Goal: Task Accomplishment & Management: Manage account settings

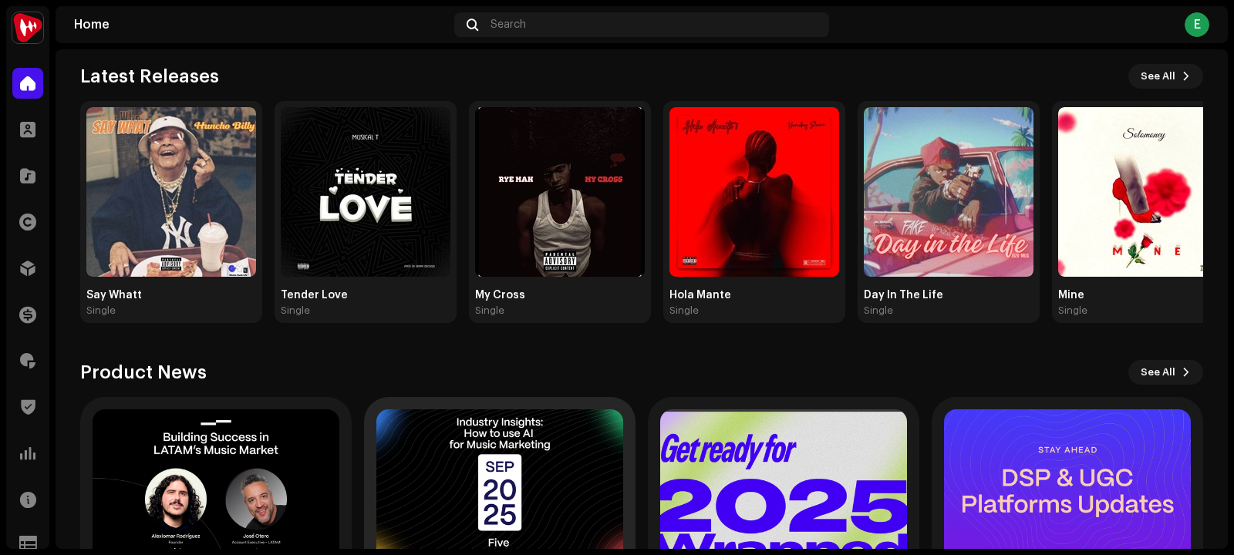
scroll to position [325, 0]
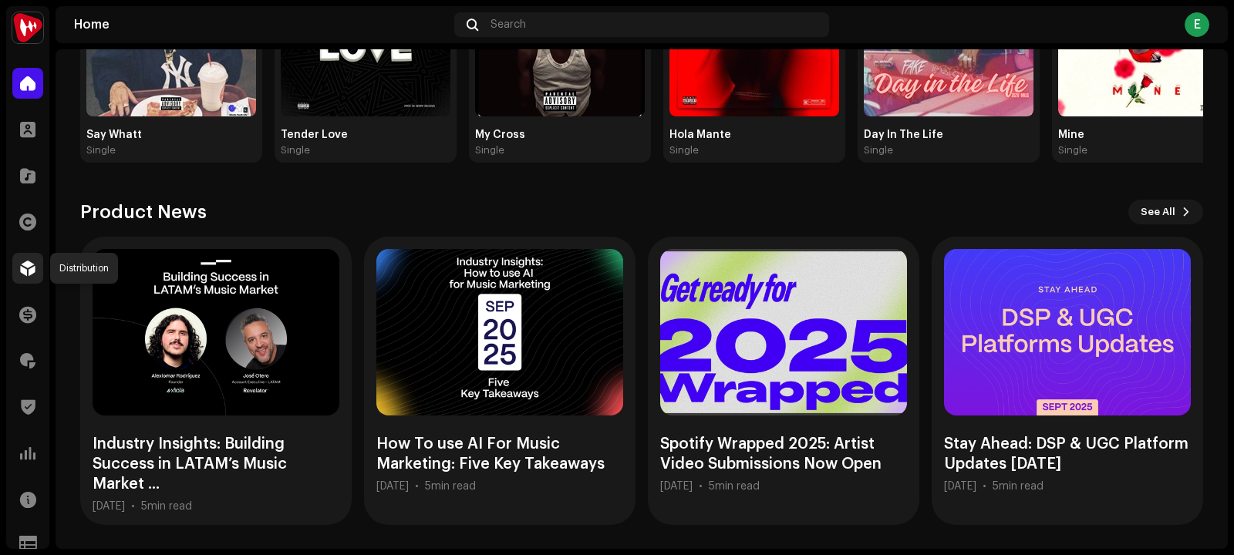
click at [34, 259] on div at bounding box center [27, 268] width 31 height 31
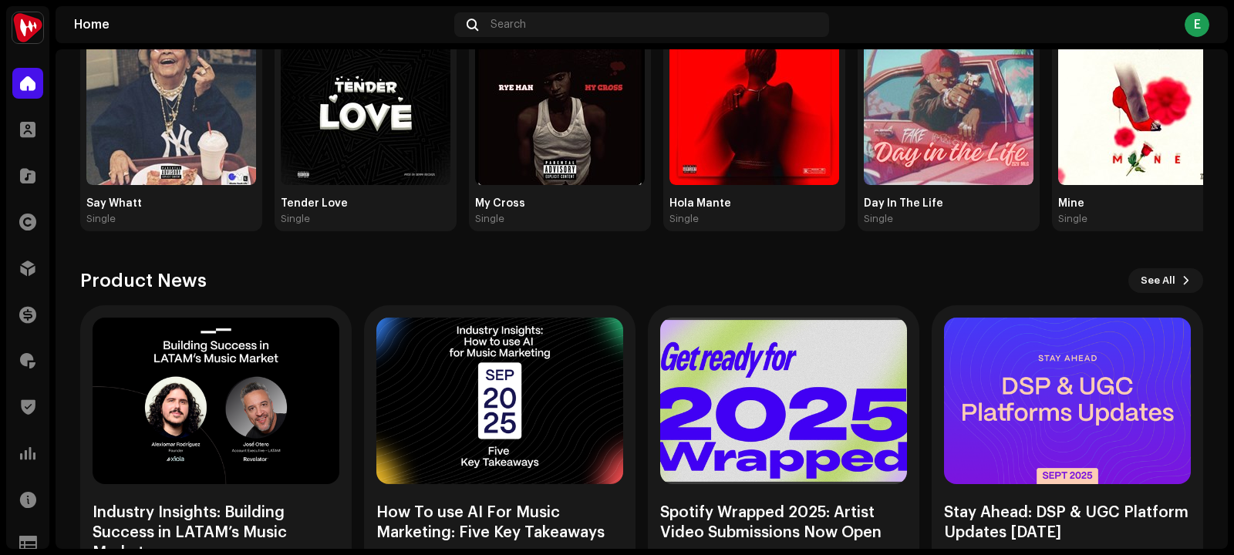
scroll to position [259, 0]
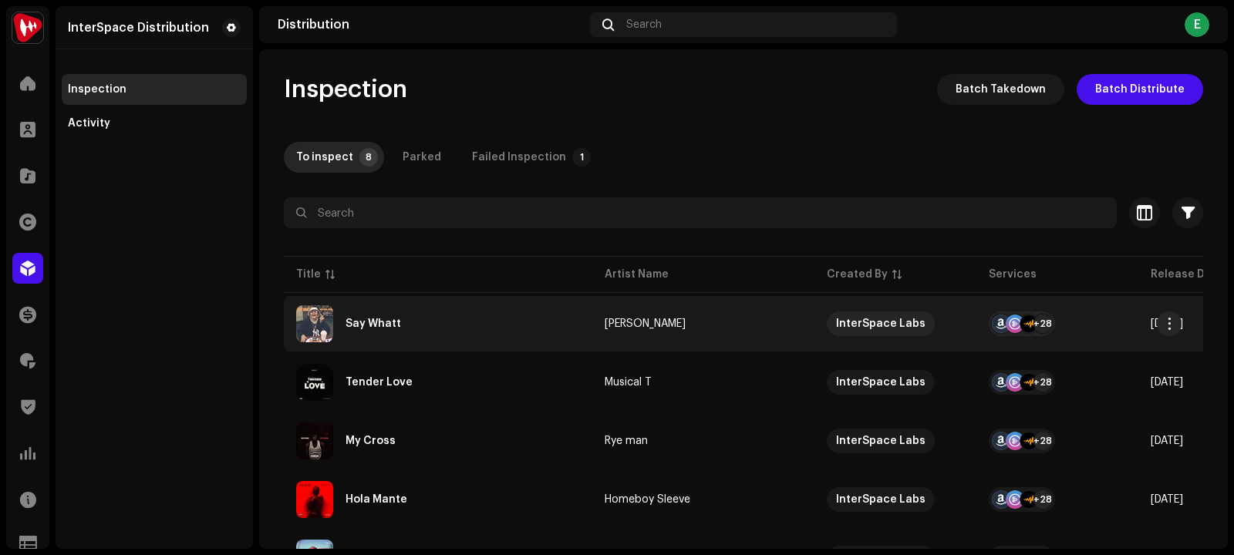
click at [362, 322] on div "Say Whatt" at bounding box center [373, 323] width 56 height 11
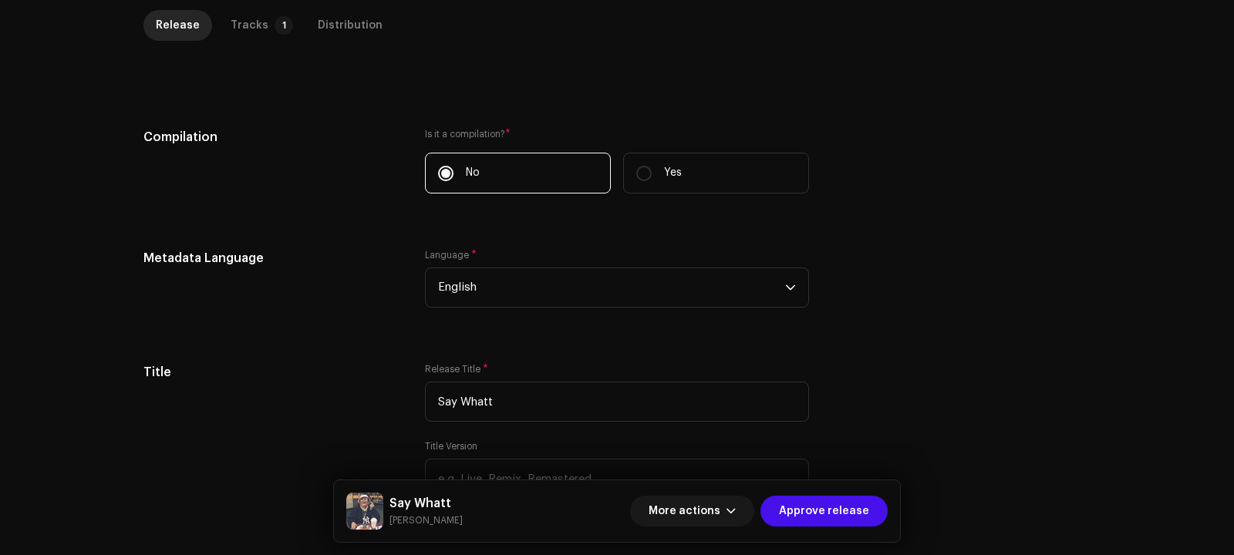
scroll to position [381, 0]
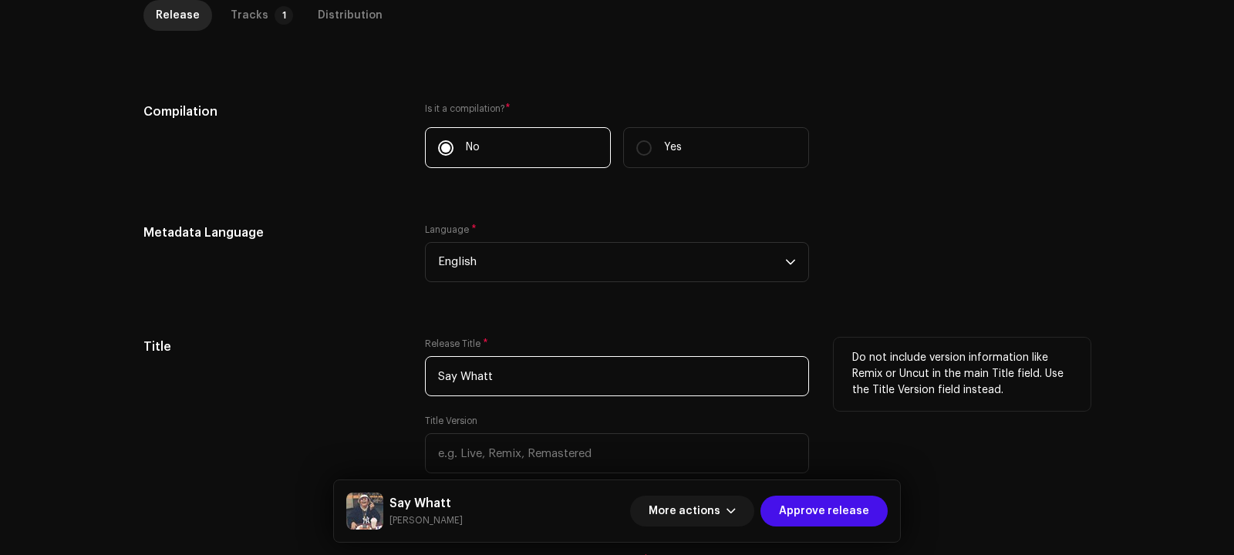
click at [520, 379] on input "Say Whatt" at bounding box center [617, 376] width 384 height 40
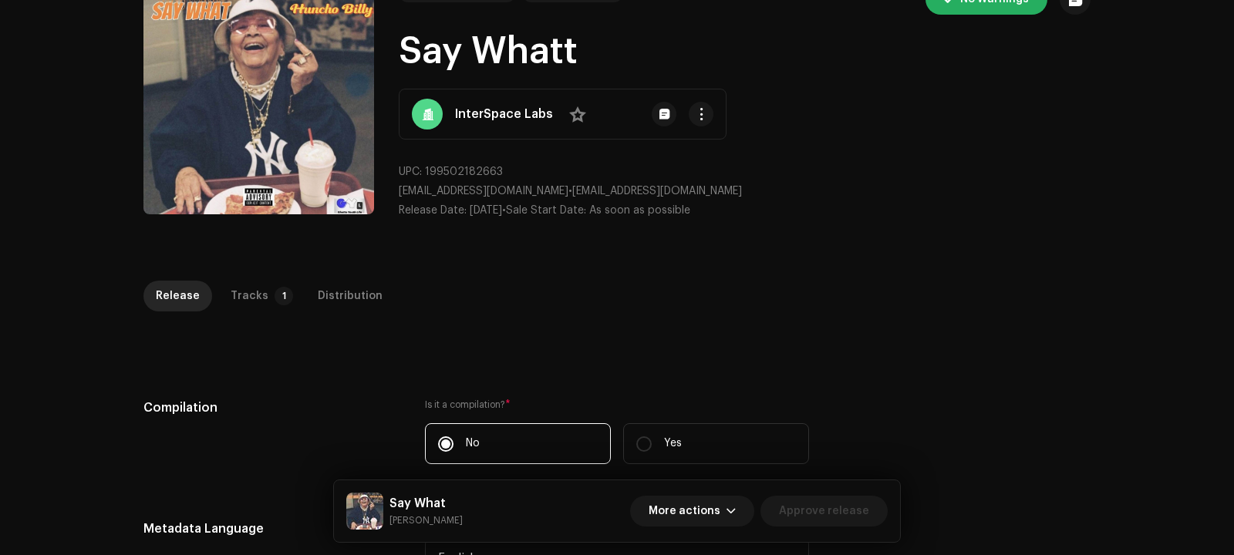
scroll to position [121, 0]
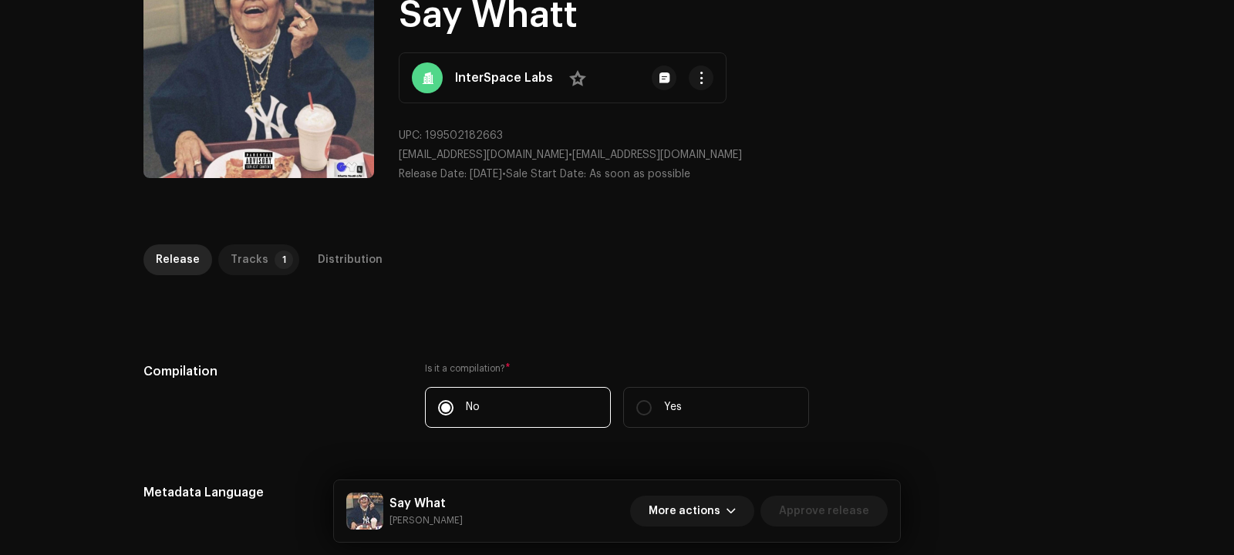
type input "Say What"
click at [274, 259] on p-badge "1" at bounding box center [283, 260] width 19 height 19
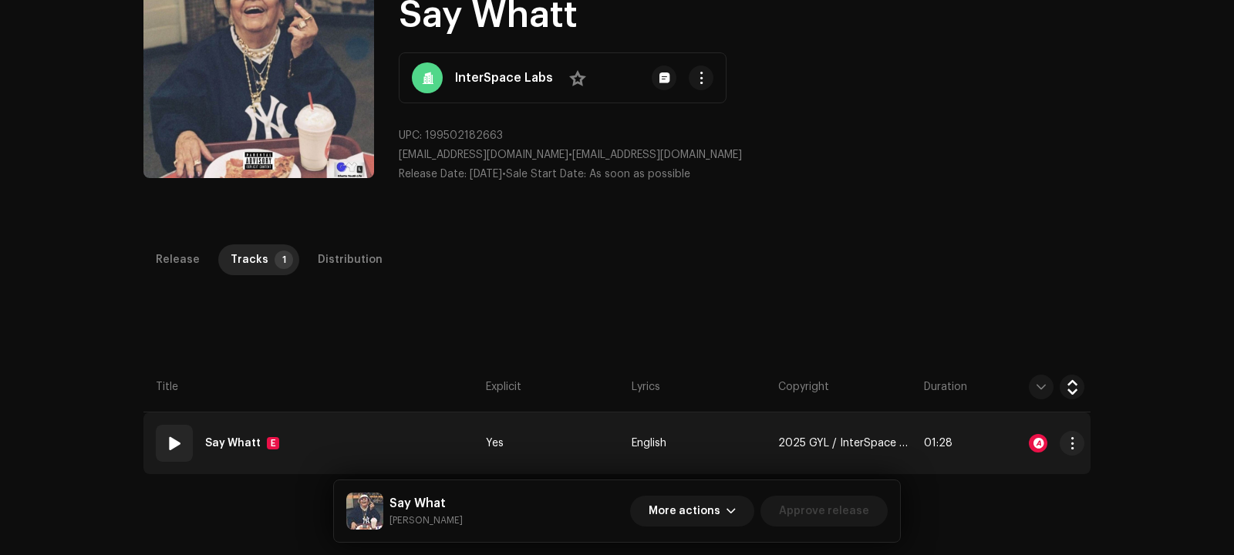
click at [267, 437] on div "E" at bounding box center [273, 443] width 12 height 12
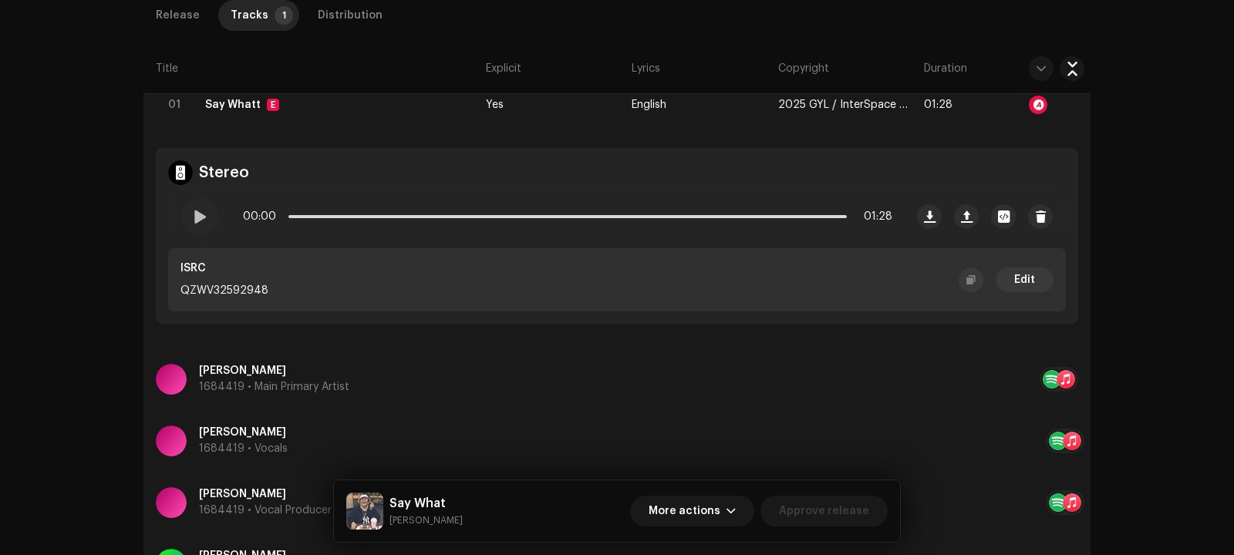
scroll to position [490, 0]
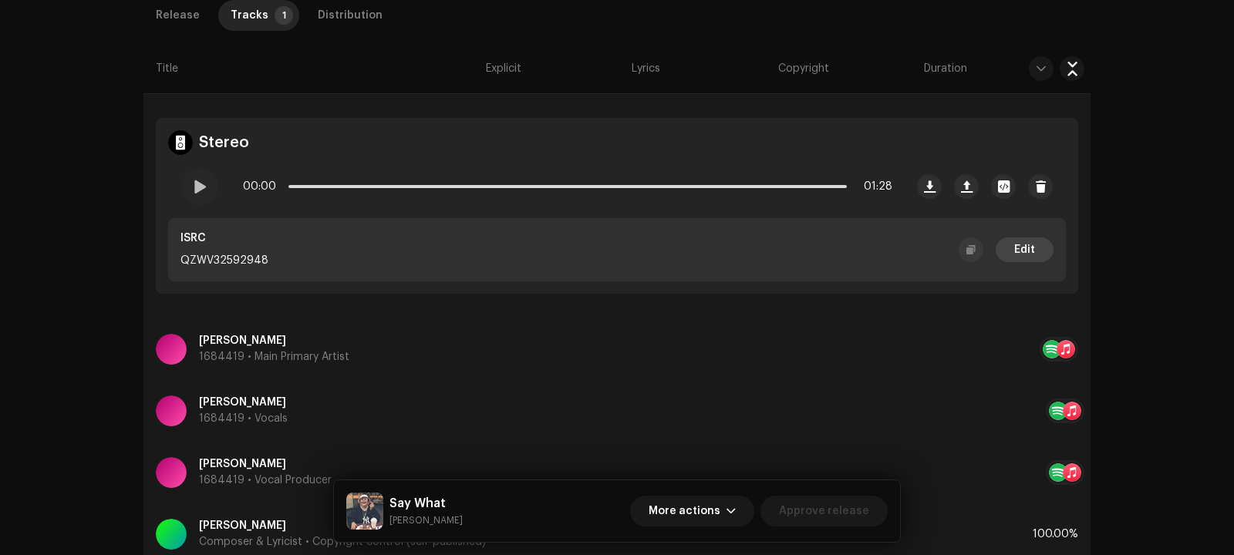
click at [1014, 245] on span "Edit" at bounding box center [1024, 249] width 21 height 31
click at [891, 126] on div "ISRC Assigned at distribution Input an ISRC ISRC * QZWV32592948 Enter a code on…" at bounding box center [617, 277] width 1234 height 555
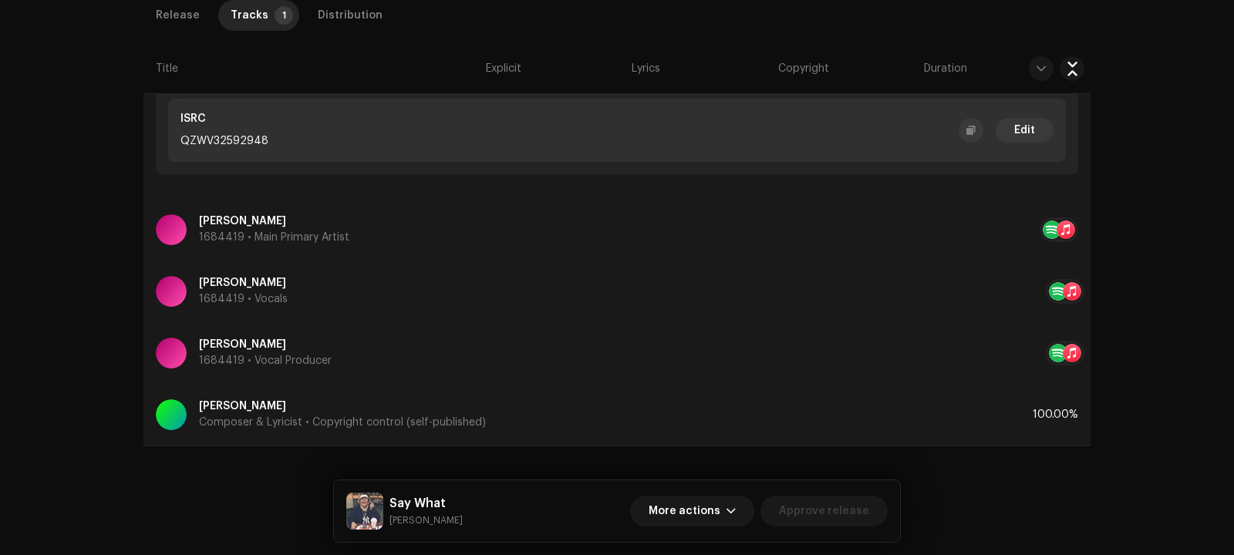
scroll to position [365, 0]
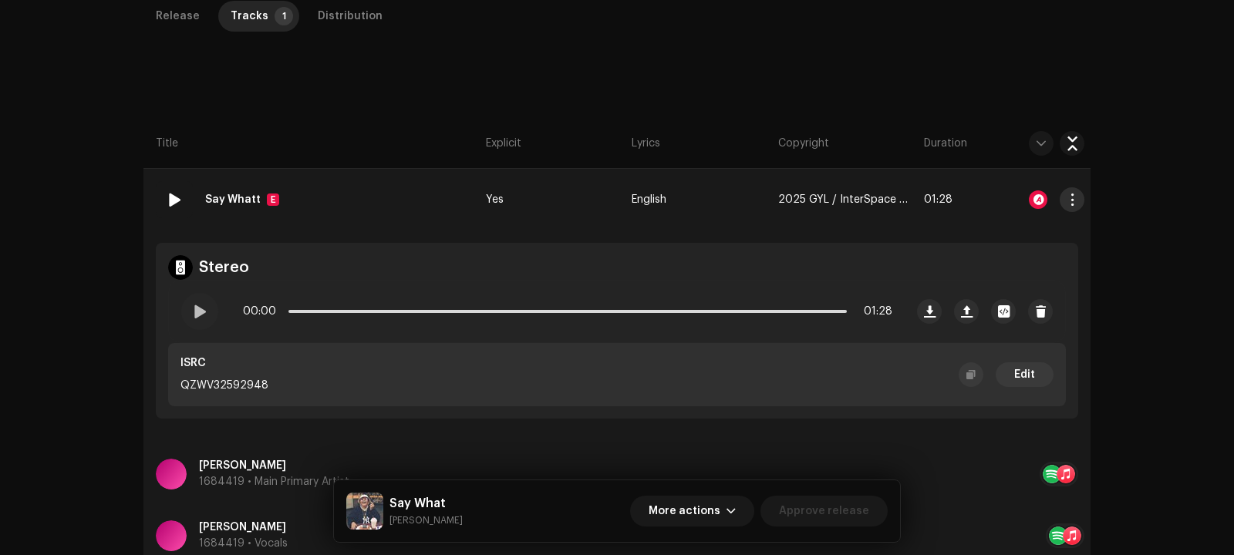
click at [1067, 199] on span "button" at bounding box center [1072, 200] width 12 height 12
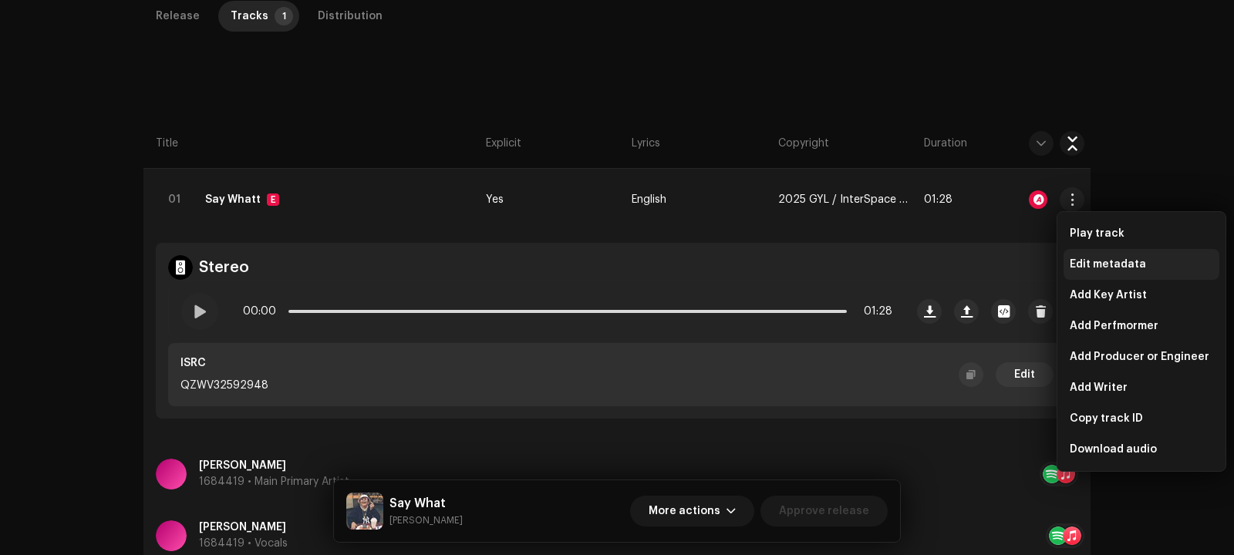
click at [1101, 263] on span "Edit metadata" at bounding box center [1107, 264] width 76 height 12
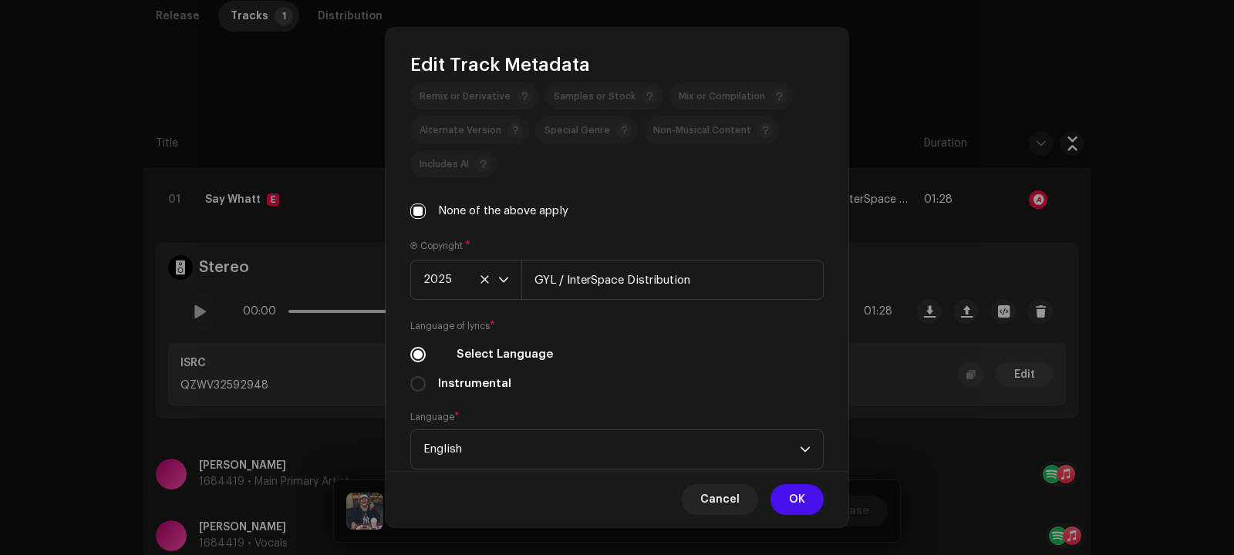
scroll to position [528, 0]
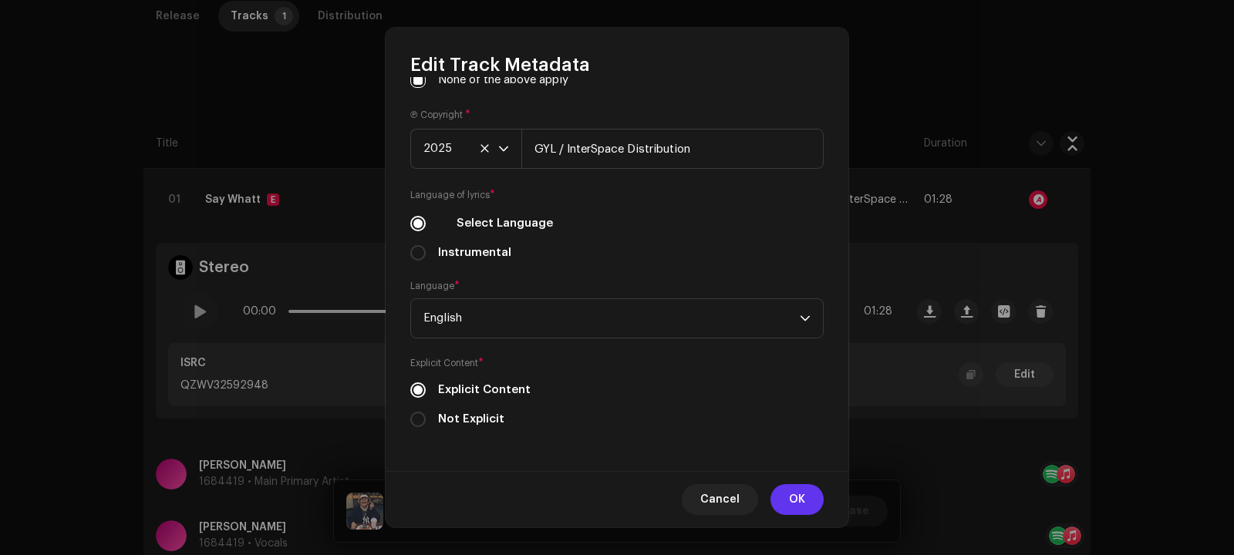
type input "Say What"
click at [806, 499] on button "OK" at bounding box center [796, 499] width 53 height 31
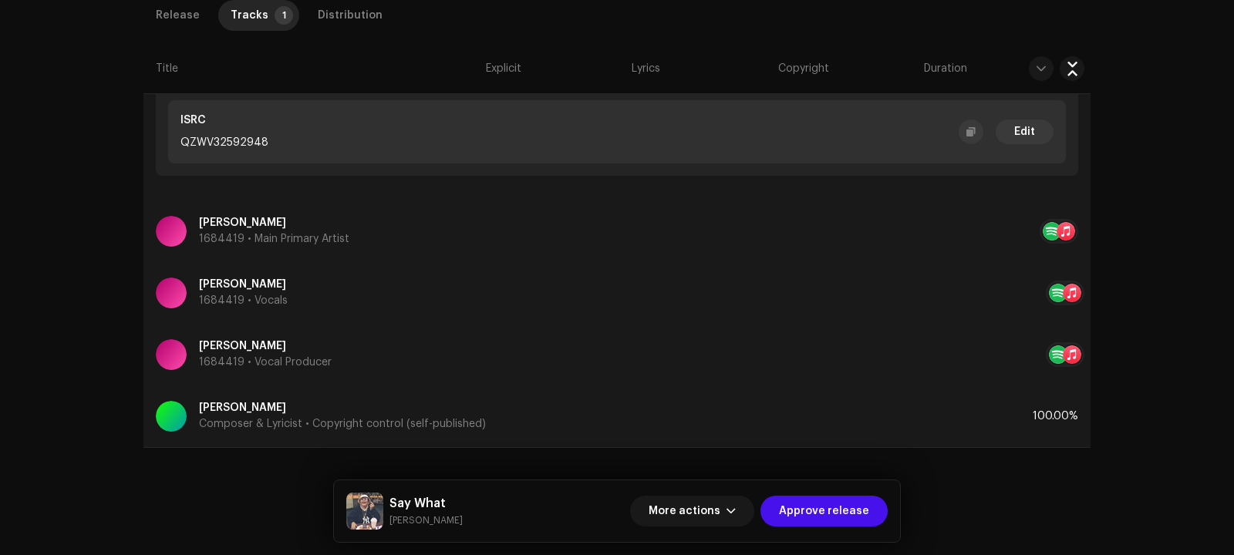
scroll to position [609, 0]
click at [914, 342] on div "[PERSON_NAME] 1684419 • Vocal Producer" at bounding box center [585, 353] width 859 height 56
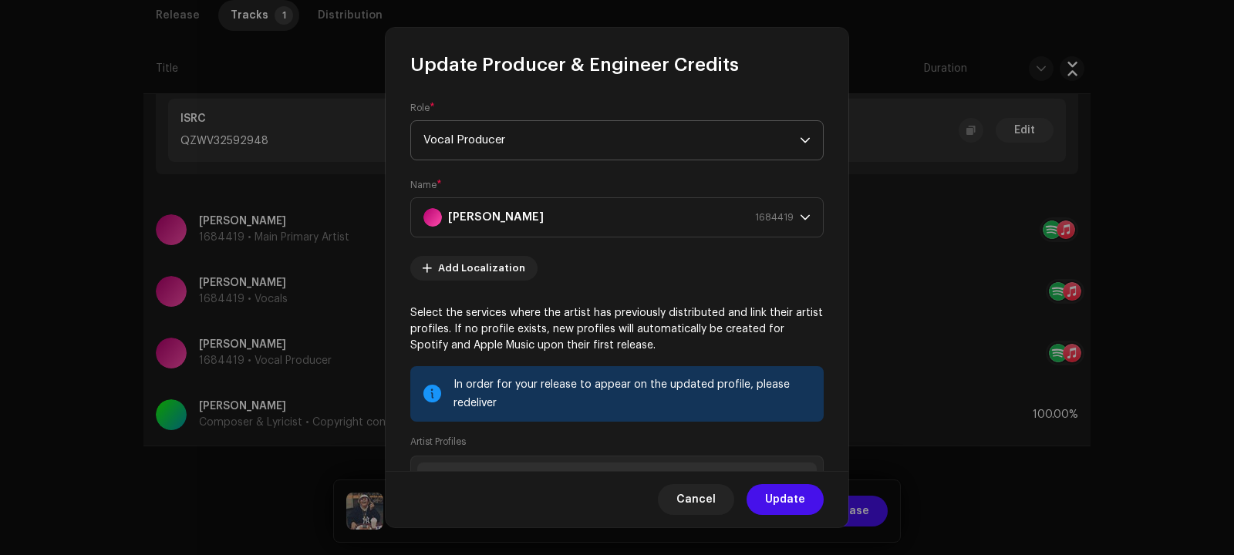
click at [650, 141] on span "Vocal Producer" at bounding box center [611, 140] width 376 height 39
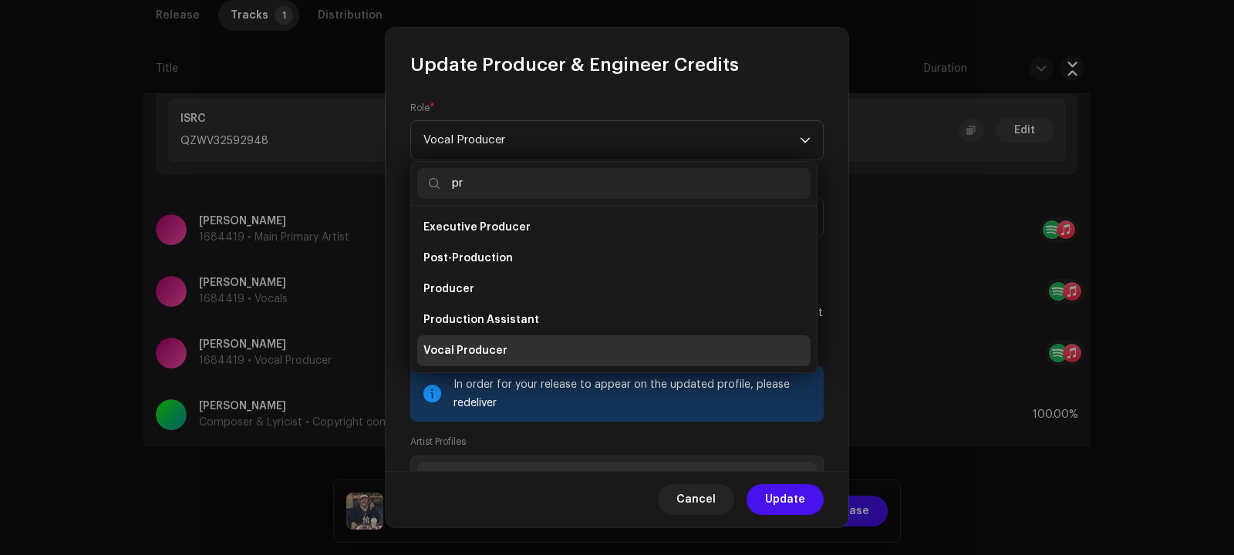
scroll to position [62, 0]
type input "pro"
click at [510, 283] on li "Producer" at bounding box center [613, 289] width 393 height 31
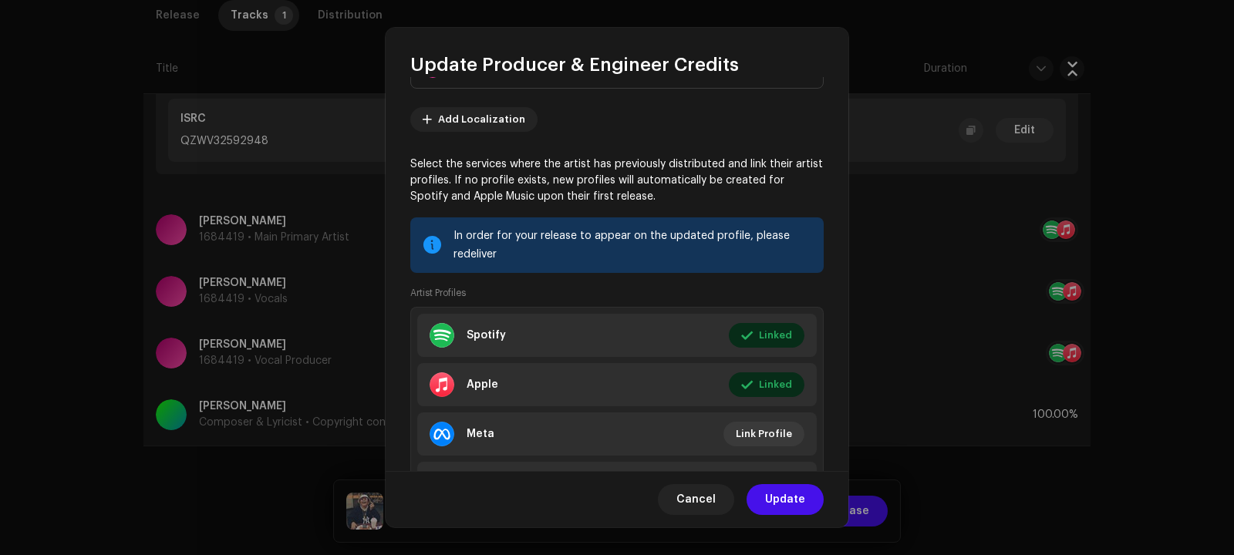
scroll to position [232, 0]
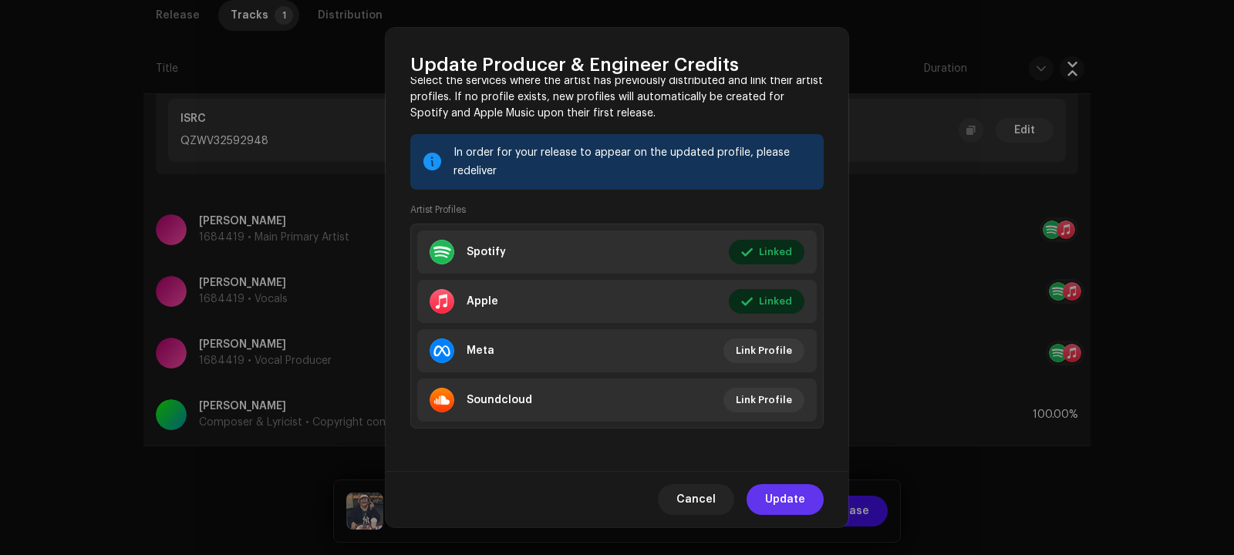
click at [802, 501] on span "Update" at bounding box center [785, 499] width 40 height 31
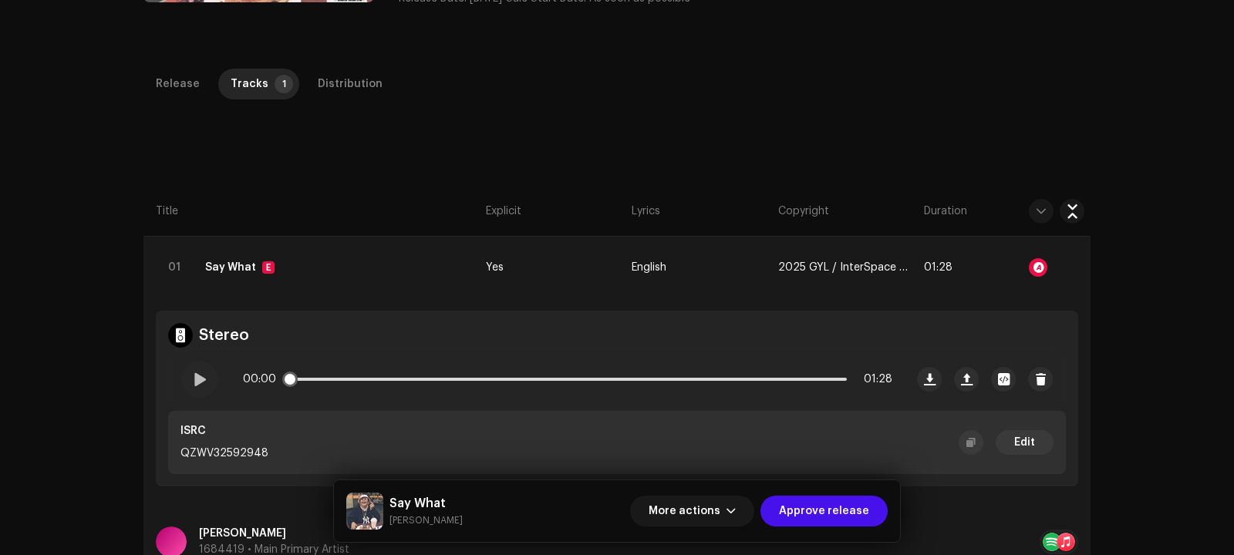
scroll to position [338, 0]
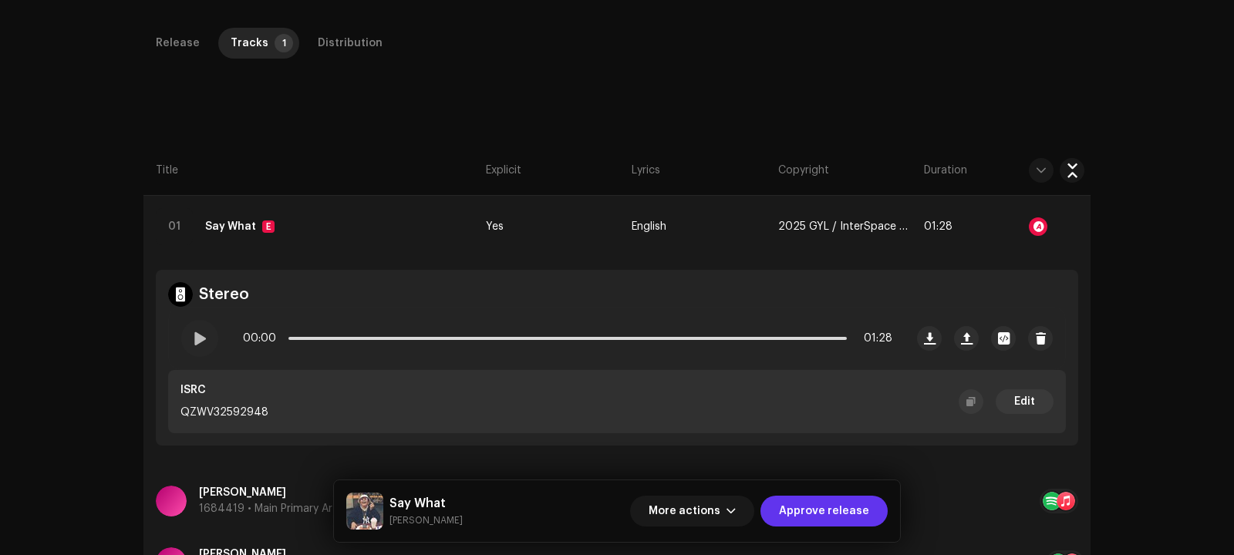
click at [845, 512] on span "Approve release" at bounding box center [824, 511] width 90 height 31
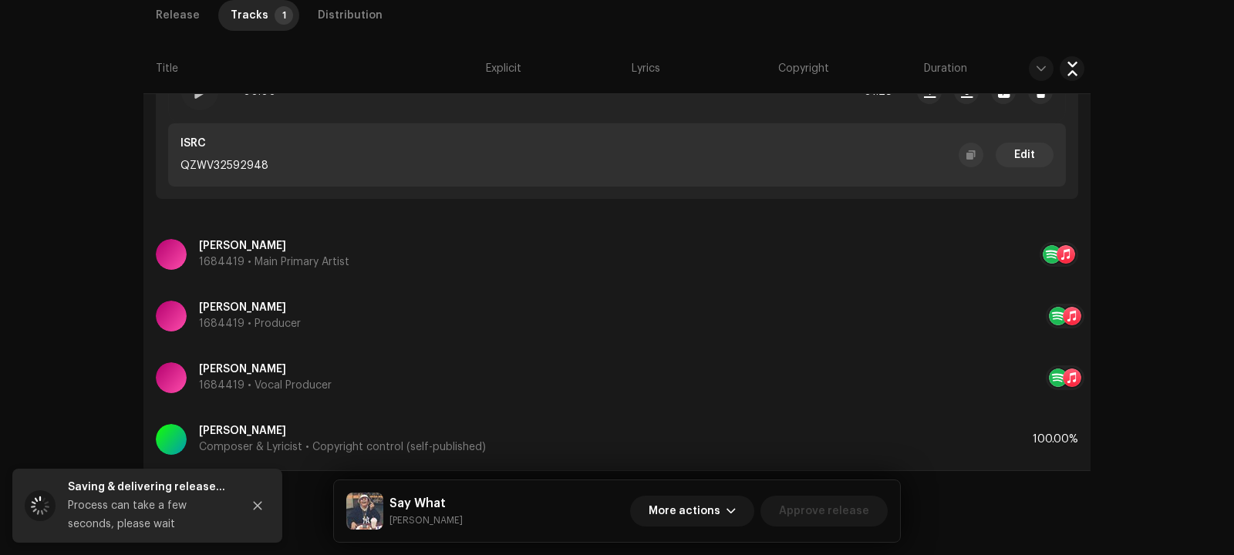
scroll to position [609, 0]
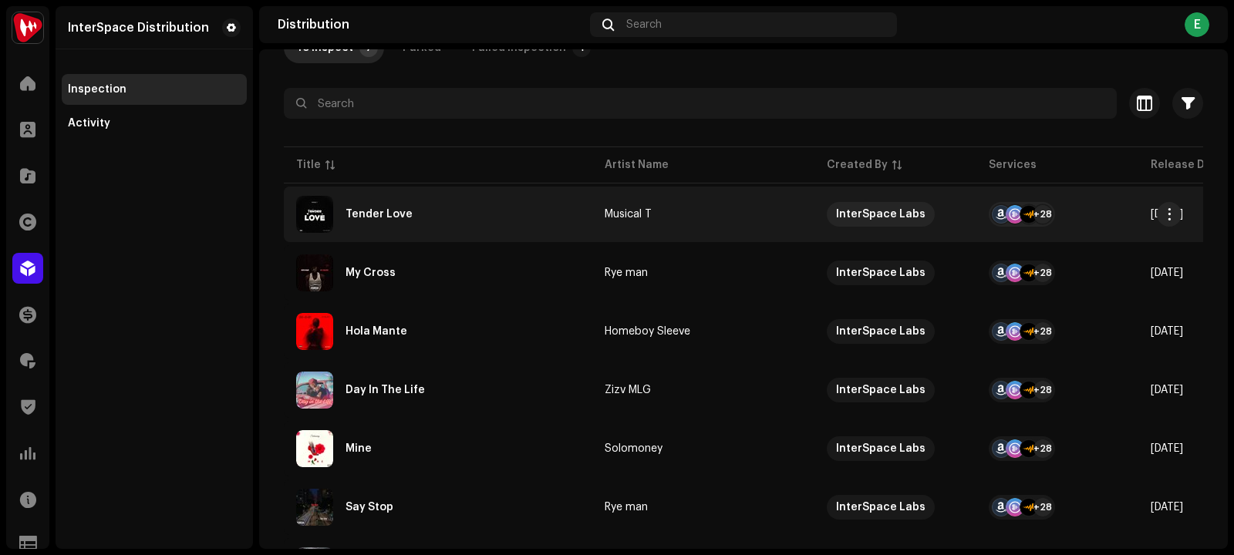
scroll to position [198, 0]
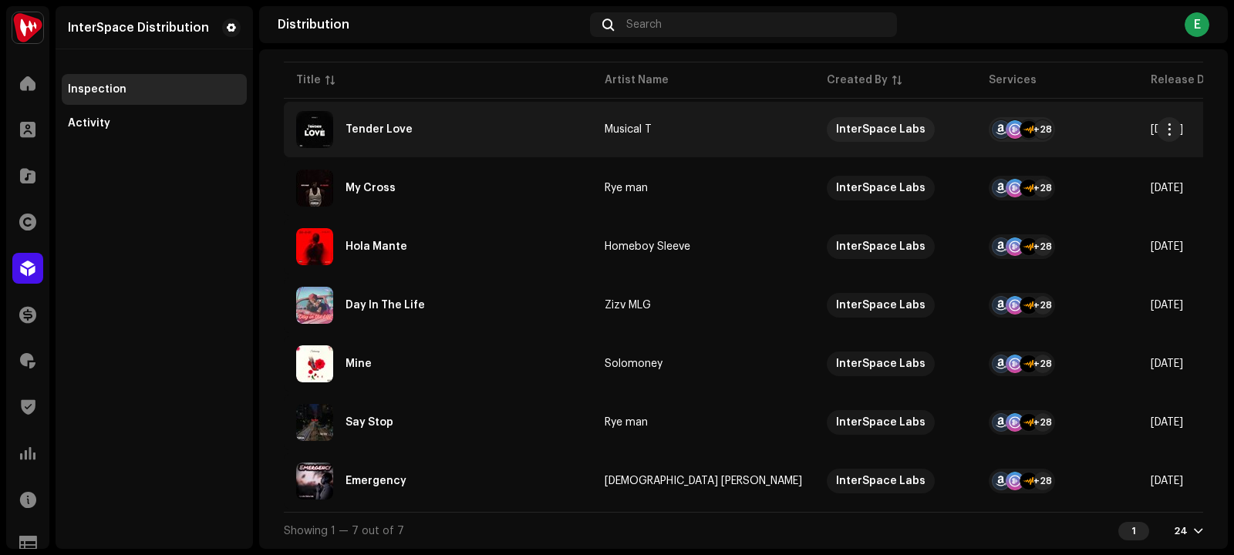
click at [441, 130] on div "Tender Love" at bounding box center [438, 129] width 284 height 37
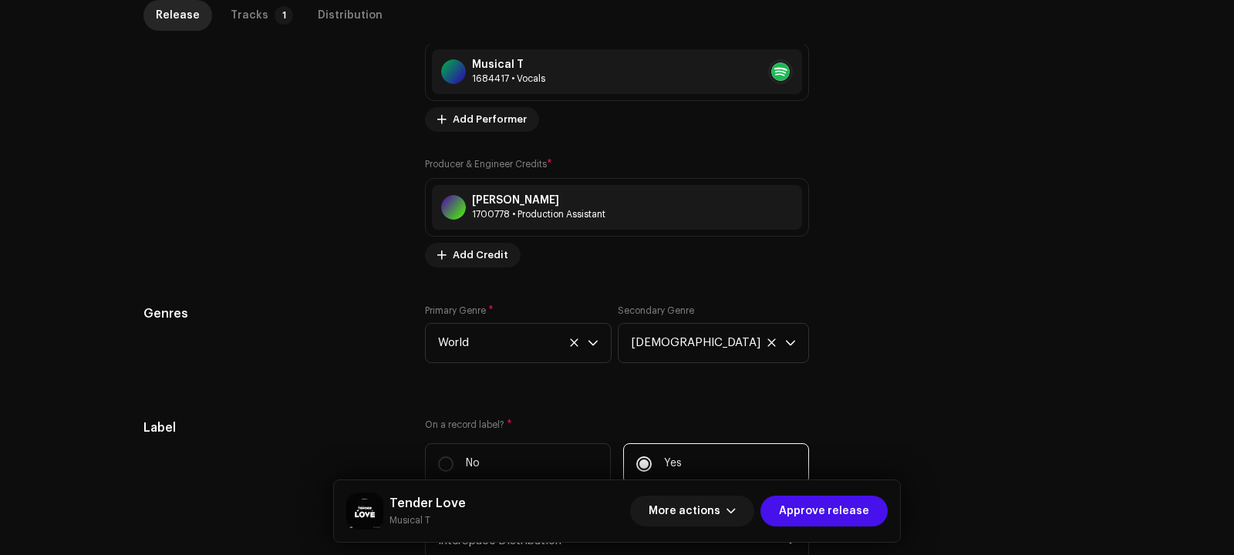
scroll to position [1152, 0]
click at [519, 209] on div "1700778 • Production Assistant" at bounding box center [538, 213] width 133 height 12
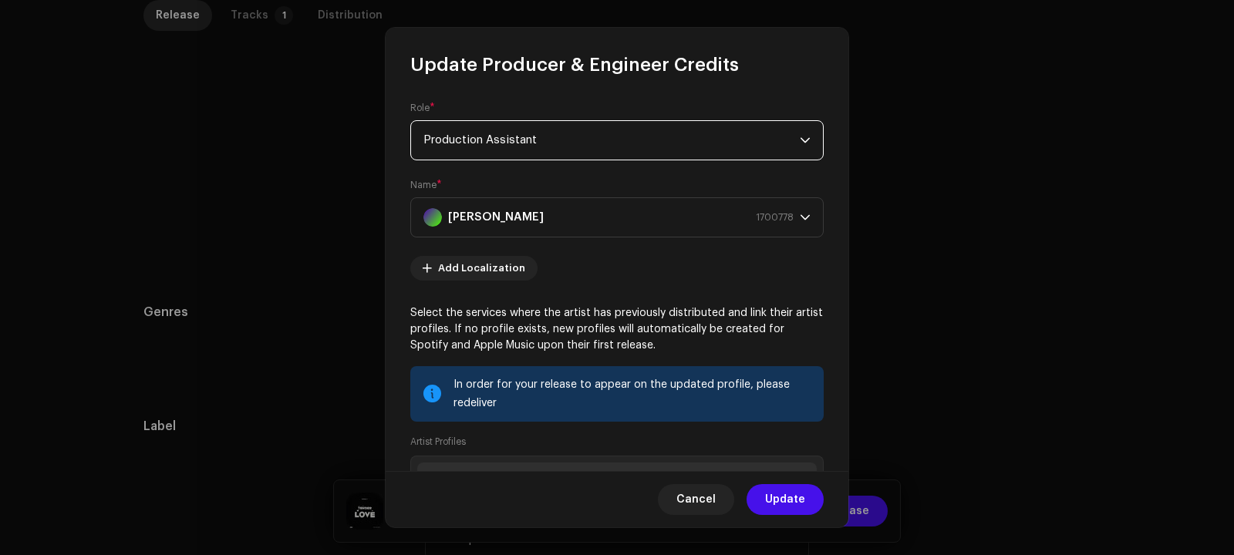
click at [535, 146] on span "Production Assistant" at bounding box center [611, 140] width 376 height 39
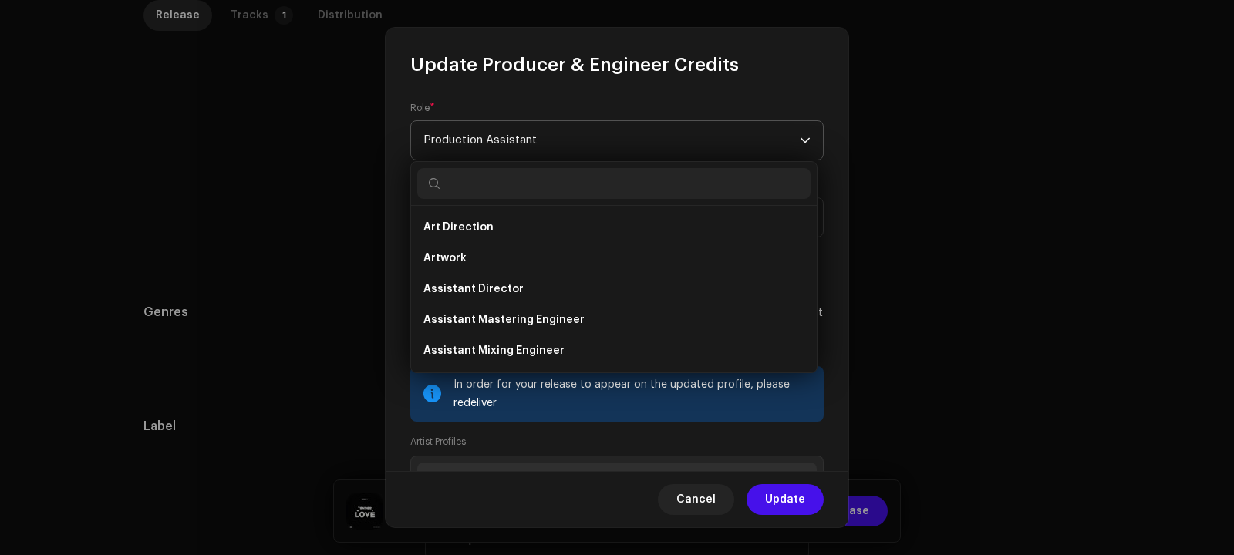
scroll to position [518, 0]
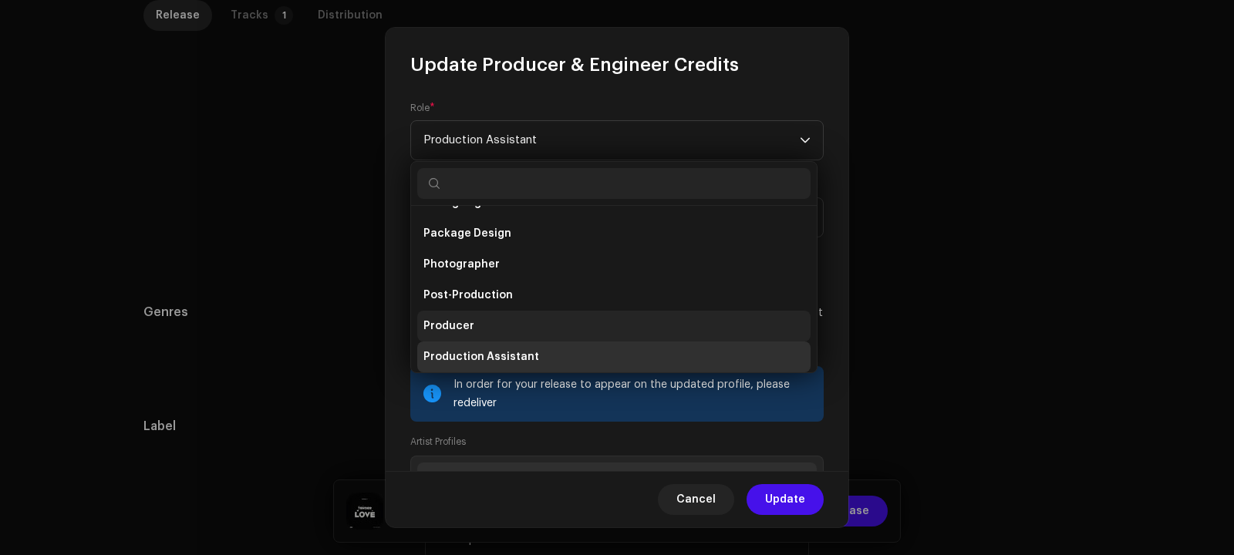
click at [490, 317] on li "Producer" at bounding box center [613, 326] width 393 height 31
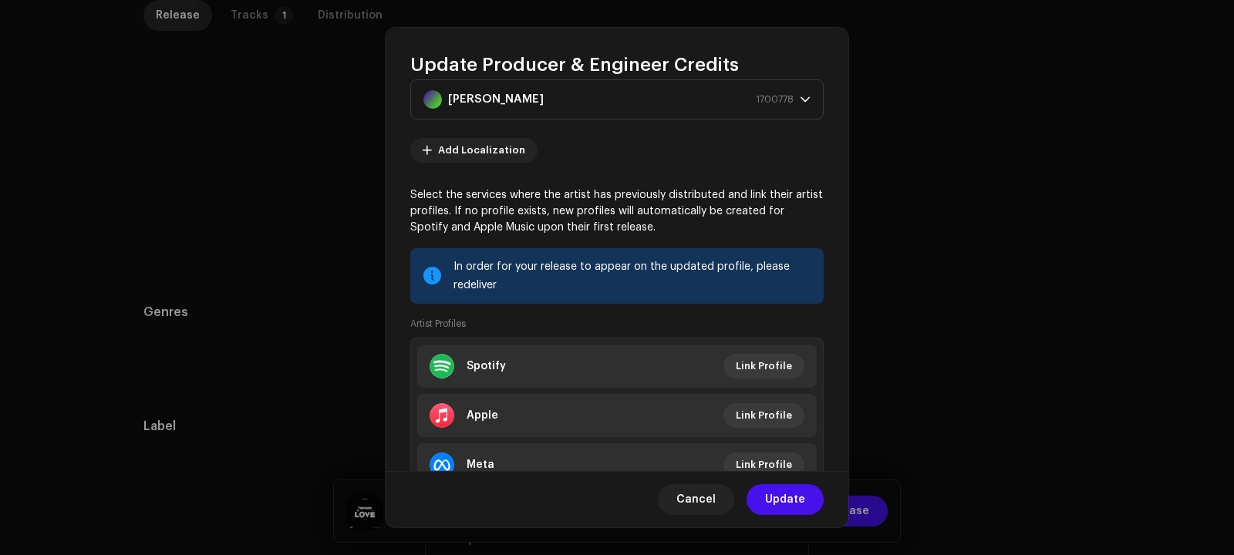
scroll to position [232, 0]
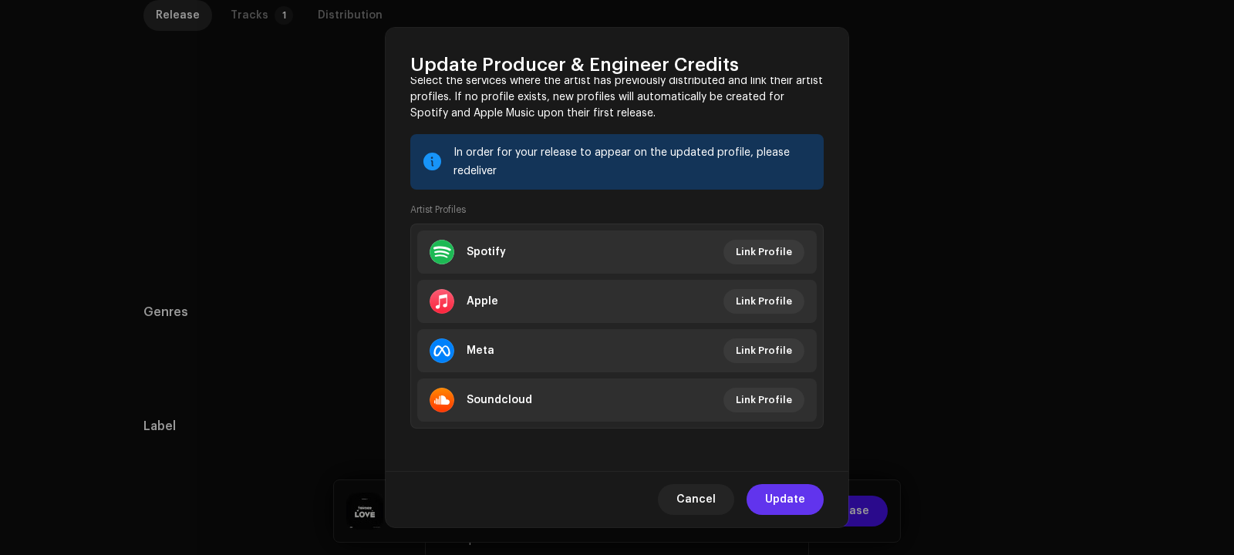
click at [800, 504] on span "Update" at bounding box center [785, 499] width 40 height 31
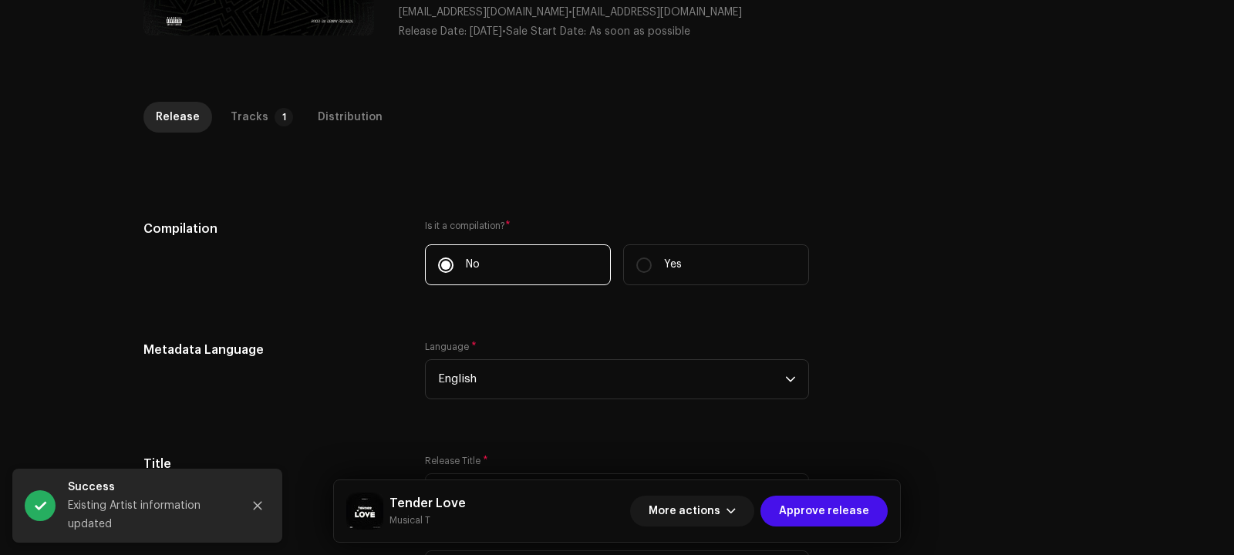
scroll to position [214, 0]
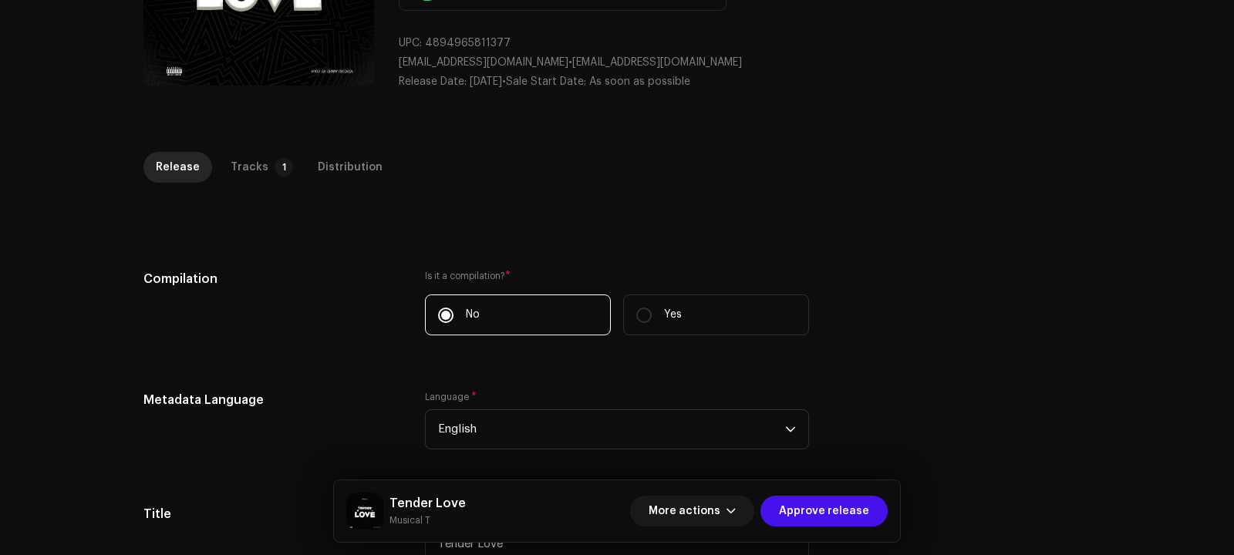
click at [207, 170] on div "Release Tracks 1 Distribution" at bounding box center [616, 167] width 947 height 31
click at [242, 163] on div "Tracks" at bounding box center [250, 167] width 38 height 31
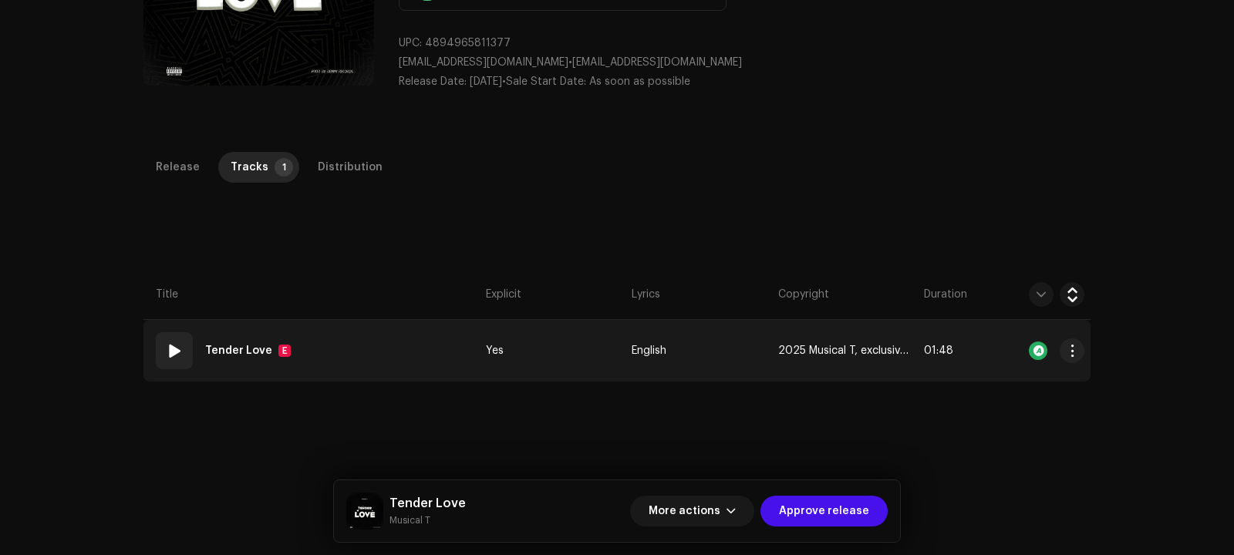
click at [252, 341] on strong "Tender Love" at bounding box center [238, 350] width 67 height 31
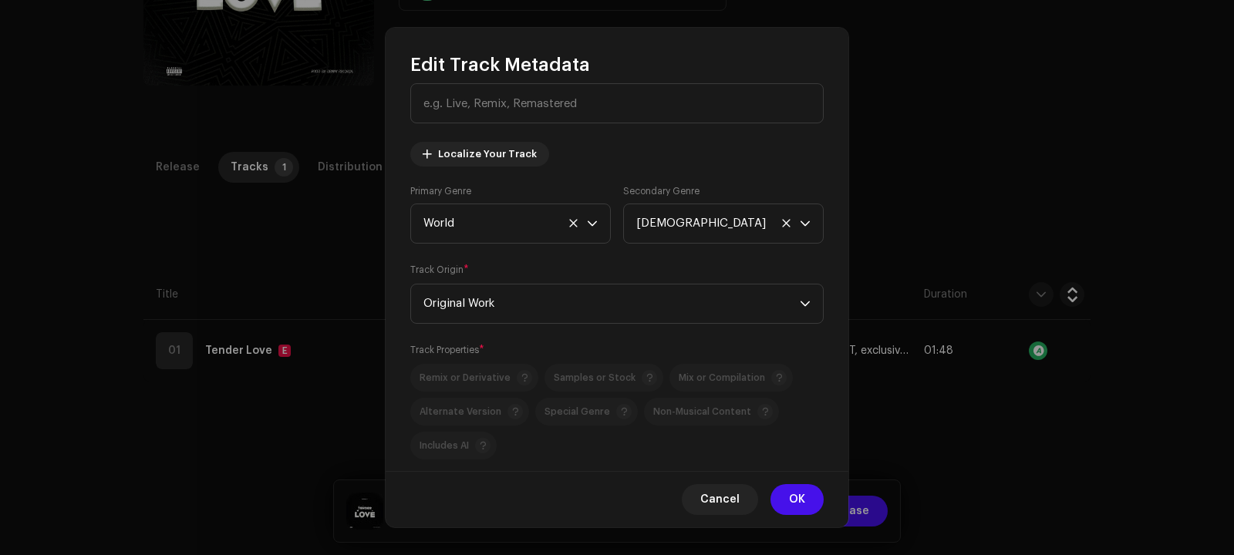
scroll to position [261, 0]
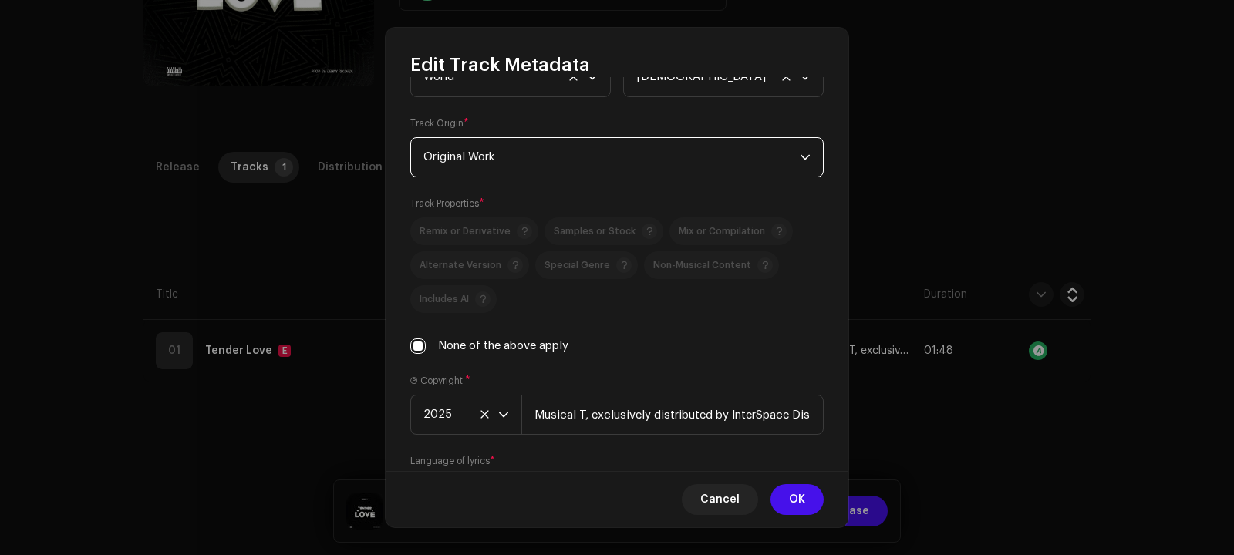
click at [531, 160] on span "Original Work" at bounding box center [611, 157] width 376 height 39
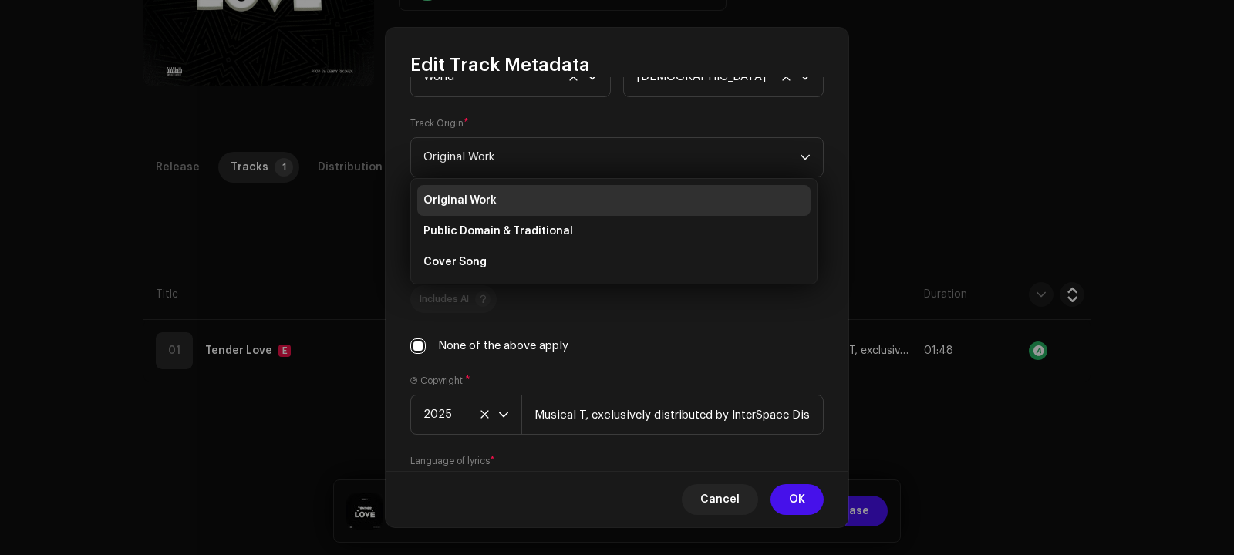
click at [584, 126] on div "Track Origin * Original Work" at bounding box center [616, 147] width 413 height 62
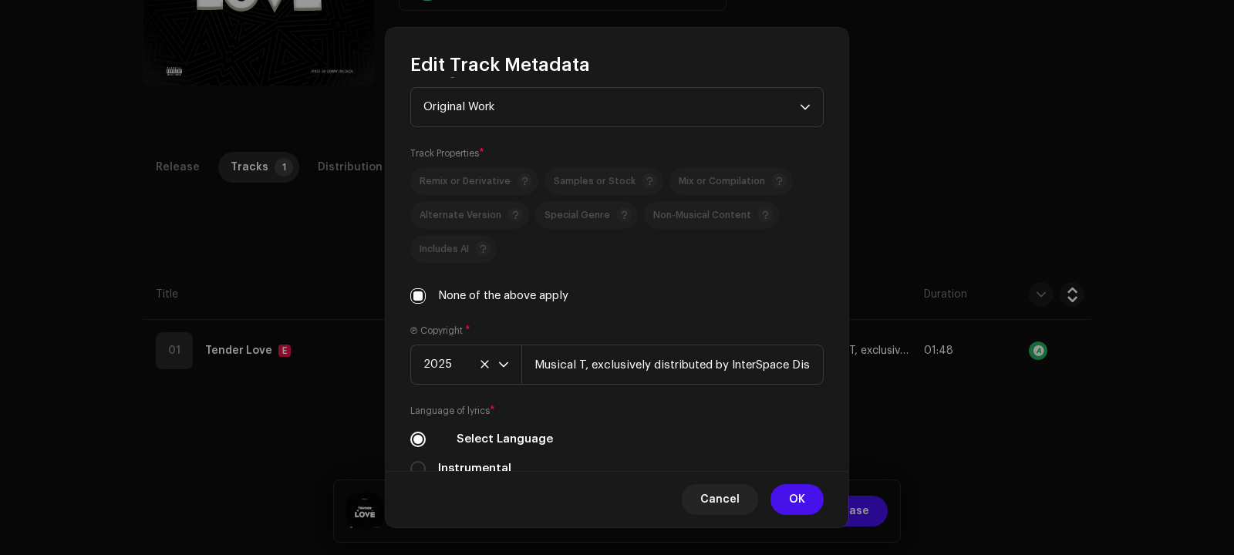
scroll to position [291, 0]
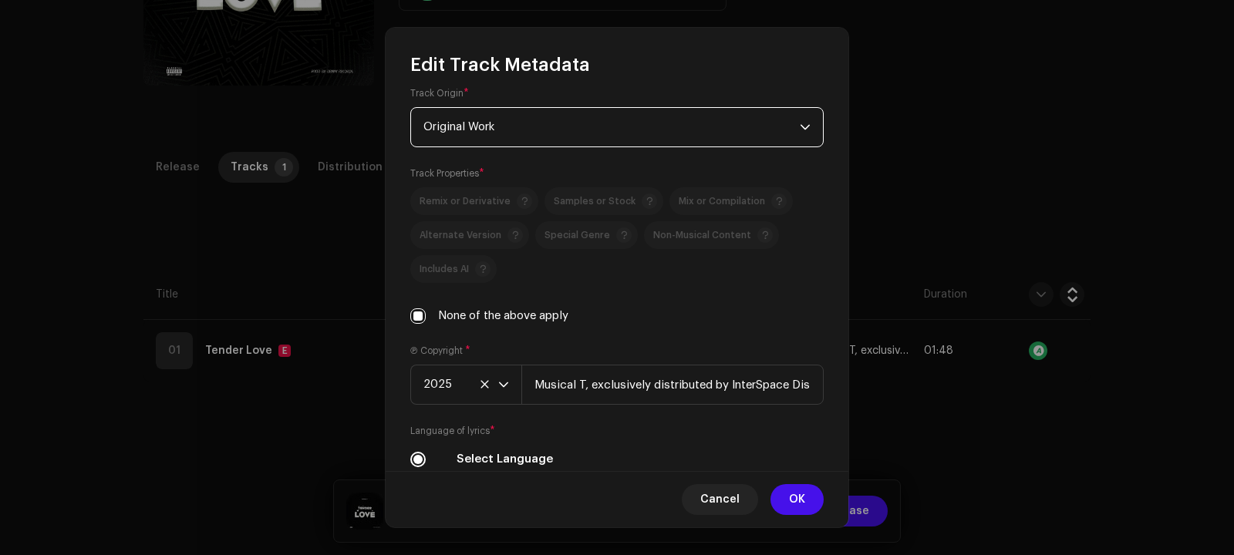
click at [597, 119] on span "Original Work" at bounding box center [611, 127] width 376 height 39
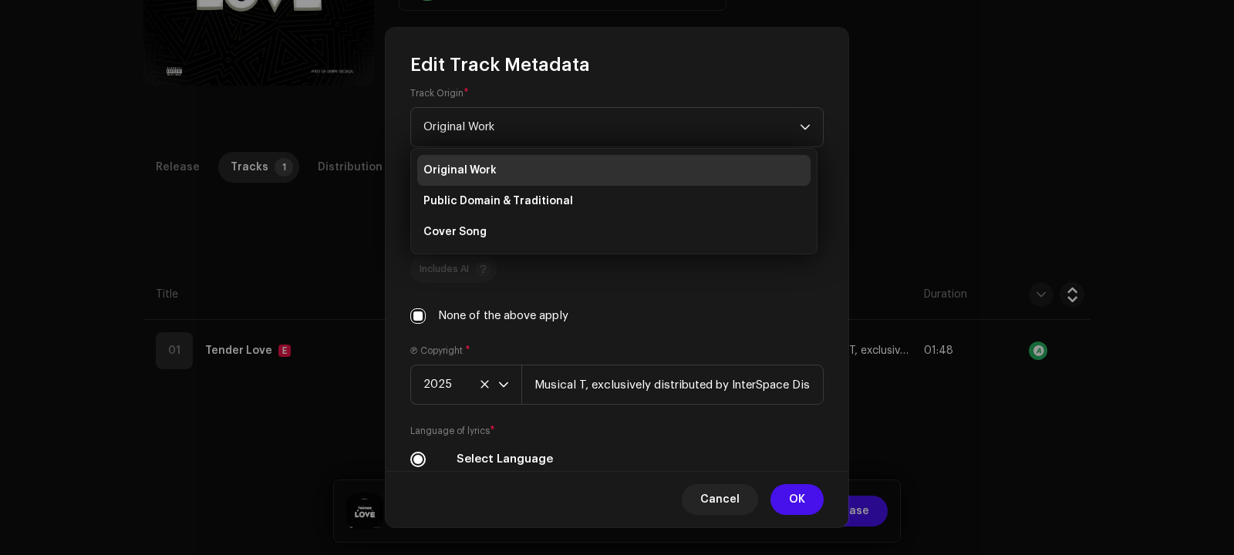
click at [642, 312] on div "None of the above apply" at bounding box center [616, 316] width 413 height 17
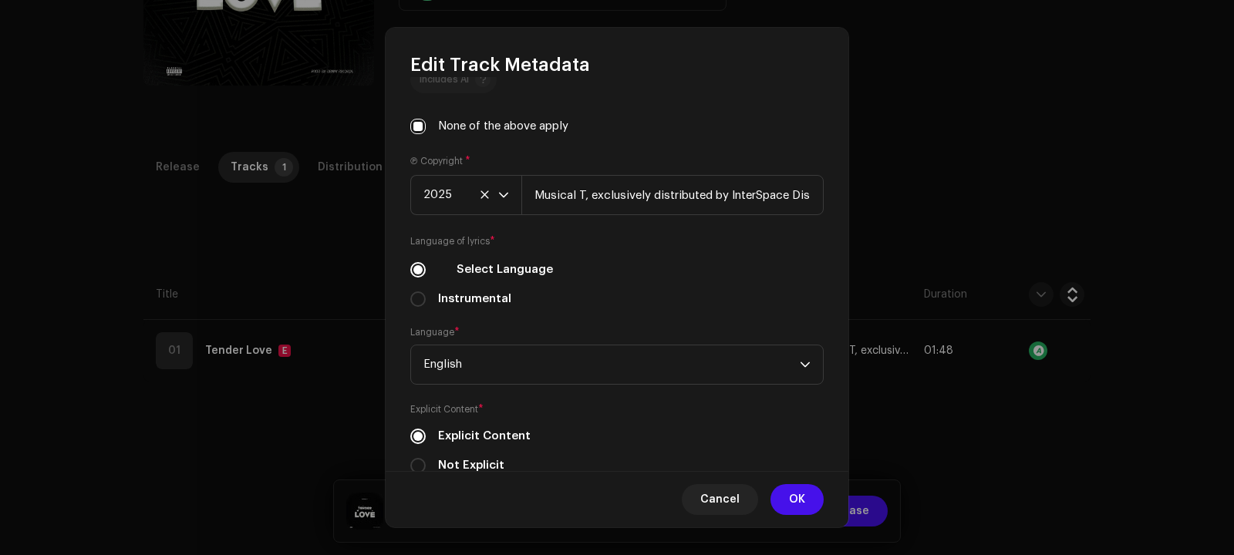
scroll to position [528, 0]
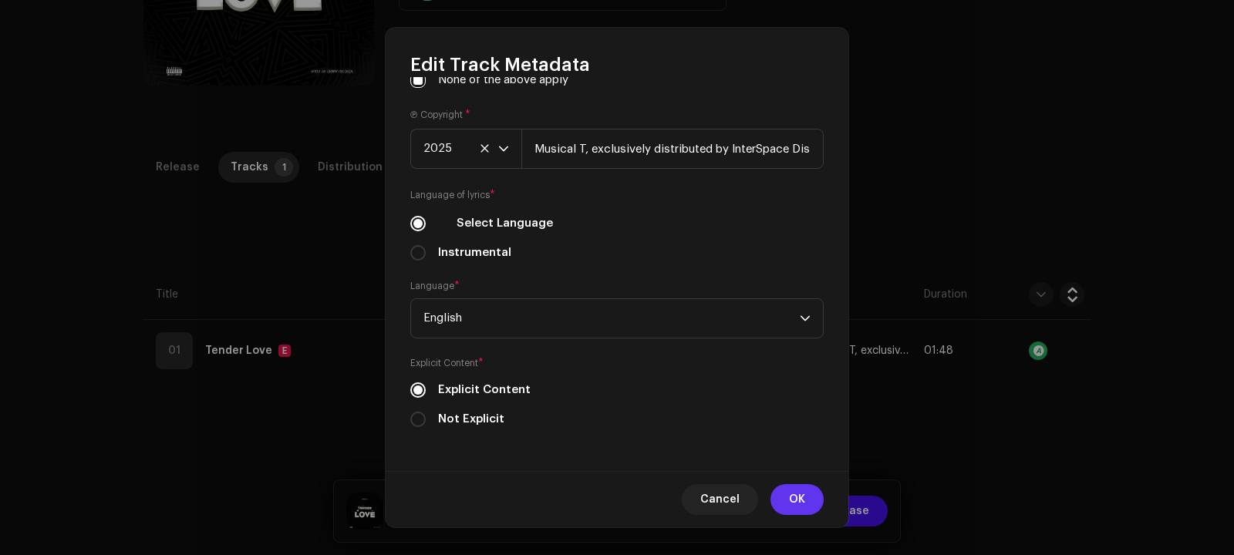
click at [802, 500] on span "OK" at bounding box center [797, 499] width 16 height 31
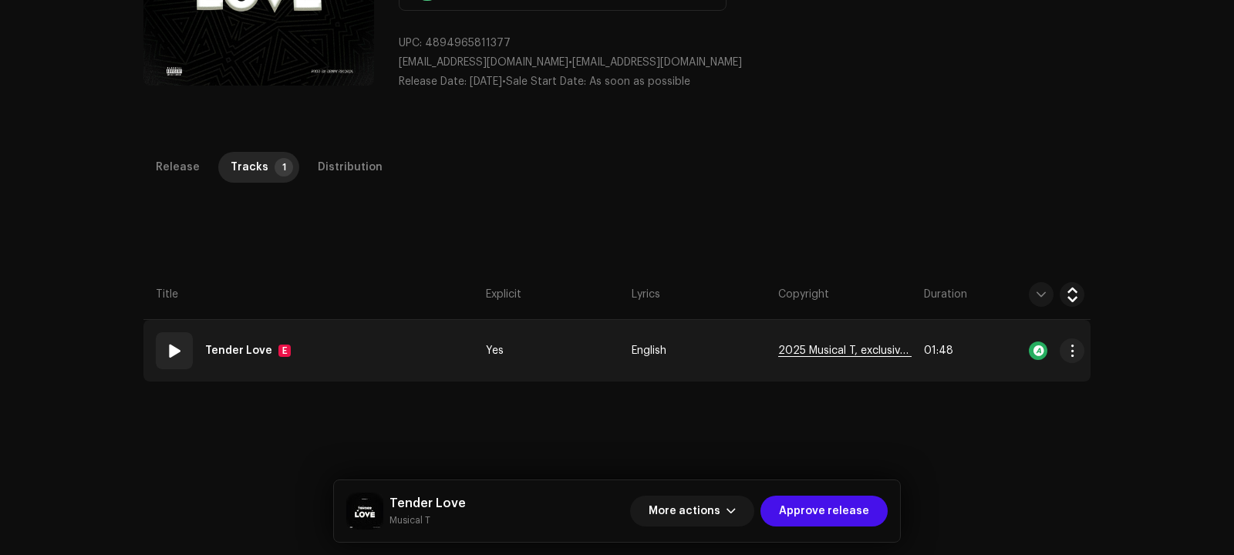
click at [896, 349] on span "2025 Musical T, exclusively distributed by InterSpace Distribution" at bounding box center [844, 351] width 133 height 12
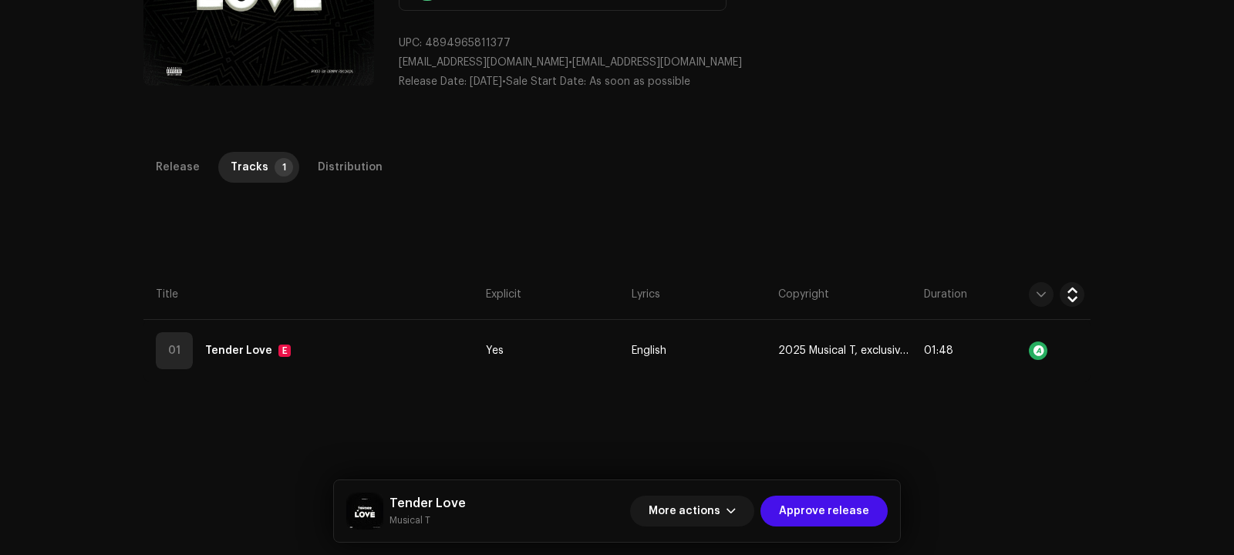
click at [887, 168] on div "Edit Track Metadata Track Title * Tender Love Track Version Localize Your Track…" at bounding box center [617, 277] width 1234 height 555
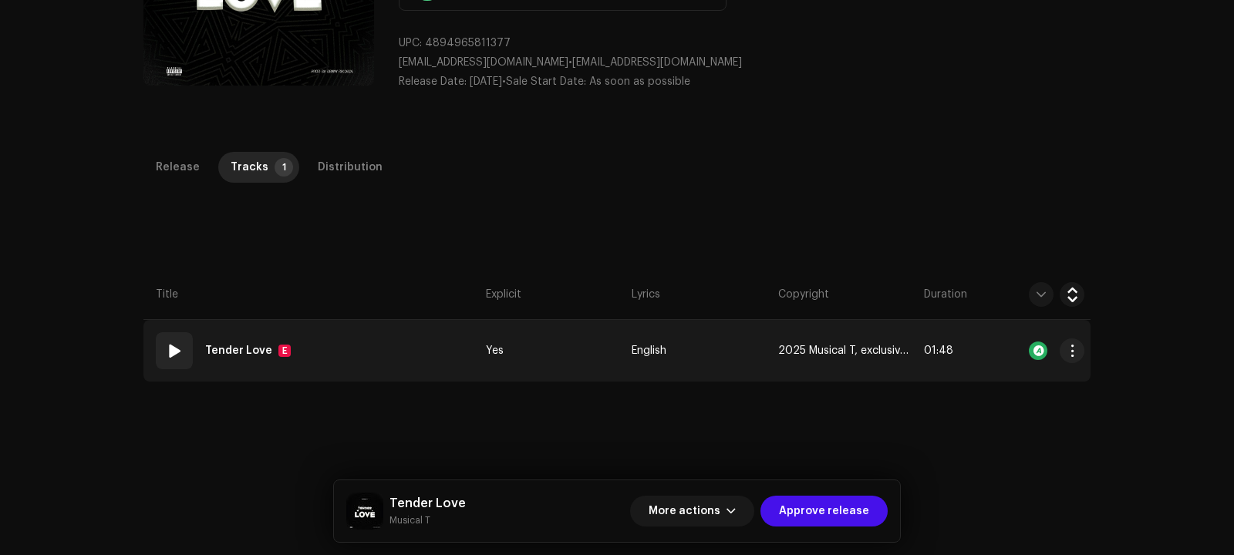
click at [287, 358] on div "Tender Love E" at bounding box center [251, 350] width 92 height 31
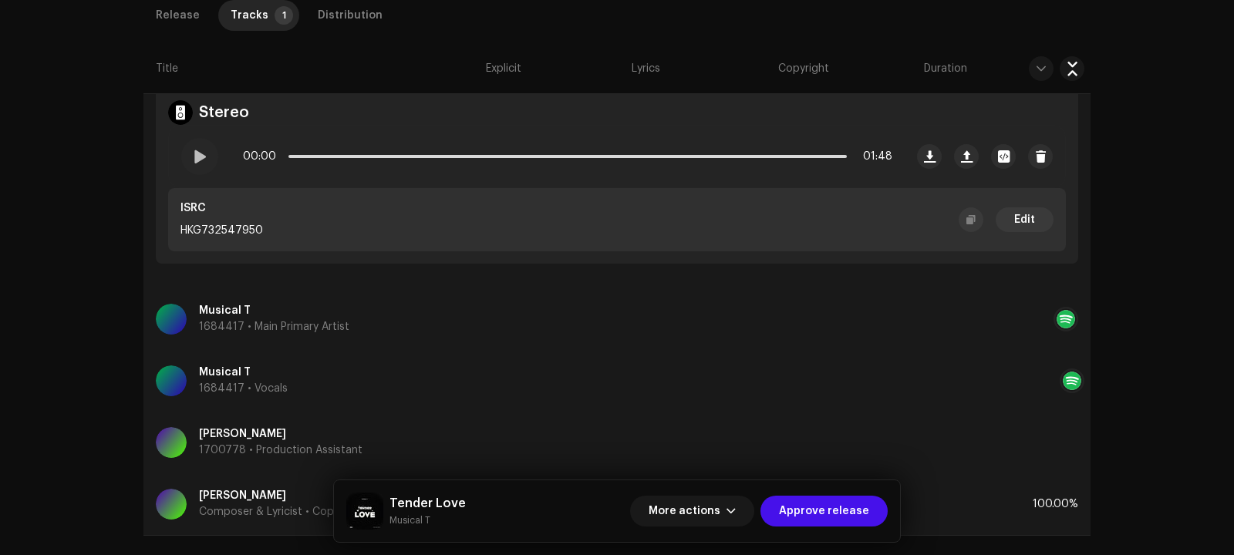
scroll to position [609, 0]
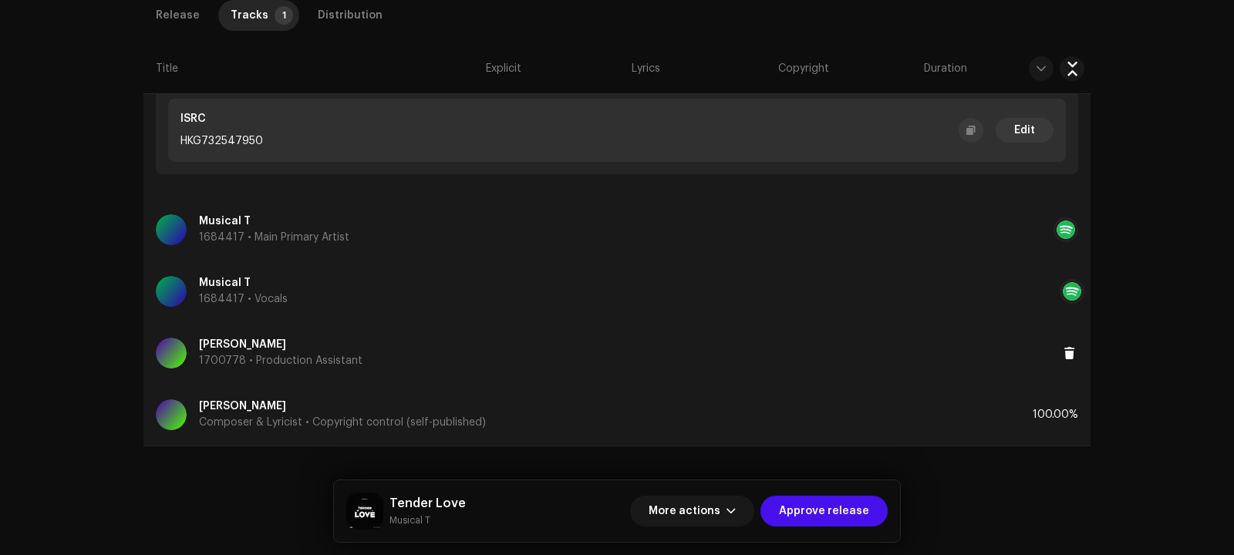
click at [268, 346] on p "[PERSON_NAME]" at bounding box center [280, 345] width 163 height 16
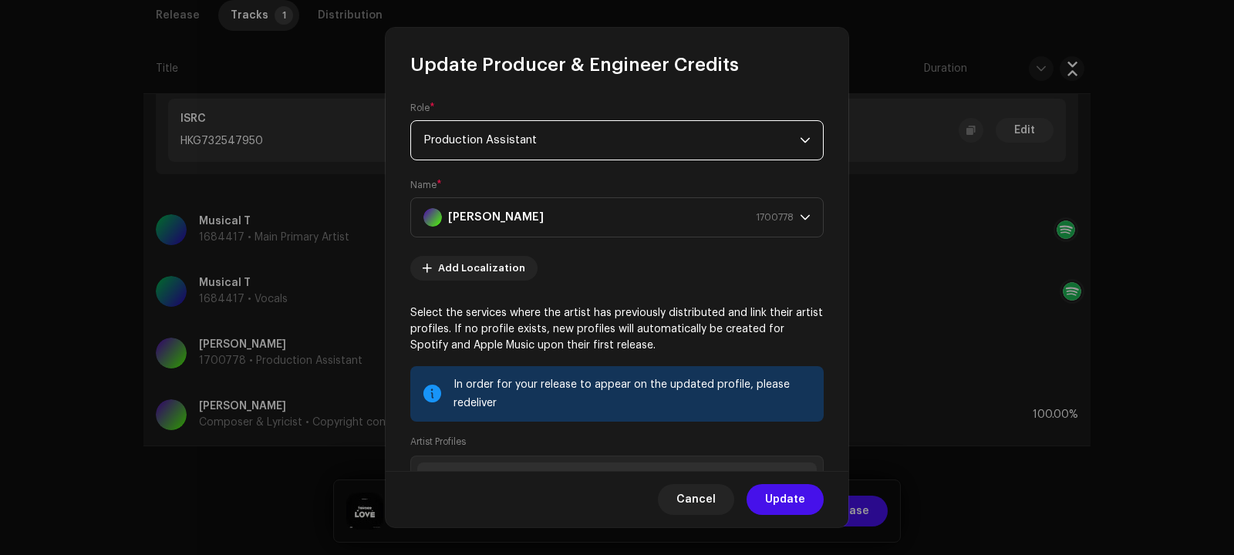
click at [614, 138] on span "Production Assistant" at bounding box center [611, 140] width 376 height 39
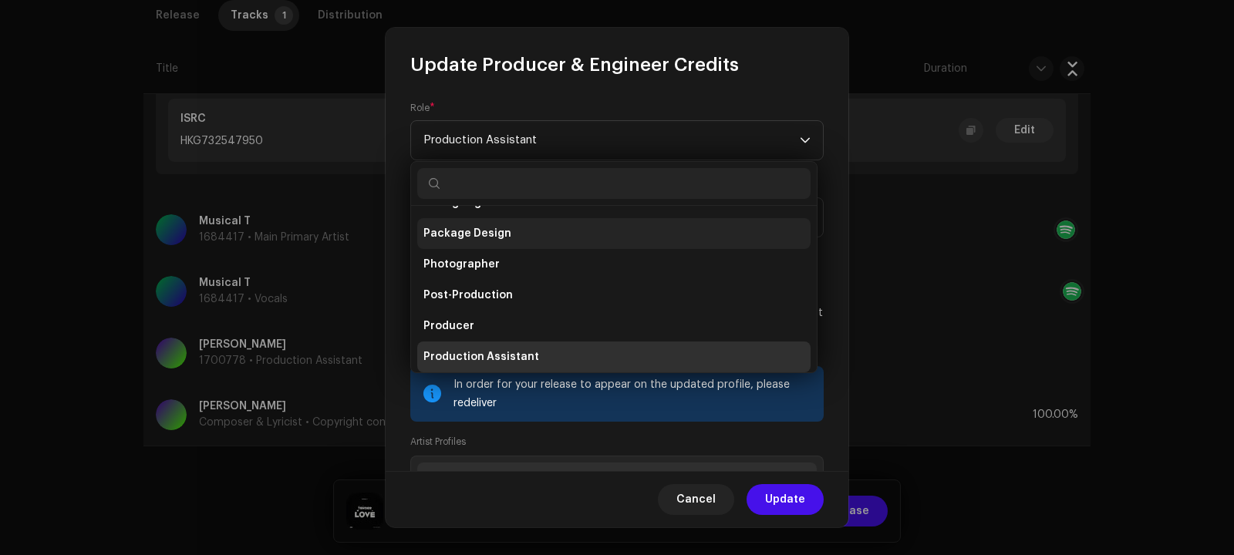
scroll to position [499, 0]
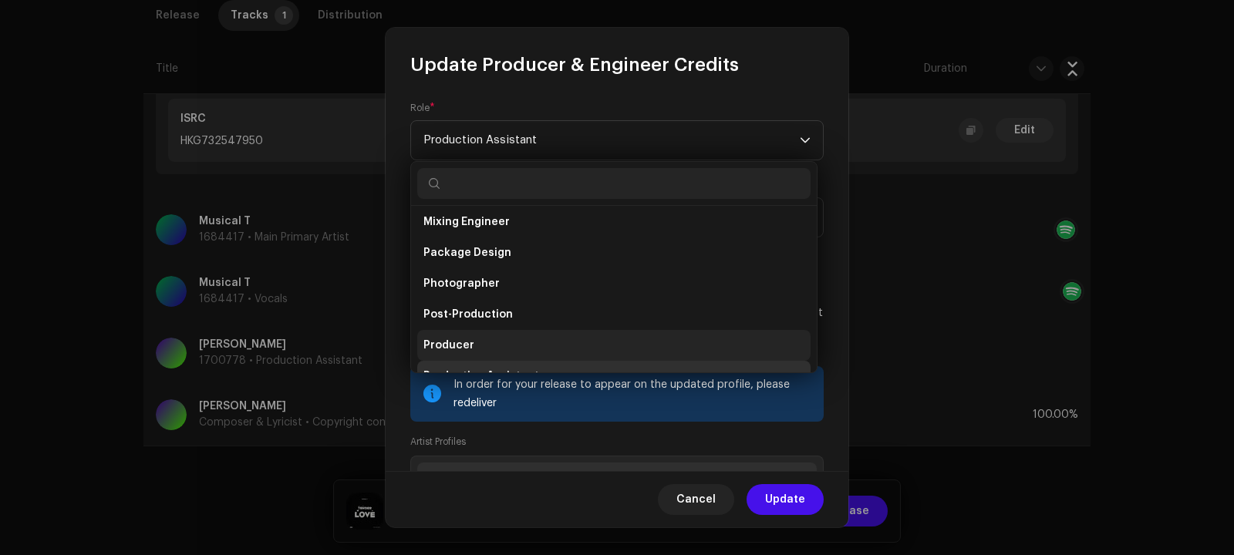
click at [514, 342] on li "Producer" at bounding box center [613, 345] width 393 height 31
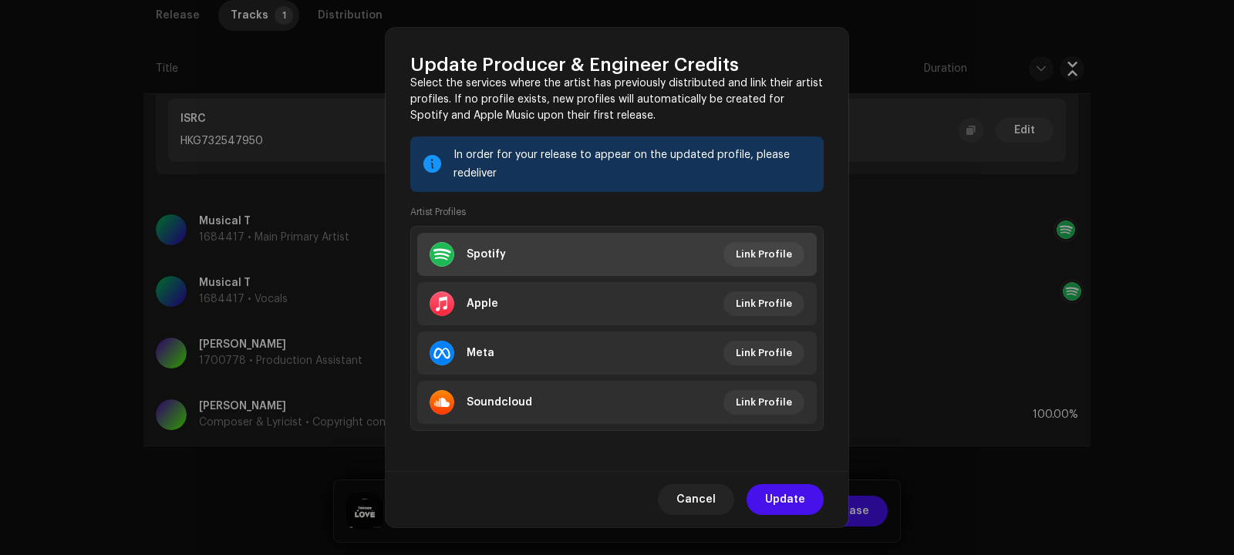
scroll to position [232, 0]
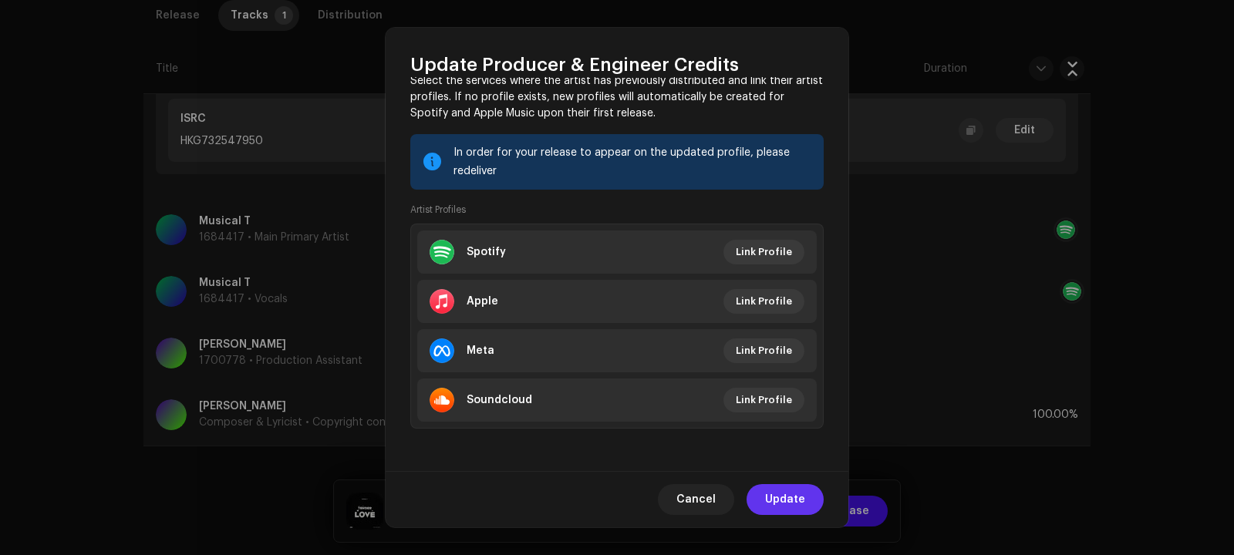
click at [784, 500] on span "Update" at bounding box center [785, 499] width 40 height 31
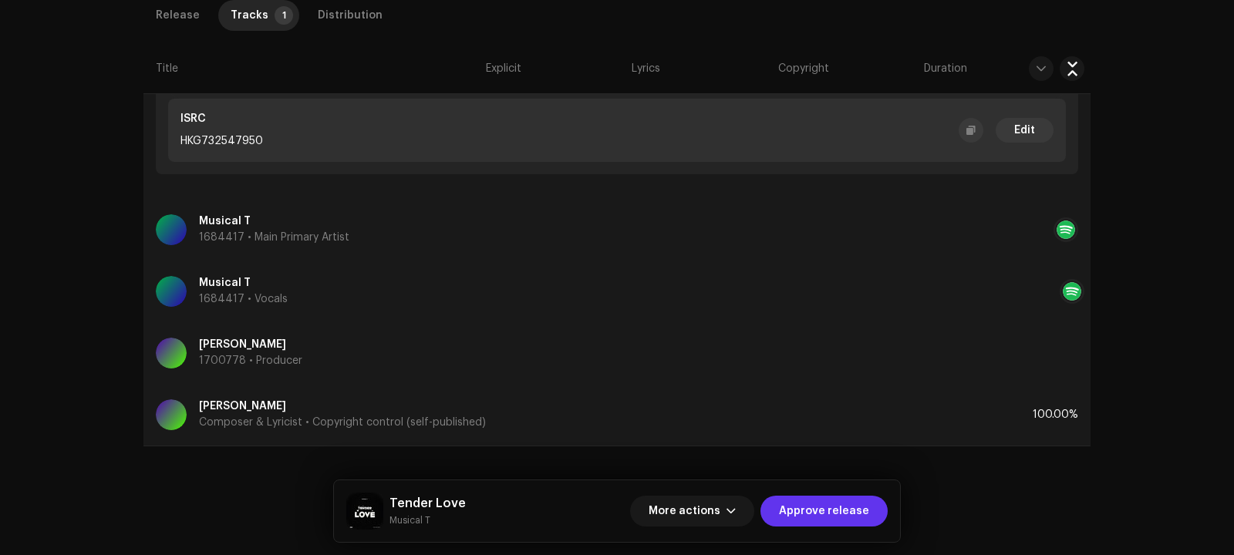
click at [829, 510] on span "Approve release" at bounding box center [824, 511] width 90 height 31
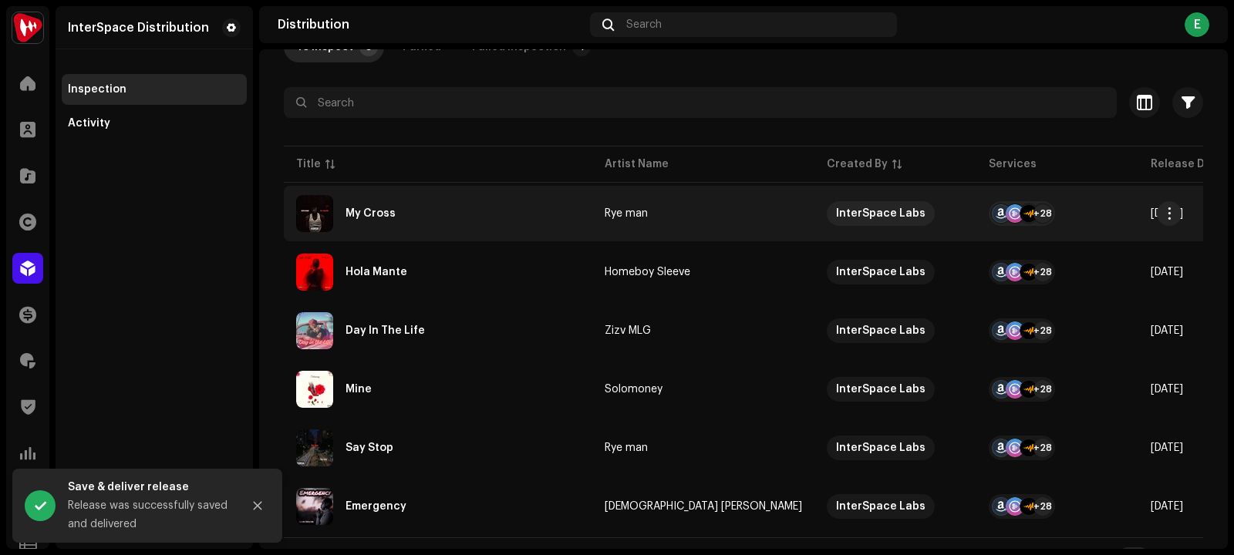
scroll to position [140, 0]
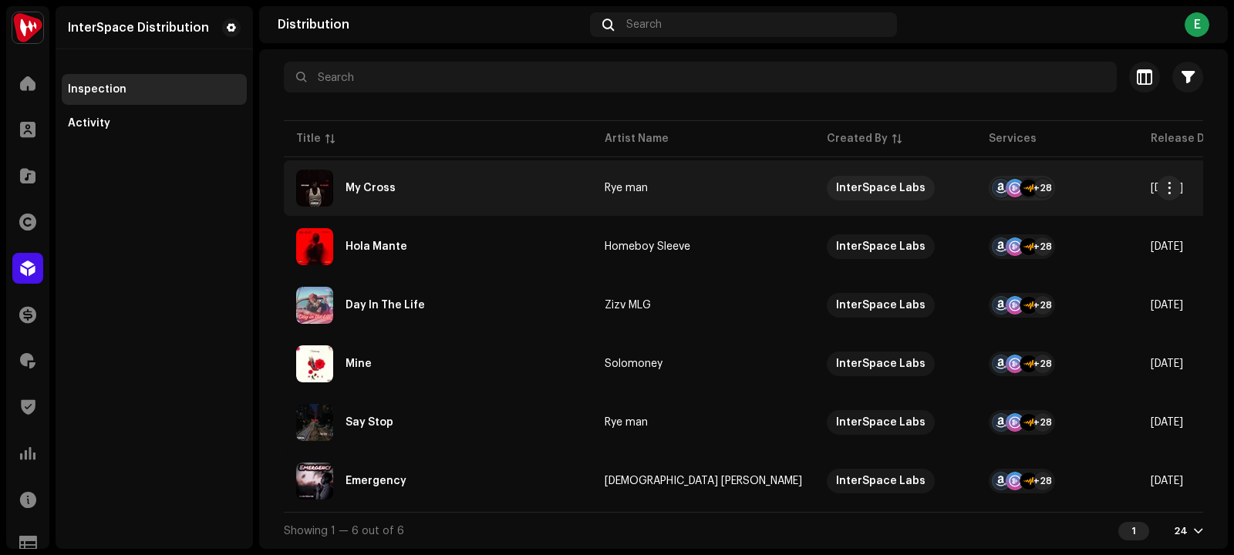
click at [378, 183] on div "My Cross" at bounding box center [370, 188] width 50 height 11
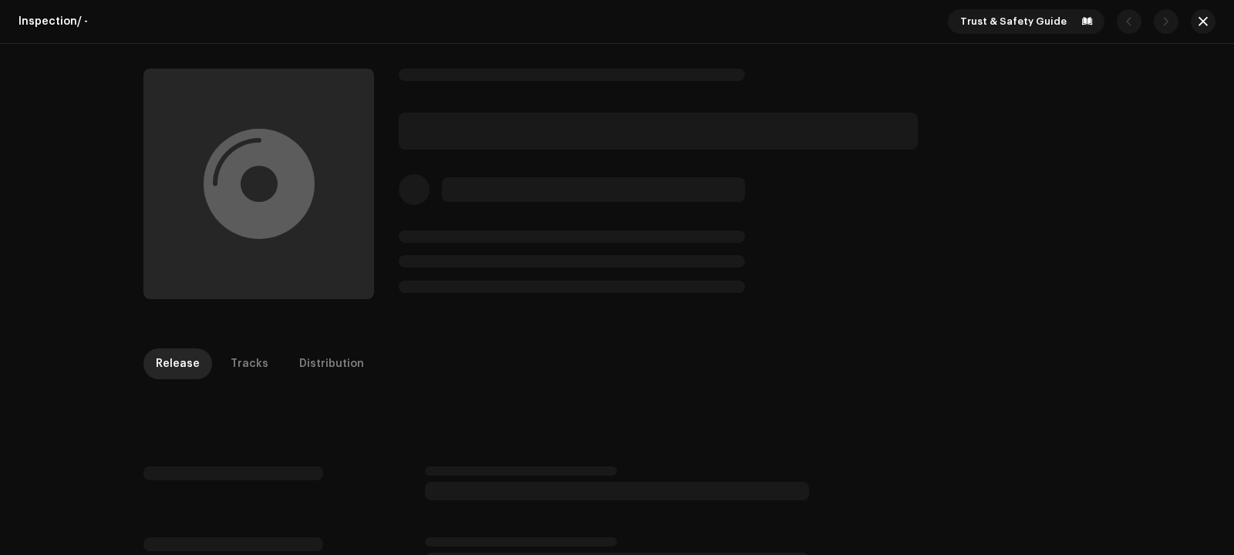
drag, startPoint x: 305, startPoint y: 197, endPoint x: 197, endPoint y: 167, distance: 111.3
click at [198, 167] on div at bounding box center [258, 184] width 231 height 231
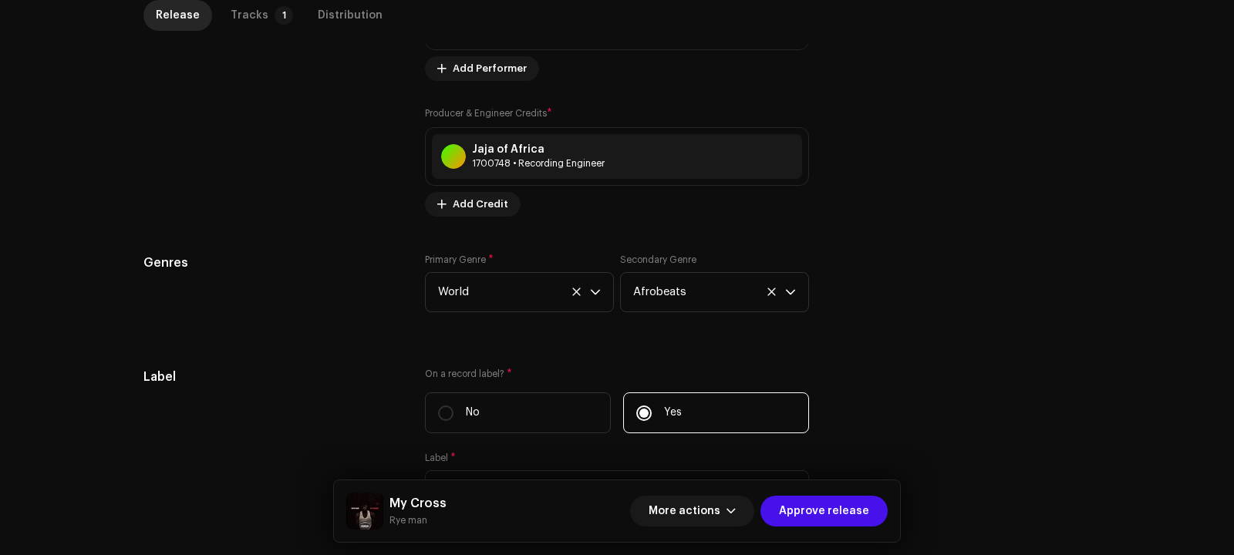
scroll to position [1201, 0]
click at [584, 153] on div "Jaja of Africa" at bounding box center [538, 150] width 133 height 12
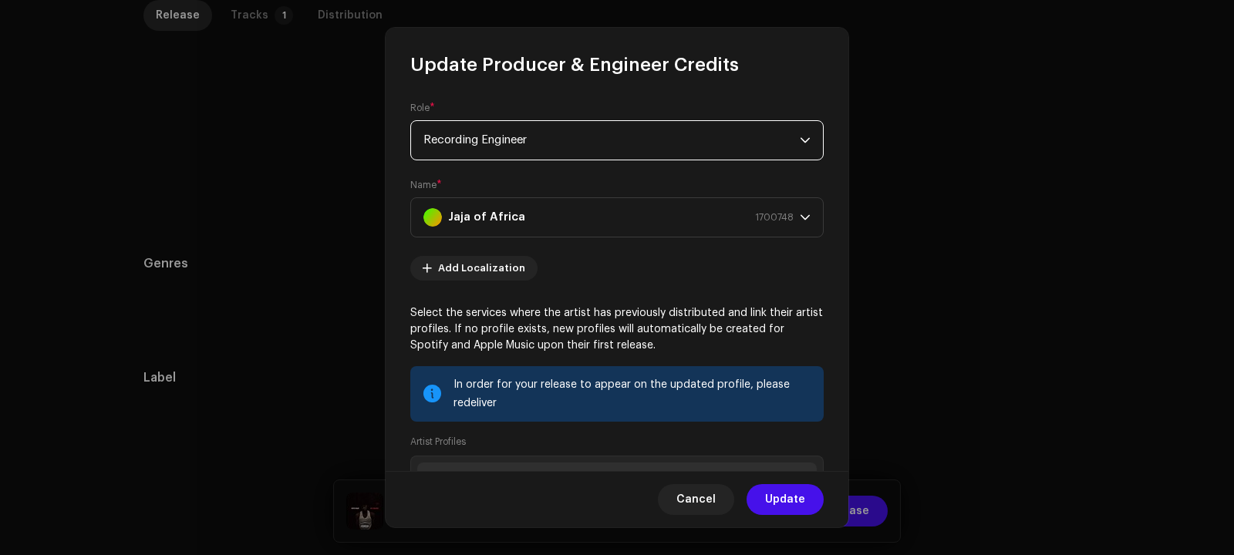
click at [613, 140] on span "Recording Engineer" at bounding box center [611, 140] width 376 height 39
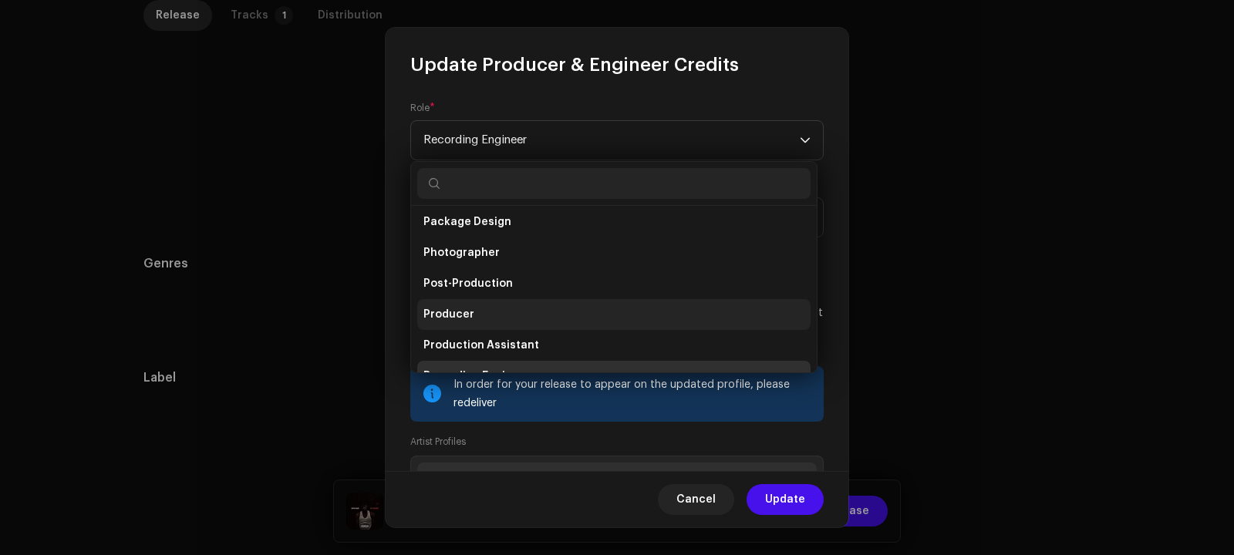
click at [512, 315] on li "Producer" at bounding box center [613, 314] width 393 height 31
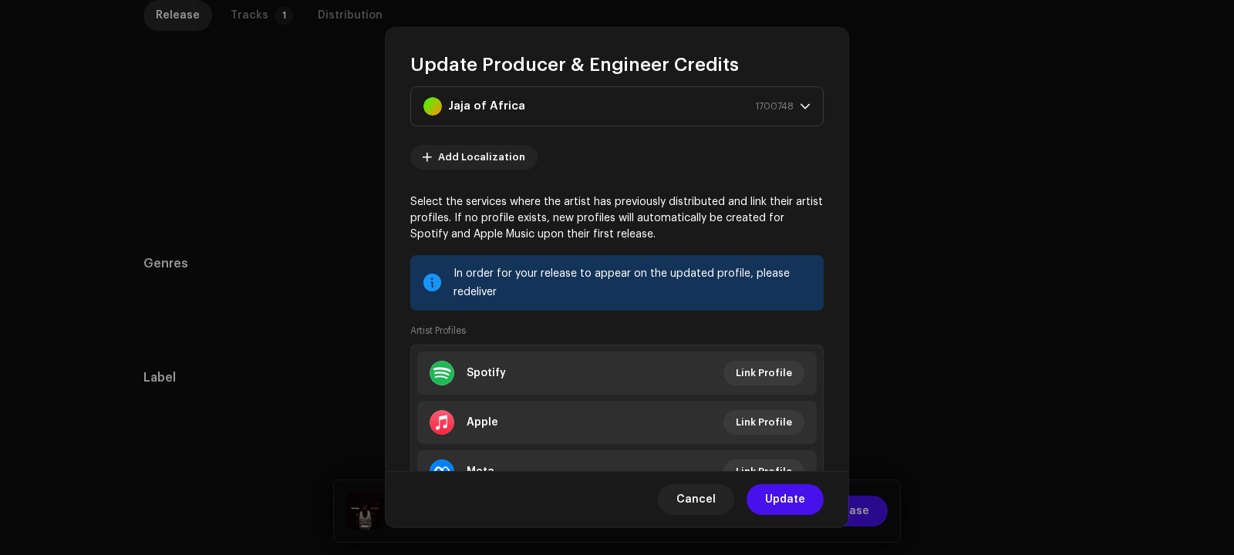
scroll to position [184, 0]
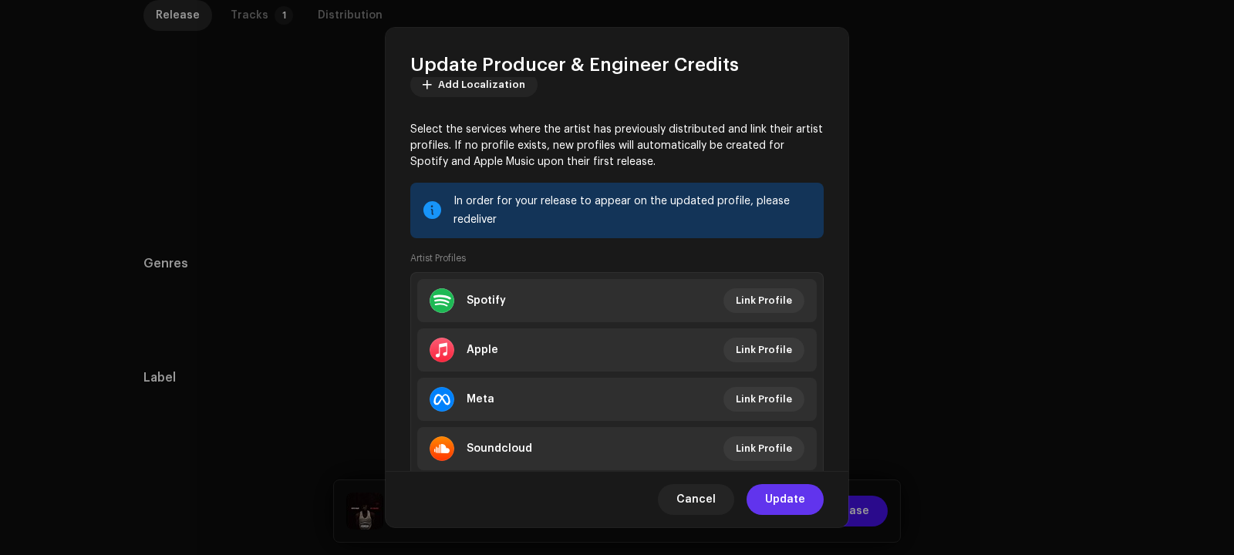
click at [786, 498] on span "Update" at bounding box center [785, 499] width 40 height 31
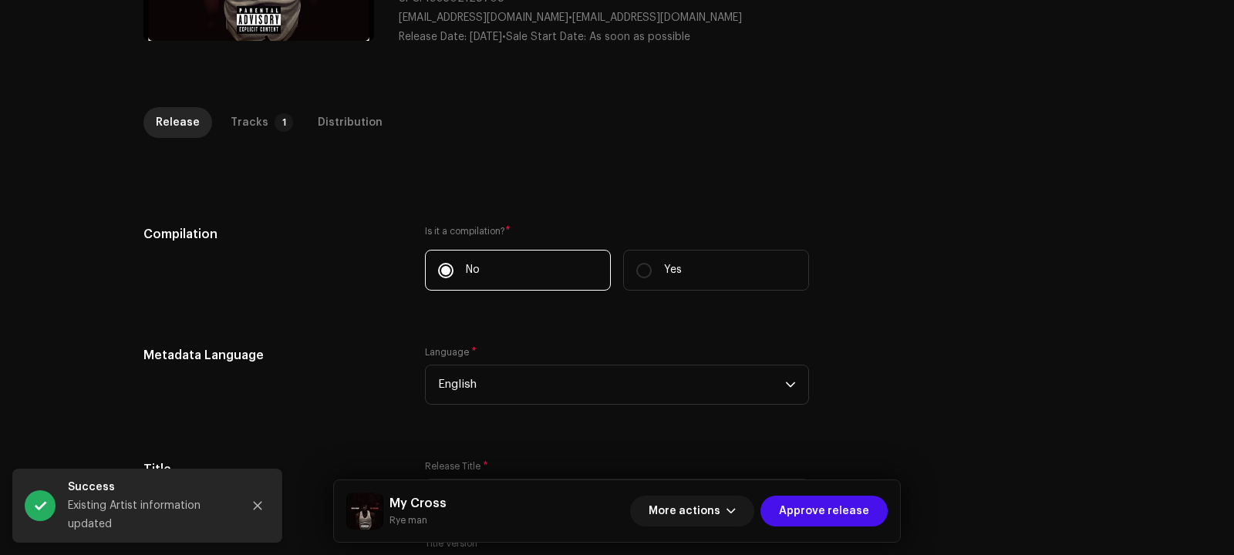
scroll to position [171, 0]
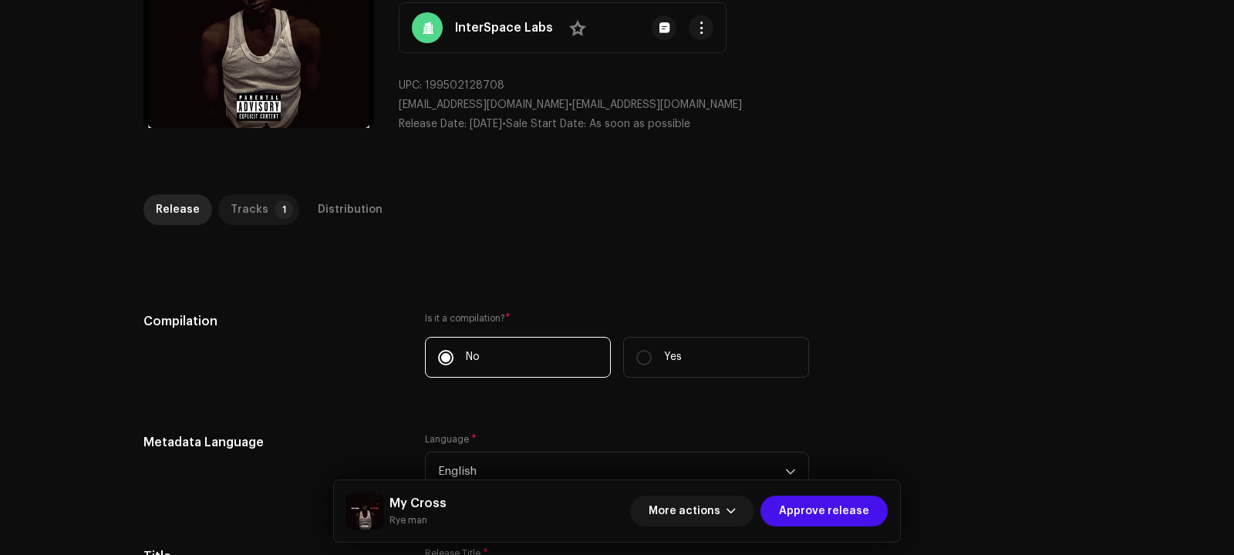
click at [247, 213] on div "Tracks" at bounding box center [250, 209] width 38 height 31
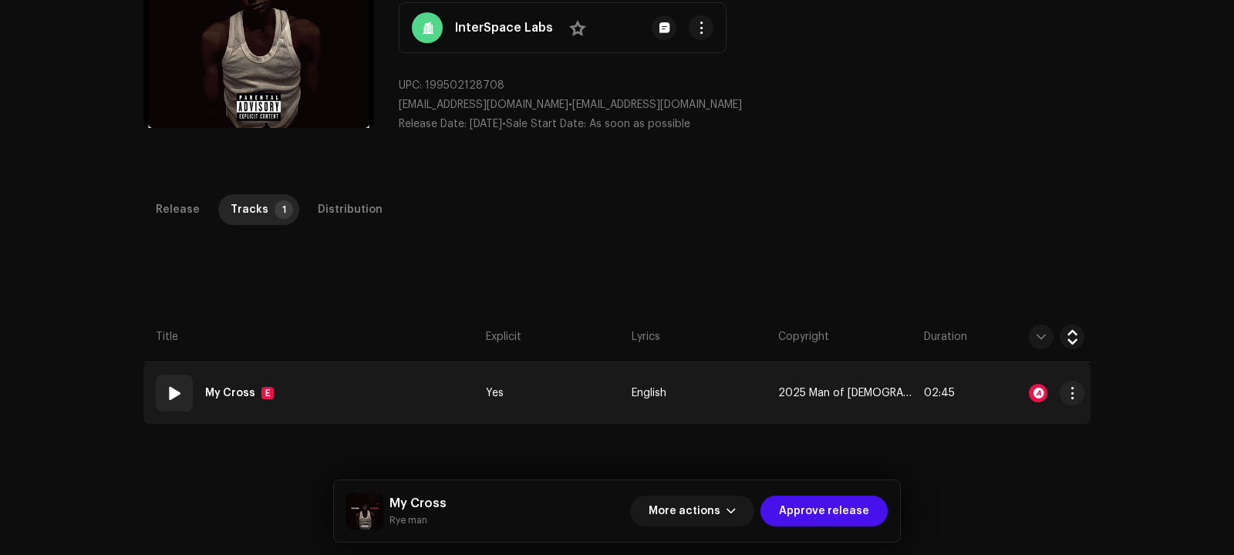
click at [233, 388] on strong "My Cross" at bounding box center [230, 393] width 50 height 31
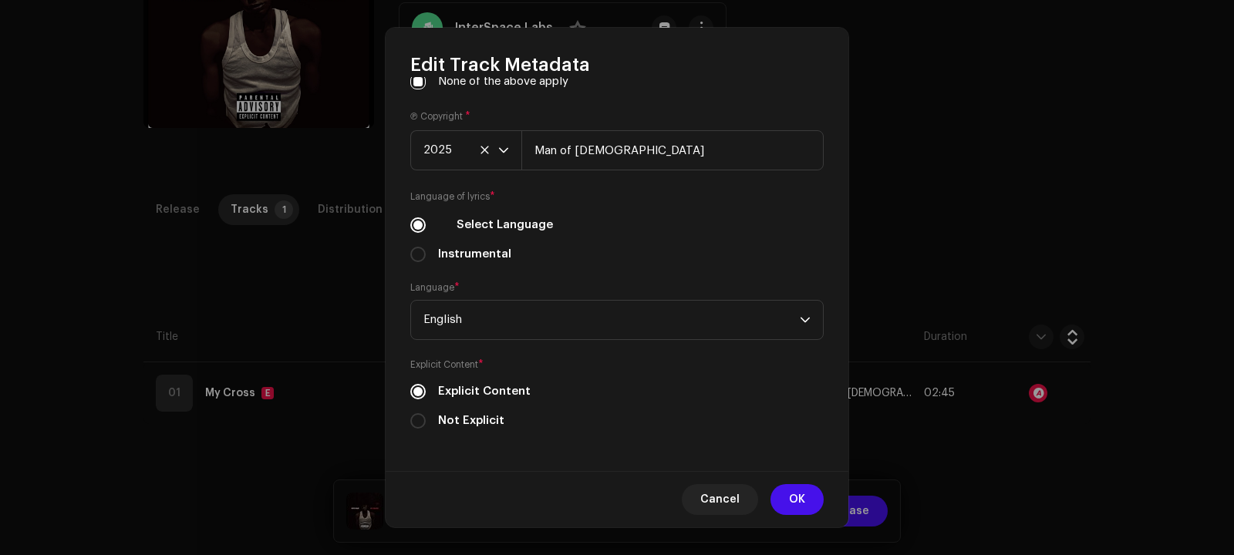
scroll to position [528, 0]
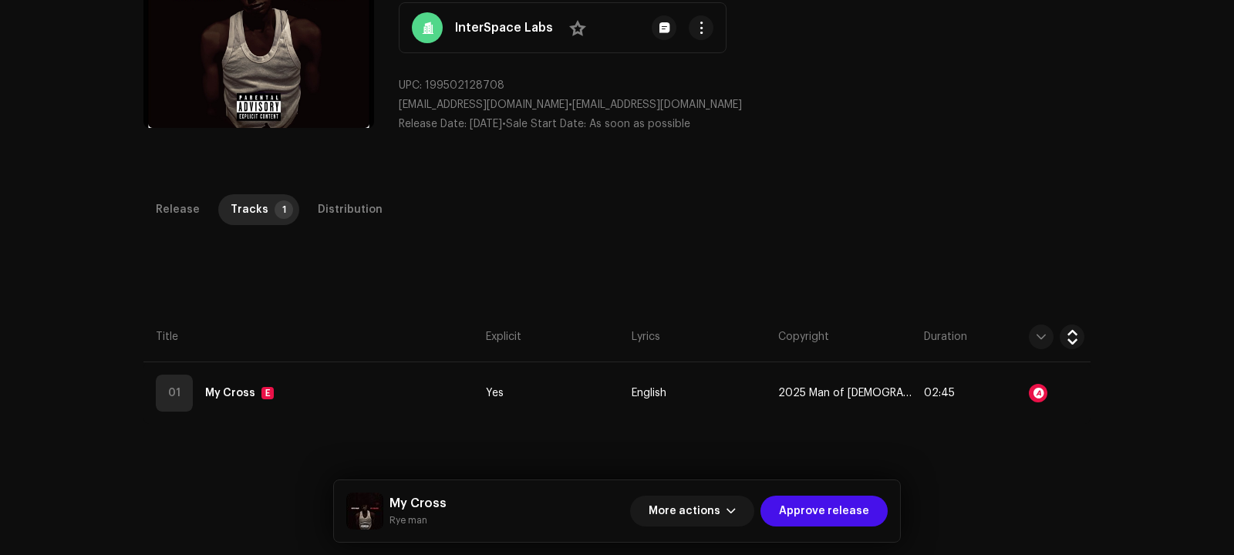
click at [887, 189] on div "Edit Track Metadata Track Title * My Cross Track Version Localize Your Track Pr…" at bounding box center [617, 277] width 1234 height 555
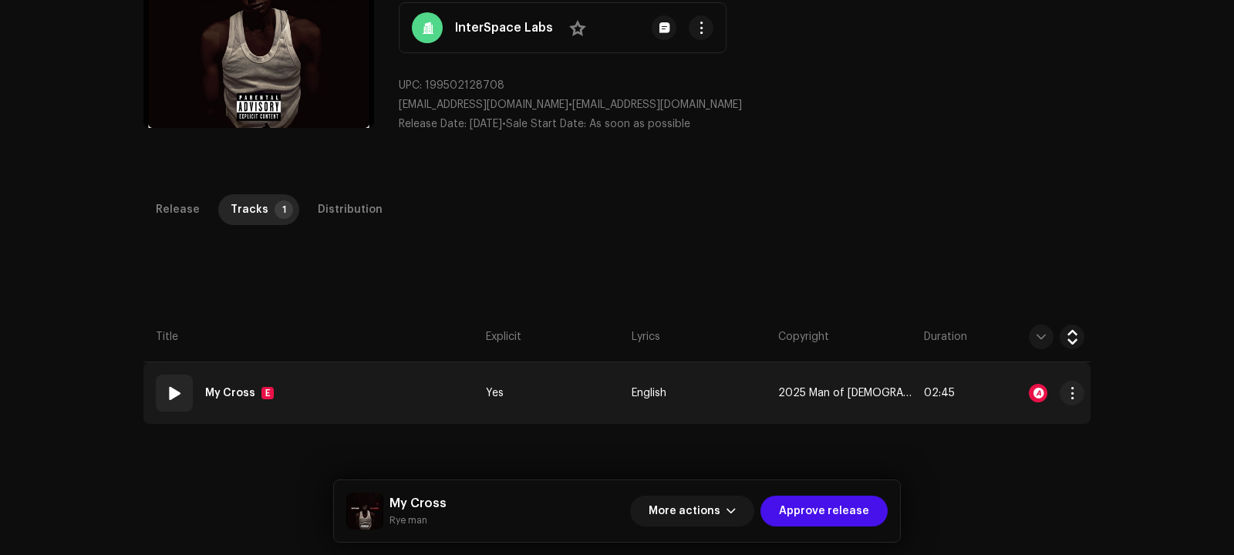
click at [571, 390] on td "Yes" at bounding box center [553, 393] width 146 height 62
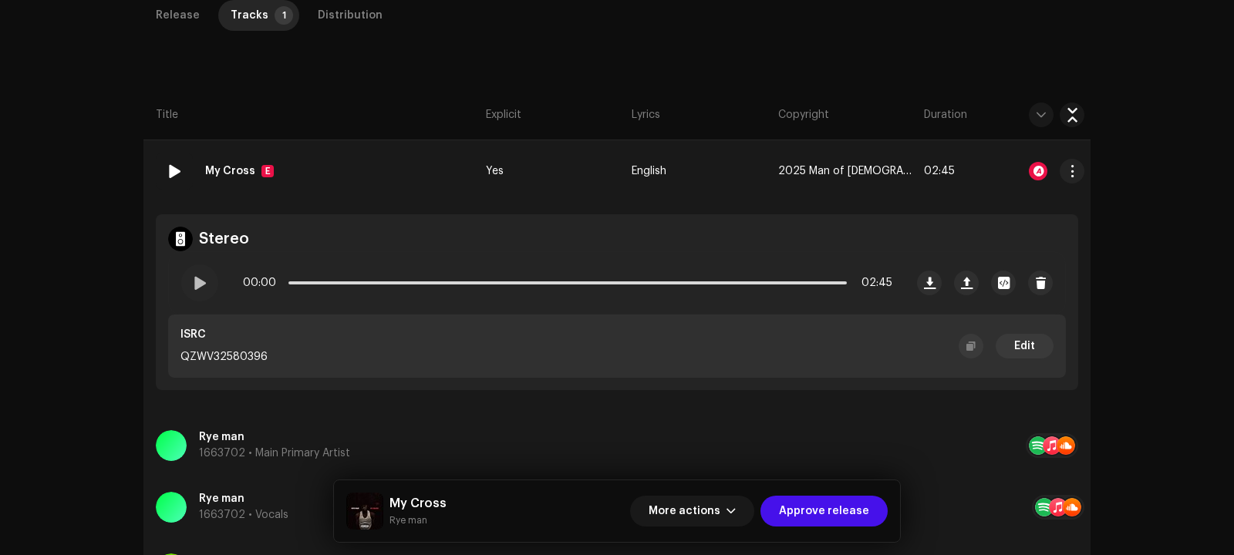
scroll to position [594, 0]
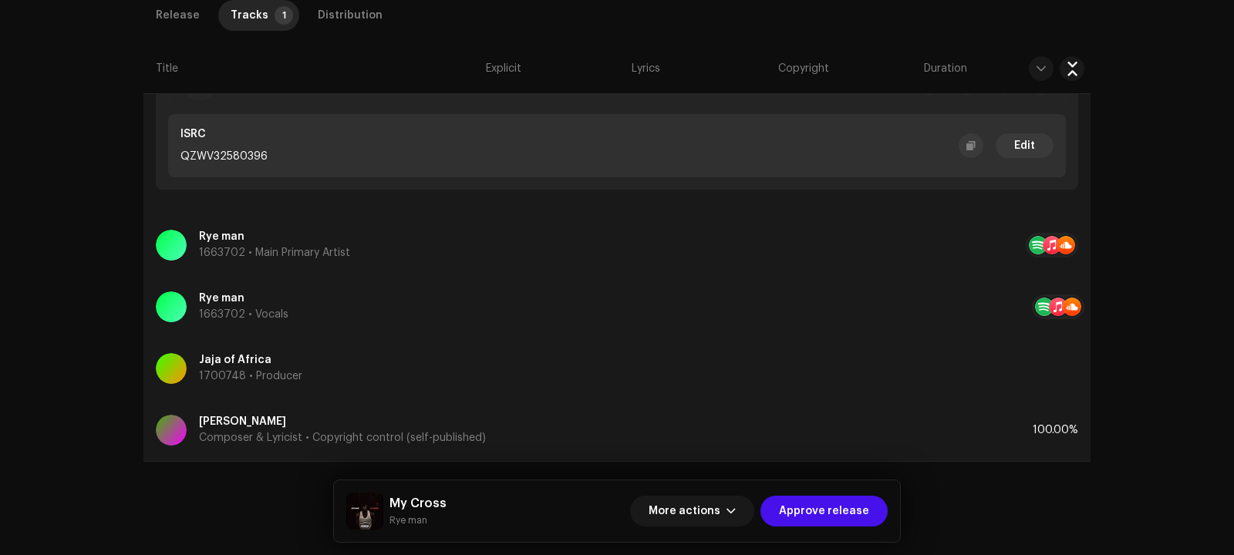
click at [650, 126] on div "ISRC QZWV32580396 Edit" at bounding box center [616, 145] width 897 height 63
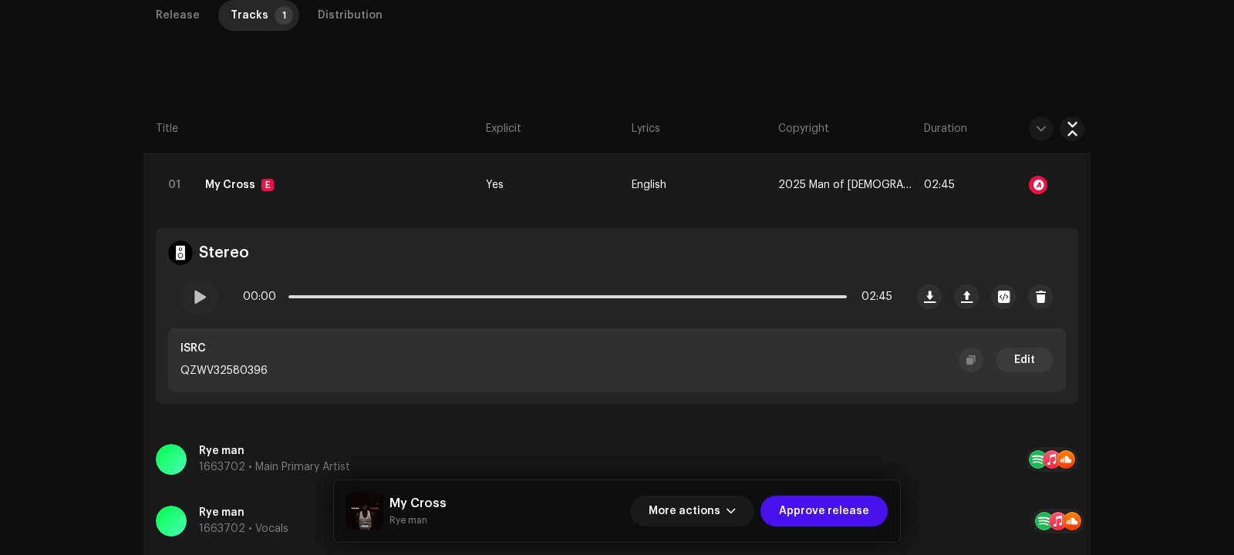
scroll to position [364, 0]
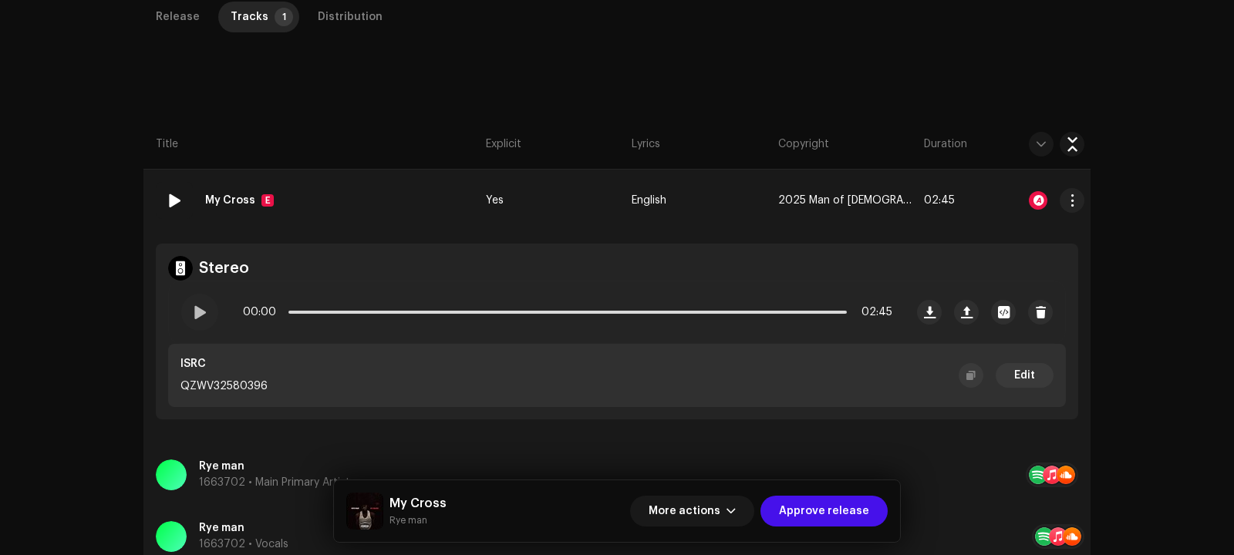
click at [420, 197] on td "01 My Cross E" at bounding box center [311, 201] width 336 height 62
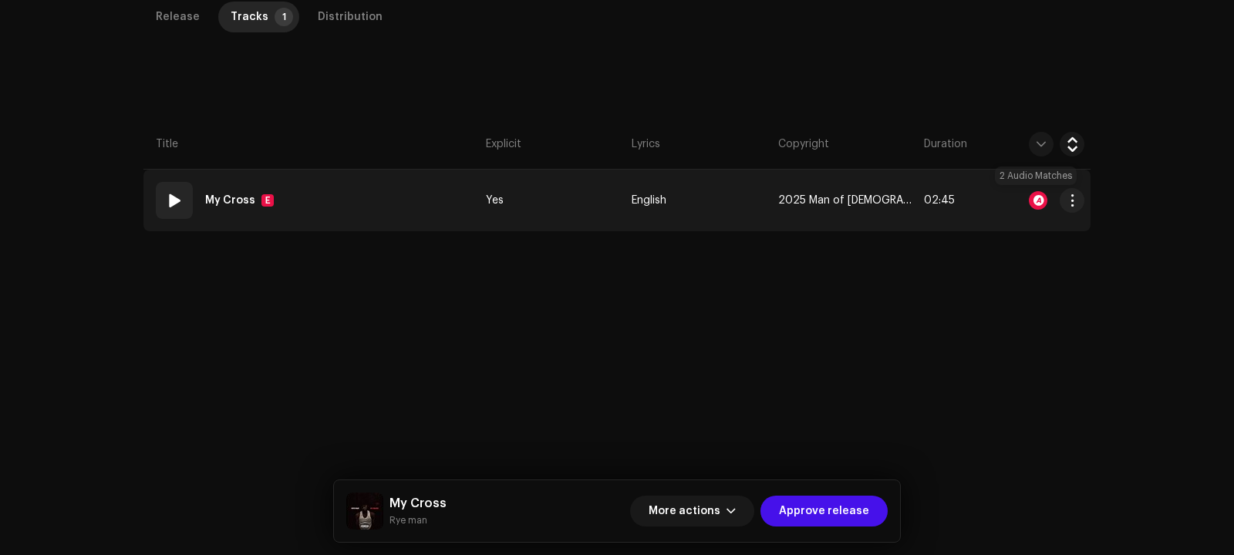
click at [1032, 194] on div at bounding box center [1038, 200] width 19 height 19
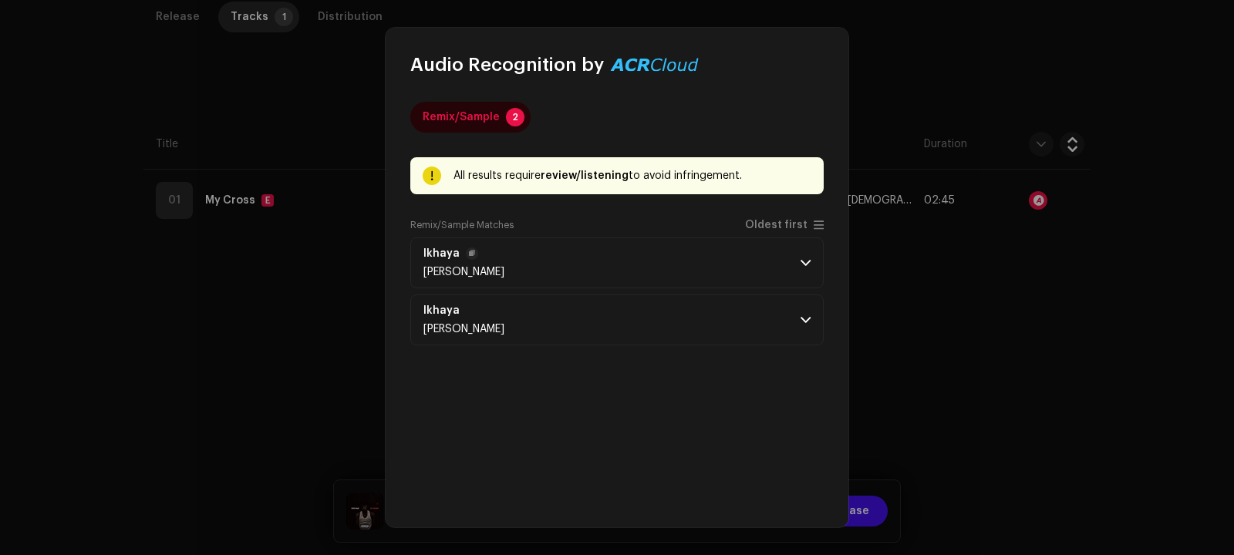
click at [805, 255] on p-accordion-header "[PERSON_NAME]" at bounding box center [616, 262] width 413 height 51
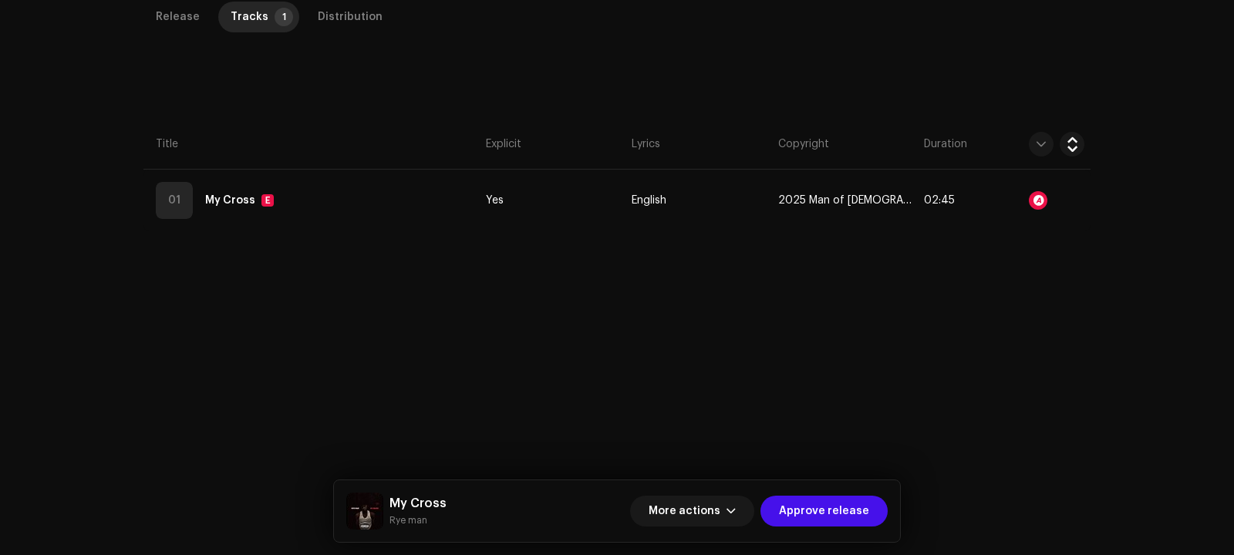
click at [933, 381] on div "Audio Recognition by Remix/Sample 2 All results require review/listening to avo…" at bounding box center [617, 277] width 1234 height 555
click at [850, 505] on span "Approve release" at bounding box center [824, 511] width 90 height 31
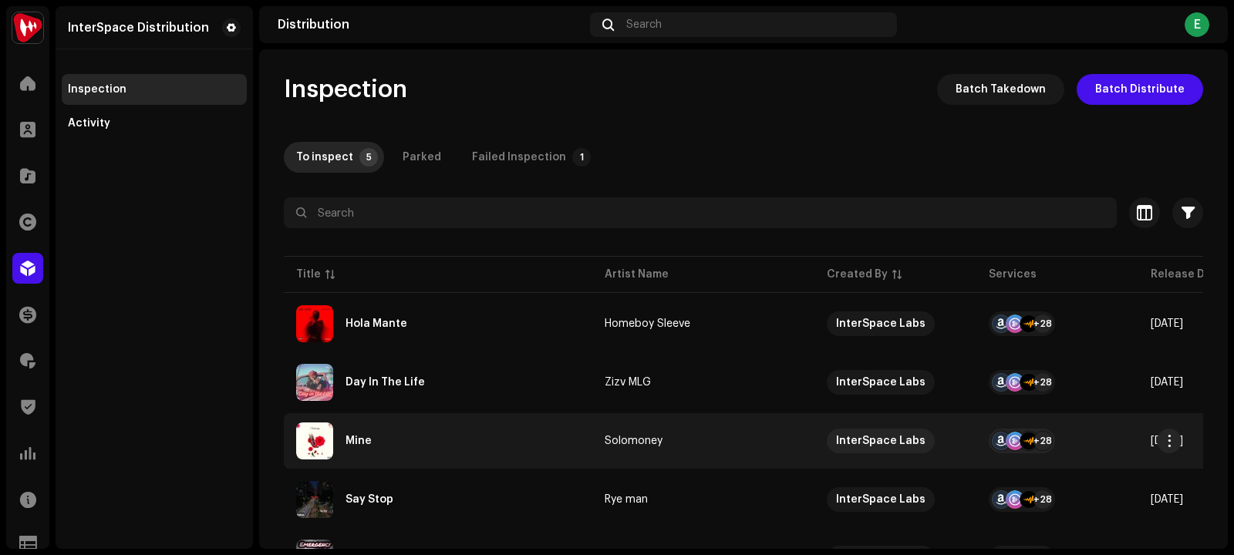
scroll to position [81, 0]
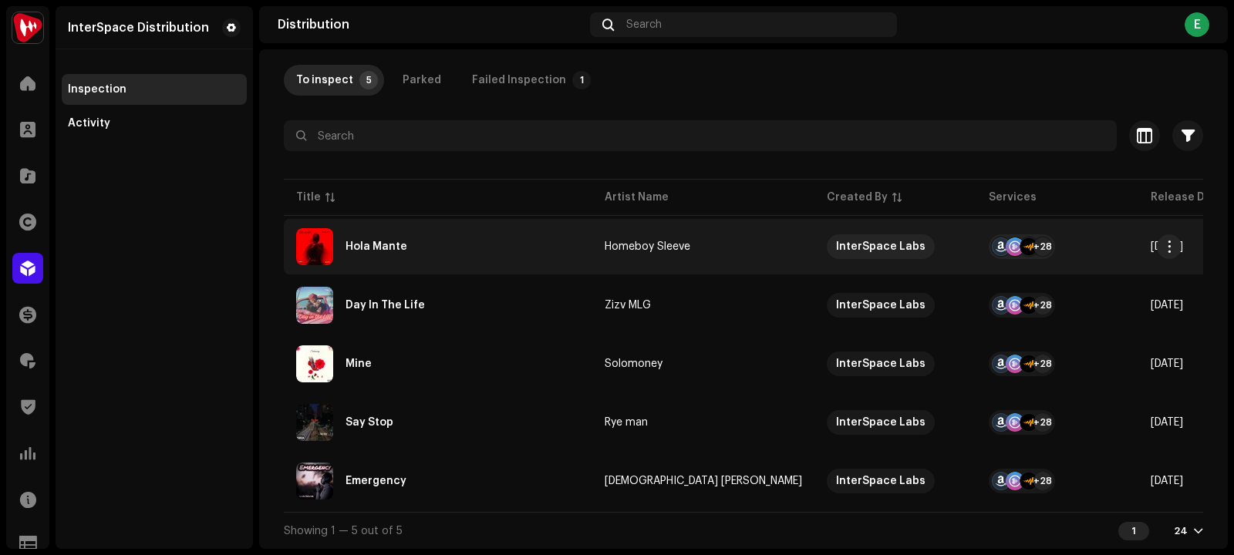
click at [379, 220] on td "Hola Mante" at bounding box center [438, 247] width 308 height 56
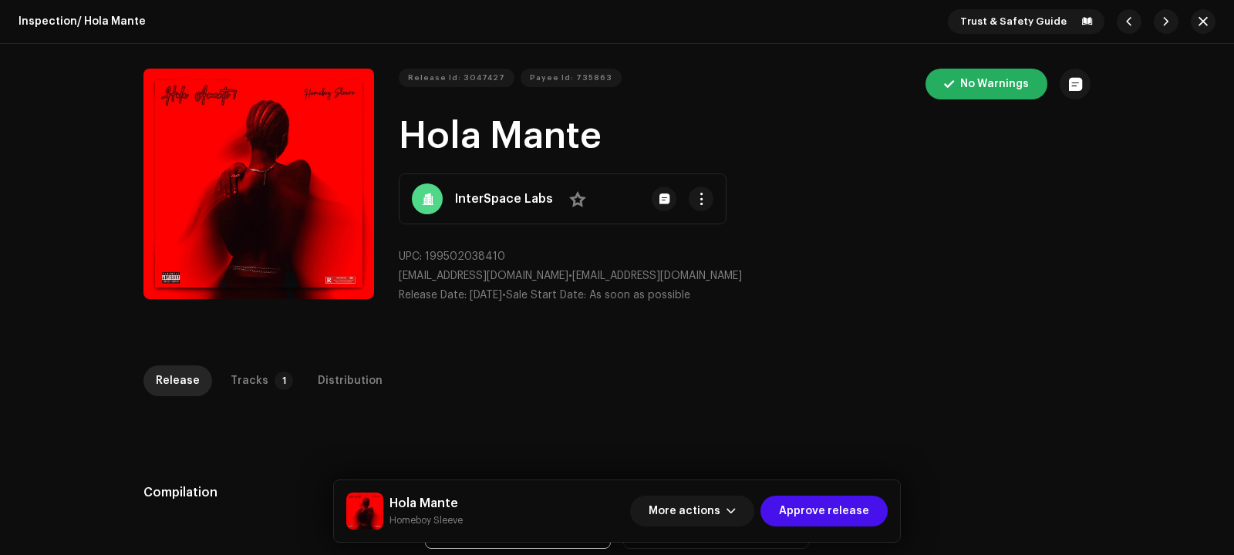
click at [382, 240] on div "Release Id: 3047427 Payee Id: 735863 No Warnings Hola Mante InterSpace Labs No …" at bounding box center [616, 193] width 947 height 248
click at [237, 372] on div "Tracks" at bounding box center [250, 380] width 38 height 31
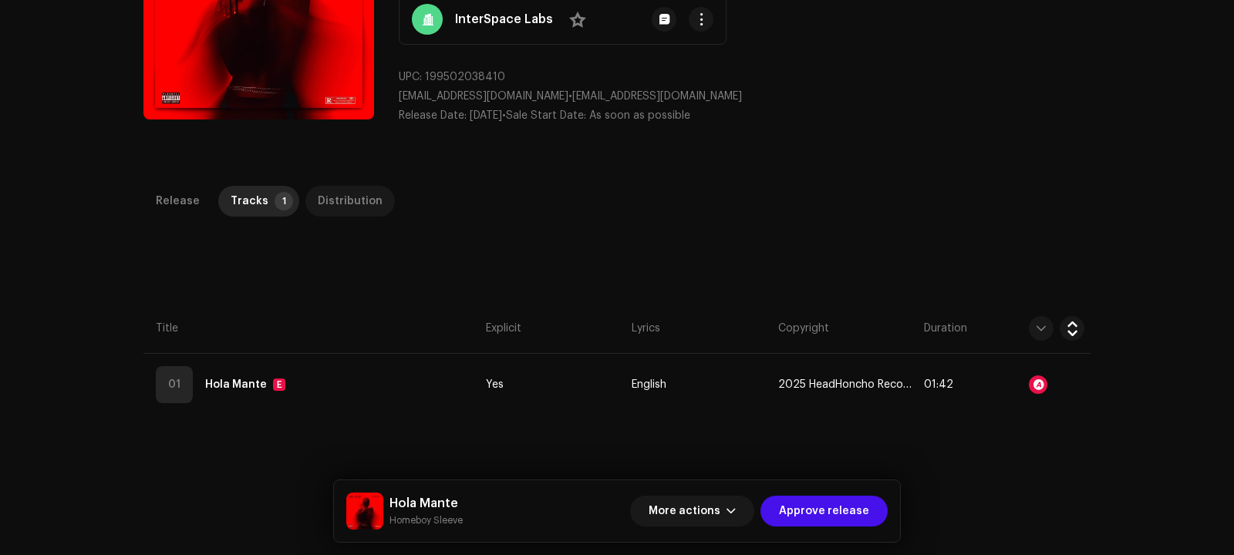
scroll to position [209, 0]
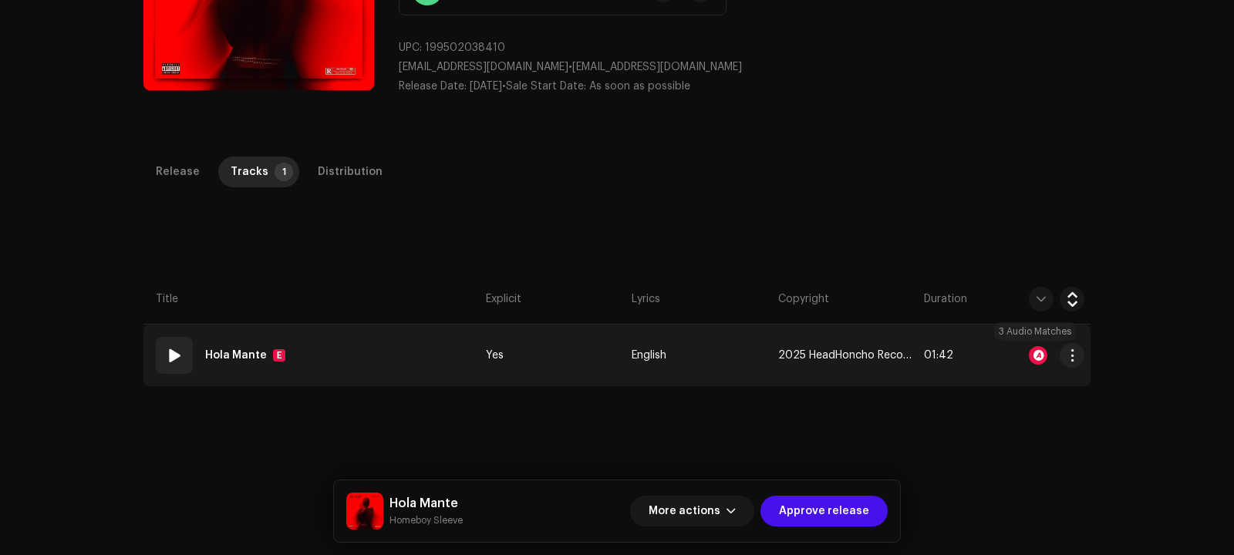
click at [1033, 354] on div at bounding box center [1038, 355] width 19 height 19
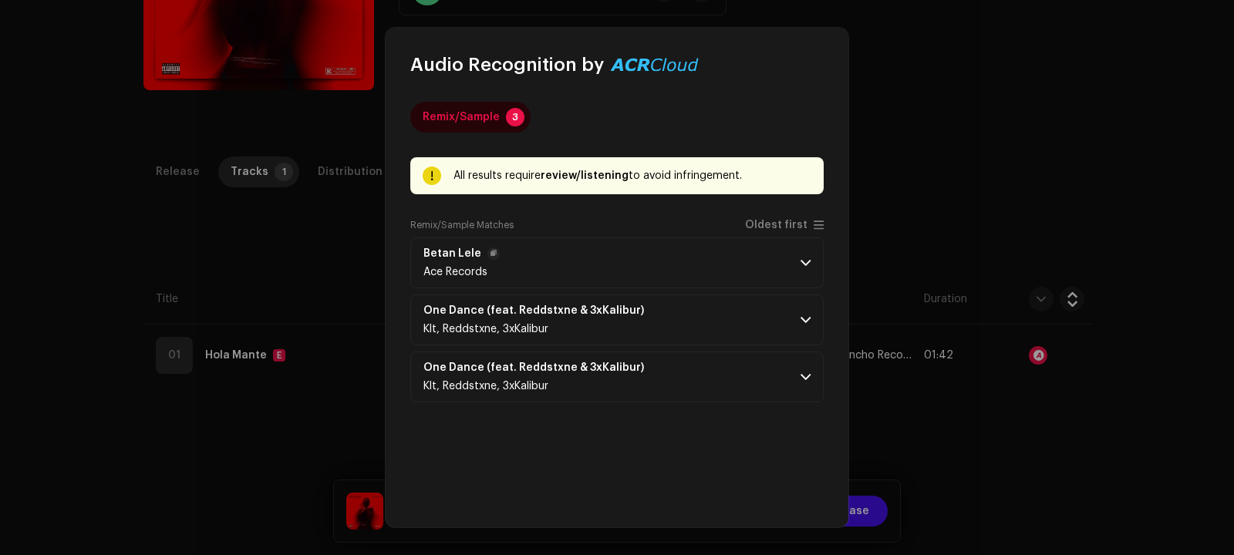
click at [749, 261] on p-accordion-header "Betan Lele Ace Records" at bounding box center [616, 262] width 413 height 51
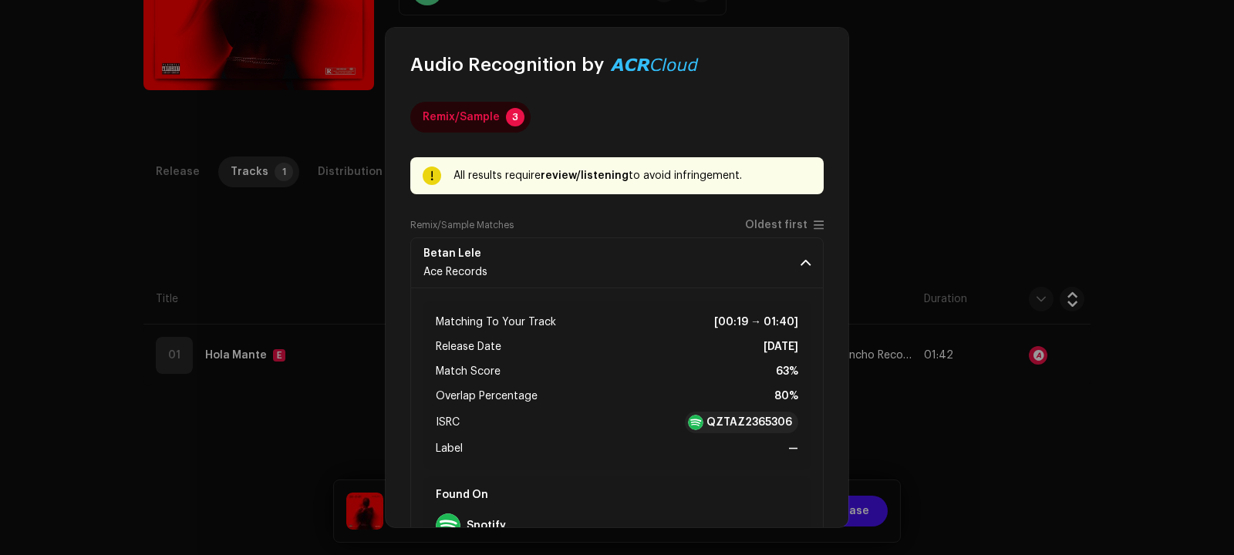
scroll to position [126, 0]
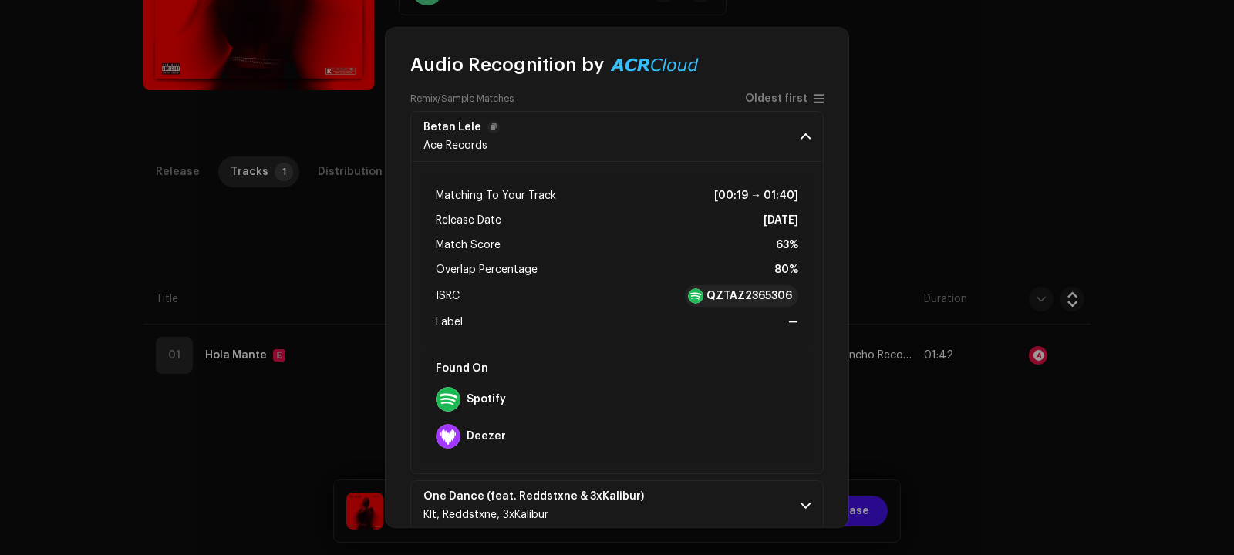
click at [793, 143] on p-accordion-header "Betan Lele Ace Records" at bounding box center [616, 136] width 413 height 51
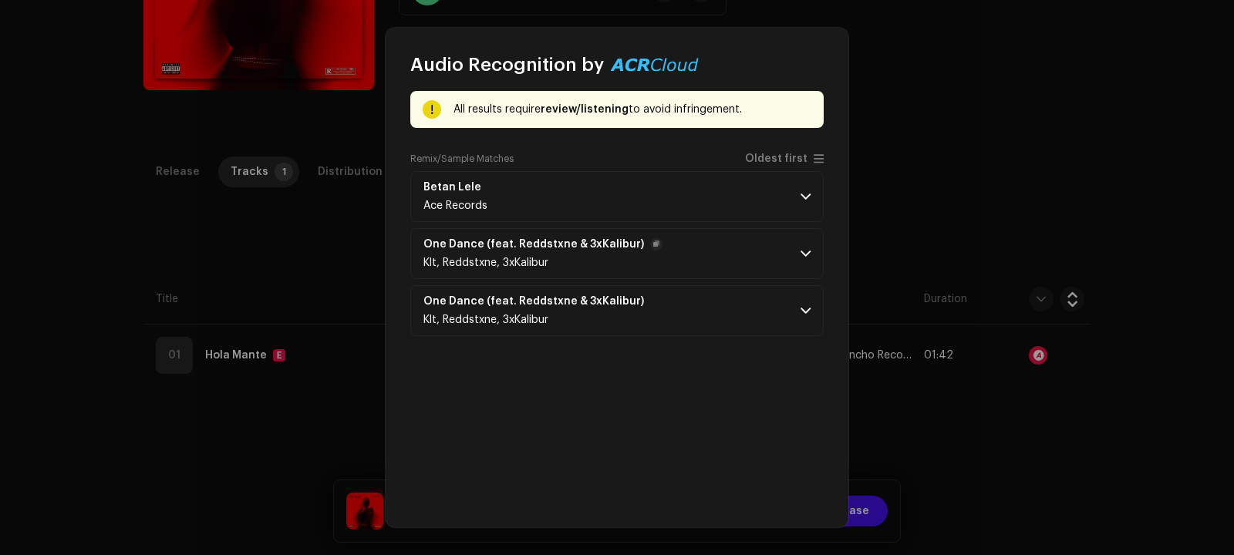
scroll to position [66, 0]
click at [723, 278] on p-accordion "Betan Lele Ace Records Matching To Your Track [00:19 → 01:40] Release Date [DAT…" at bounding box center [616, 253] width 413 height 165
click at [766, 249] on p-accordion-header "One Dance (feat. Reddstxne & 3xKalibur) Klt, Reddstxne, 3xKalibur" at bounding box center [616, 253] width 413 height 51
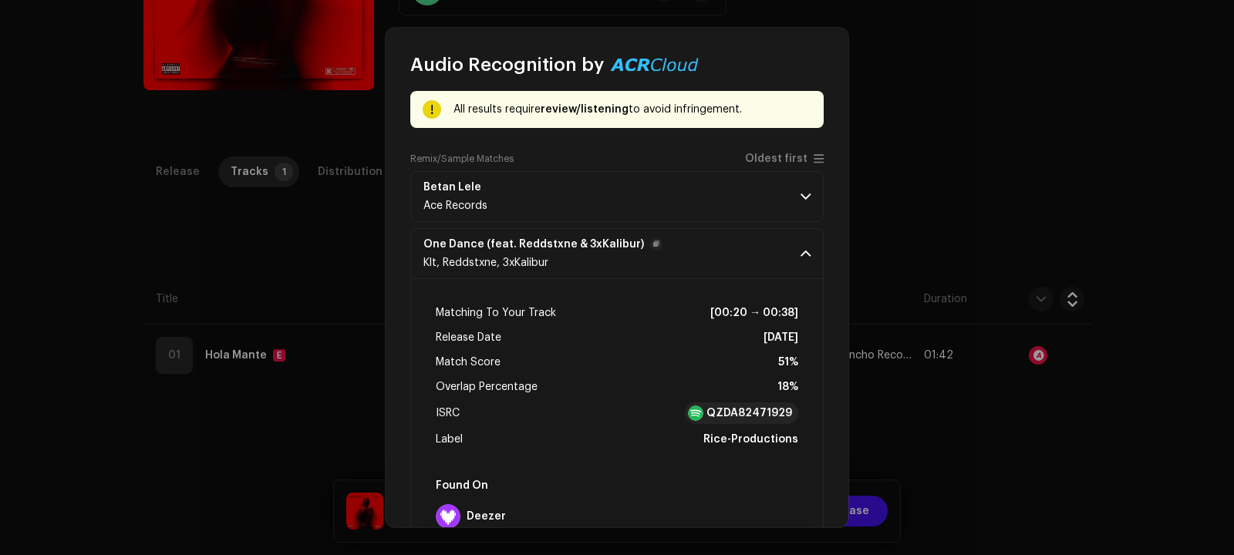
click at [766, 249] on p-accordion-header "One Dance (feat. Reddstxne & 3xKalibur) Klt, Reddstxne, 3xKalibur" at bounding box center [616, 253] width 413 height 51
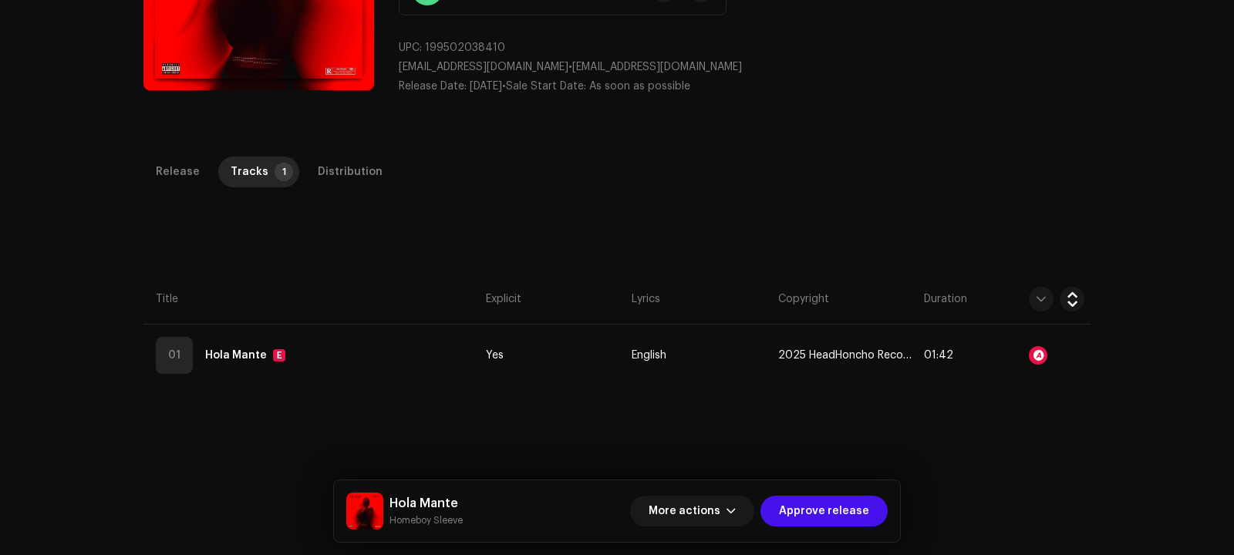
click at [921, 113] on div "Audio Recognition by Remix/Sample 3 All results require review/listening to avo…" at bounding box center [617, 277] width 1234 height 555
click at [840, 499] on span "Approve release" at bounding box center [824, 511] width 90 height 31
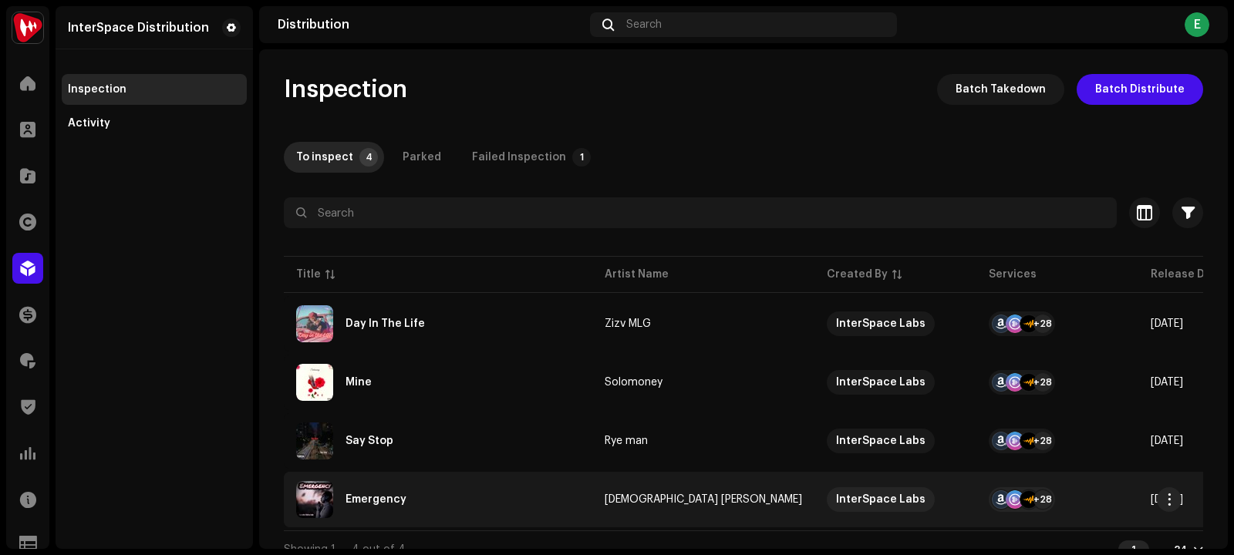
scroll to position [23, 0]
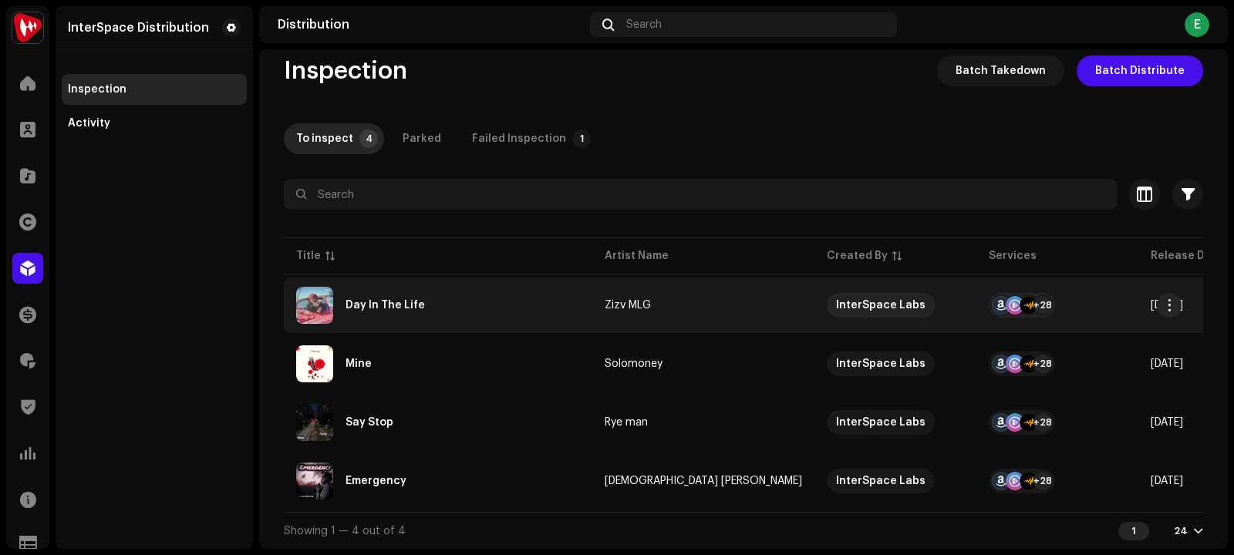
click at [389, 306] on div "Day In The Life" at bounding box center [438, 305] width 284 height 37
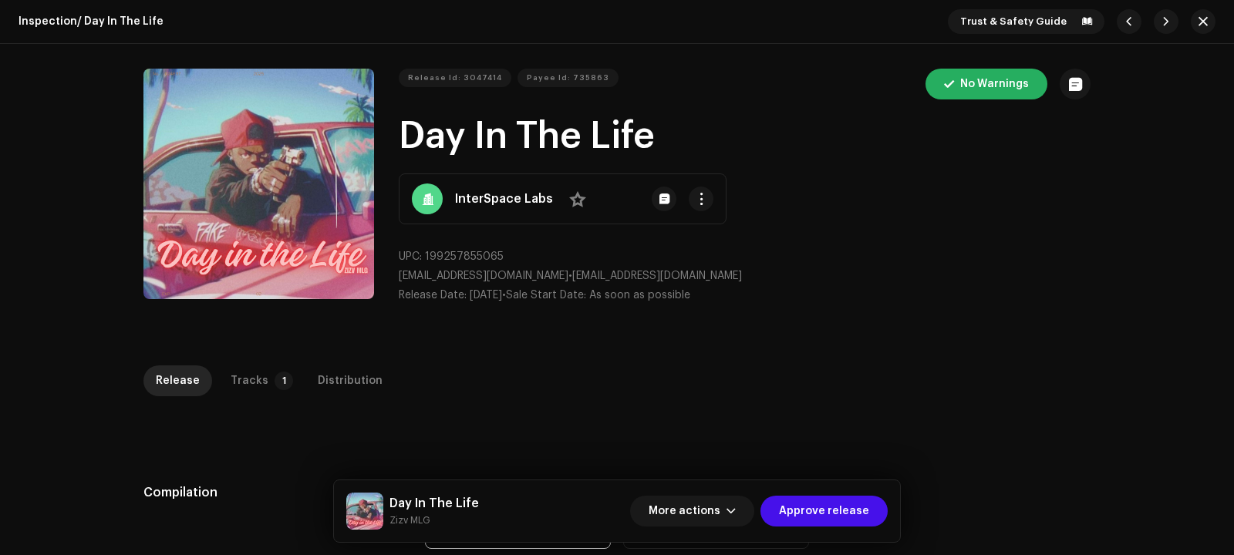
scroll to position [227, 0]
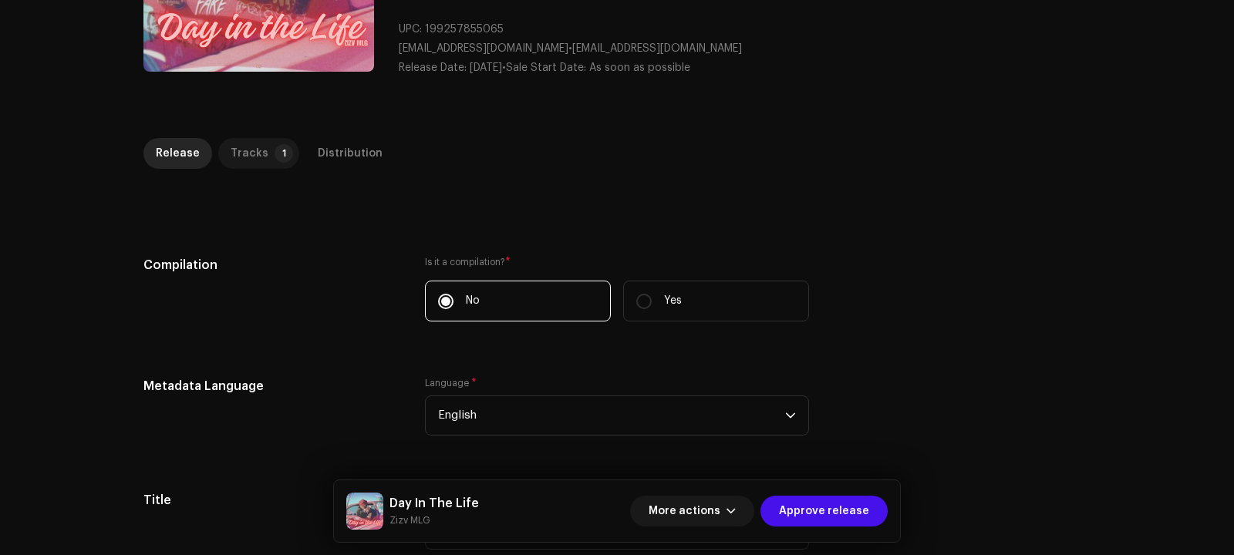
click at [274, 155] on p-badge "1" at bounding box center [283, 153] width 19 height 19
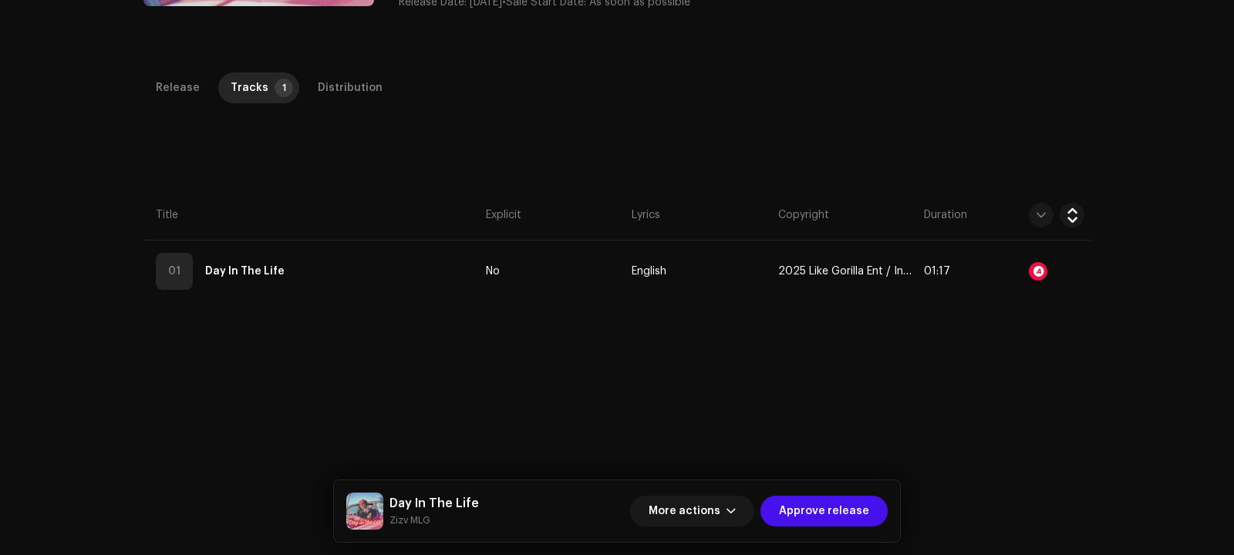
scroll to position [308, 0]
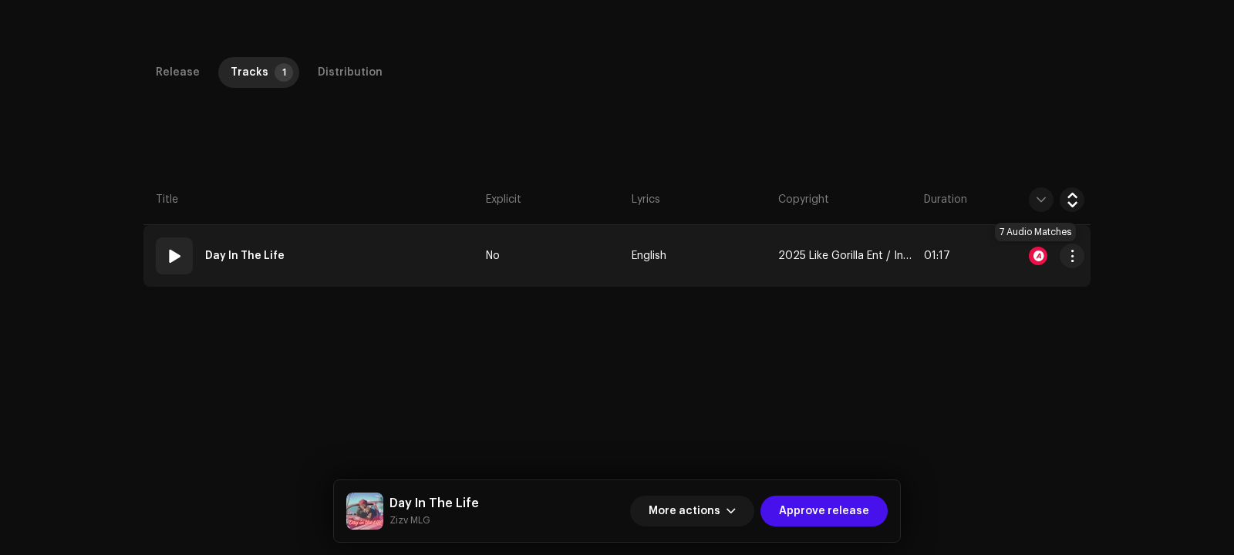
click at [1039, 253] on div at bounding box center [1038, 256] width 19 height 19
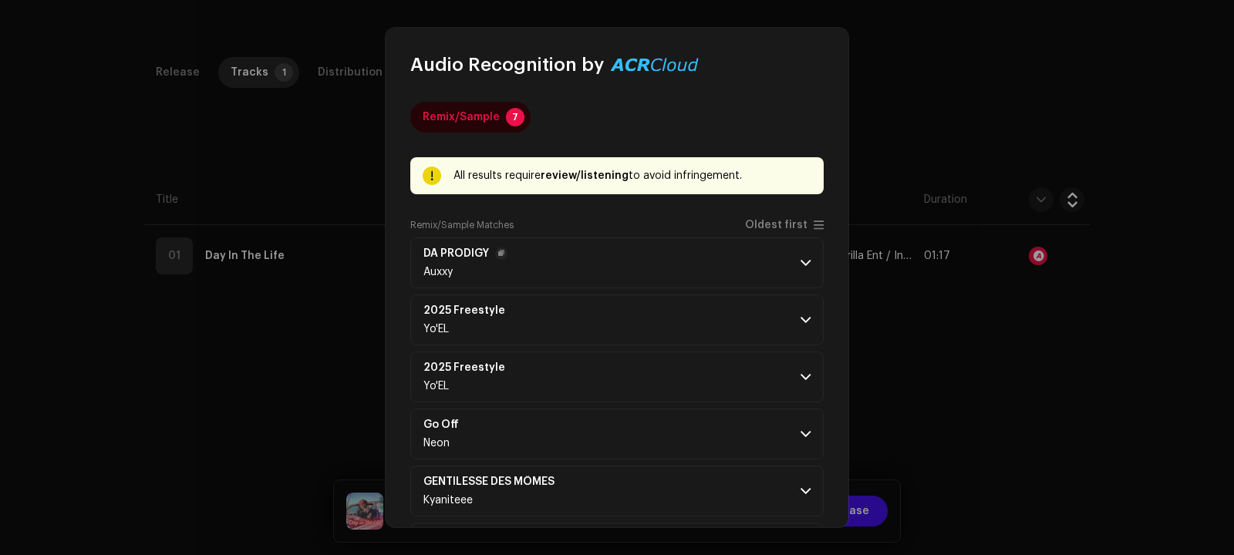
click at [795, 255] on p-accordion-header "DA PRODIGY Auxxy" at bounding box center [616, 262] width 413 height 51
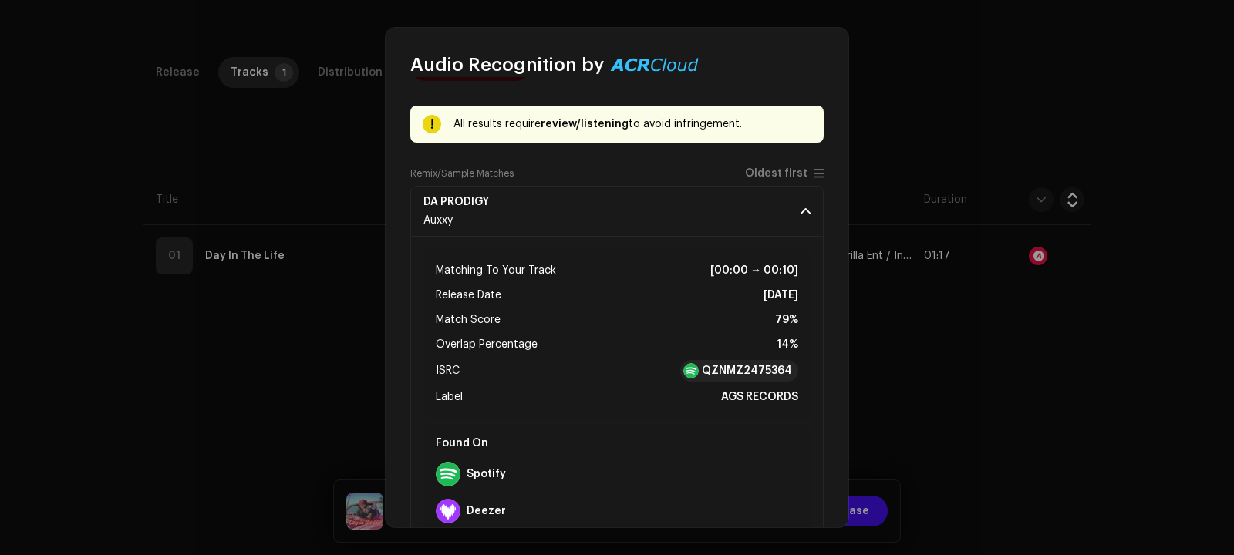
scroll to position [66, 0]
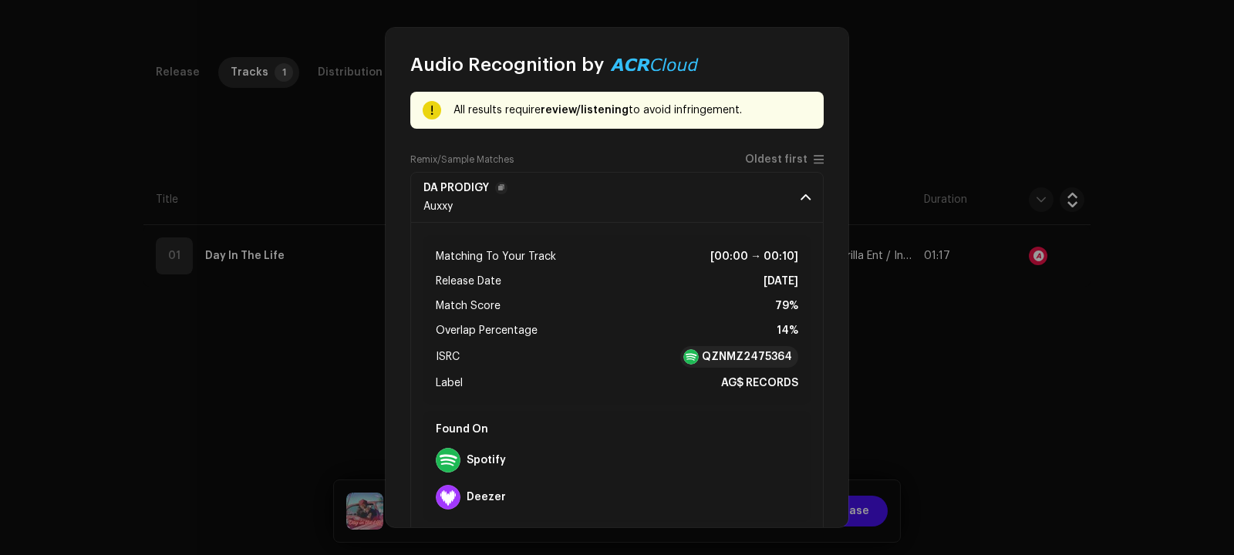
click at [803, 186] on p-accordion-header "DA PRODIGY Auxxy" at bounding box center [616, 197] width 413 height 51
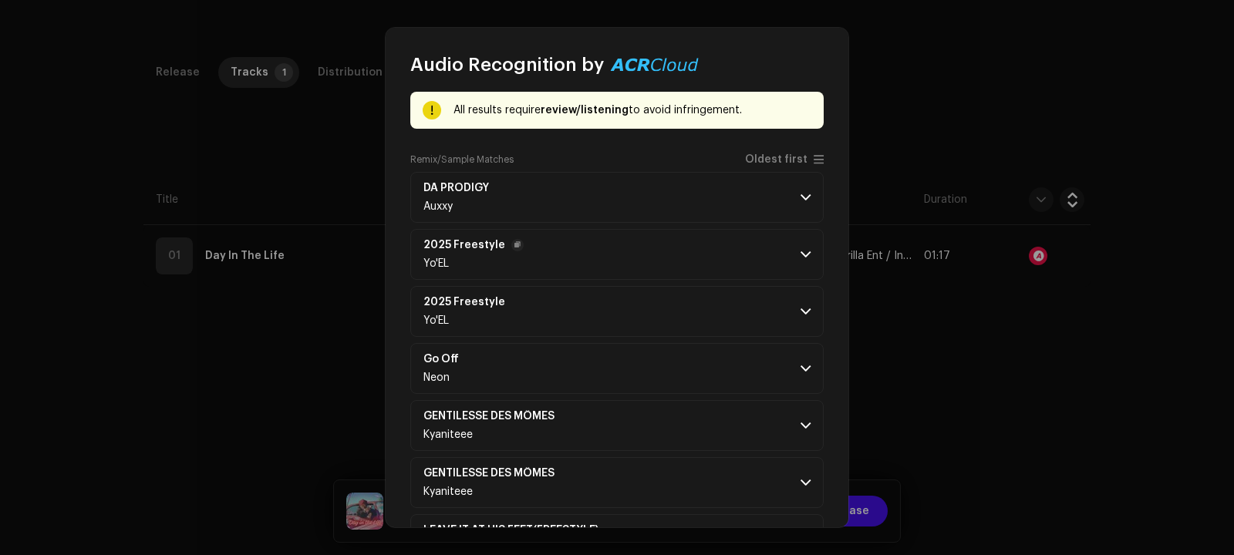
click at [800, 250] on span at bounding box center [805, 254] width 10 height 12
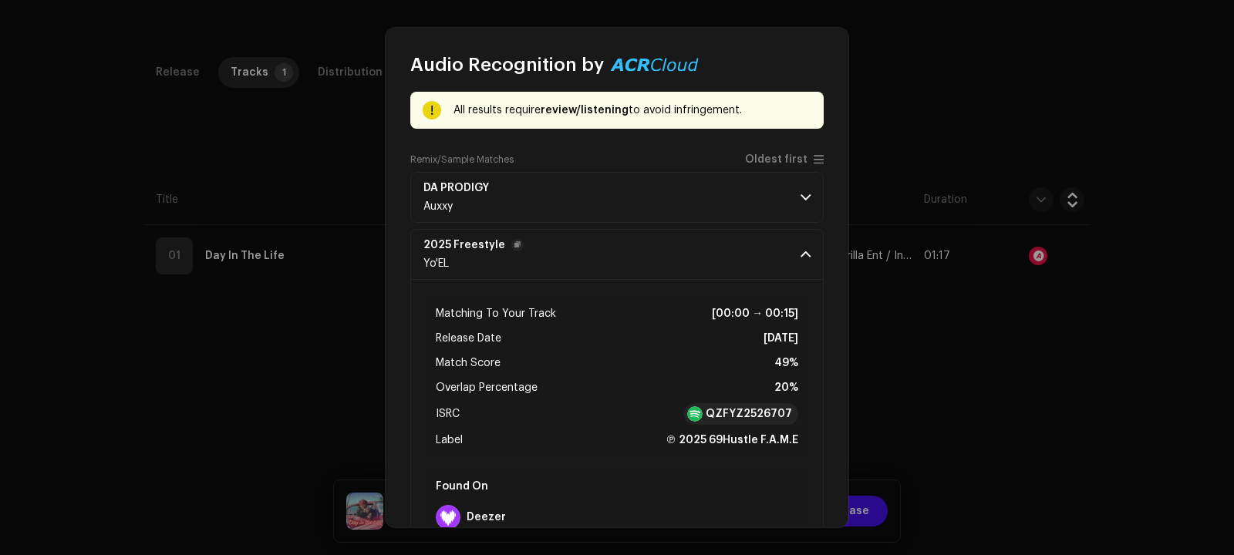
click at [800, 250] on span at bounding box center [805, 254] width 10 height 12
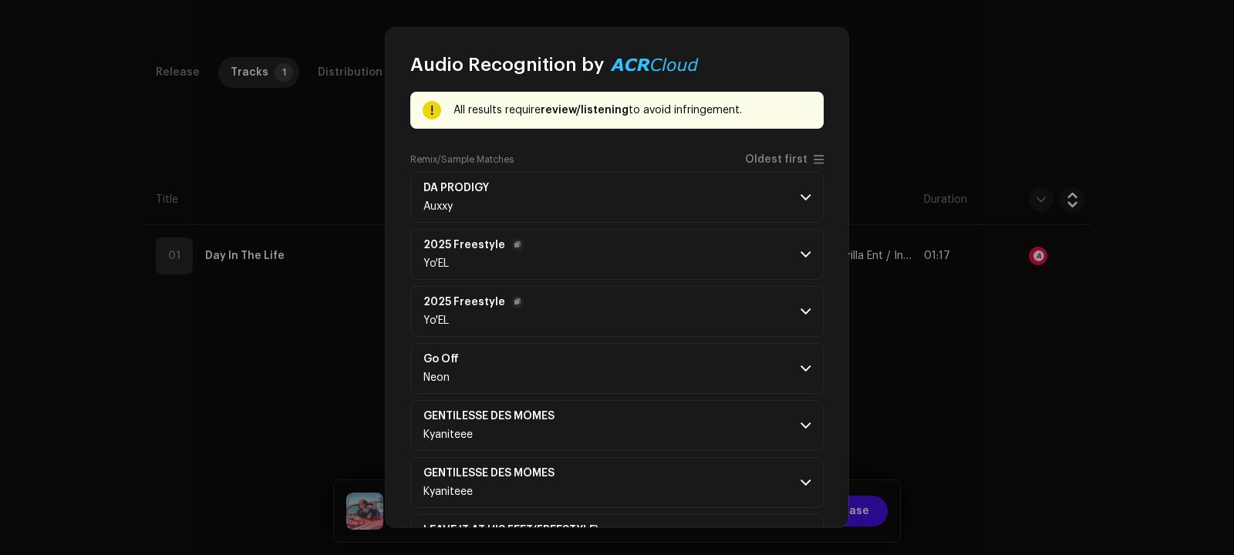
click at [800, 309] on span at bounding box center [805, 311] width 10 height 12
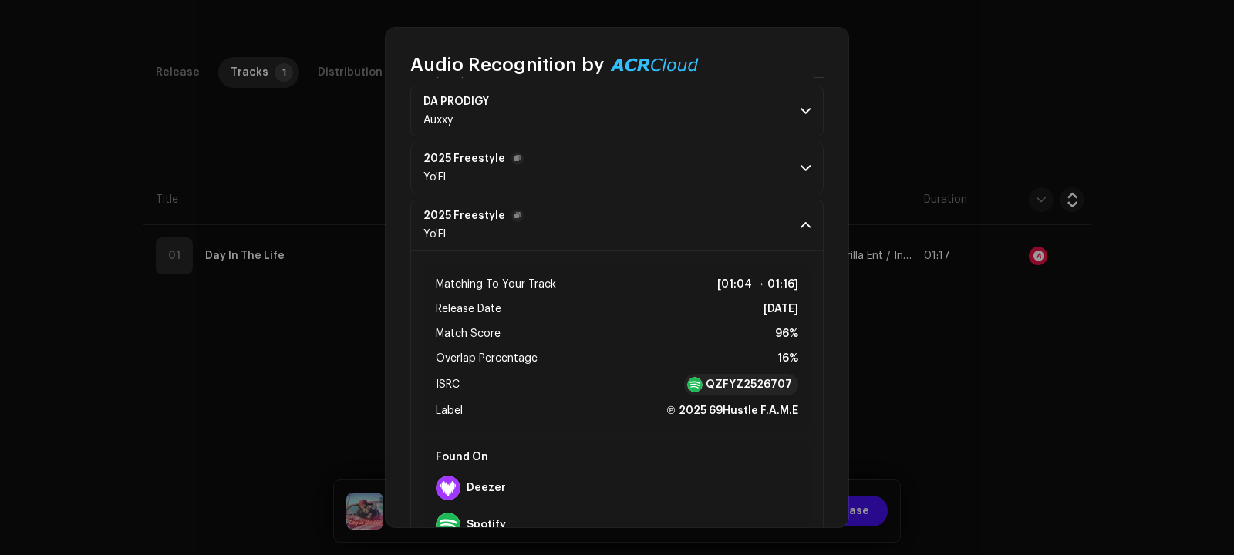
scroll to position [154, 0]
click at [800, 226] on span at bounding box center [805, 223] width 10 height 12
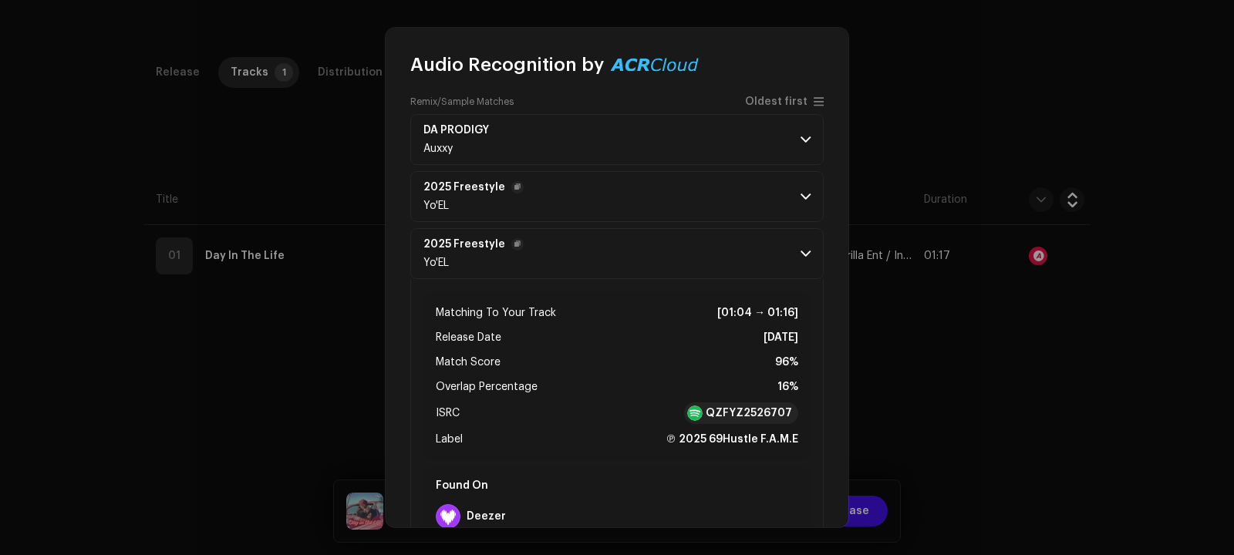
scroll to position [123, 0]
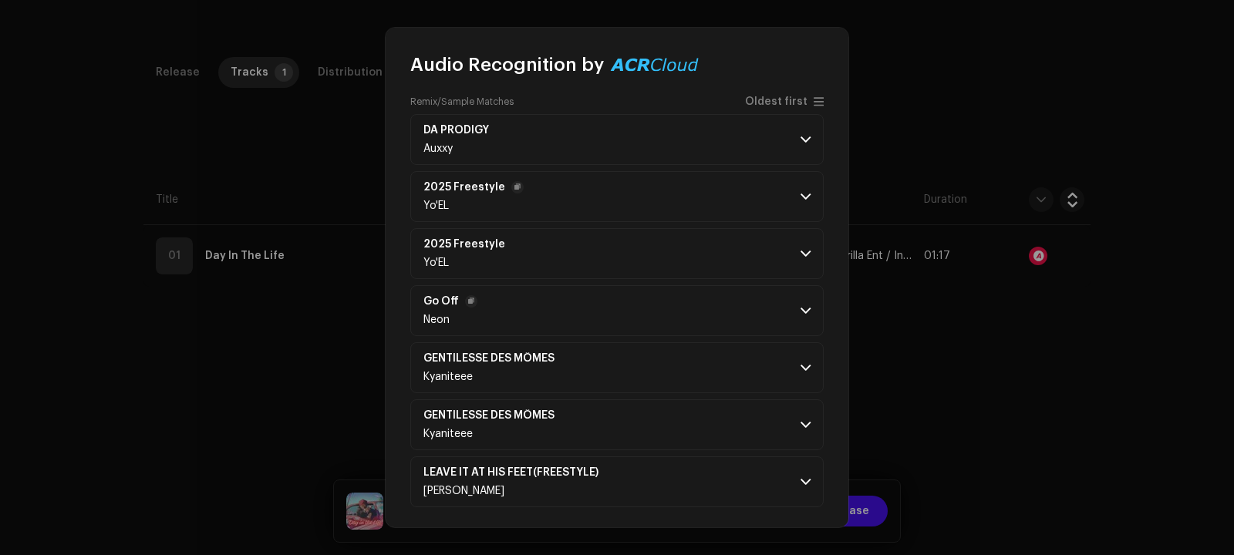
click at [793, 305] on p-accordion-header "Go Off Neon" at bounding box center [616, 310] width 413 height 51
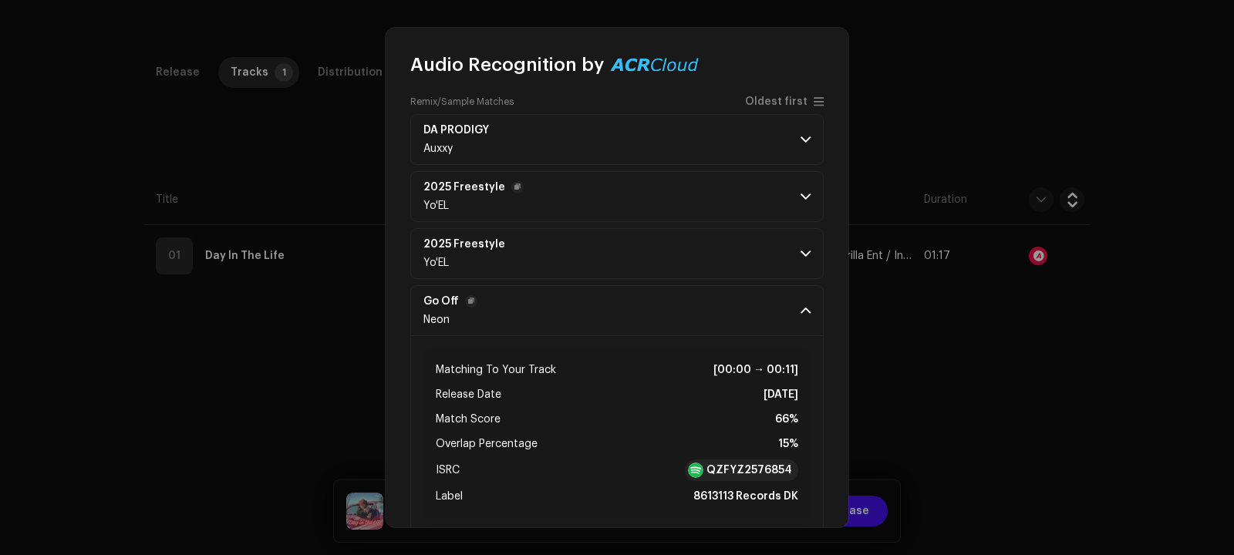
scroll to position [190, 0]
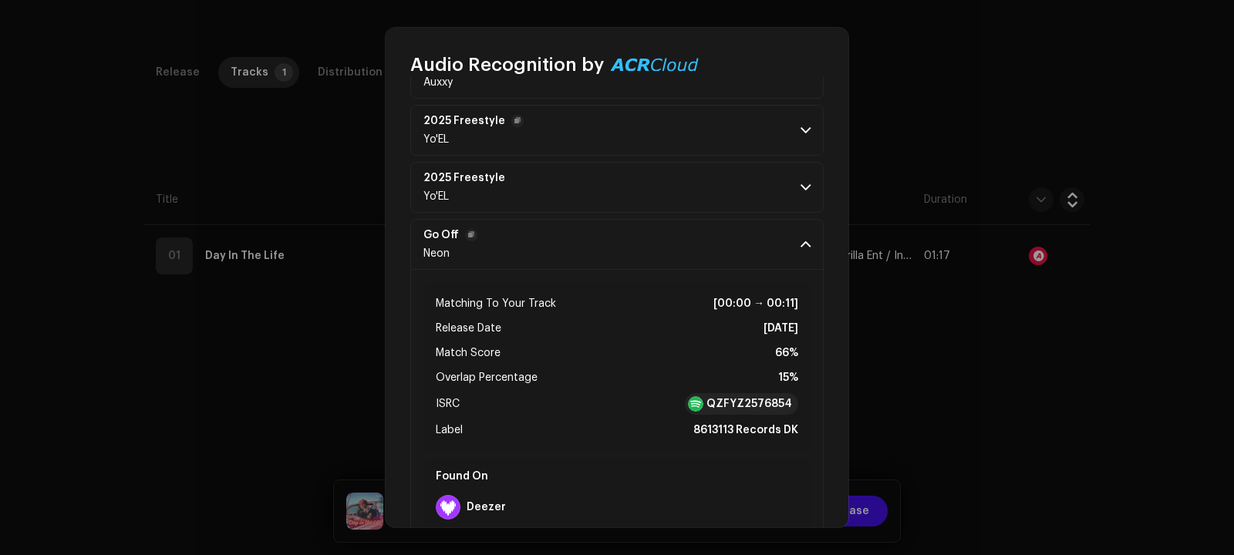
click at [790, 243] on p-accordion-header "Go Off Neon" at bounding box center [616, 244] width 413 height 51
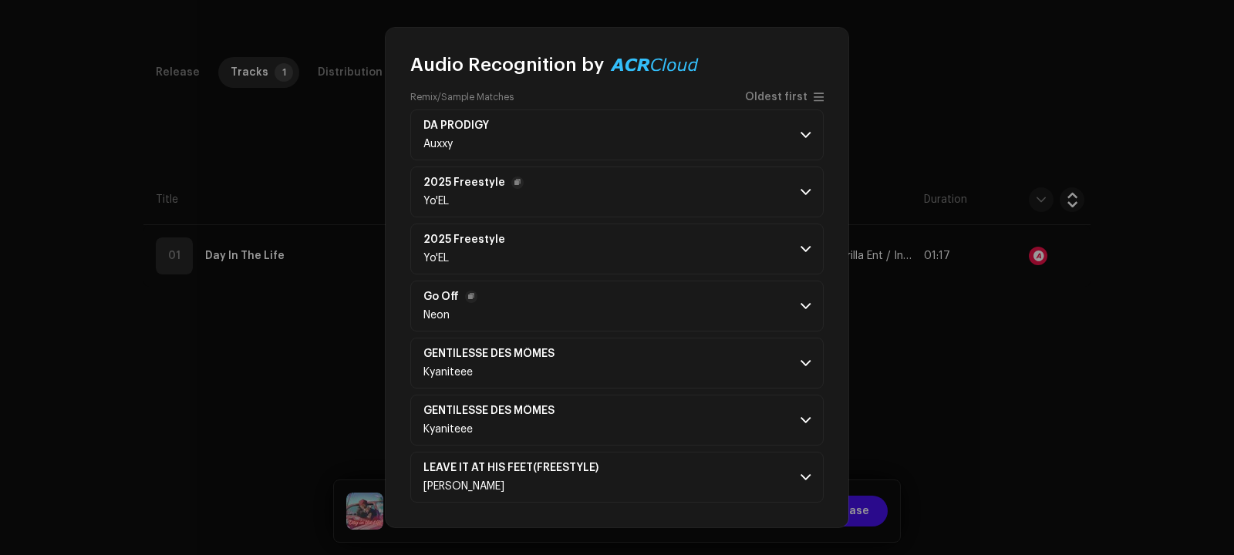
scroll to position [123, 0]
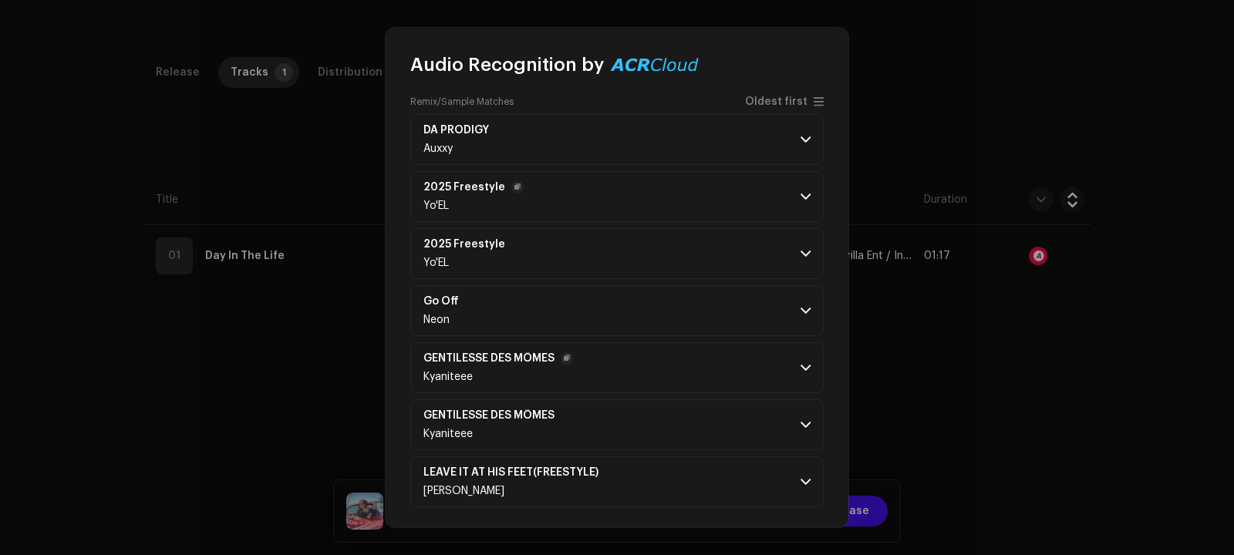
click at [781, 372] on p-accordion-header "GENTILESSE DES MÔMES Kyaniteee" at bounding box center [616, 367] width 413 height 51
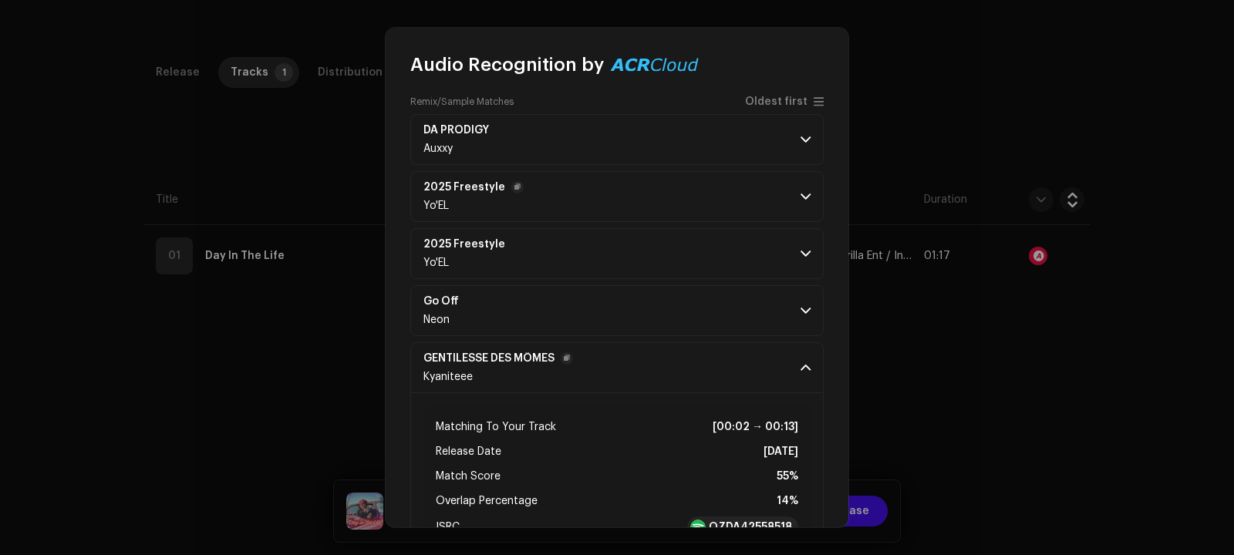
click at [791, 370] on p-accordion-header "GENTILESSE DES MÔMES Kyaniteee" at bounding box center [616, 367] width 413 height 51
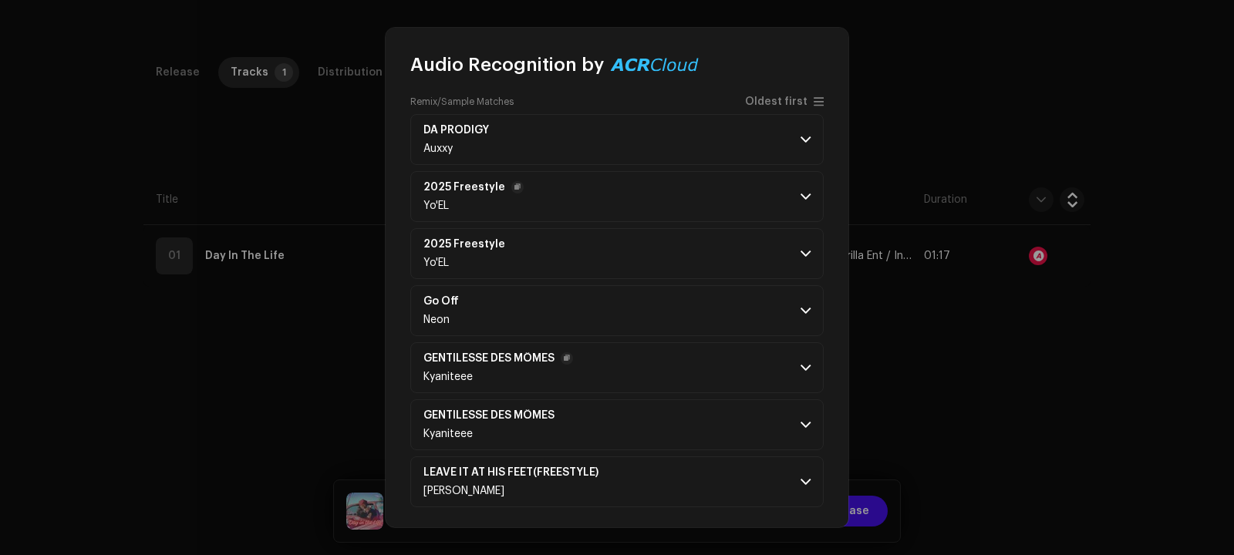
scroll to position [123, 0]
click at [803, 477] on span at bounding box center [805, 483] width 10 height 12
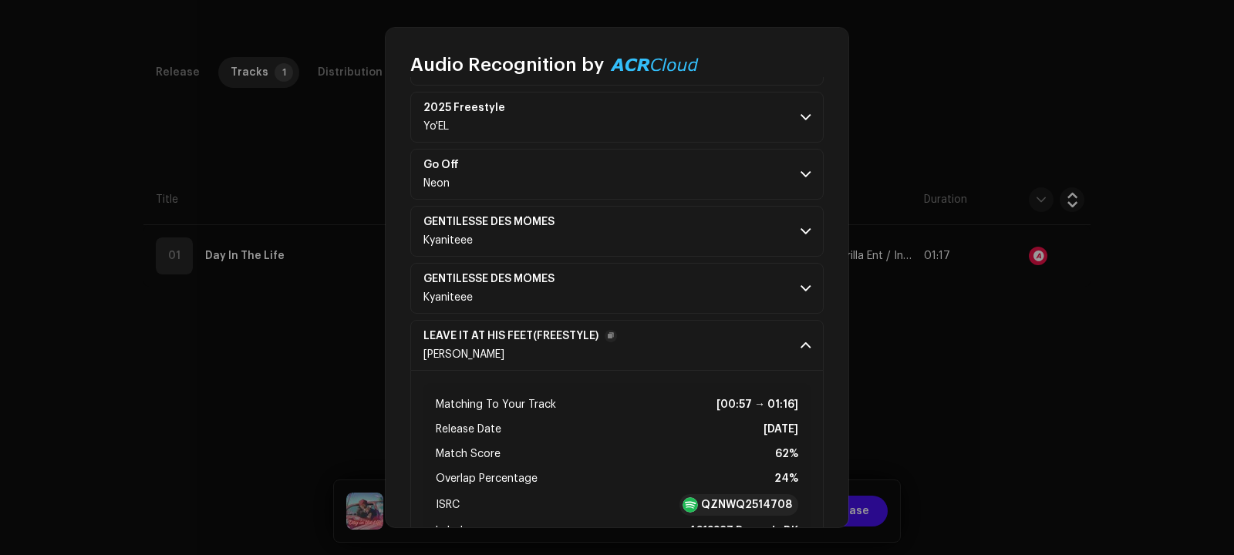
scroll to position [317, 0]
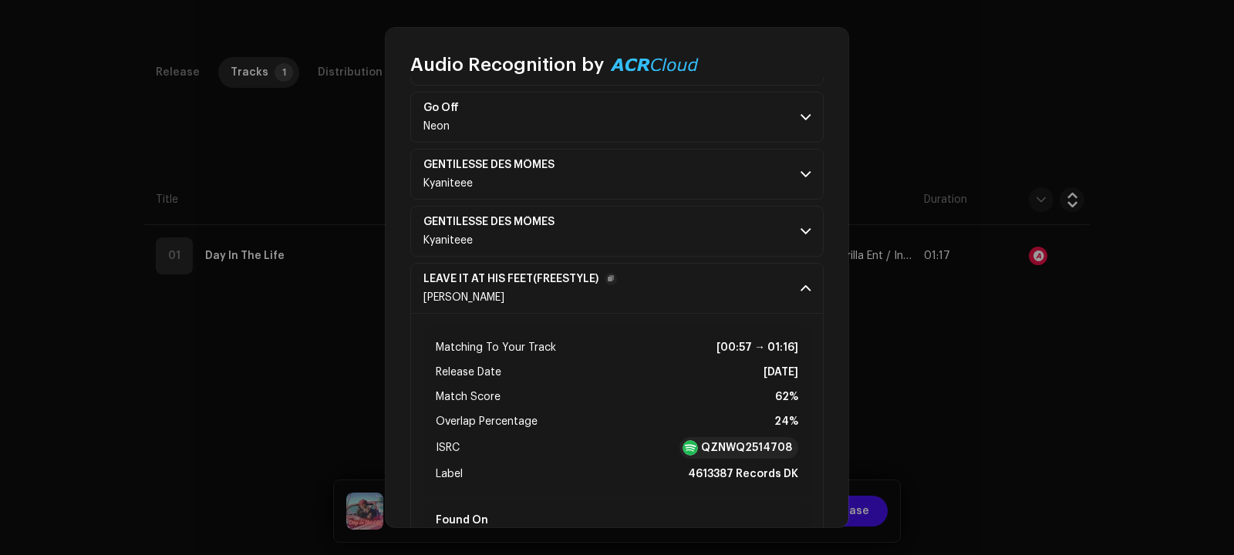
click at [791, 290] on p-accordion-header "LEAVE IT AT HIS FEET(FREESTYLE) [PERSON_NAME]" at bounding box center [616, 288] width 413 height 51
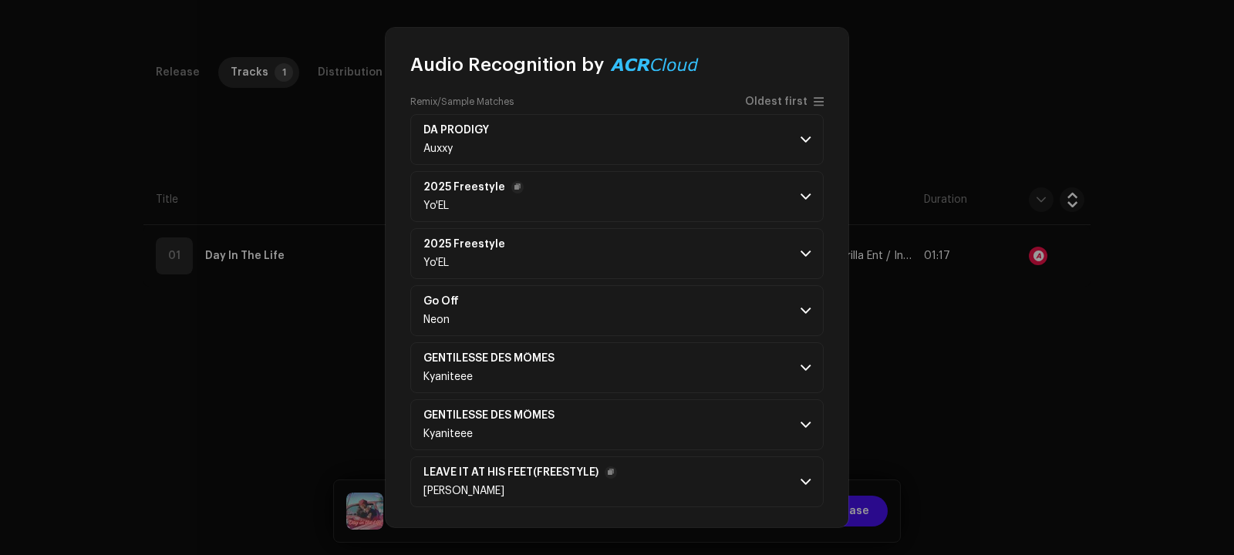
scroll to position [123, 0]
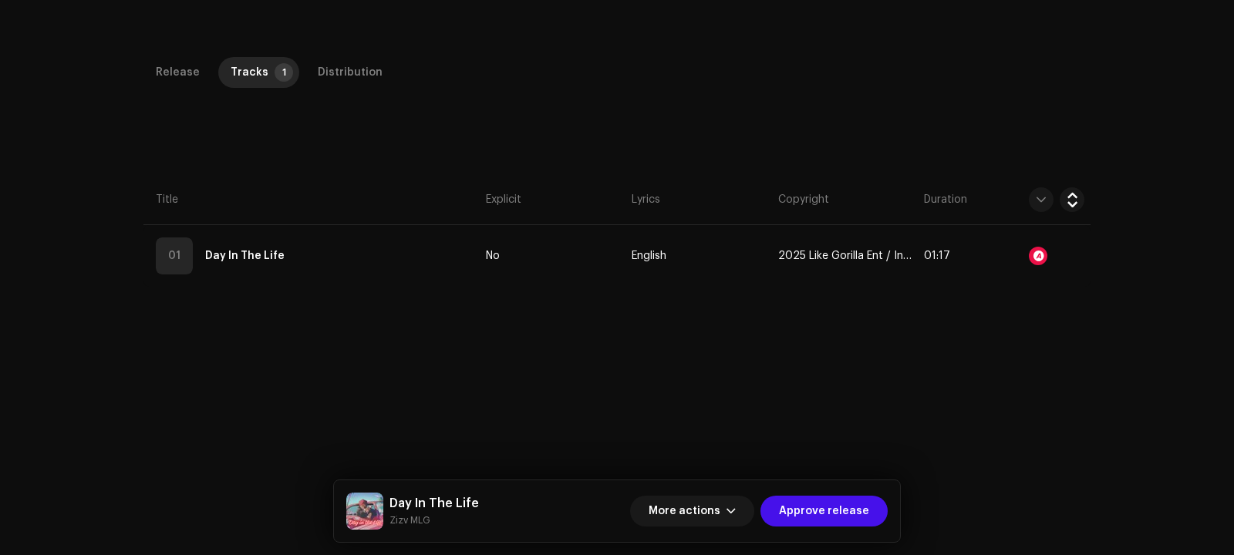
click at [922, 305] on div "Audio Recognition by Remix/Sample 7 All results require review/listening to avo…" at bounding box center [617, 277] width 1234 height 555
click at [827, 502] on span "Approve release" at bounding box center [824, 511] width 90 height 31
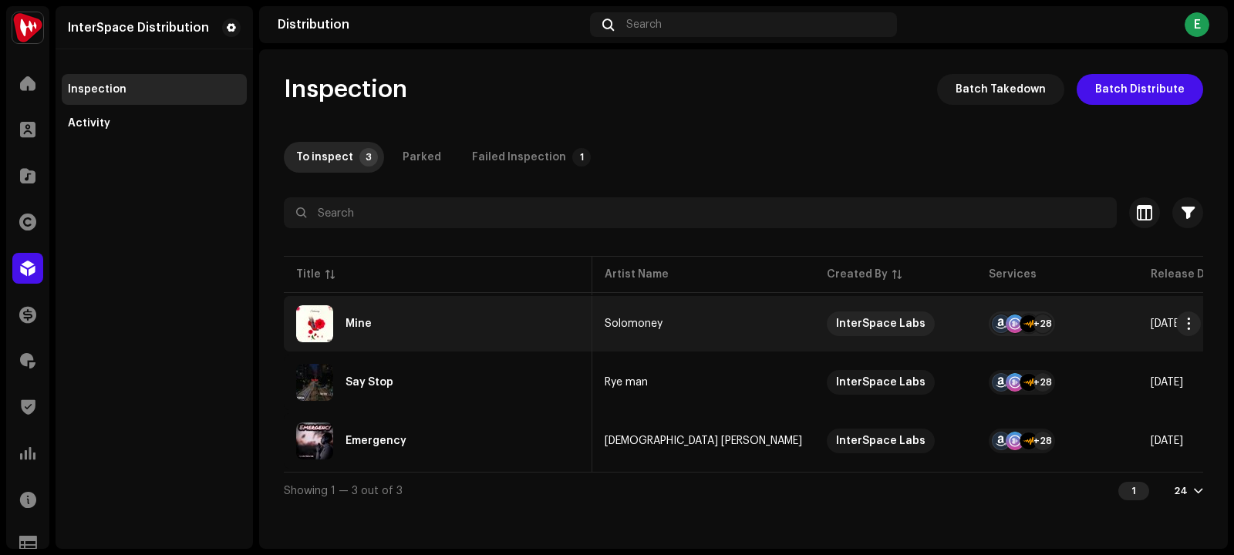
scroll to position [0, 15]
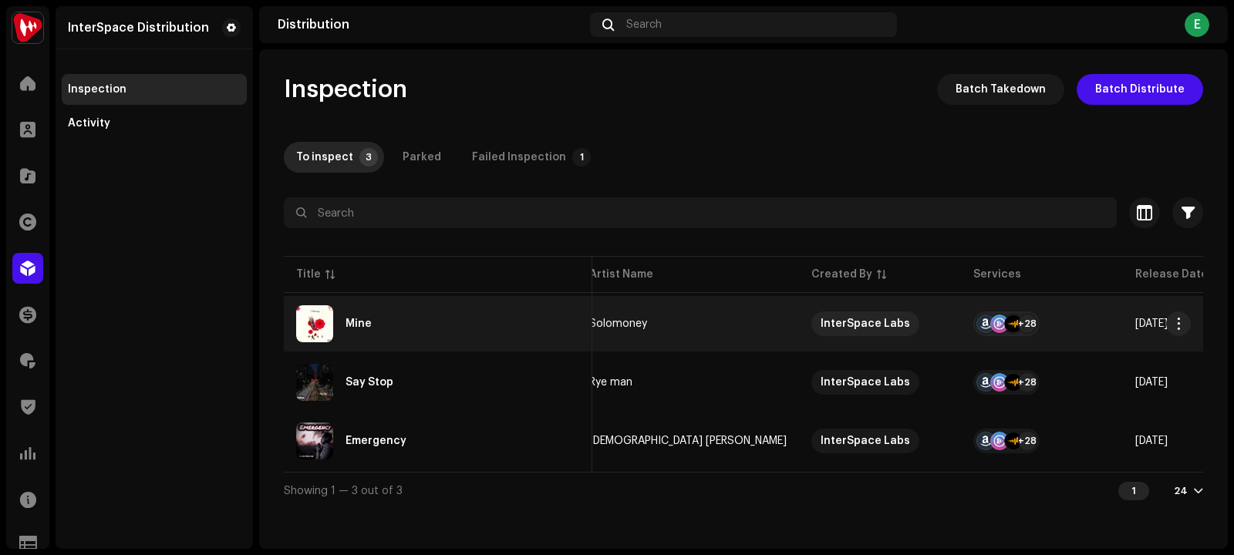
click at [507, 338] on div "Mine" at bounding box center [438, 323] width 284 height 37
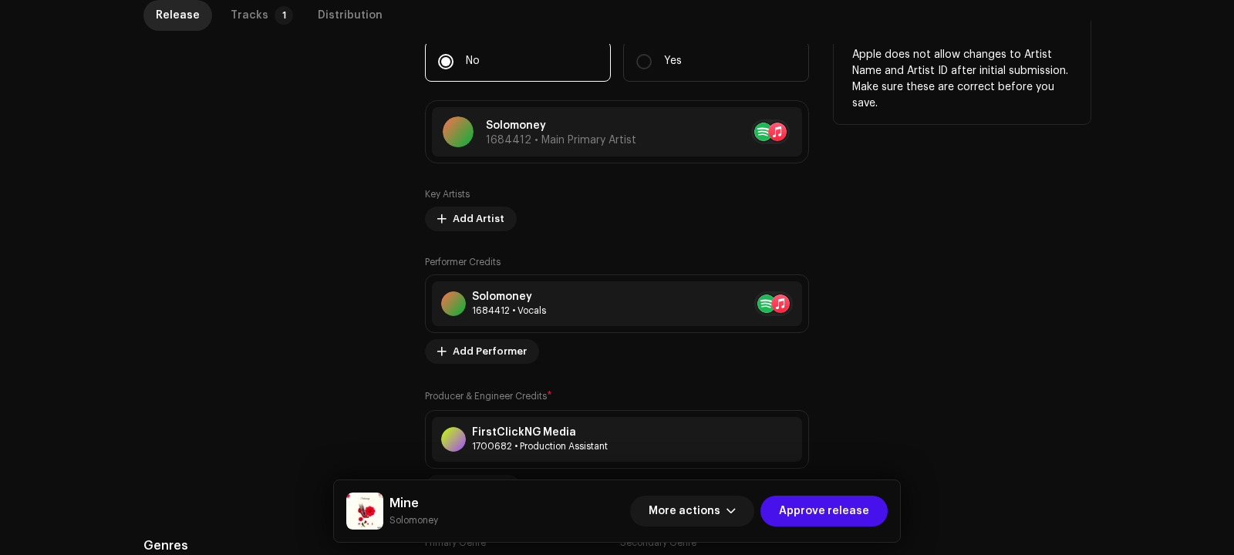
scroll to position [1095, 0]
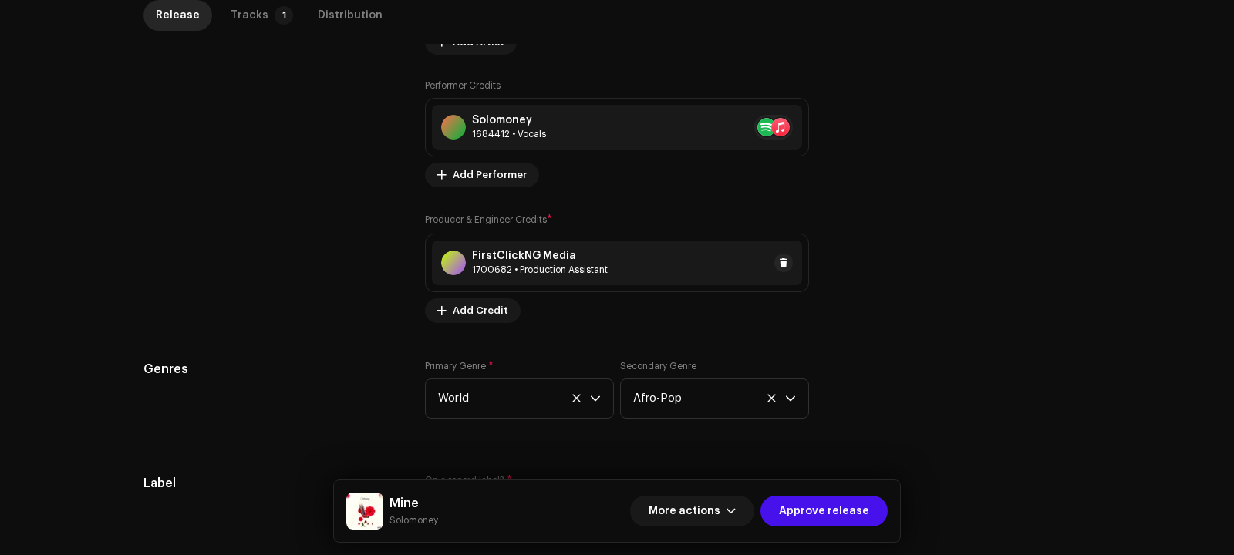
click at [574, 279] on div "FirstClickNG Media 1700682 • Production Assistant" at bounding box center [617, 263] width 370 height 45
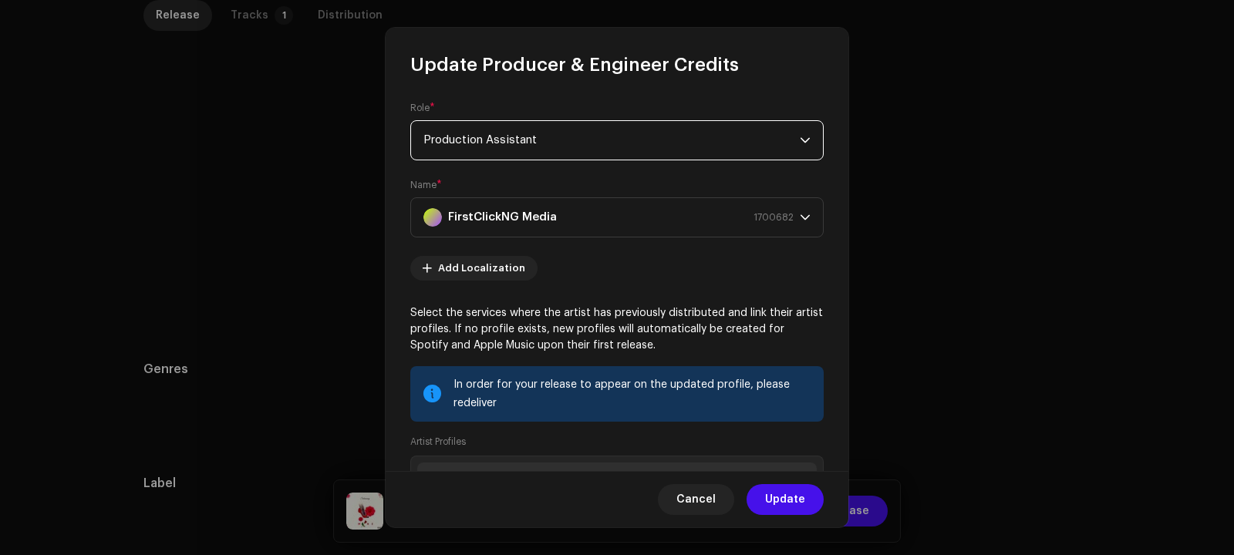
click at [579, 134] on span "Production Assistant" at bounding box center [611, 140] width 376 height 39
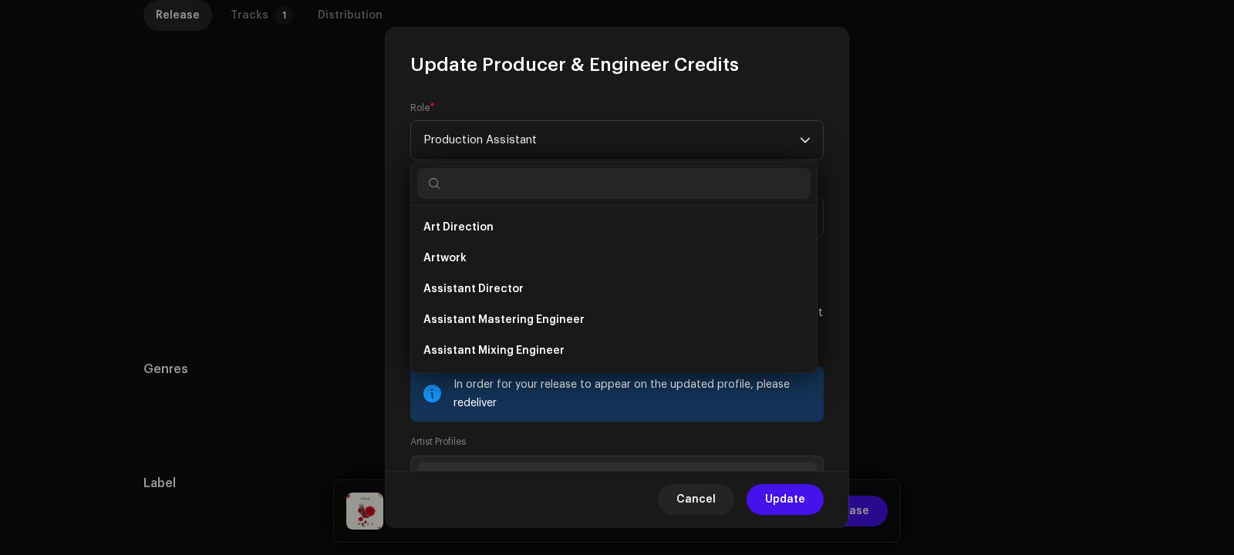
scroll to position [518, 0]
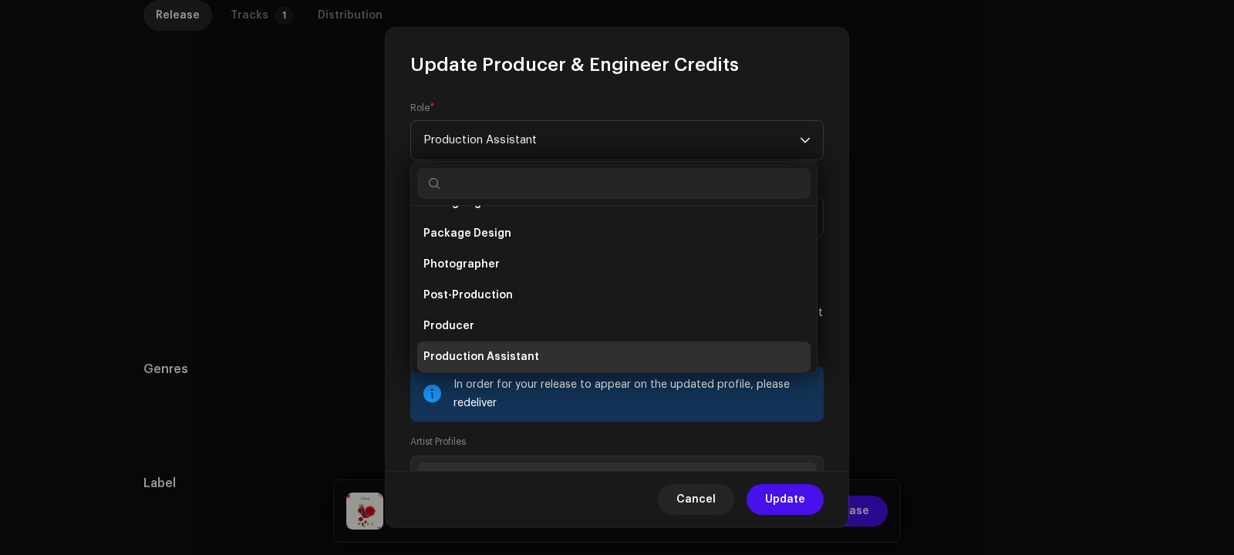
click at [628, 55] on span "Update Producer & Engineer Credits" at bounding box center [574, 64] width 328 height 25
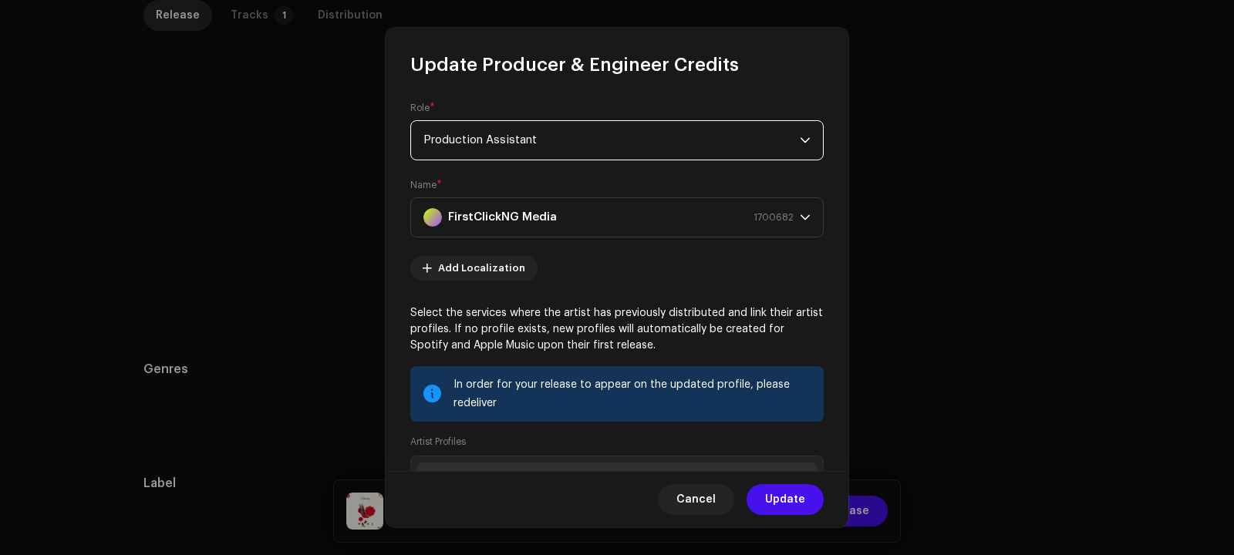
click at [674, 126] on span "Production Assistant" at bounding box center [611, 140] width 376 height 39
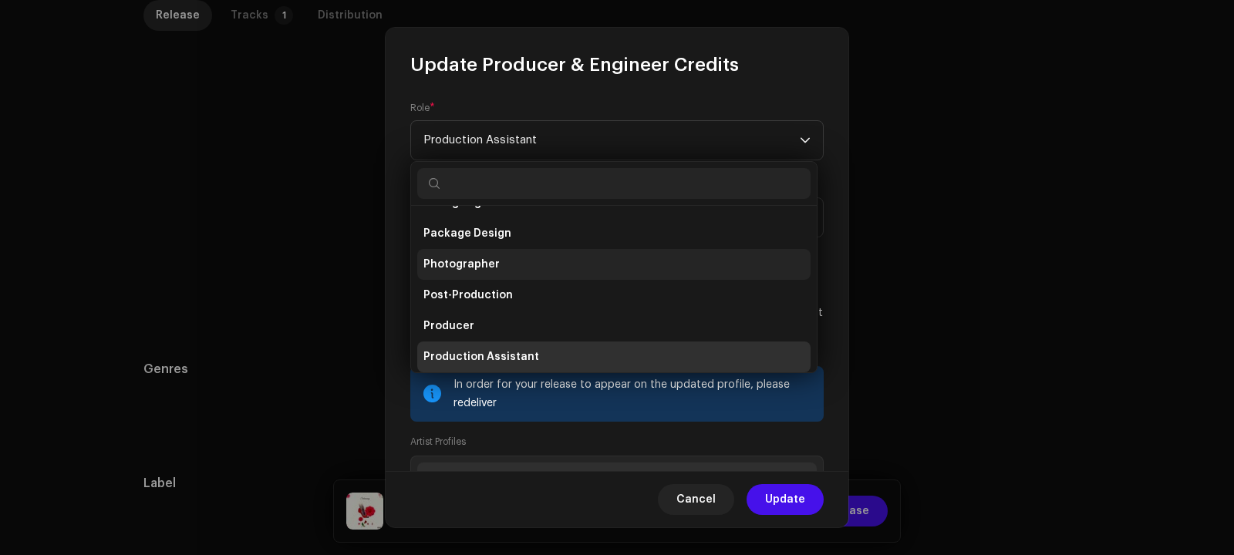
scroll to position [499, 0]
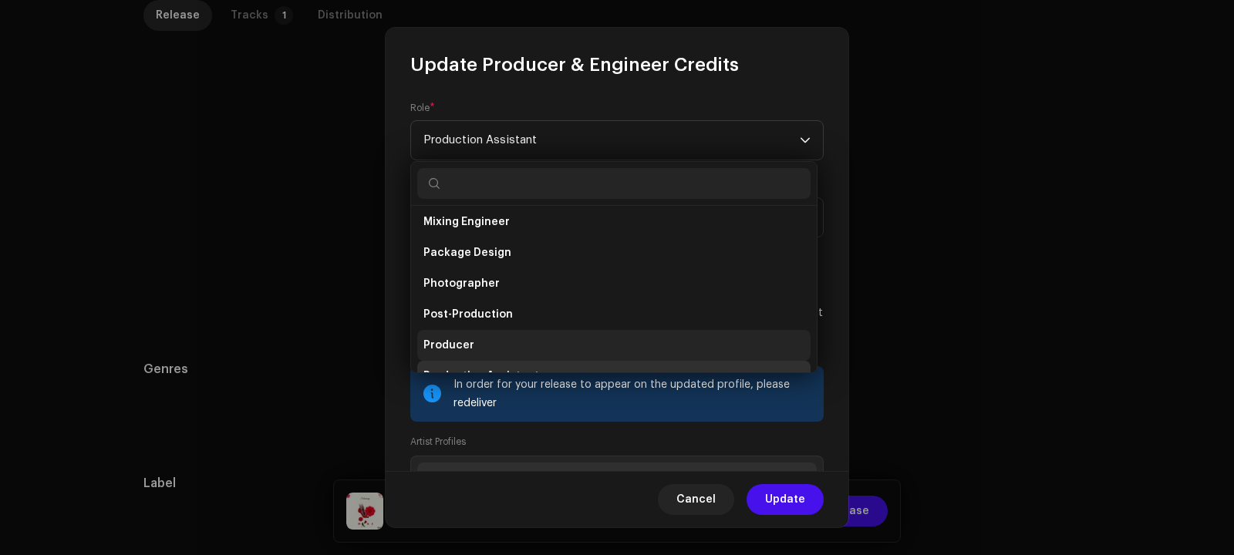
click at [485, 347] on li "Producer" at bounding box center [613, 345] width 393 height 31
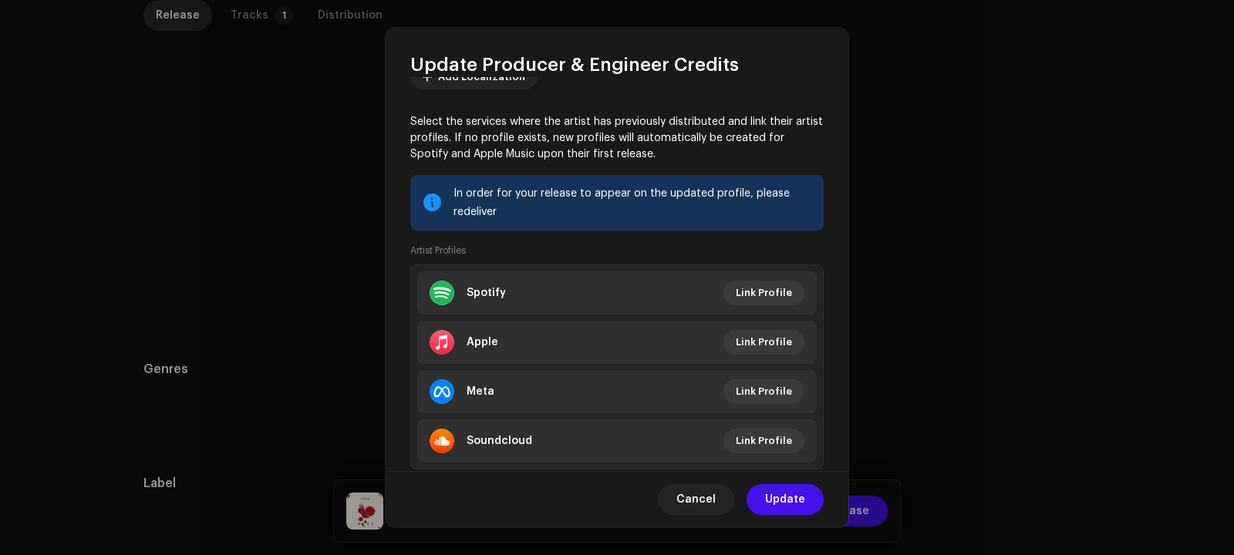
scroll to position [232, 0]
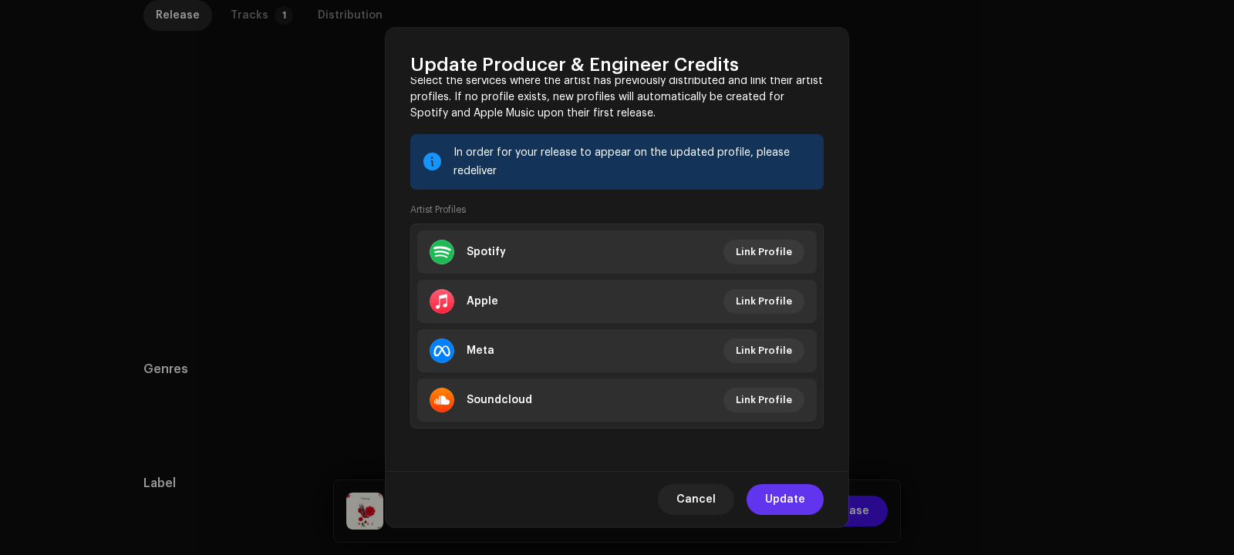
click at [776, 497] on span "Update" at bounding box center [785, 499] width 40 height 31
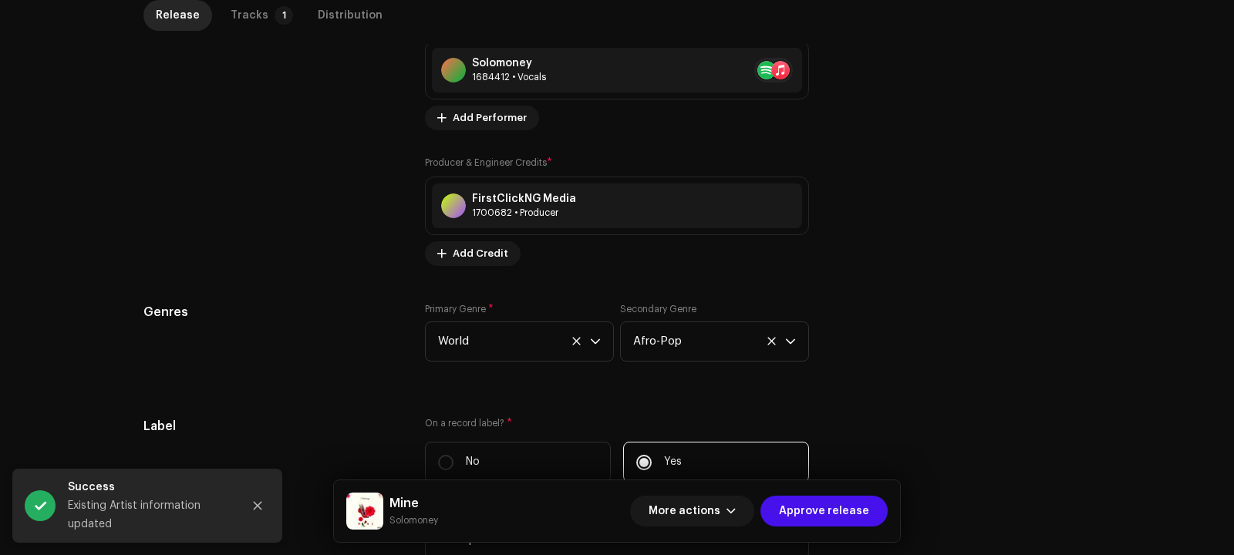
scroll to position [1153, 0]
click at [613, 205] on div "FirstClickNG Media 1700682 • Producer" at bounding box center [617, 205] width 370 height 45
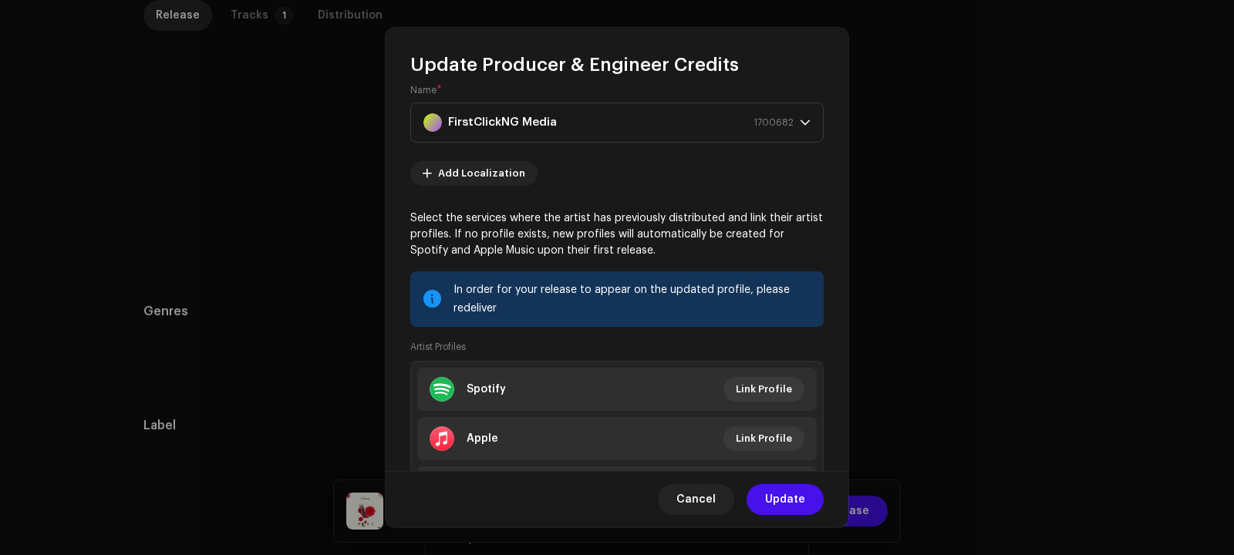
scroll to position [232, 0]
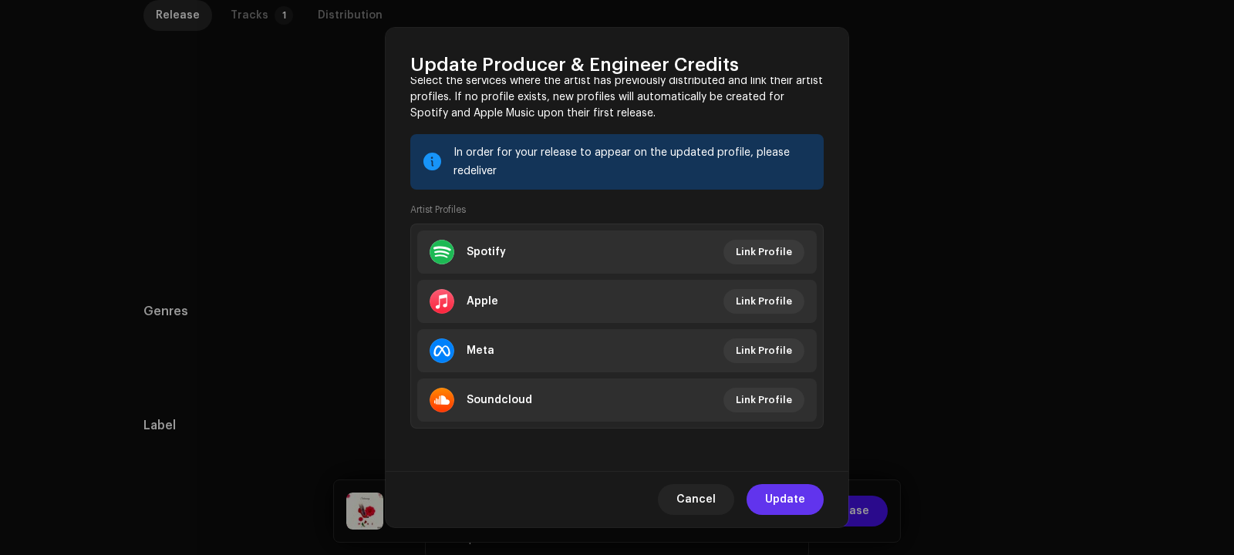
click at [794, 501] on span "Update" at bounding box center [785, 499] width 40 height 31
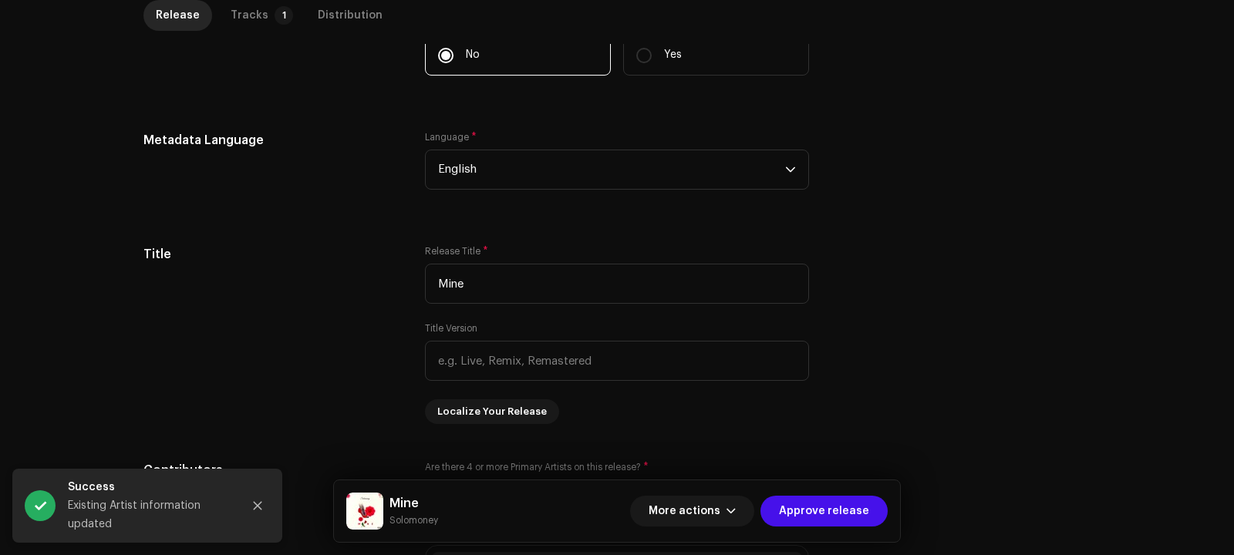
scroll to position [0, 0]
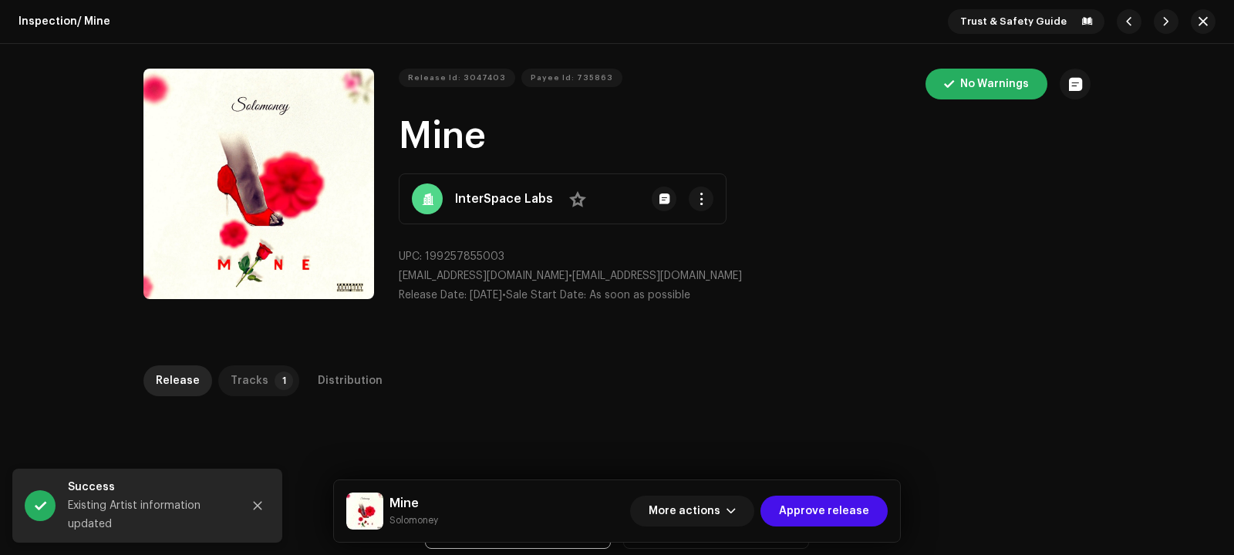
click at [252, 388] on div "Tracks" at bounding box center [250, 380] width 38 height 31
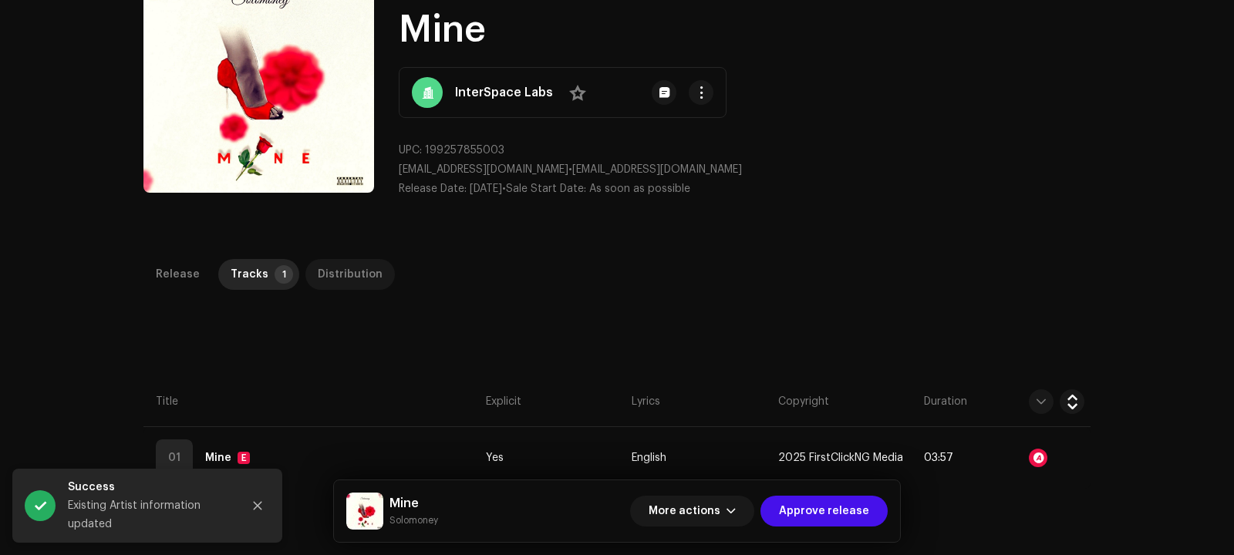
scroll to position [174, 0]
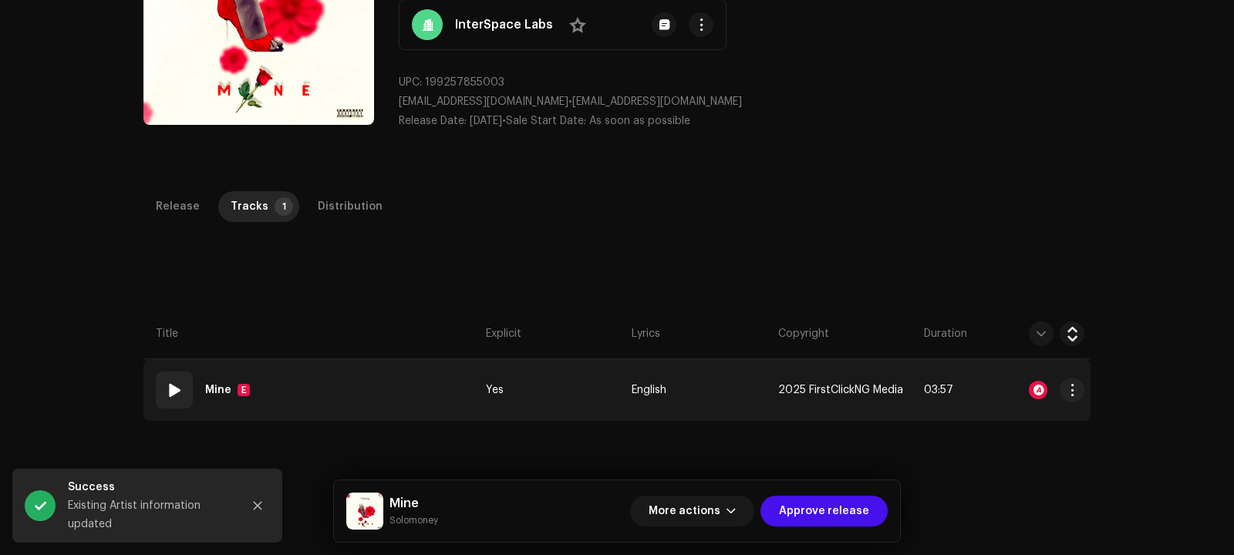
click at [358, 396] on td "01 Mine E" at bounding box center [311, 390] width 336 height 62
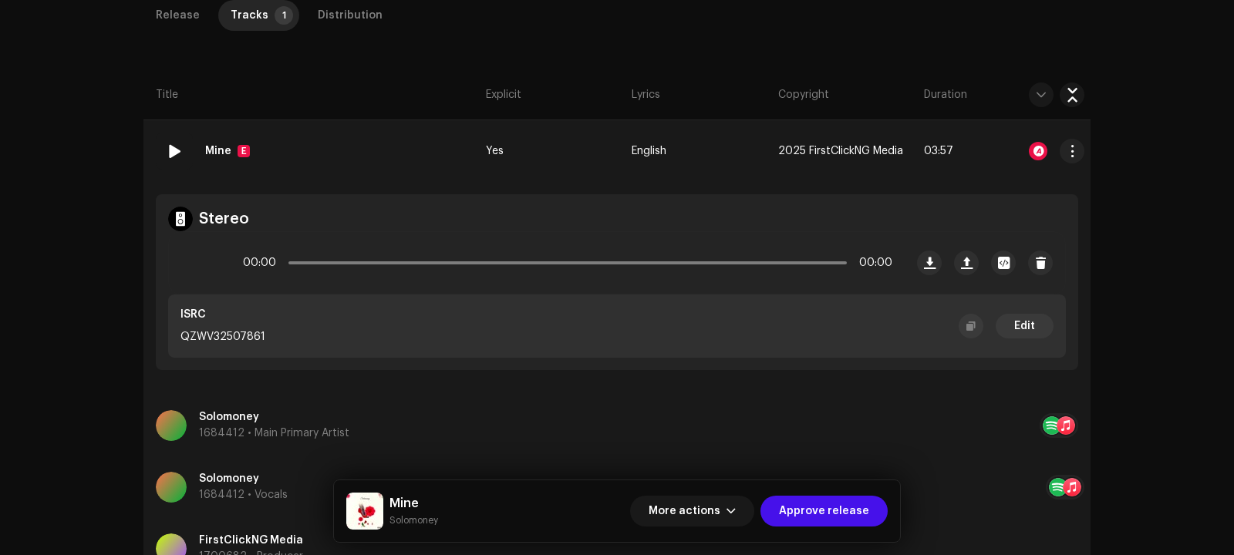
scroll to position [609, 0]
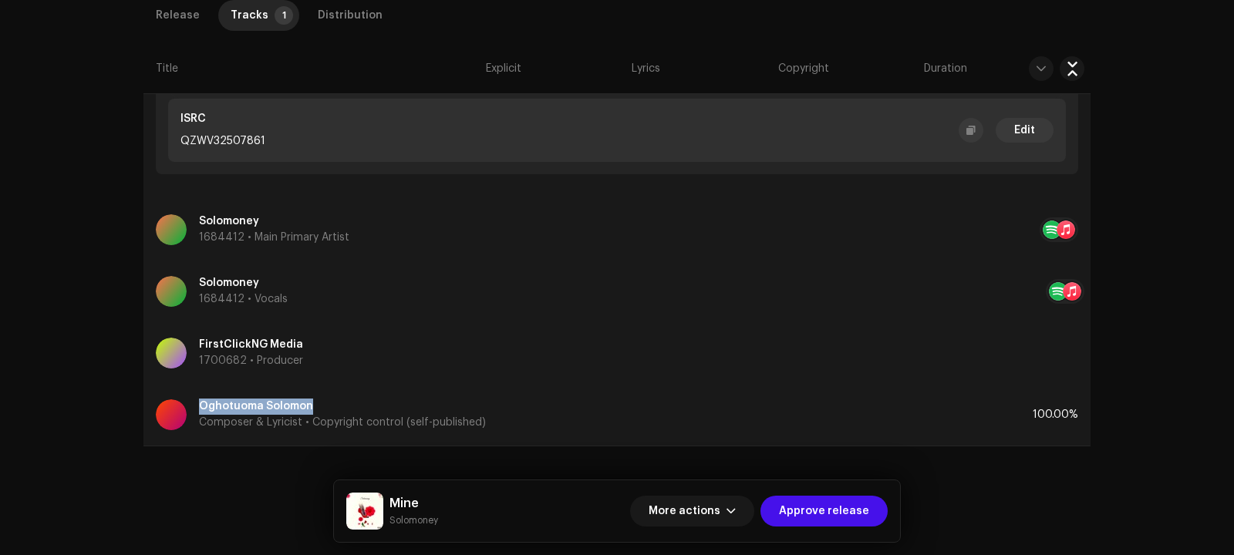
drag, startPoint x: 312, startPoint y: 402, endPoint x: 195, endPoint y: 406, distance: 116.5
click at [195, 406] on div "Oghotuoma [PERSON_NAME] Composer & Lyricist • Copyright control (self-published)" at bounding box center [594, 415] width 877 height 56
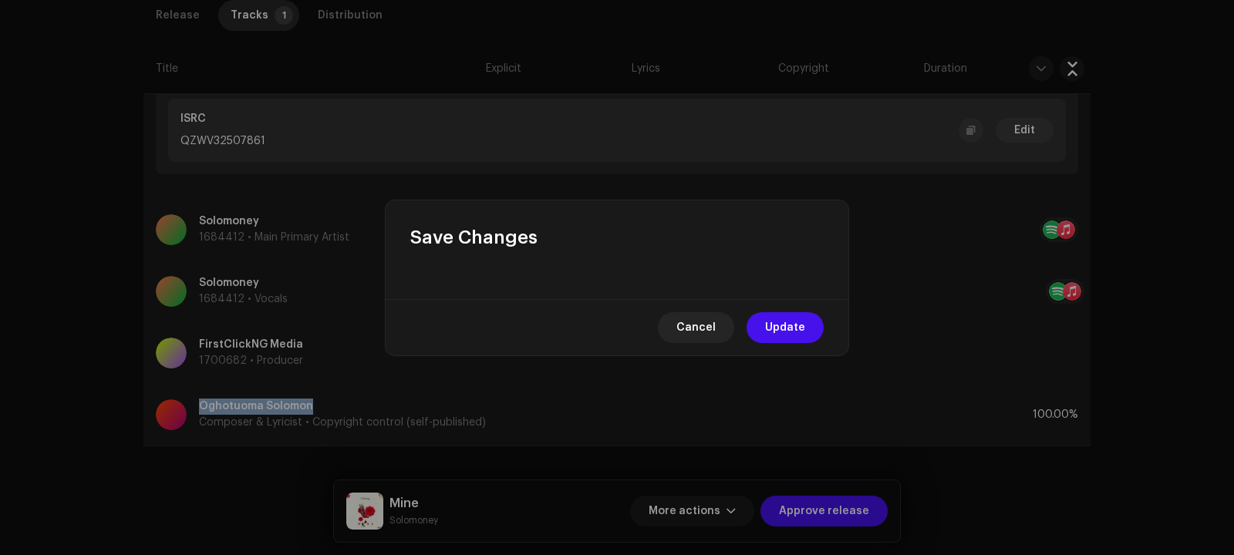
copy p "Oghotuoma Solomon"
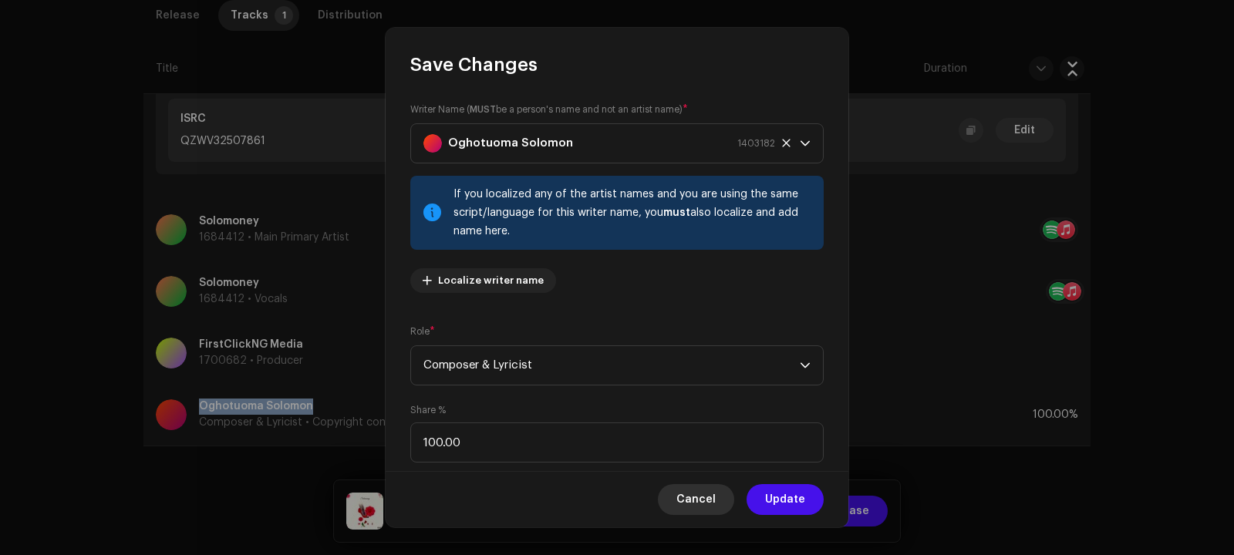
click at [701, 493] on span "Cancel" at bounding box center [695, 499] width 39 height 31
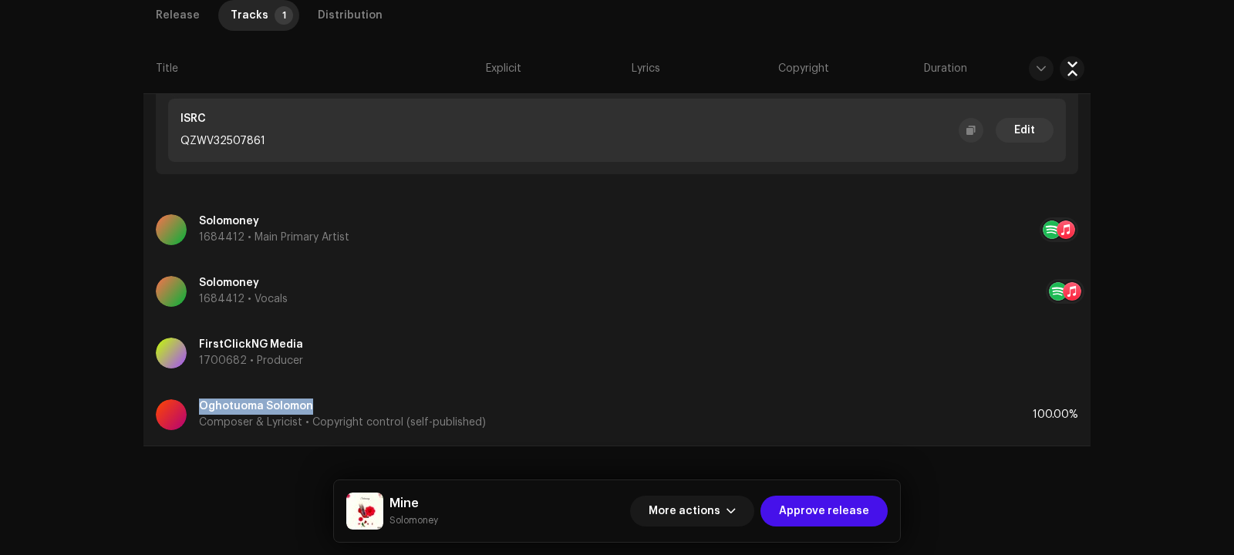
copy p "Oghotuoma Solomon"
click at [278, 349] on p "FirstClickNG Media" at bounding box center [251, 345] width 104 height 16
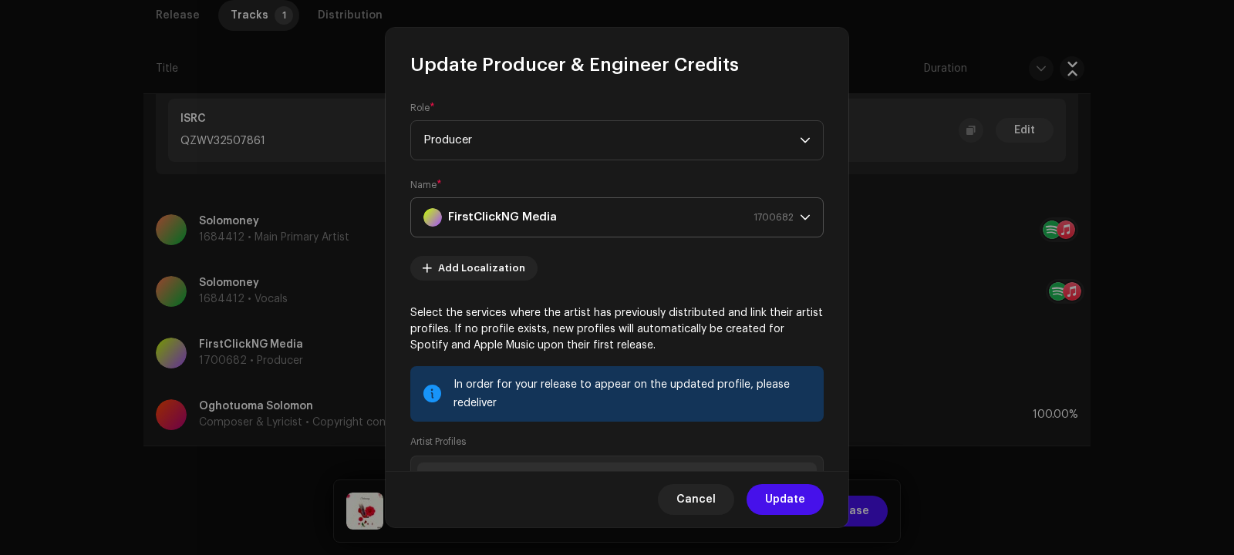
click at [567, 217] on div "FirstClickNG Media 1700682" at bounding box center [608, 217] width 370 height 39
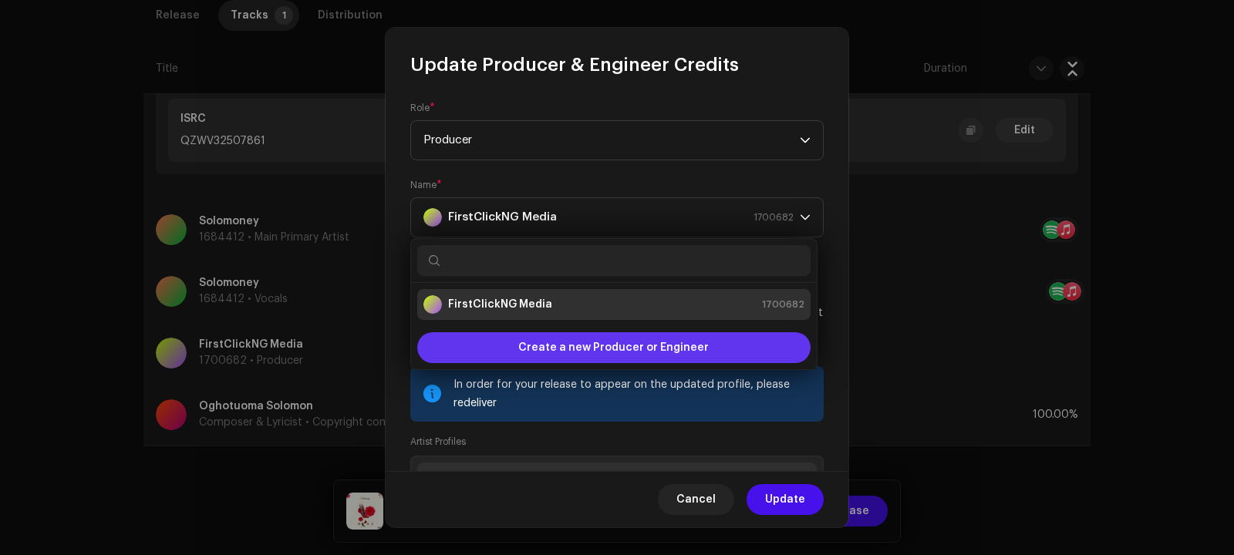
click at [567, 342] on span "Create a new Producer or Engineer" at bounding box center [613, 347] width 190 height 31
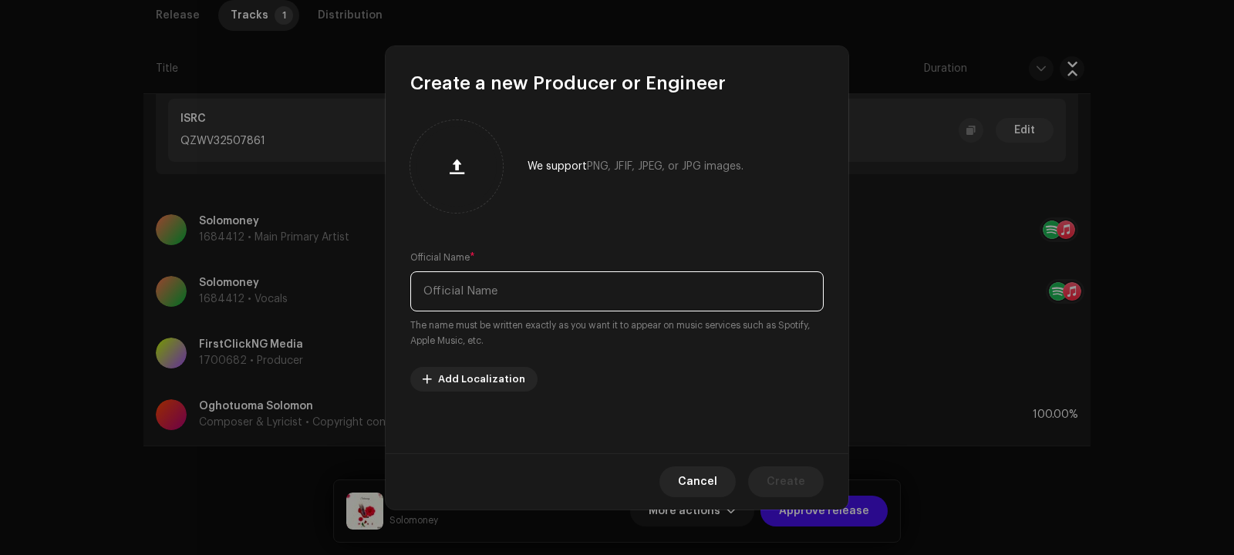
click at [532, 298] on input "text" at bounding box center [616, 291] width 413 height 40
paste input "Oghotuoma Solomon"
type input "Oghotuoma Solomon"
click at [784, 477] on span "Create" at bounding box center [785, 481] width 39 height 31
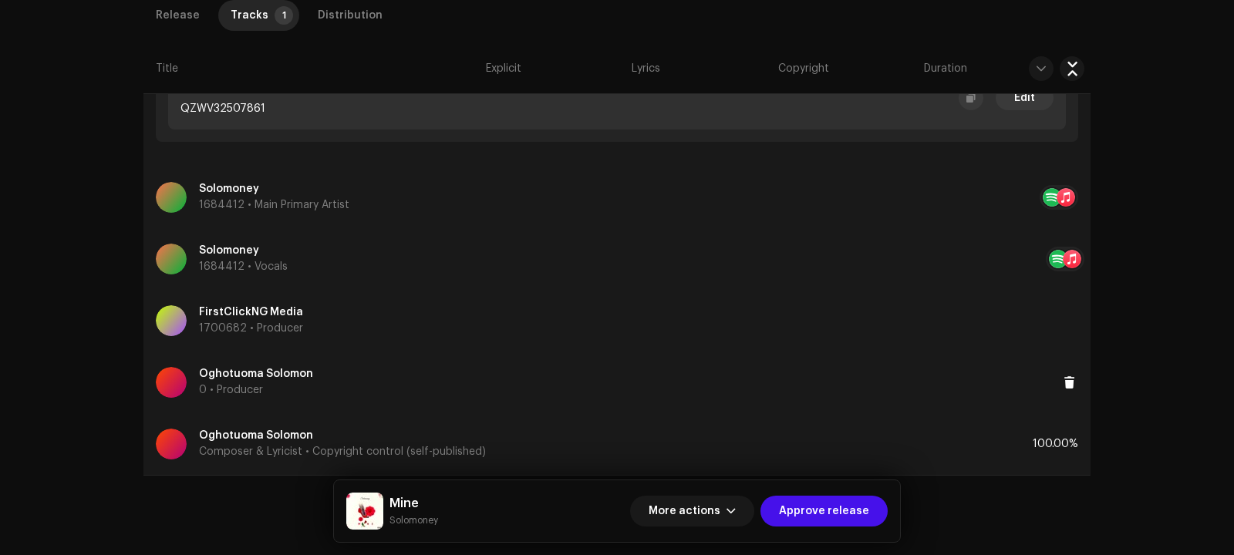
scroll to position [639, 0]
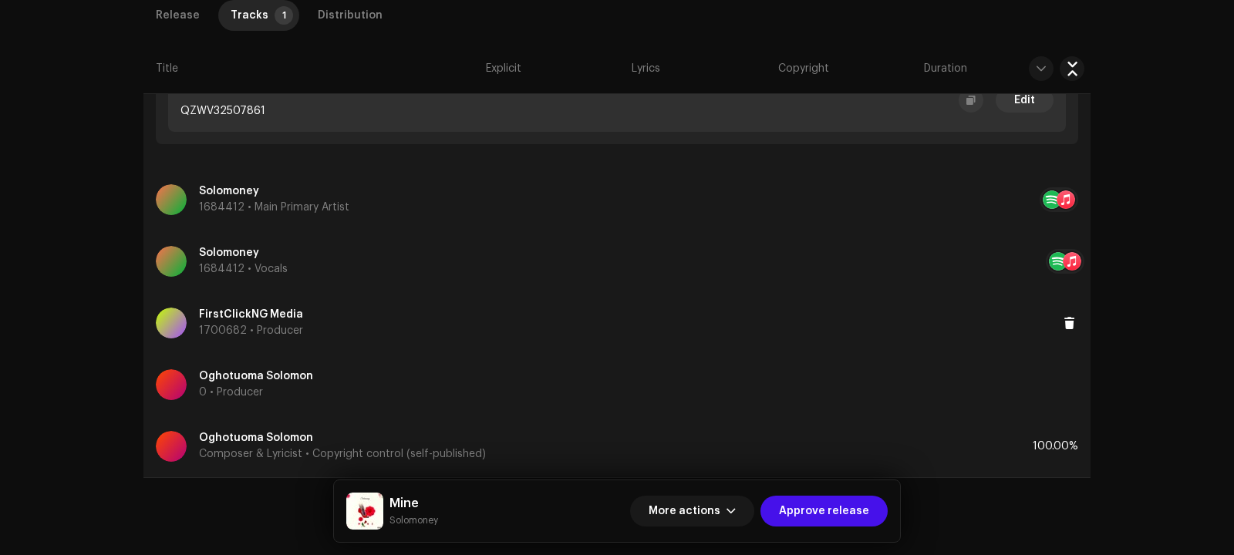
click at [383, 312] on div "FirstClickNG Media 1700682 • Producer" at bounding box center [604, 323] width 897 height 56
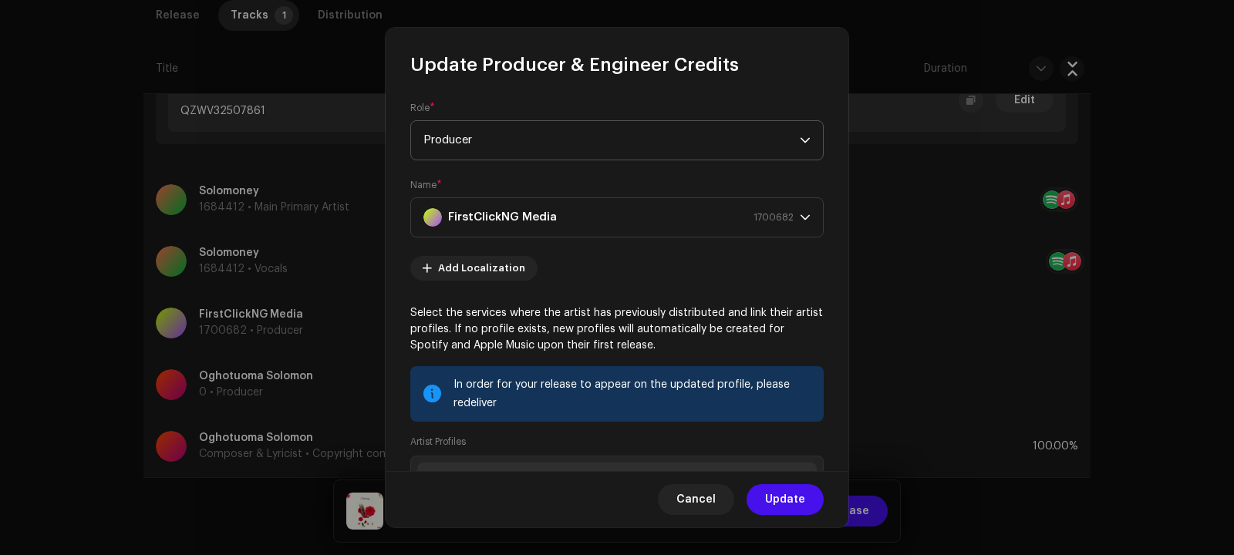
click at [550, 142] on span "Producer" at bounding box center [611, 140] width 376 height 39
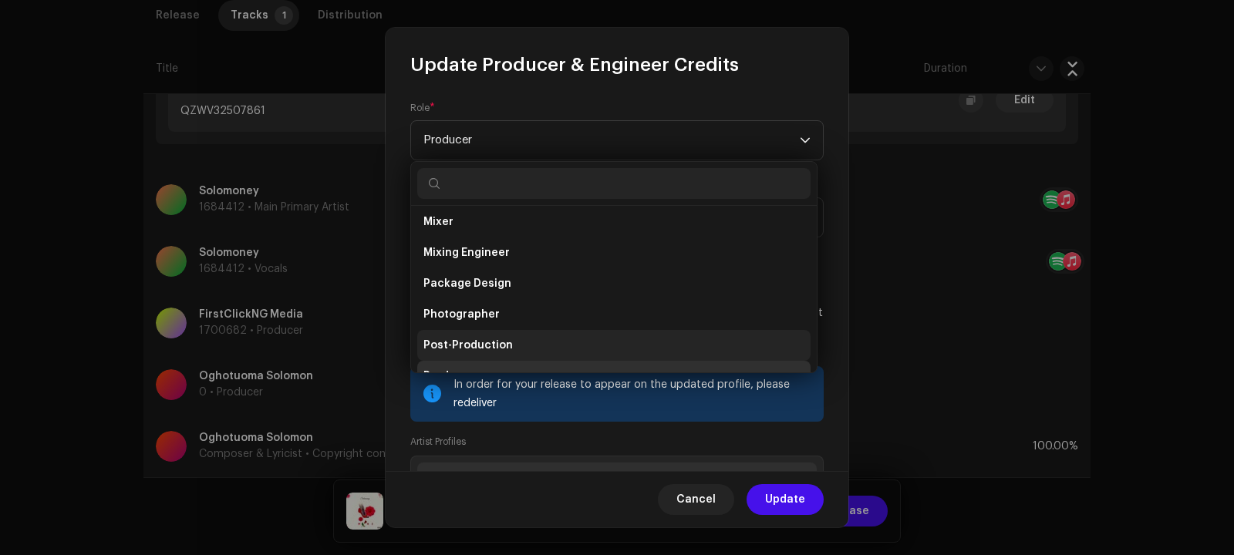
scroll to position [541, 0]
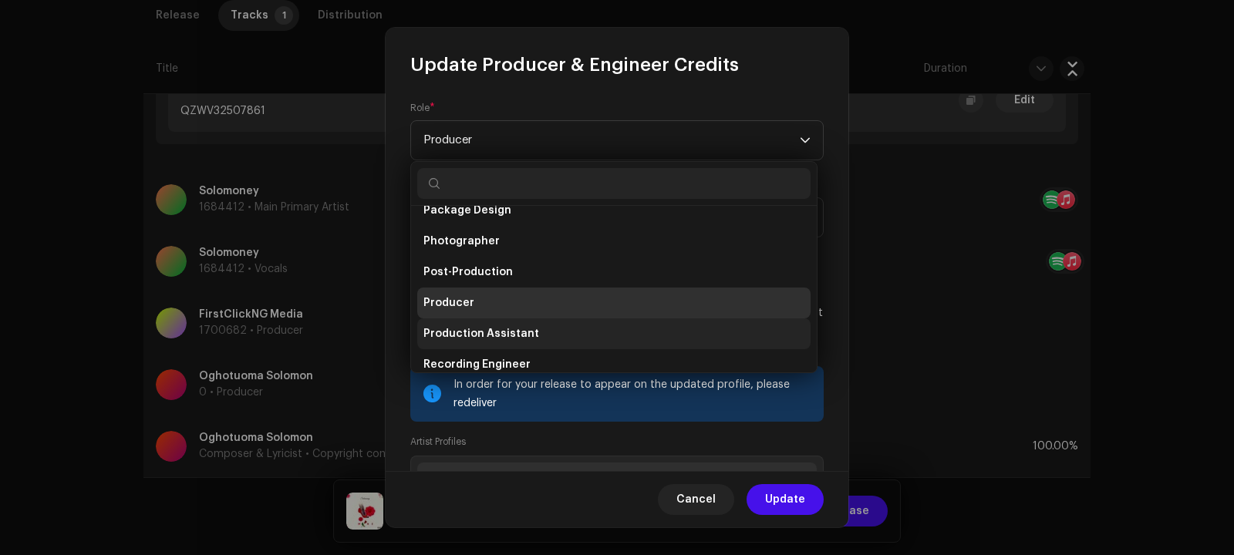
click at [500, 330] on span "Production Assistant" at bounding box center [481, 333] width 116 height 15
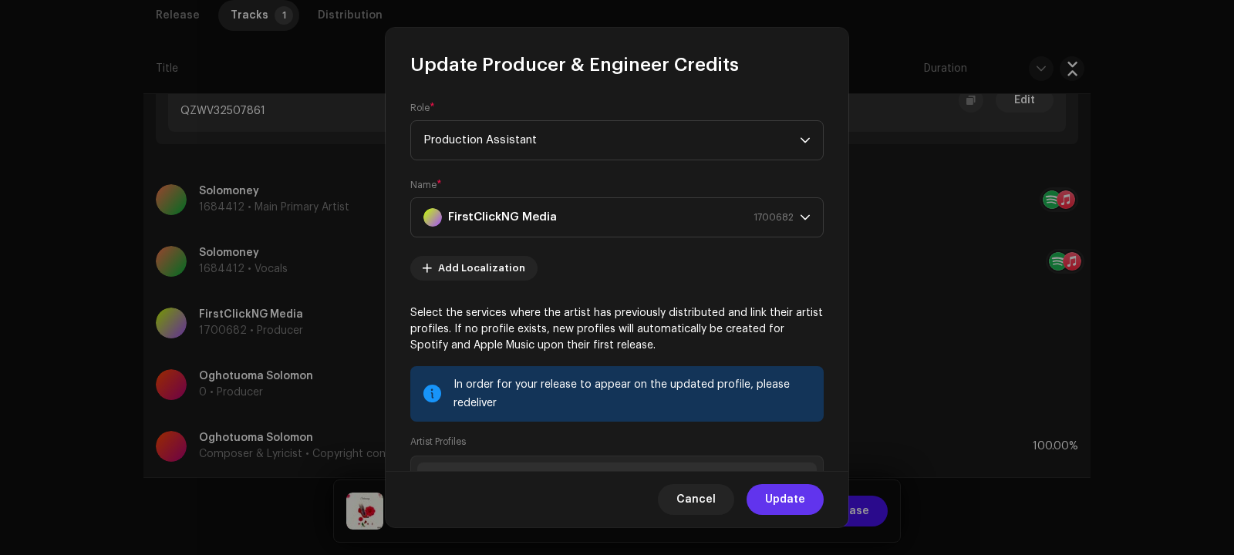
click at [773, 496] on span "Update" at bounding box center [785, 499] width 40 height 31
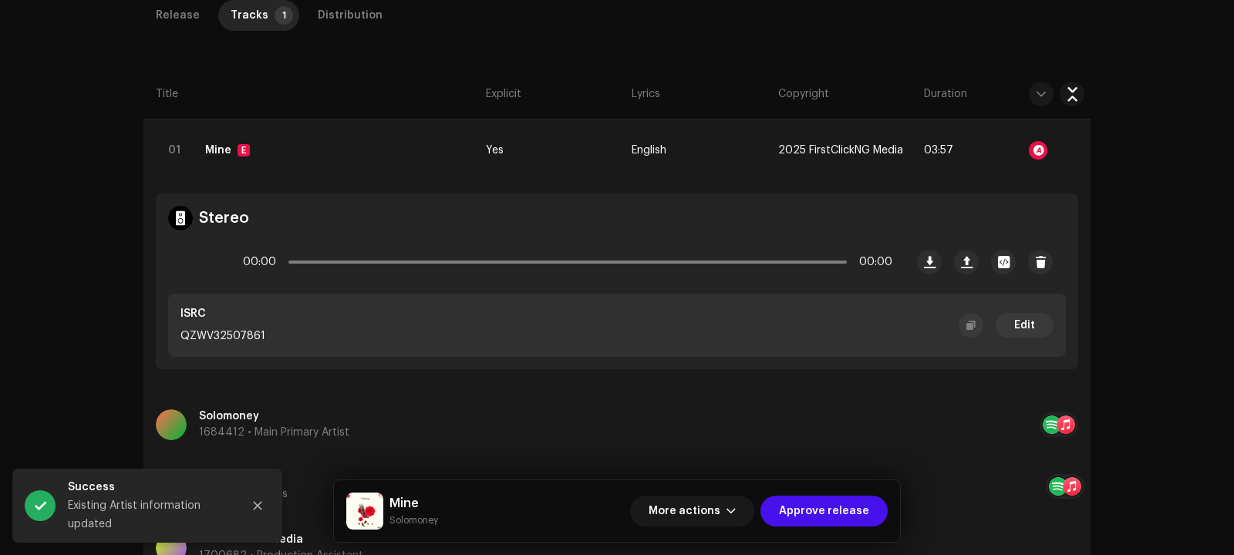
scroll to position [290, 0]
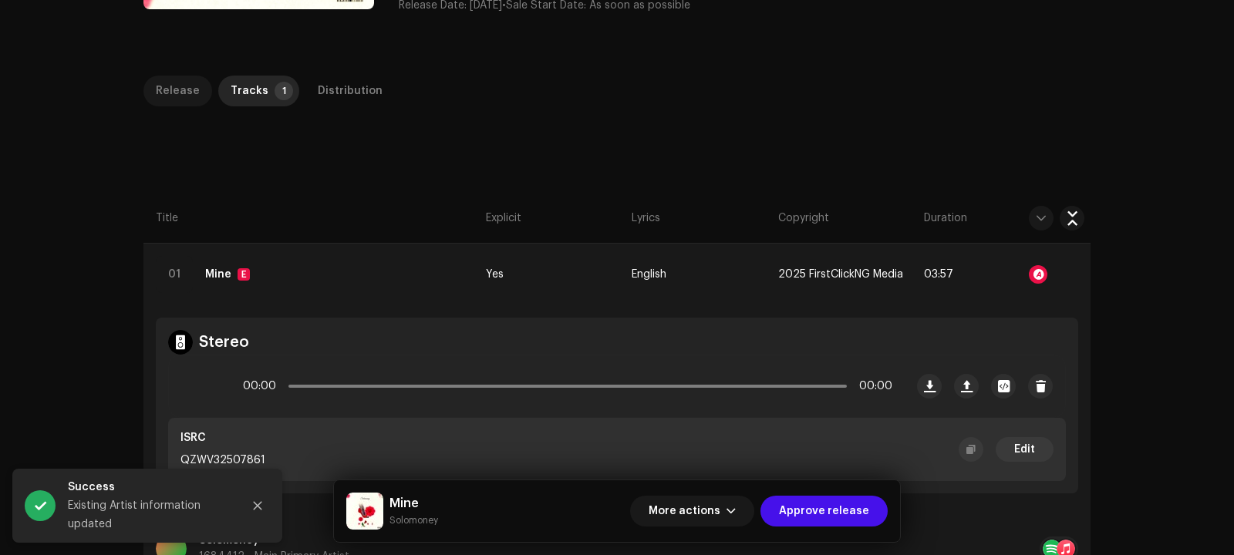
click at [177, 94] on div "Release" at bounding box center [178, 91] width 44 height 31
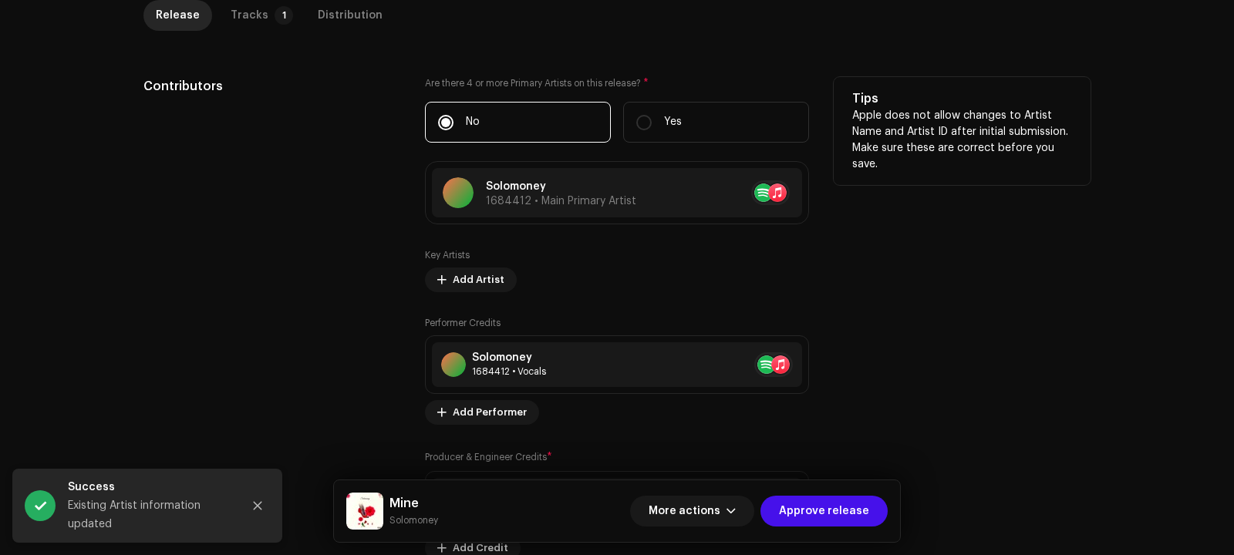
scroll to position [926, 0]
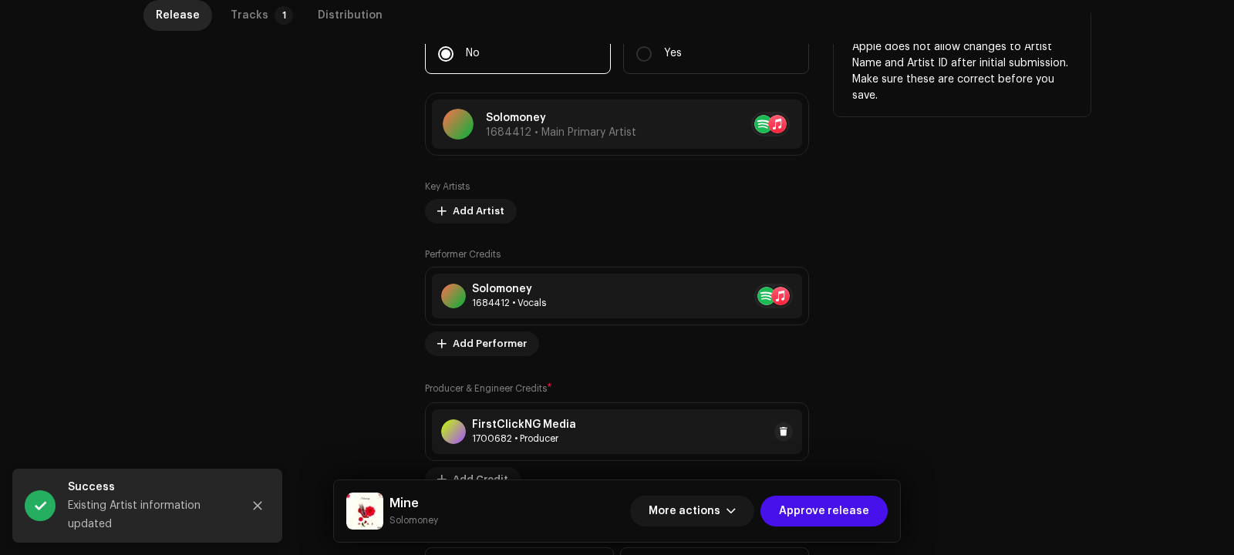
click at [543, 445] on div "FirstClickNG Media 1700682 • Producer" at bounding box center [617, 431] width 370 height 45
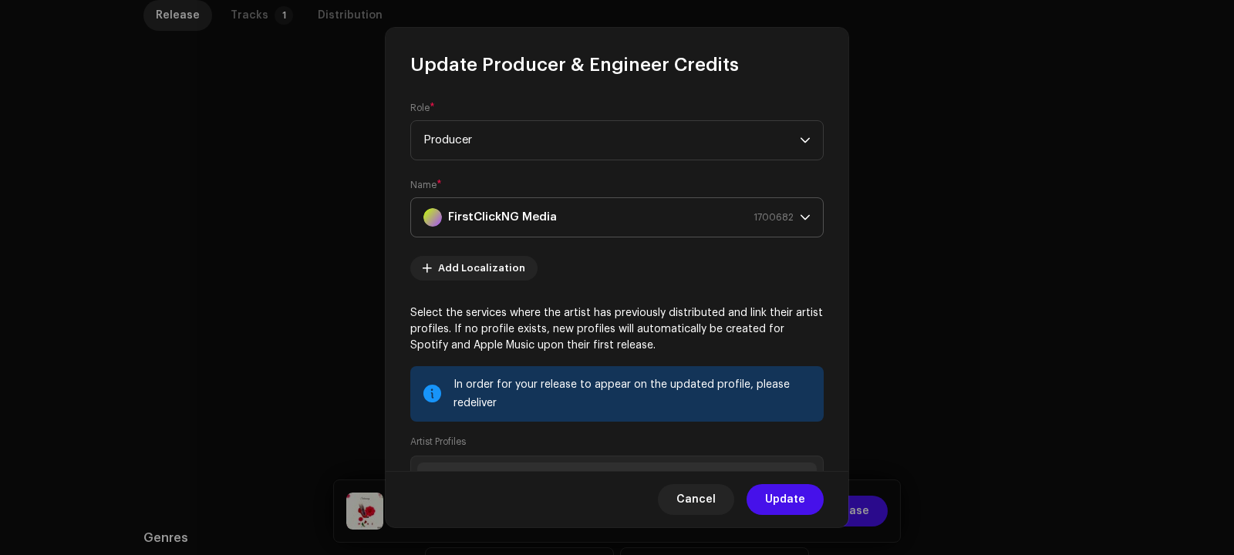
click at [571, 209] on div "FirstClickNG Media 1700682" at bounding box center [608, 217] width 370 height 39
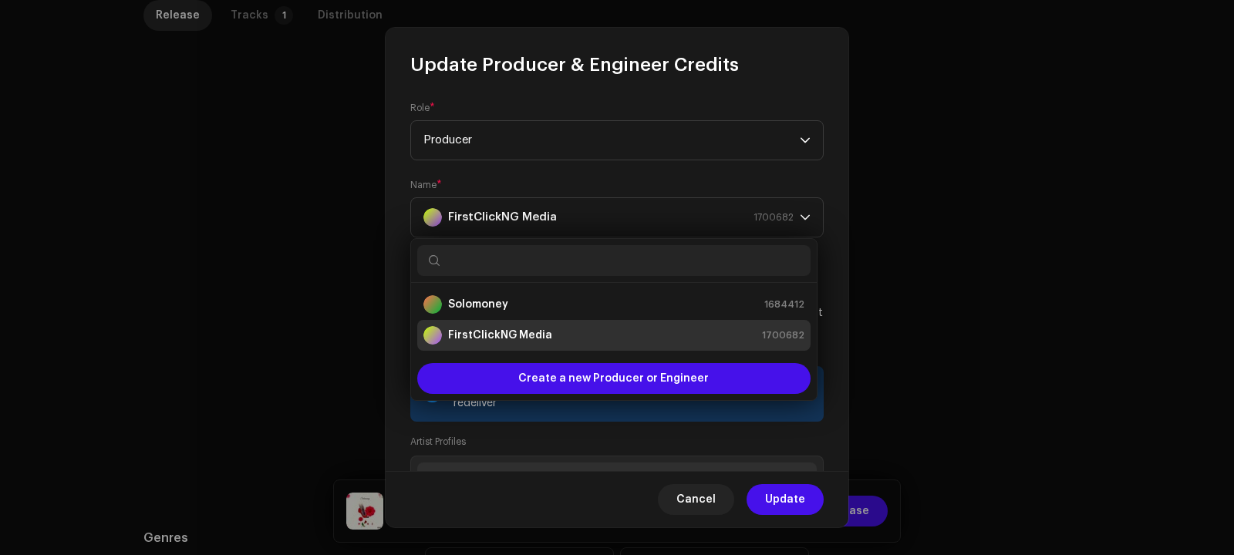
click at [560, 163] on form "Role * Producer Name * FirstClickNG Media 1700682 Add Localization Select the s…" at bounding box center [616, 391] width 413 height 578
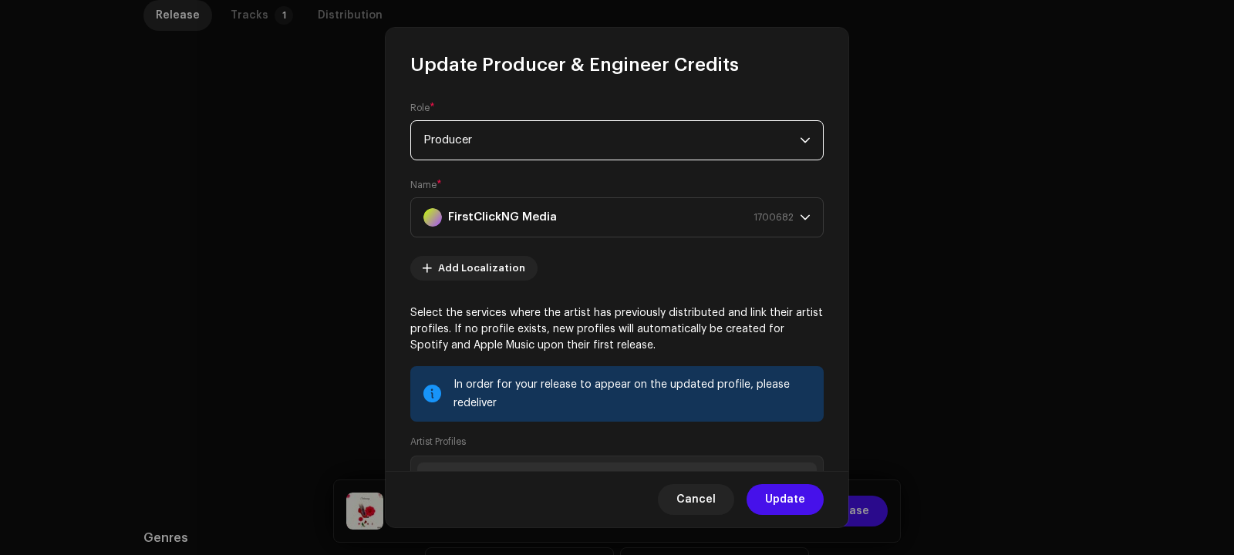
click at [553, 136] on span "Producer" at bounding box center [611, 140] width 376 height 39
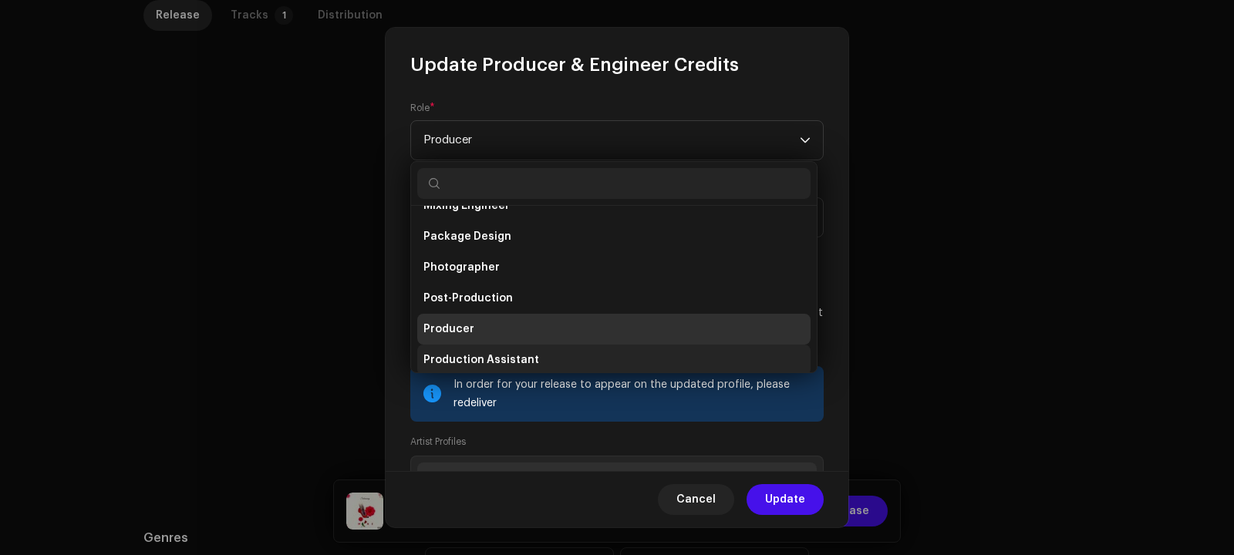
scroll to position [533, 0]
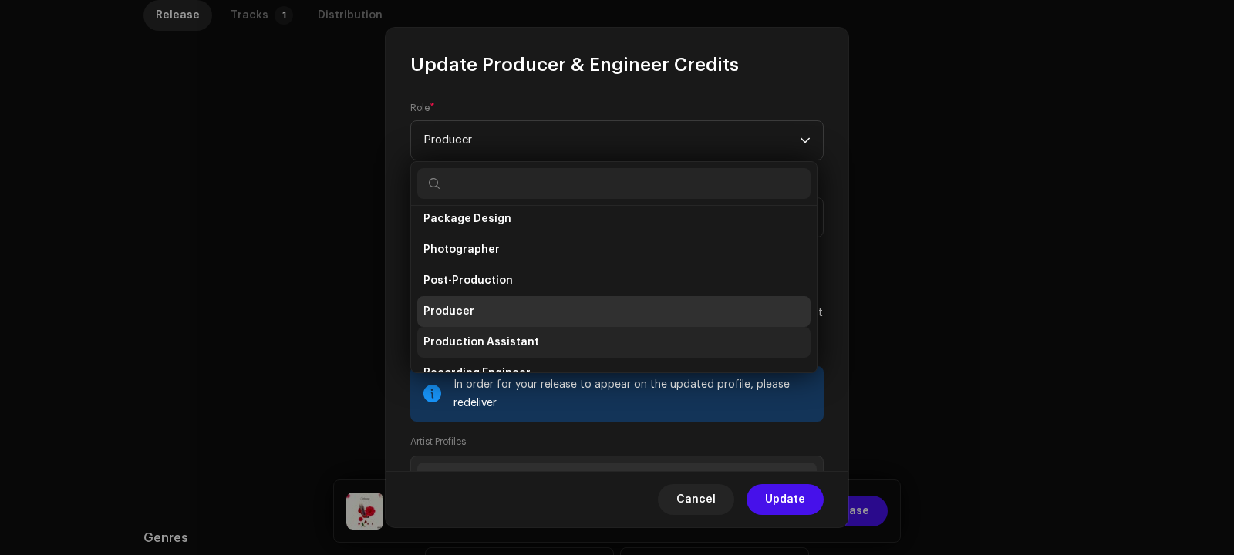
click at [509, 339] on span "Production Assistant" at bounding box center [481, 342] width 116 height 15
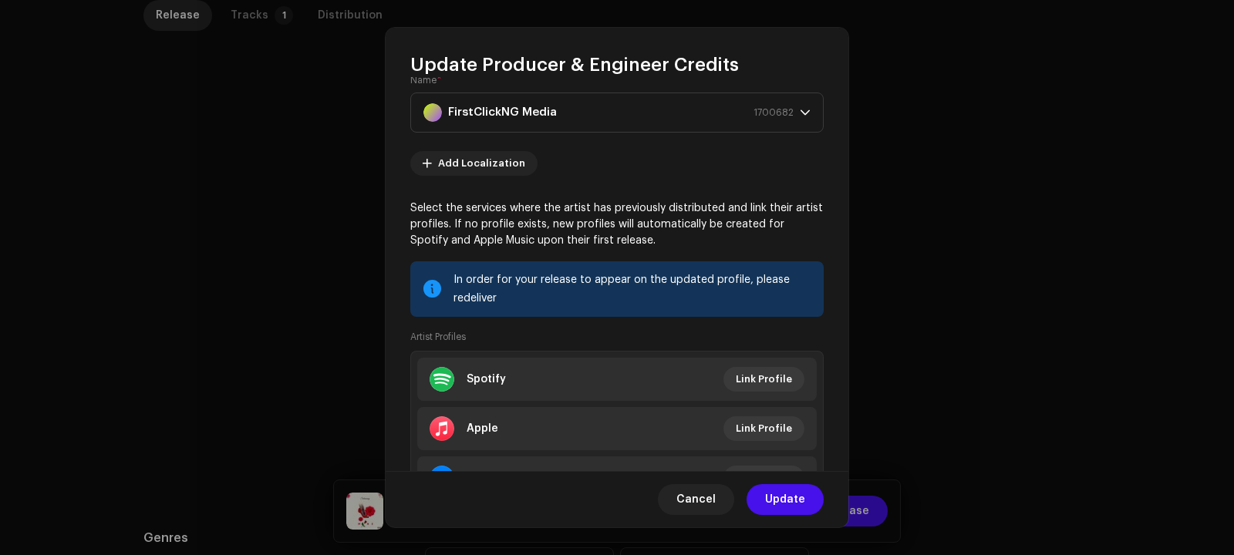
scroll to position [187, 0]
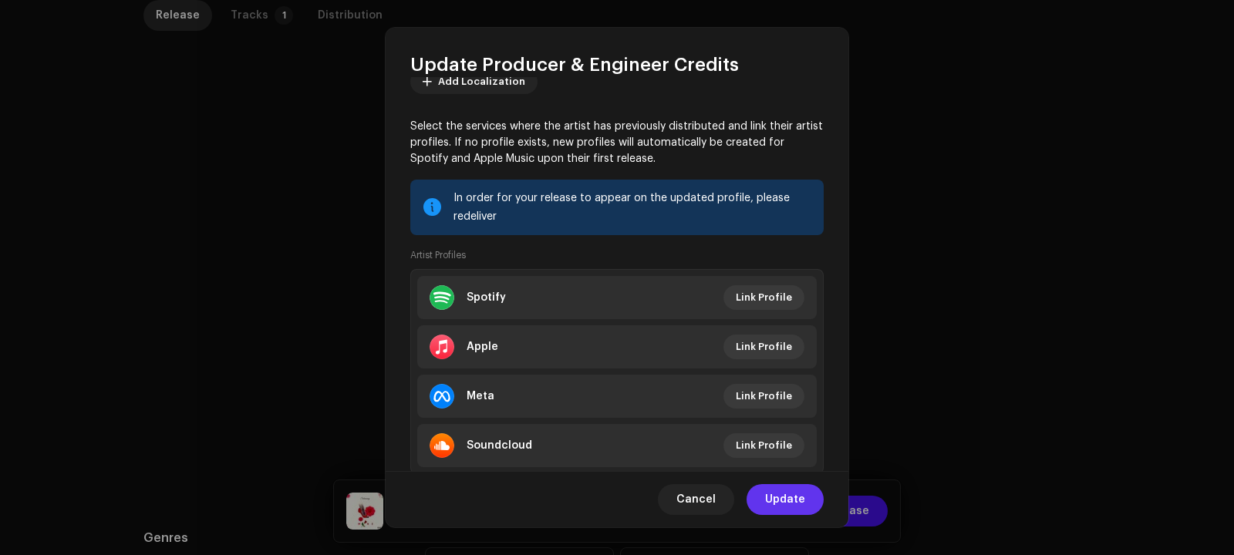
click at [786, 502] on span "Update" at bounding box center [785, 499] width 40 height 31
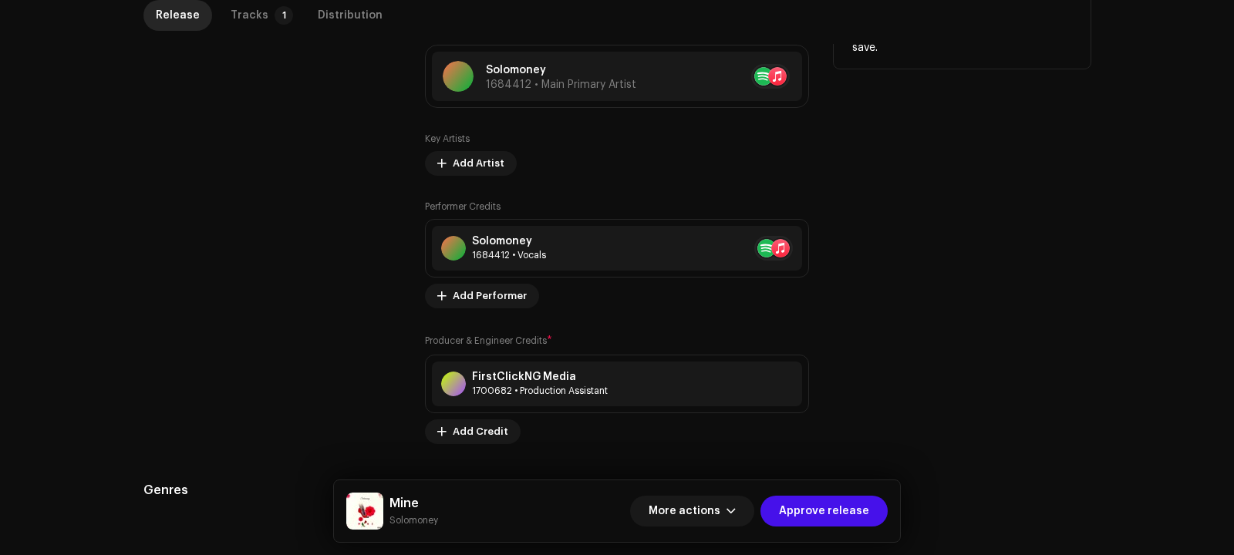
scroll to position [999, 0]
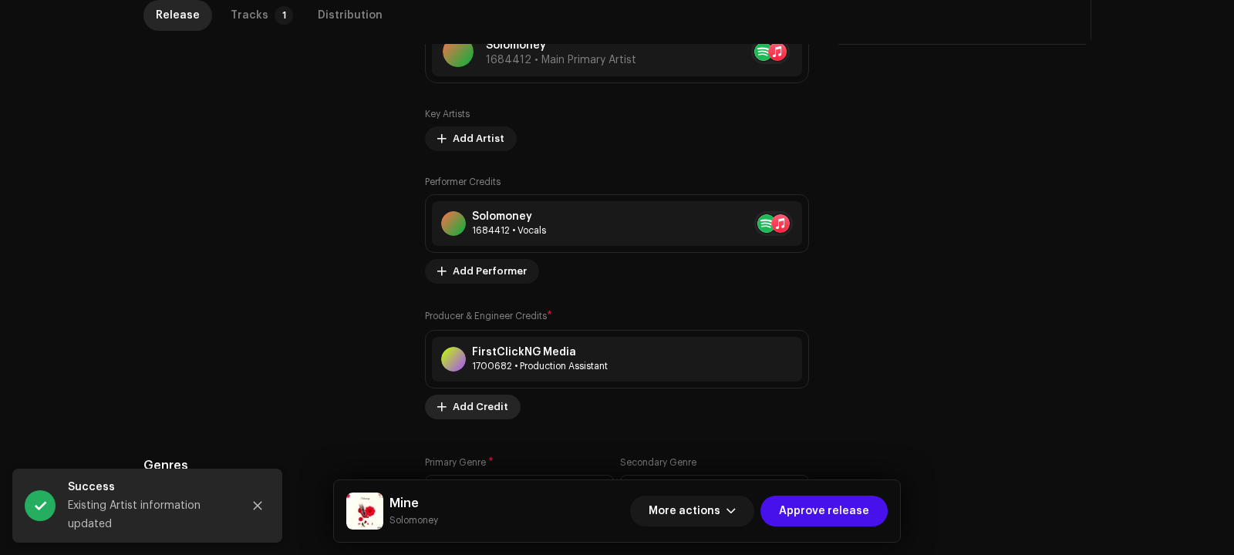
click at [492, 398] on span "Add Credit" at bounding box center [481, 407] width 56 height 31
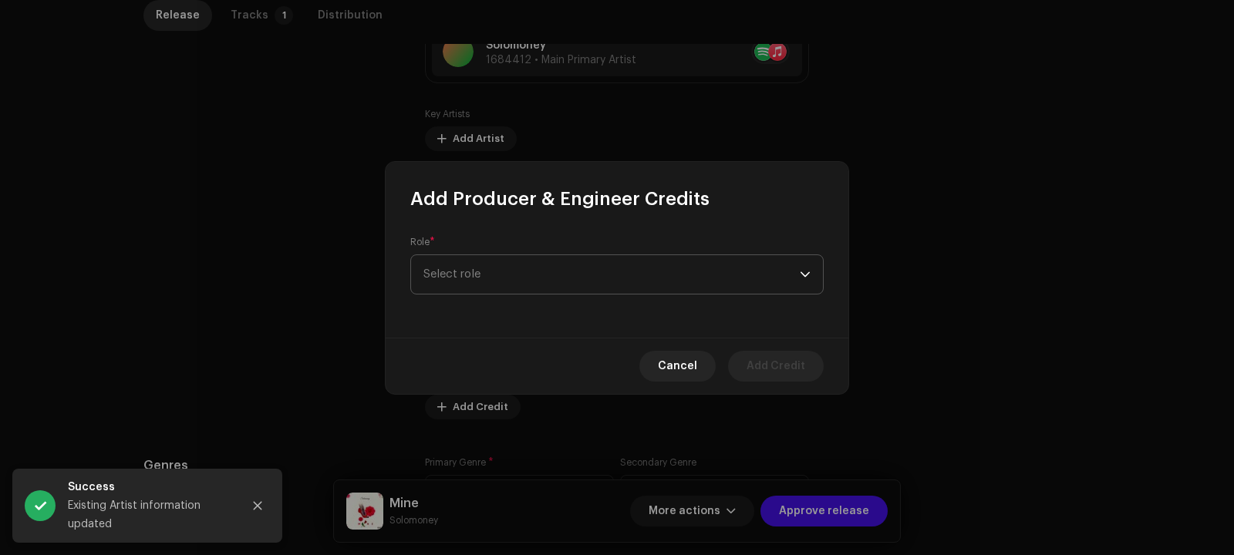
click at [519, 272] on span "Select role" at bounding box center [611, 274] width 376 height 39
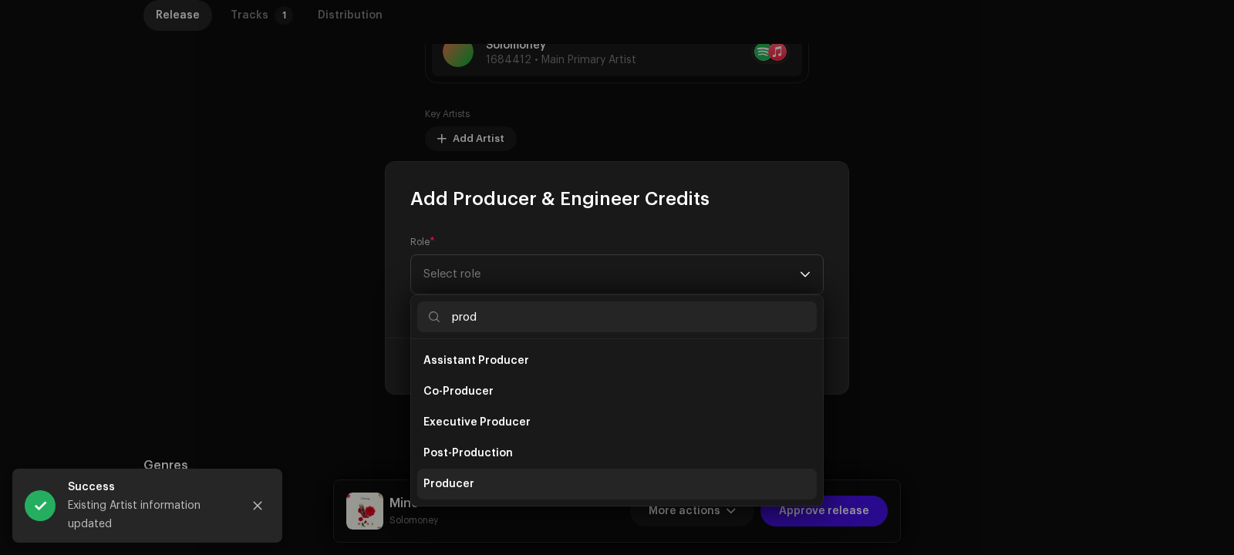
type input "prod"
click at [480, 478] on li "Producer" at bounding box center [616, 484] width 399 height 31
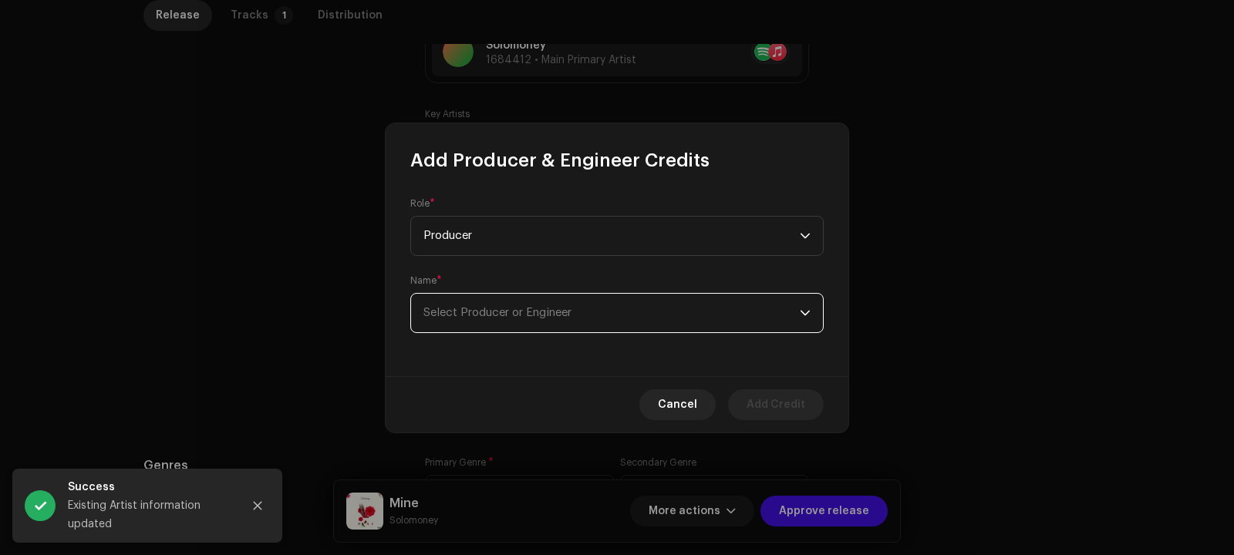
click at [497, 305] on span "Select Producer or Engineer" at bounding box center [611, 313] width 376 height 39
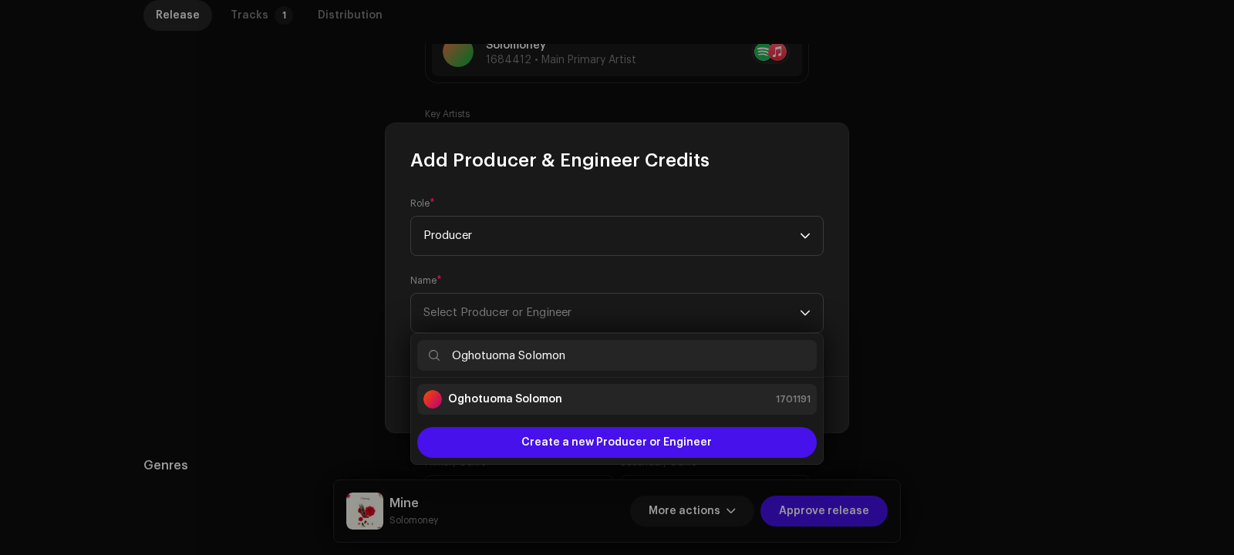
type input "Oghotuoma Solomon"
click at [563, 406] on div "[PERSON_NAME] 1701191" at bounding box center [616, 399] width 387 height 19
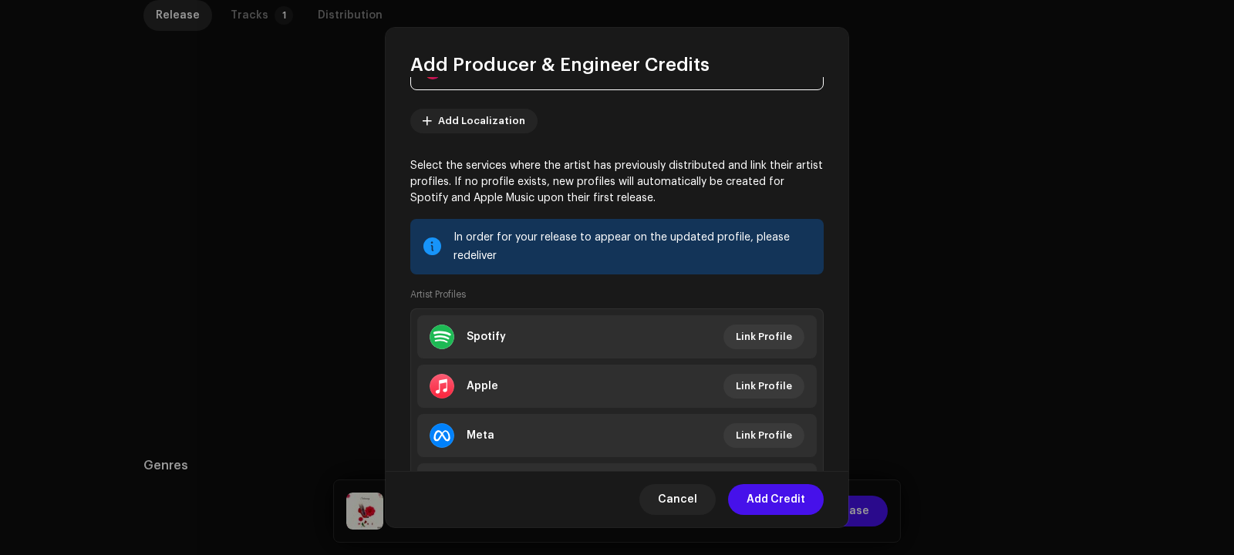
scroll to position [232, 0]
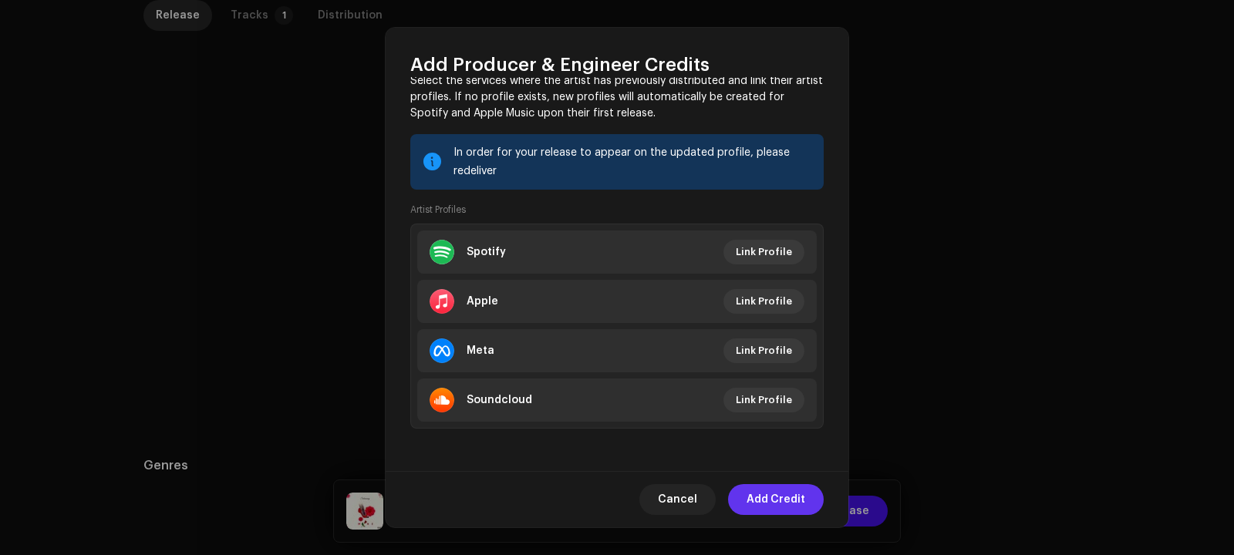
click at [770, 502] on span "Add Credit" at bounding box center [775, 499] width 59 height 31
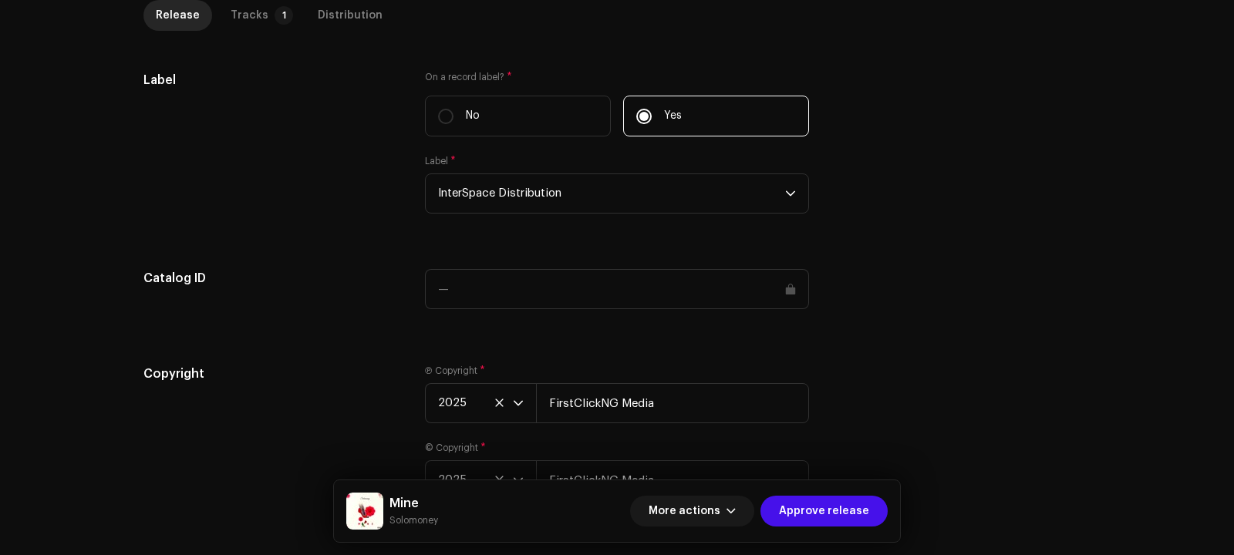
scroll to position [1623, 0]
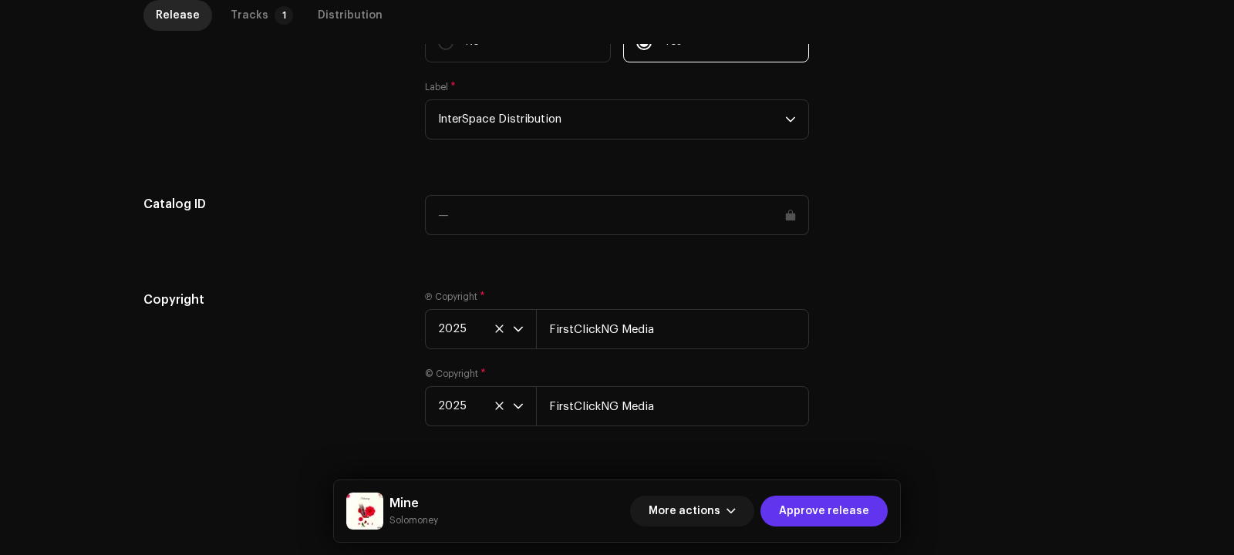
click at [814, 510] on span "Approve release" at bounding box center [824, 511] width 90 height 31
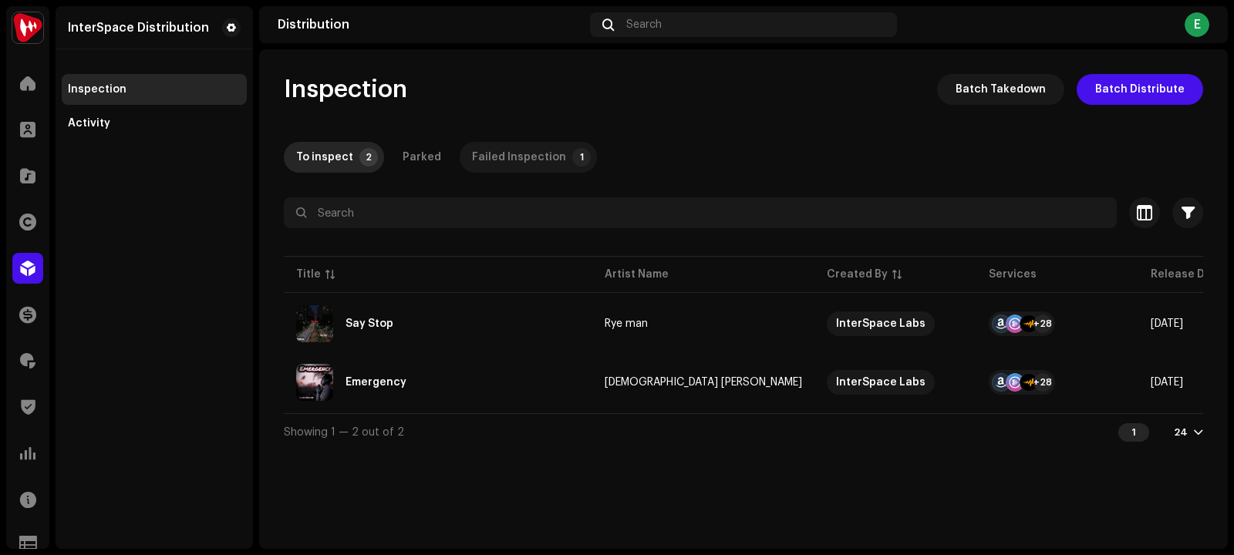
click at [527, 155] on div "Failed Inspection" at bounding box center [519, 157] width 94 height 31
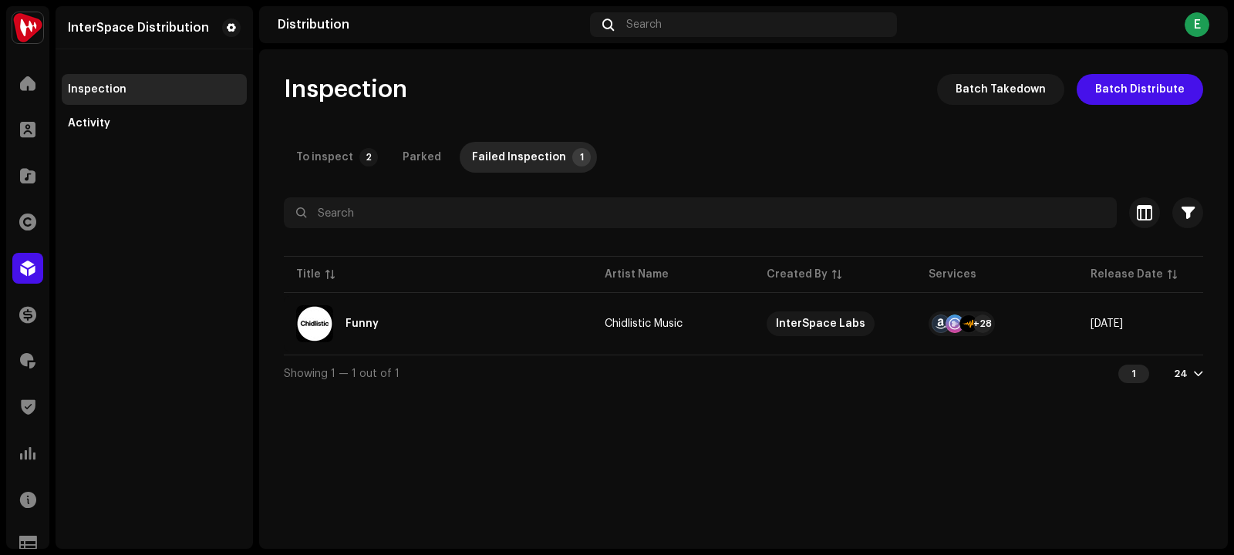
click at [342, 182] on div "Inspection Batch Takedown Batch Distribute To inspect 2 Parked Failed Inspectio…" at bounding box center [743, 233] width 968 height 318
click at [341, 166] on div "To inspect" at bounding box center [324, 157] width 57 height 31
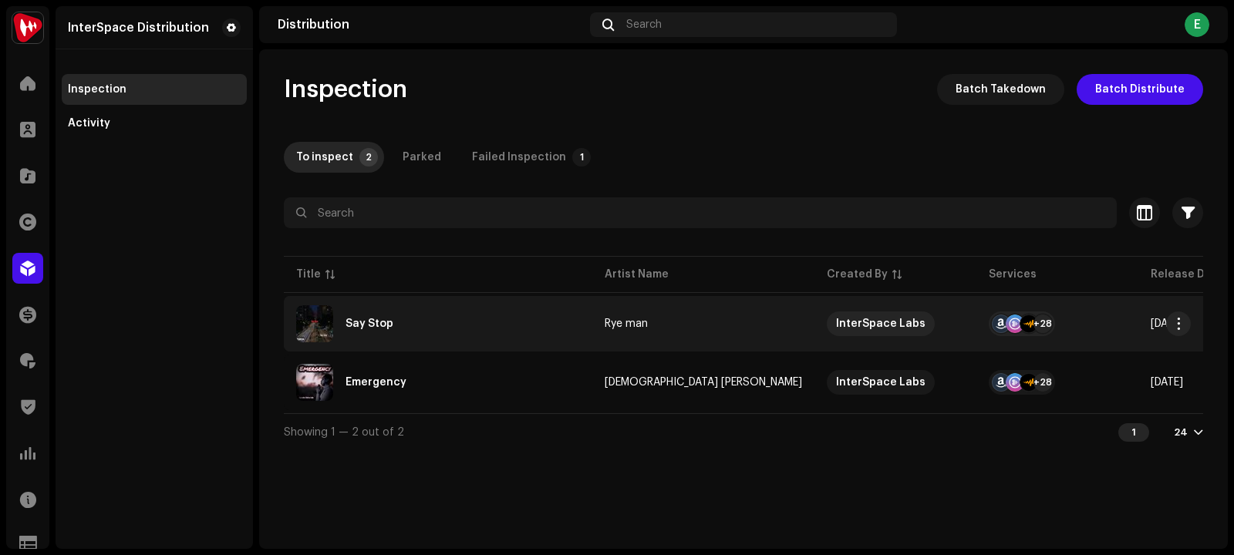
click at [385, 334] on div "Say Stop" at bounding box center [438, 323] width 284 height 37
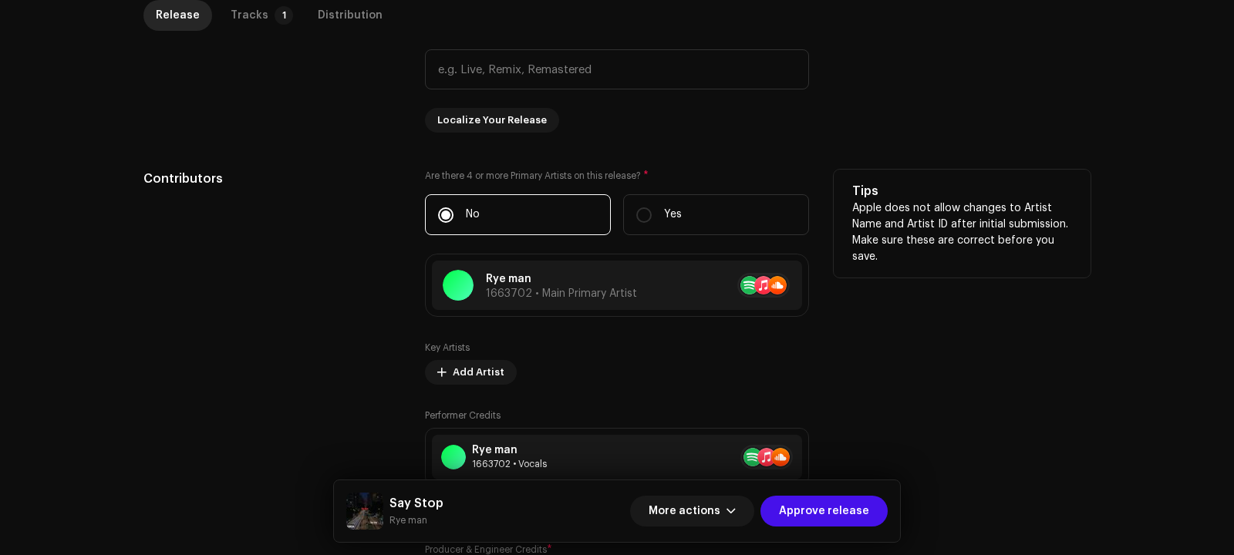
scroll to position [286, 0]
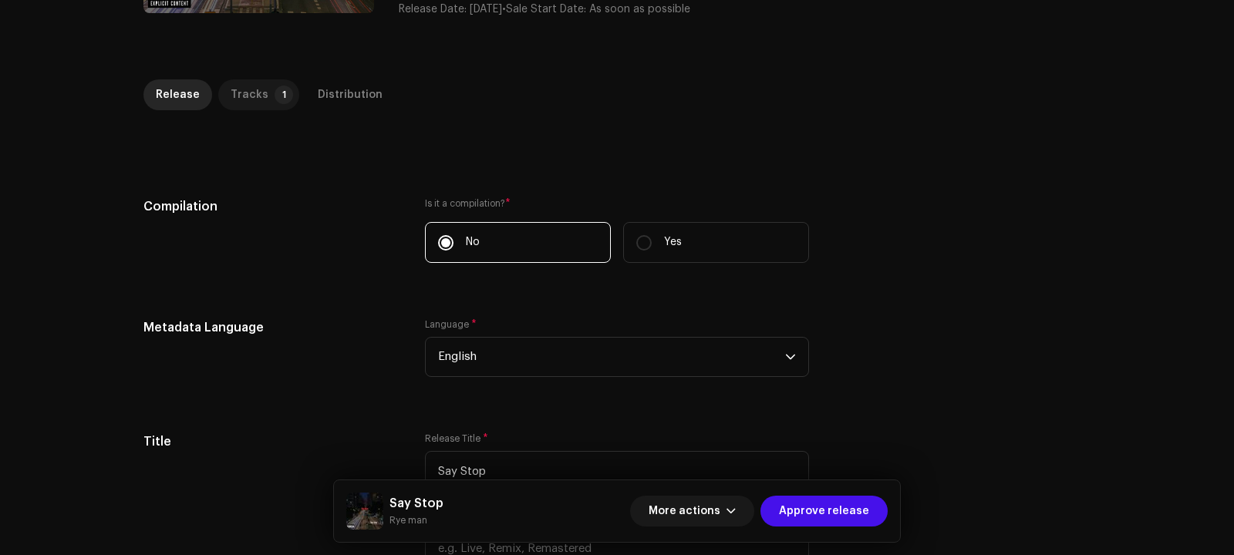
click at [237, 86] on div "Tracks" at bounding box center [250, 94] width 38 height 31
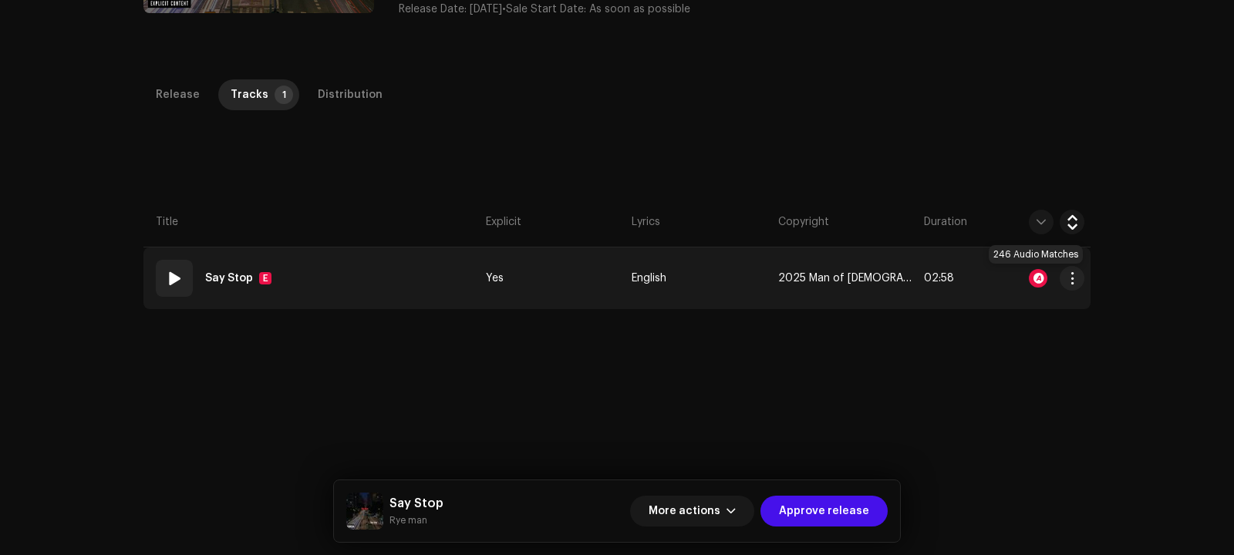
click at [1033, 278] on div at bounding box center [1038, 278] width 19 height 19
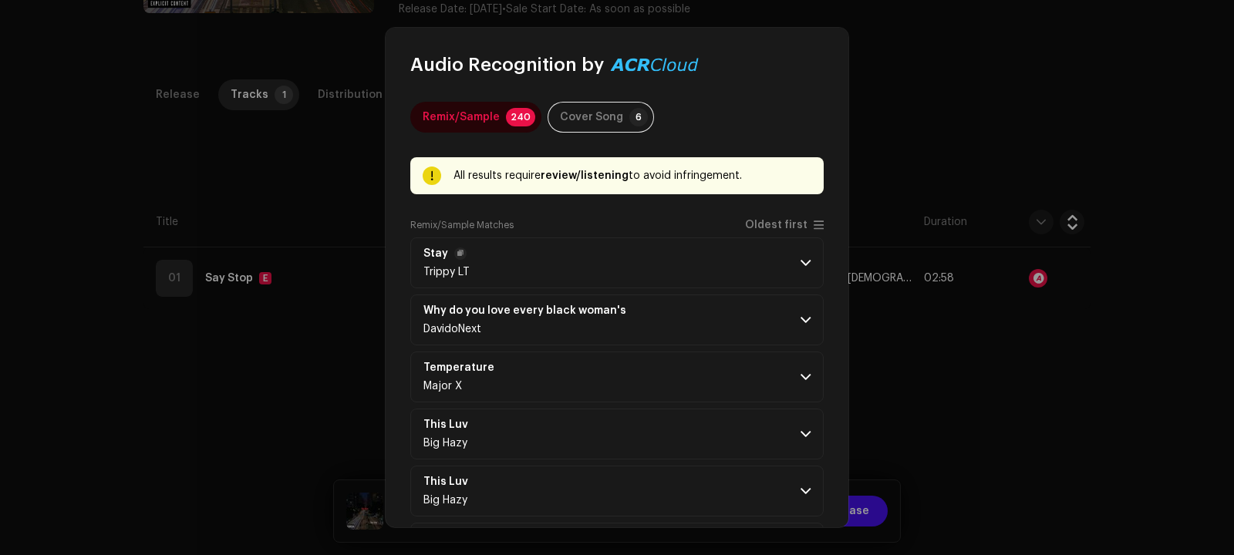
click at [685, 271] on p-accordion-header "Stay Trippy LT" at bounding box center [616, 262] width 413 height 51
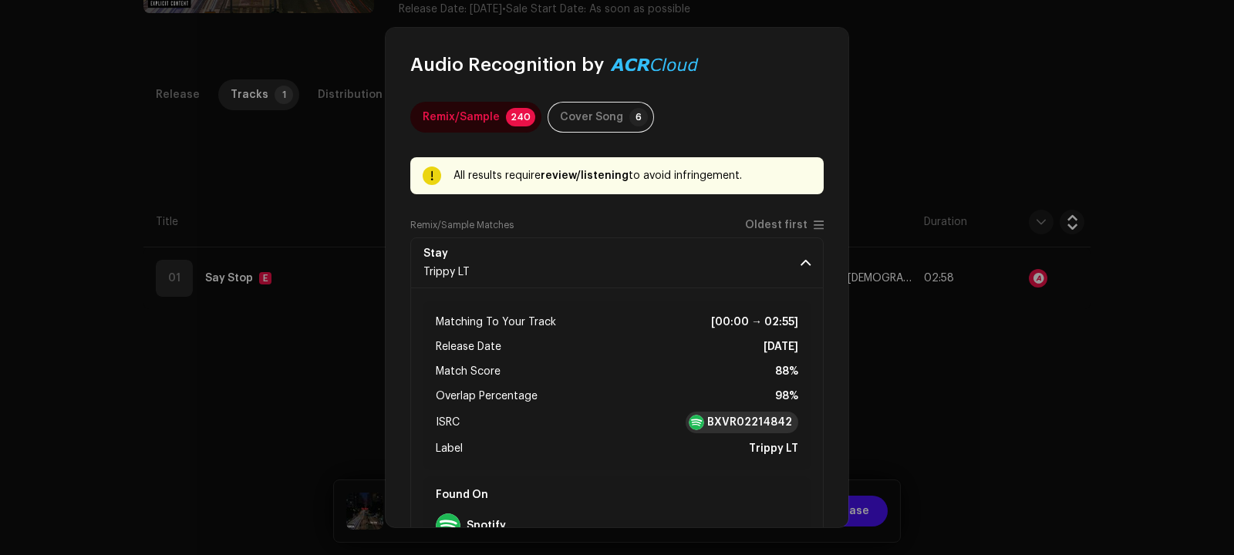
click at [740, 418] on strong "BXVR02214842" at bounding box center [749, 422] width 85 height 15
click at [803, 251] on p-accordion-header "Stay Trippy LT" at bounding box center [616, 262] width 413 height 51
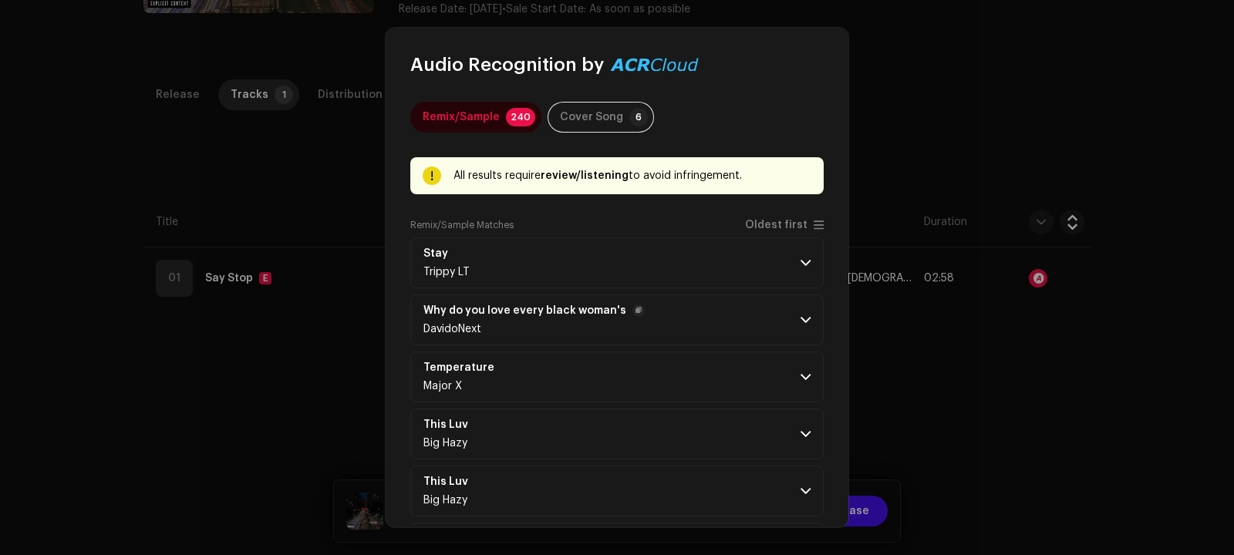
click at [727, 332] on p-accordion-header "Why do you love every [DEMOGRAPHIC_DATA] woman's DavidoNext" at bounding box center [616, 320] width 413 height 51
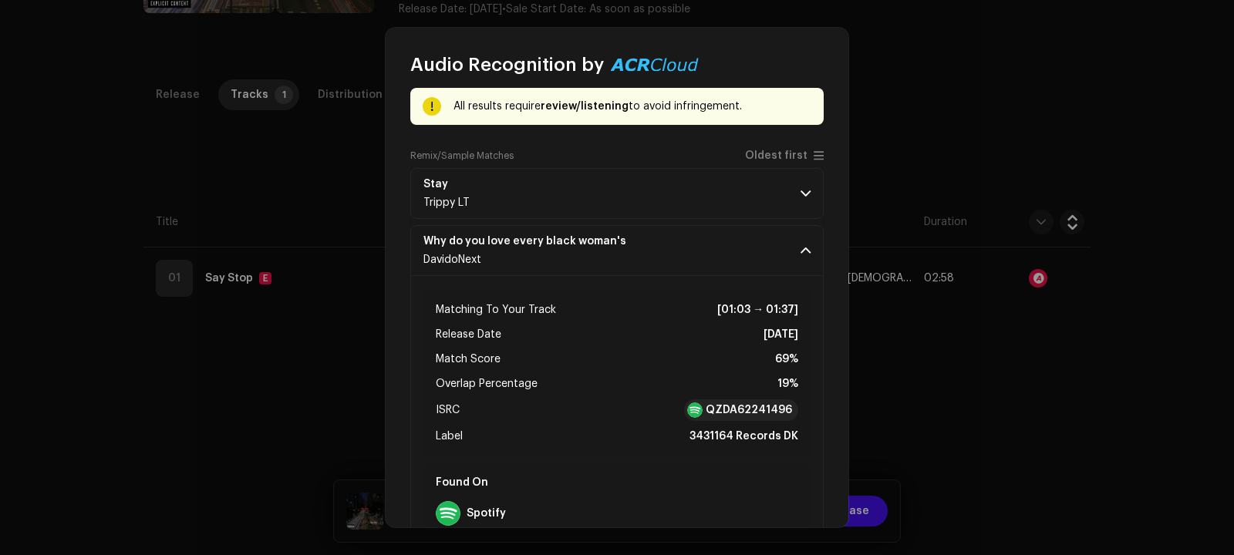
scroll to position [69, 0]
click at [800, 250] on span at bounding box center [805, 250] width 10 height 12
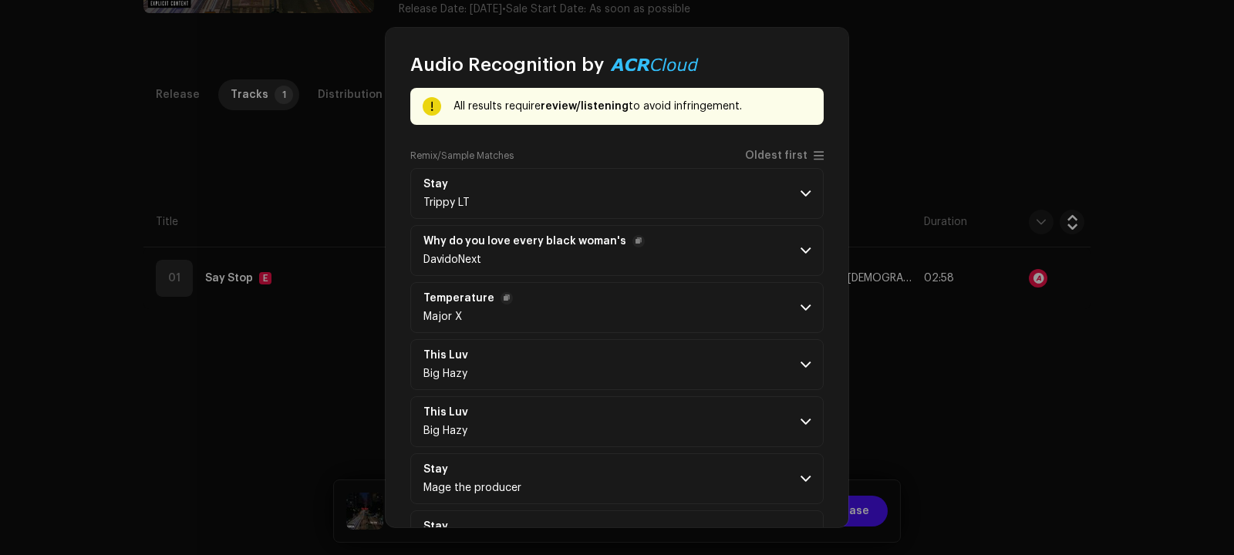
click at [783, 303] on p-accordion-header "Temperature Major X" at bounding box center [616, 307] width 413 height 51
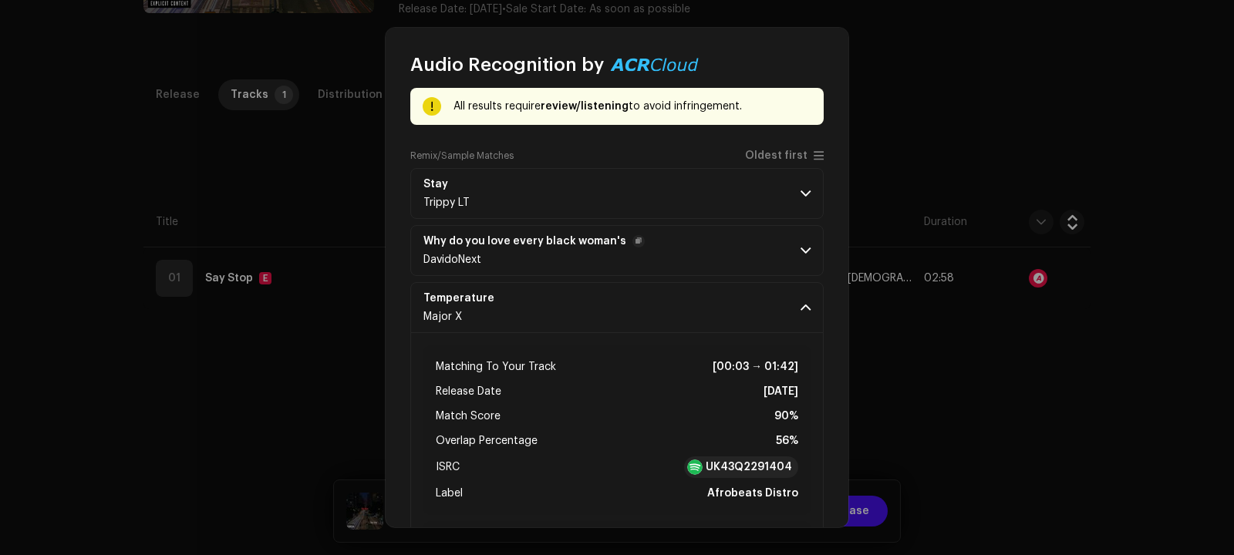
scroll to position [148, 0]
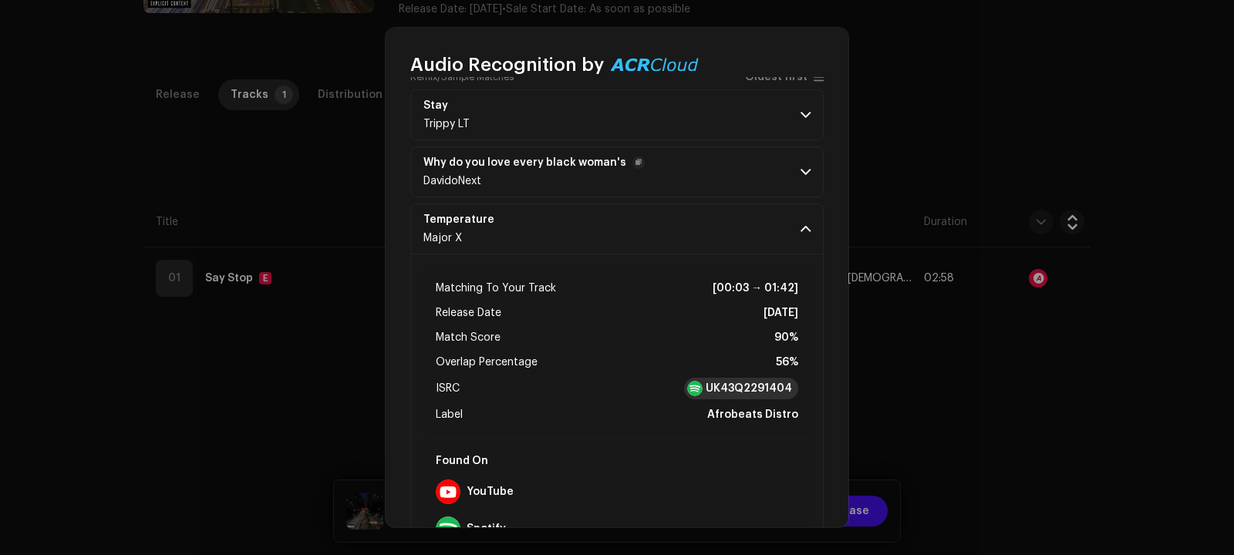
click at [730, 389] on strong "UK43Q2291404" at bounding box center [749, 388] width 86 height 15
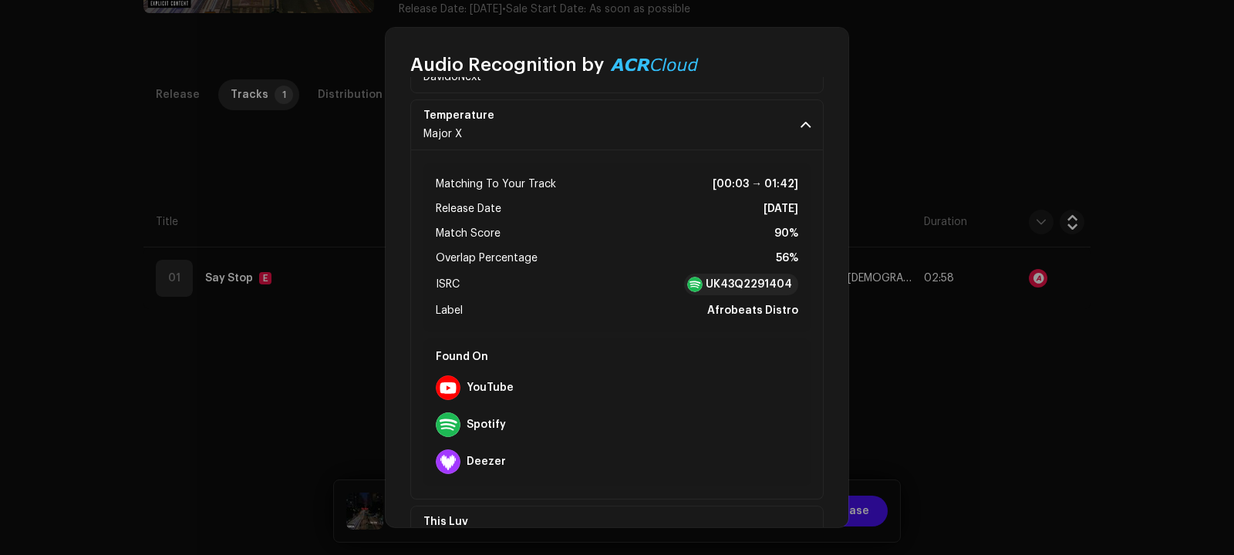
scroll to position [257, 0]
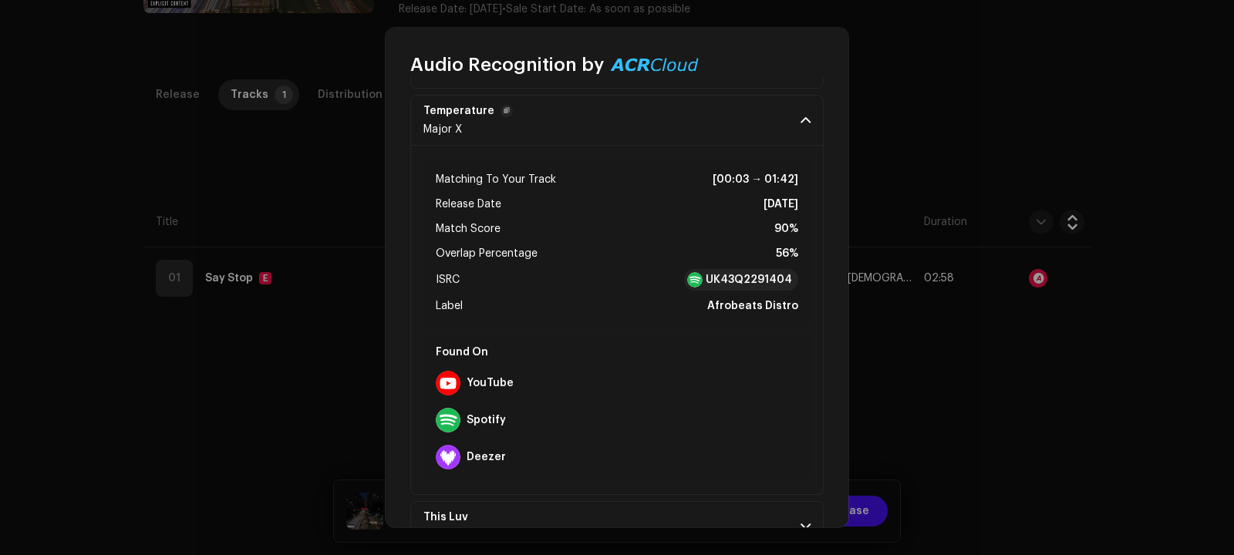
click at [800, 116] on span at bounding box center [805, 120] width 10 height 12
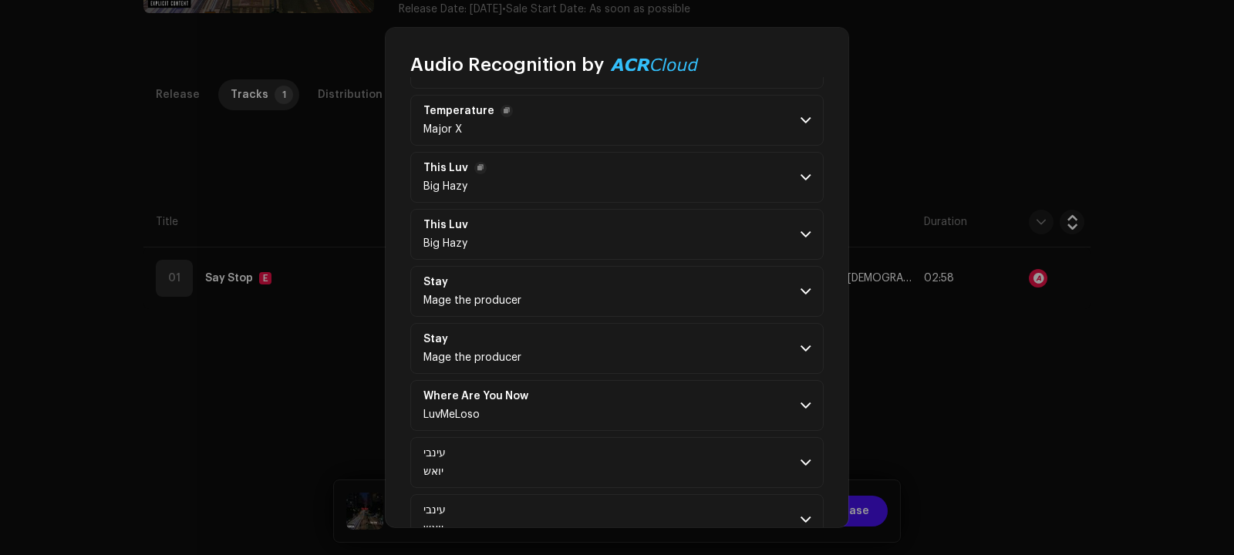
click at [780, 183] on p-accordion-header "This Luv Big Hazy" at bounding box center [616, 177] width 413 height 51
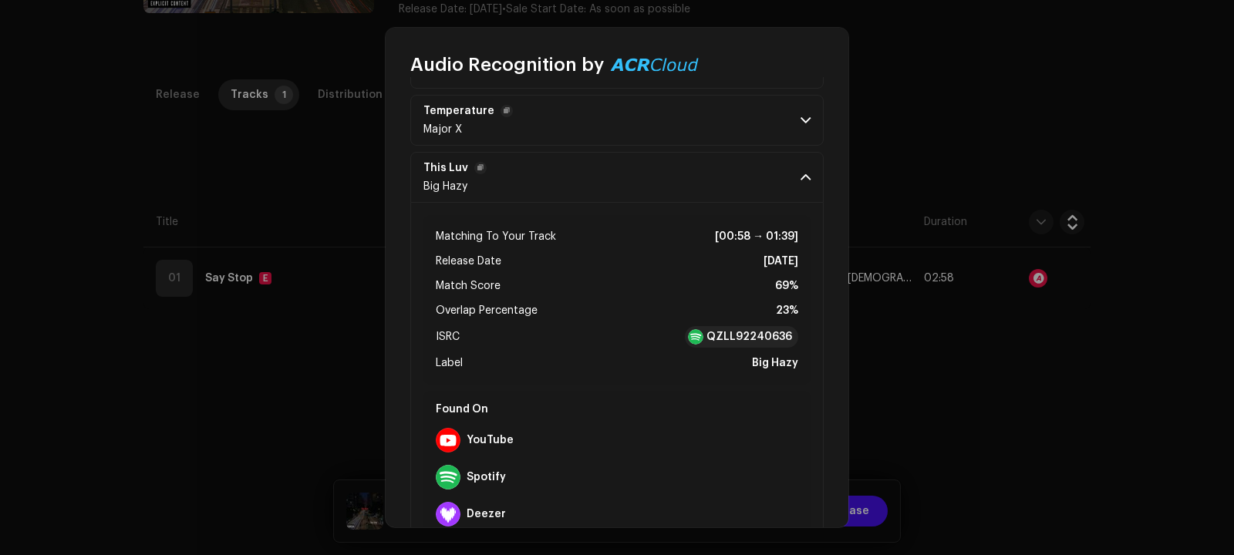
click at [793, 184] on p-accordion-header "This Luv Big Hazy" at bounding box center [616, 177] width 413 height 51
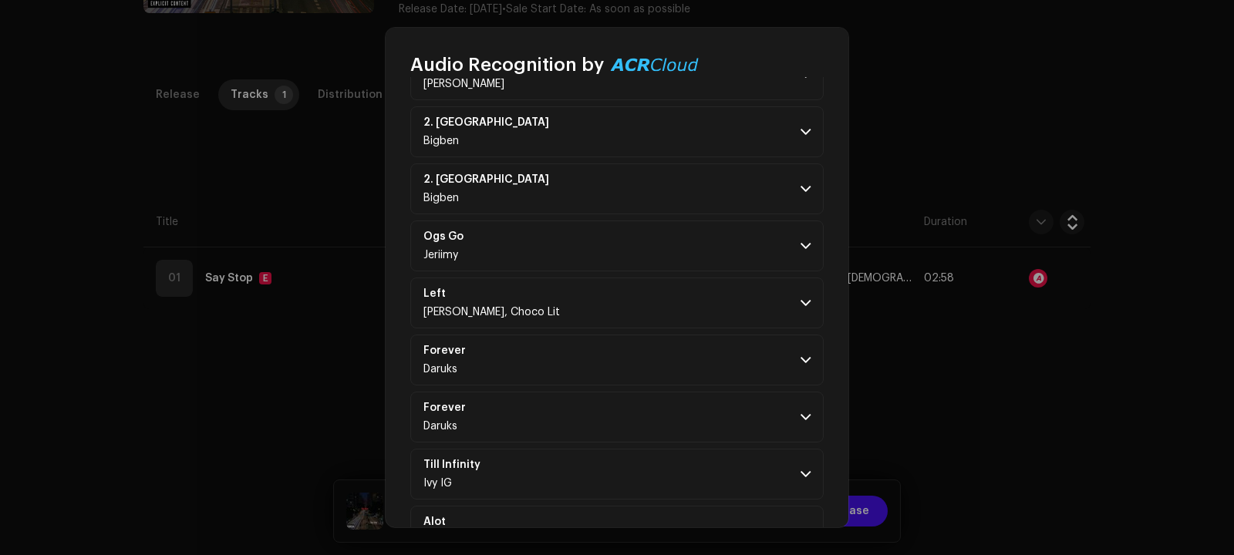
scroll to position [815, 0]
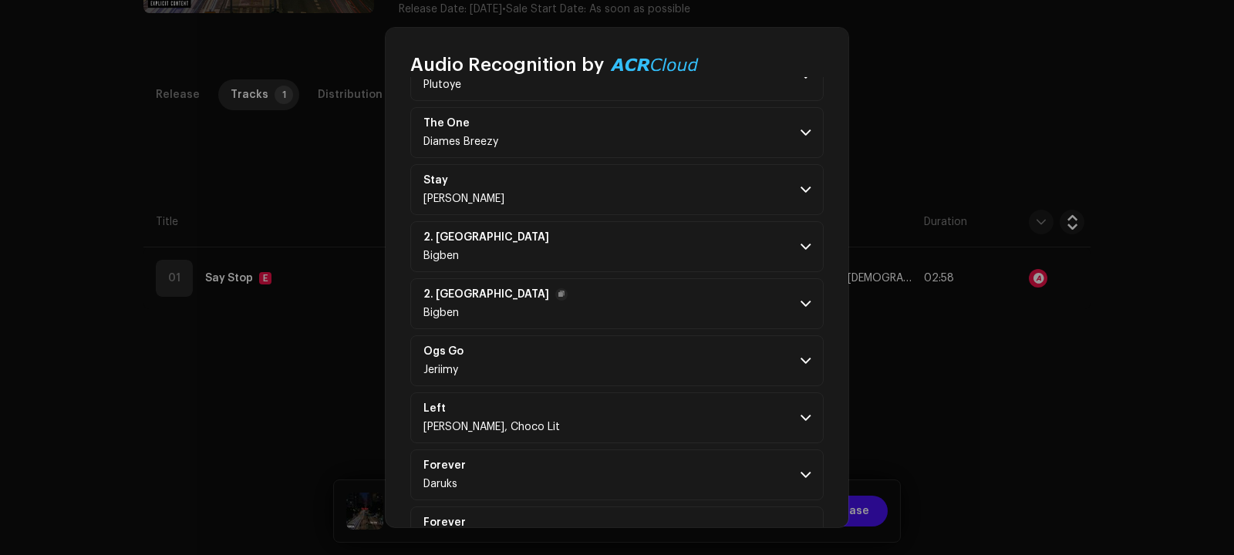
click at [800, 298] on span at bounding box center [805, 304] width 10 height 12
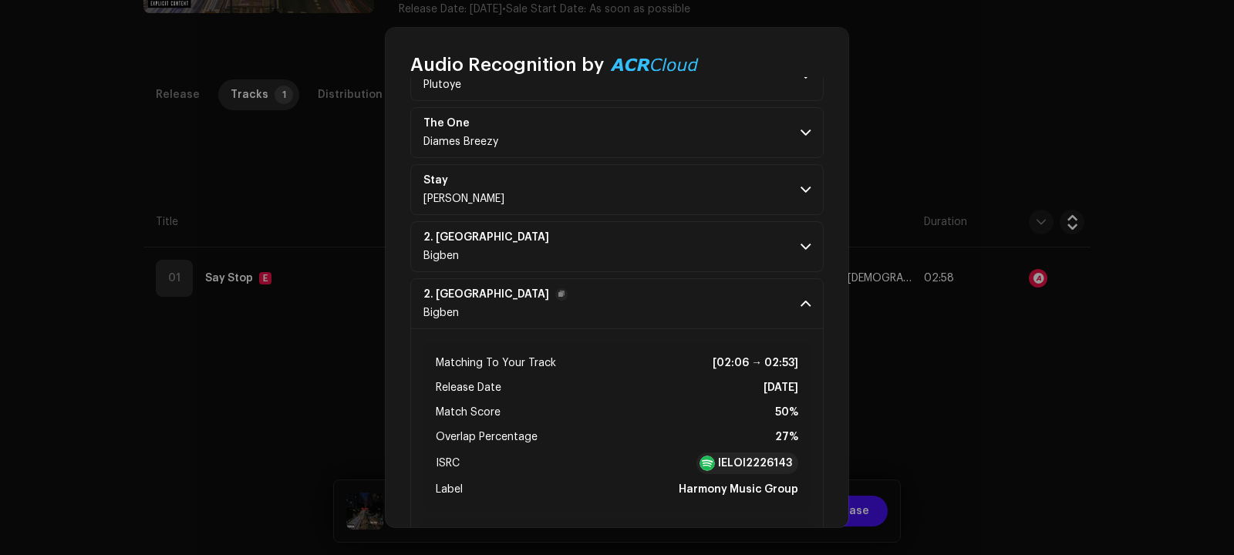
click at [799, 300] on p-accordion-header "2. Sika Bigben" at bounding box center [616, 303] width 413 height 51
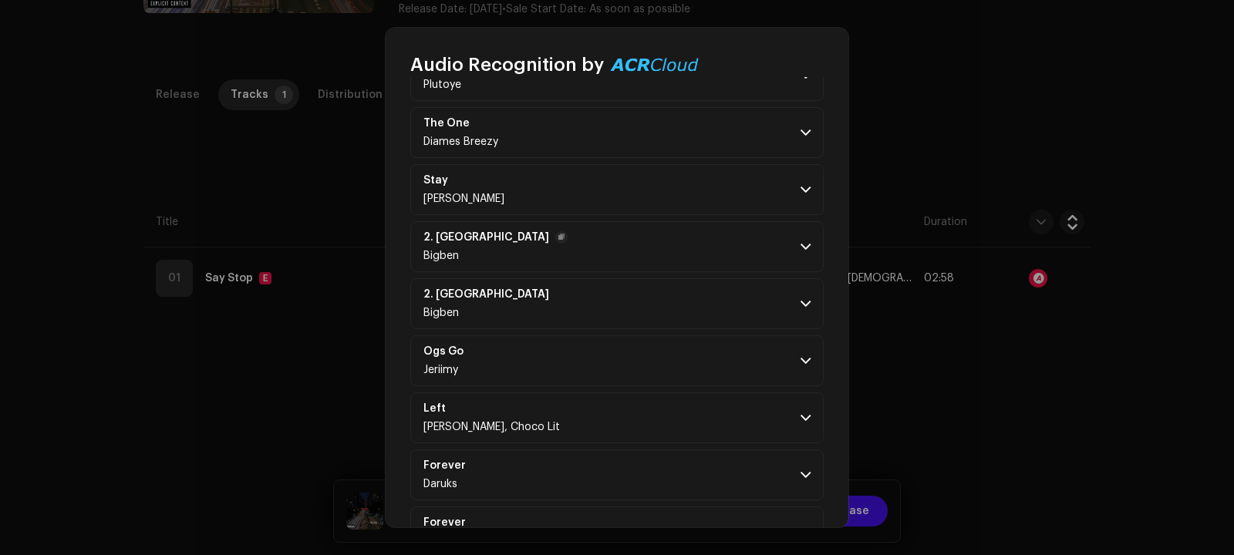
click at [807, 242] on p-accordion-header "2. Sika Bigben" at bounding box center [616, 246] width 413 height 51
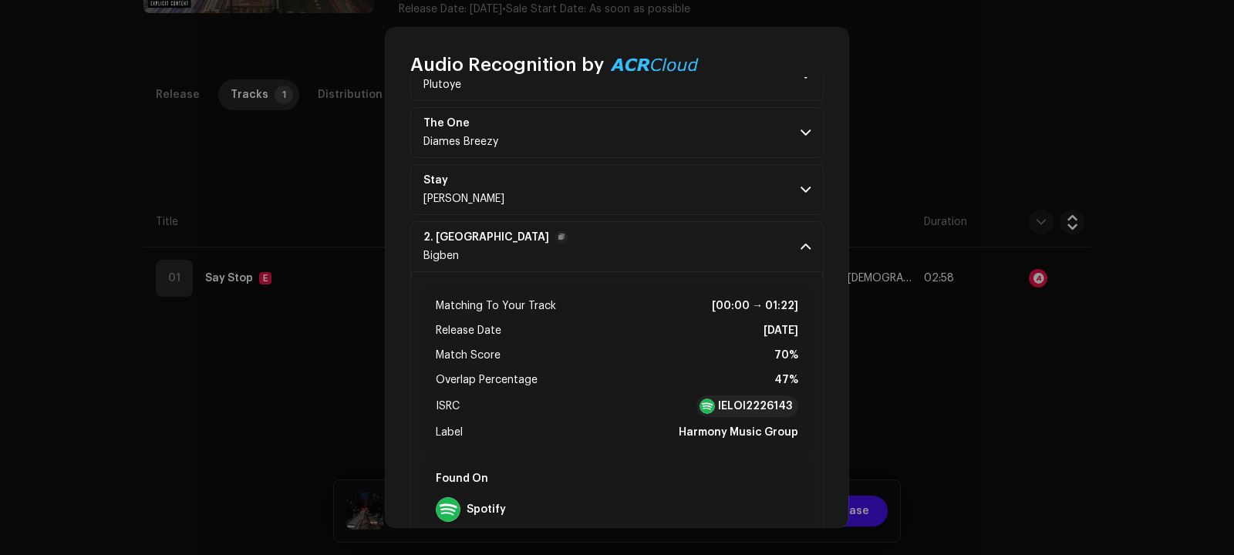
click at [807, 242] on p-accordion-header "2. Sika Bigben" at bounding box center [616, 246] width 413 height 51
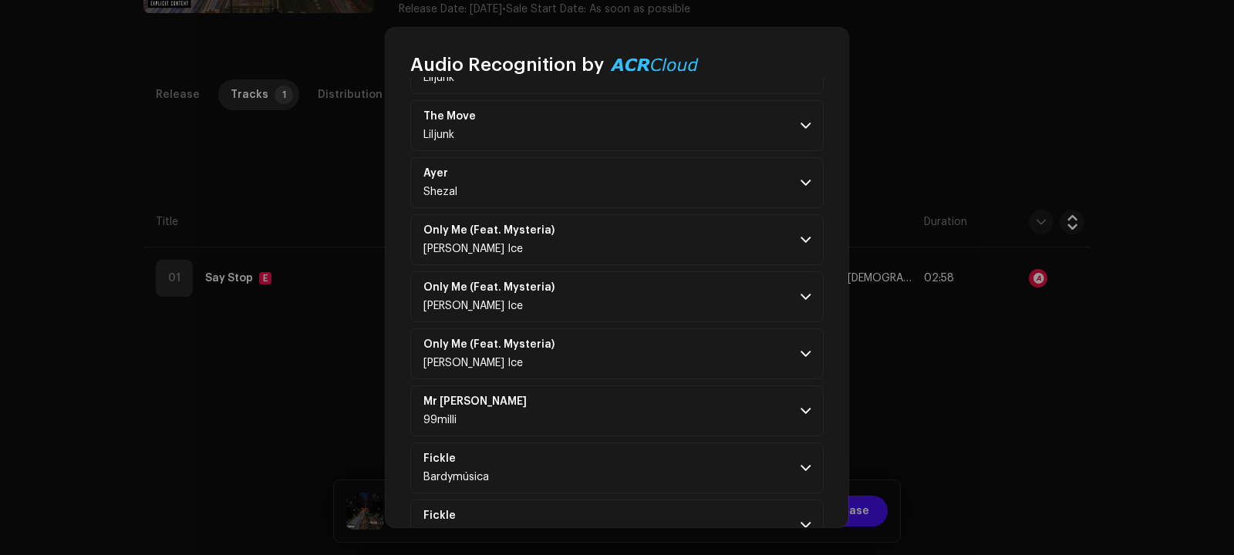
scroll to position [7037, 0]
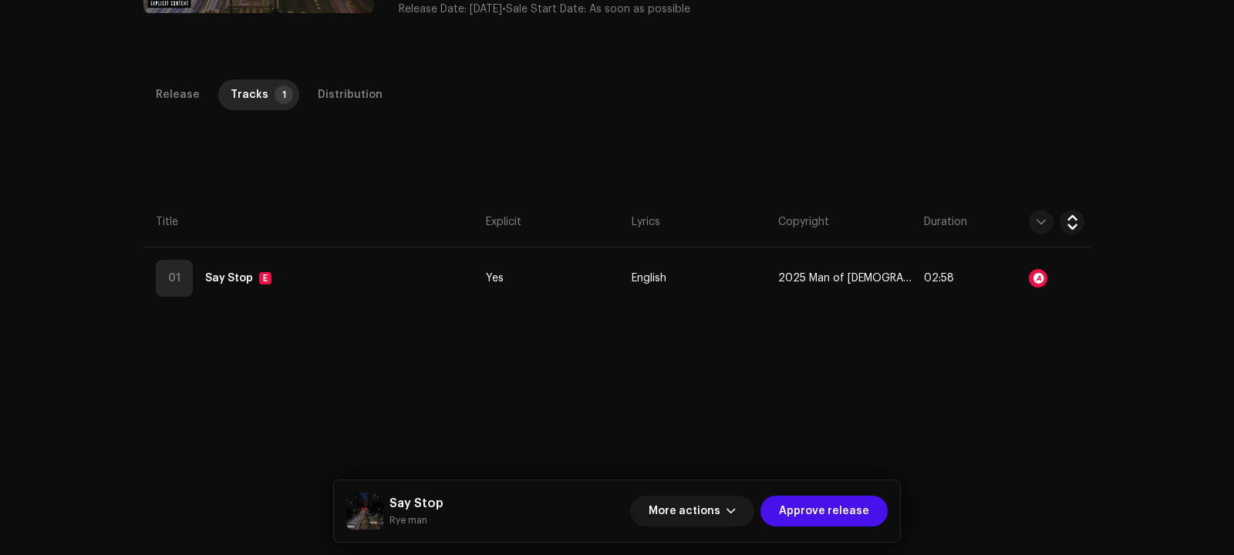
click at [946, 375] on div "Audio Recognition by Remix/Sample 240 Cover Song 6 All results require review/l…" at bounding box center [617, 277] width 1234 height 555
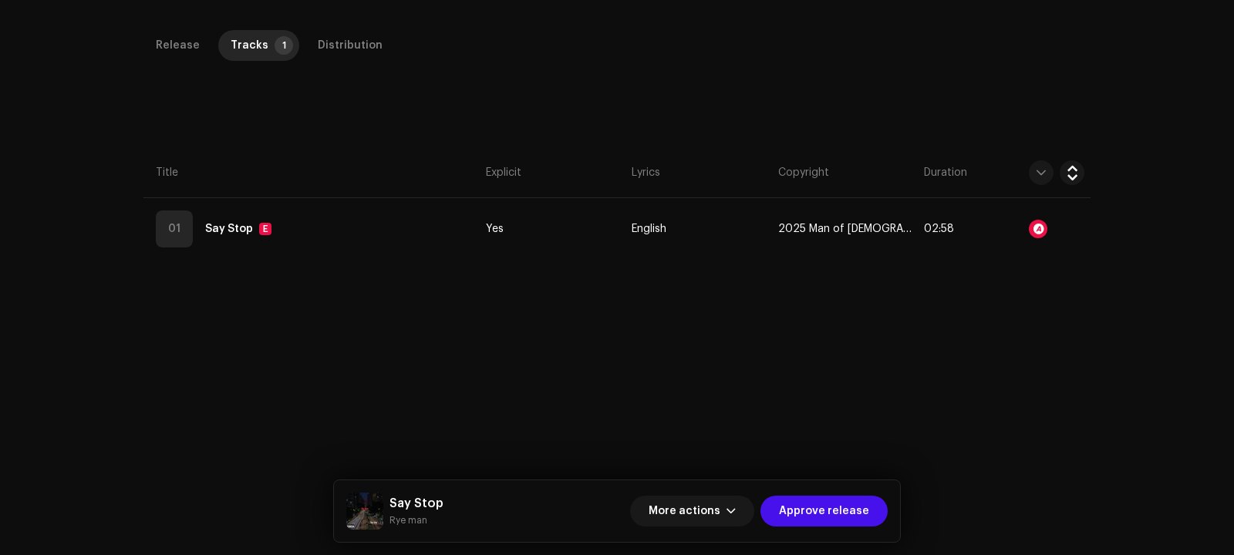
scroll to position [365, 0]
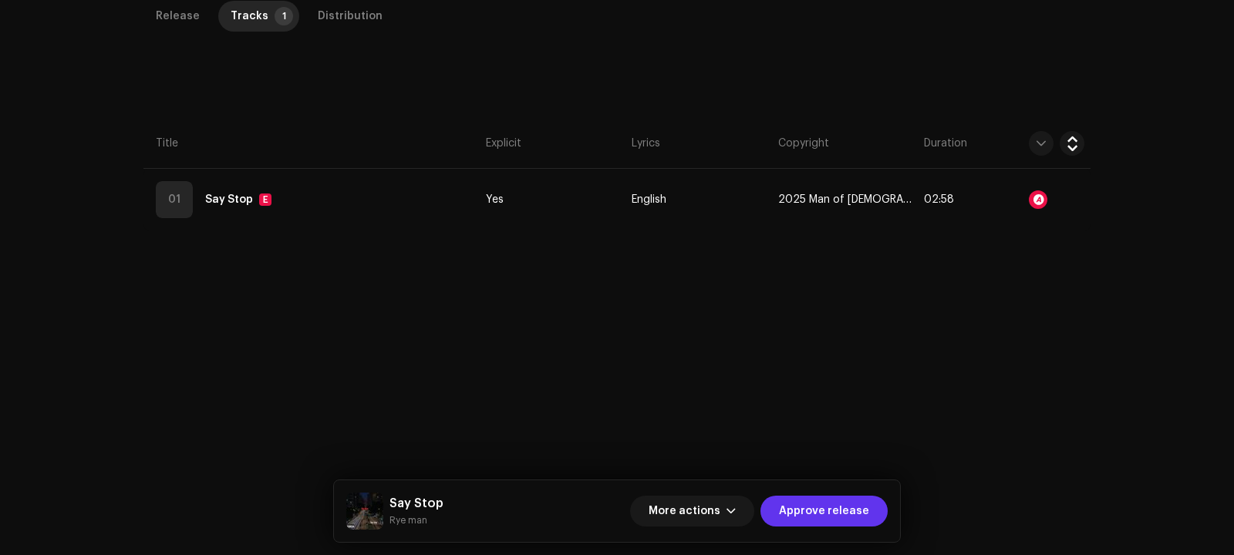
click at [832, 512] on span "Approve release" at bounding box center [824, 511] width 90 height 31
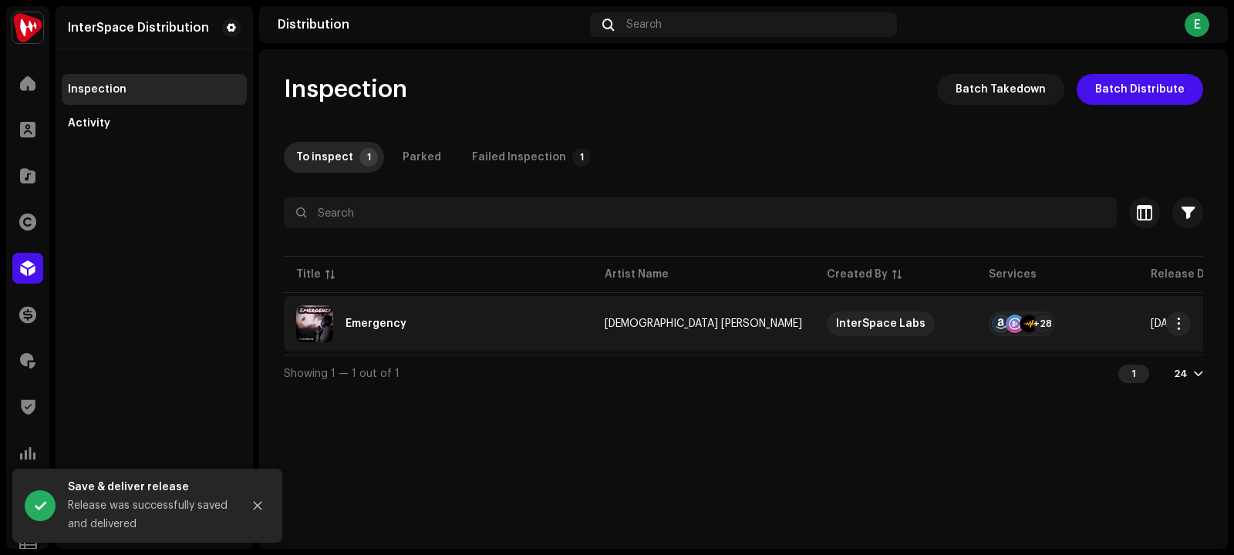
click at [434, 296] on td "Emergency" at bounding box center [438, 324] width 308 height 56
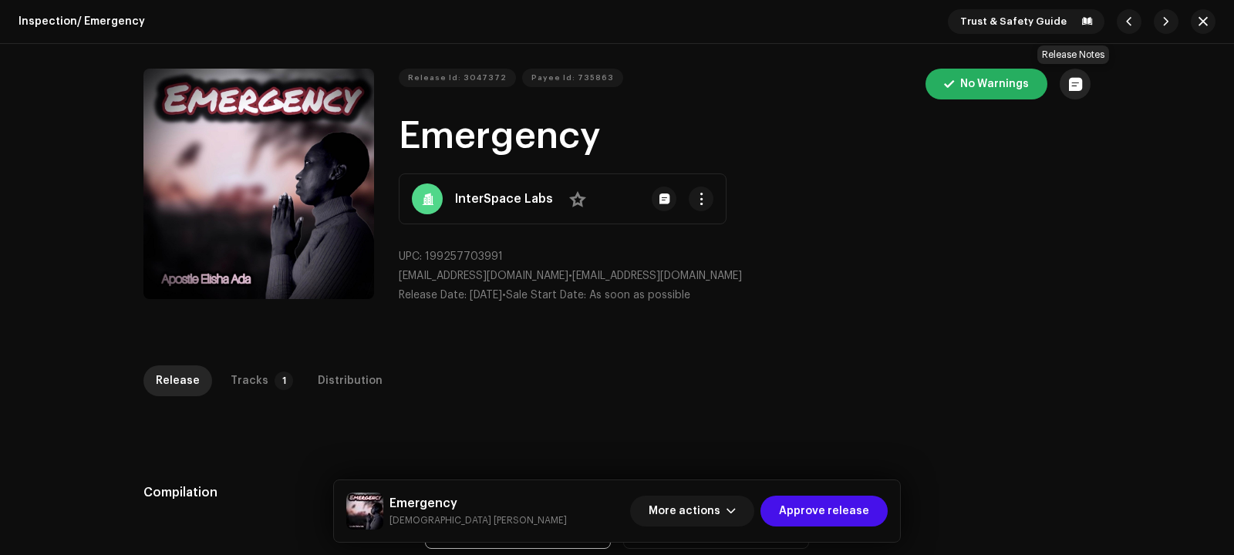
click at [1069, 90] on button "button" at bounding box center [1074, 84] width 31 height 31
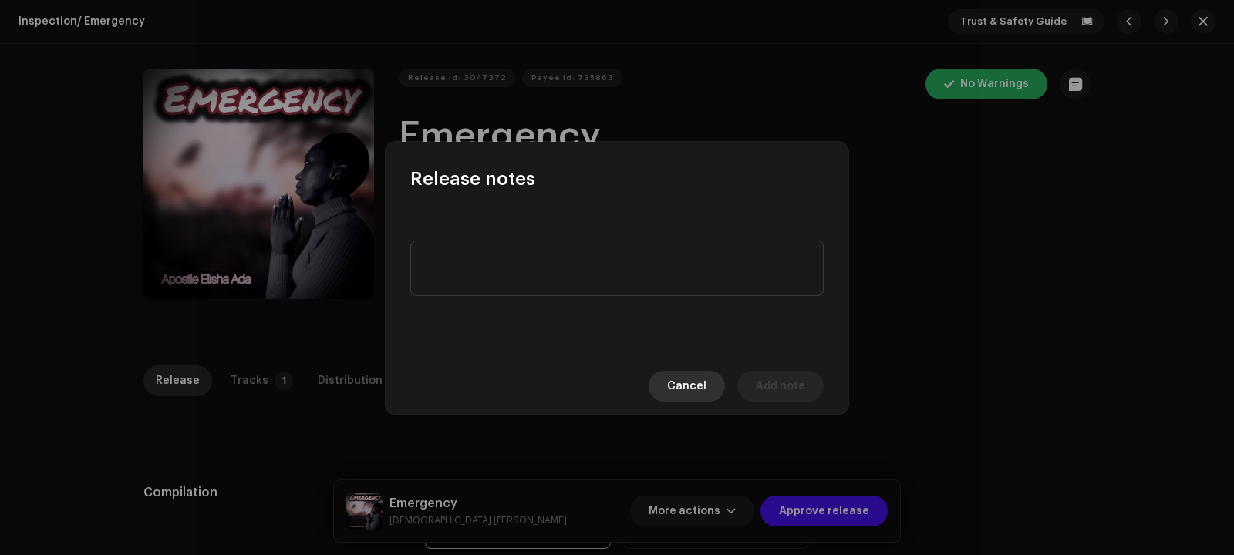
click at [690, 394] on span "Cancel" at bounding box center [686, 386] width 39 height 31
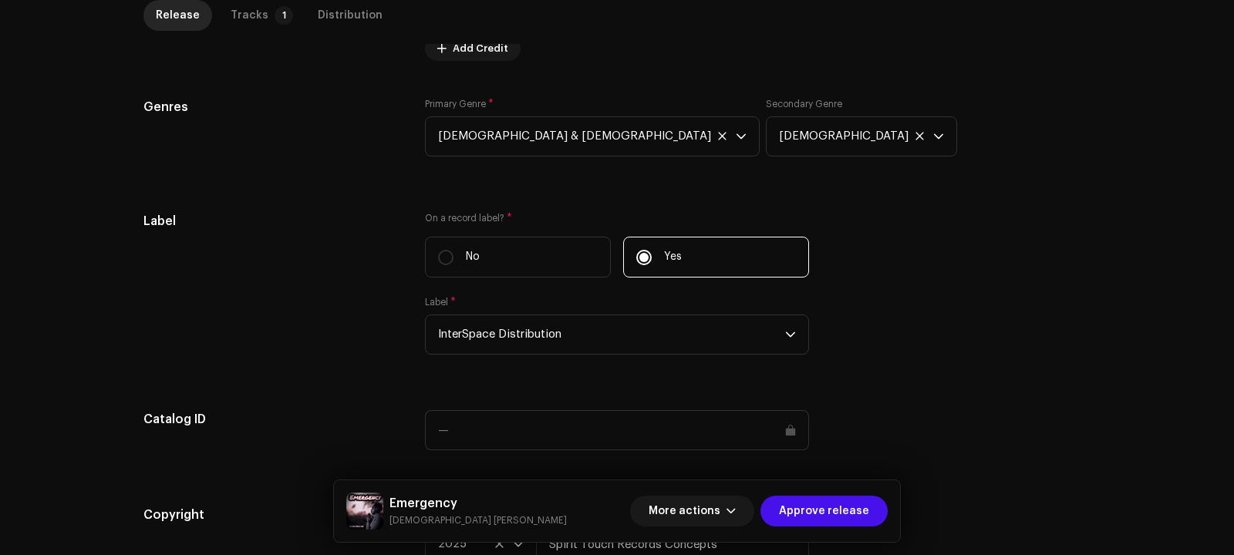
scroll to position [1370, 0]
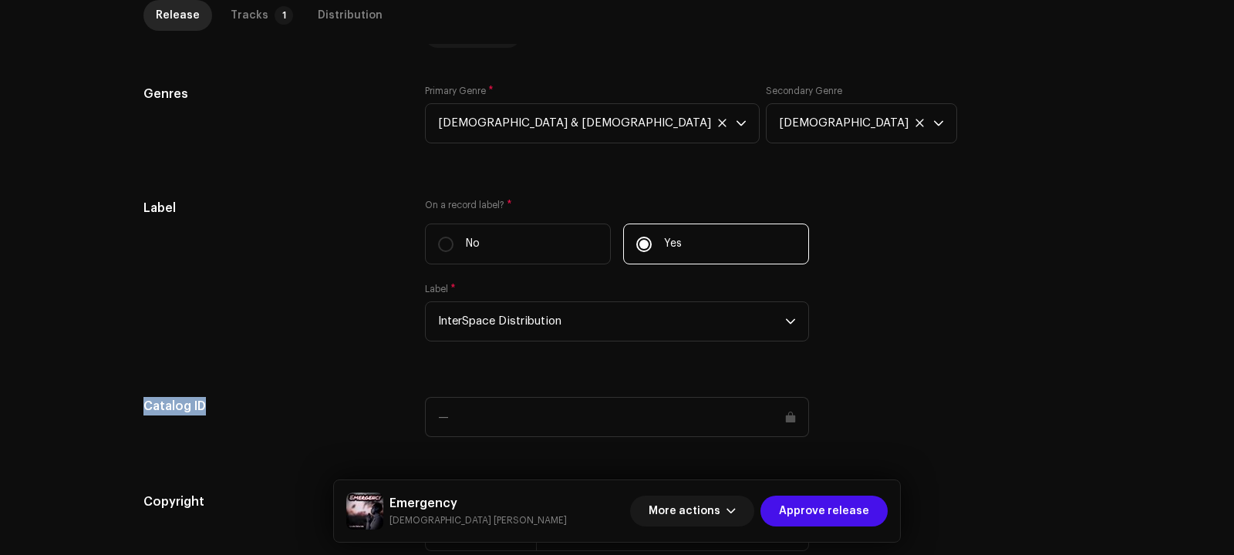
drag, startPoint x: 227, startPoint y: 408, endPoint x: 83, endPoint y: 402, distance: 144.3
click at [83, 402] on div "Inspection / Emergency Trust & Safety Guide Release Id: 3047372 Payee Id: 73586…" at bounding box center [617, 277] width 1234 height 555
click at [247, 307] on div "Label" at bounding box center [271, 279] width 257 height 161
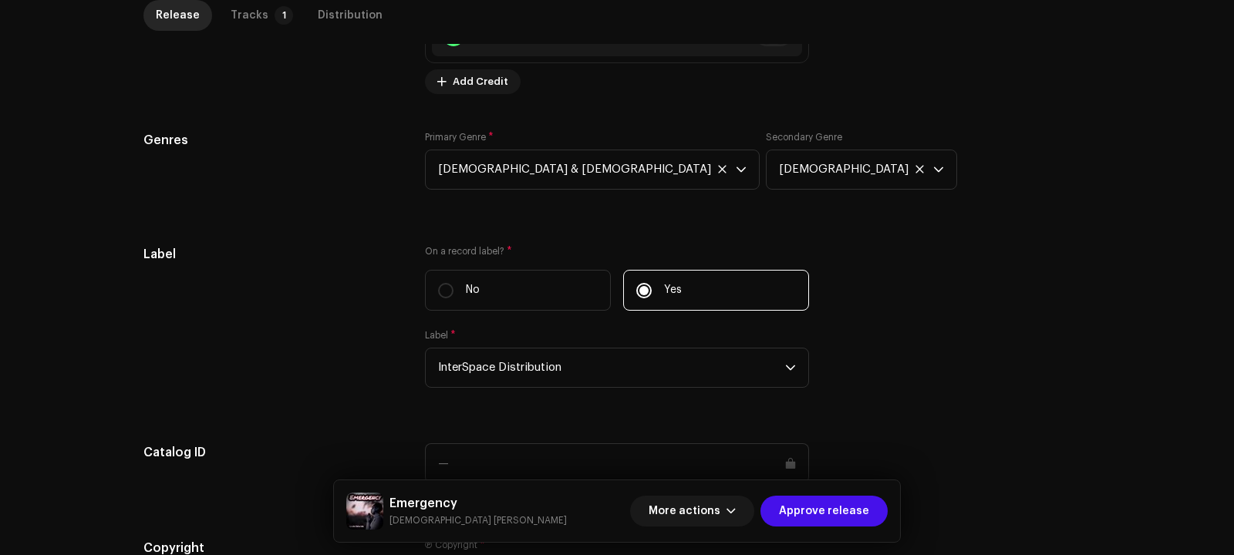
scroll to position [1315, 0]
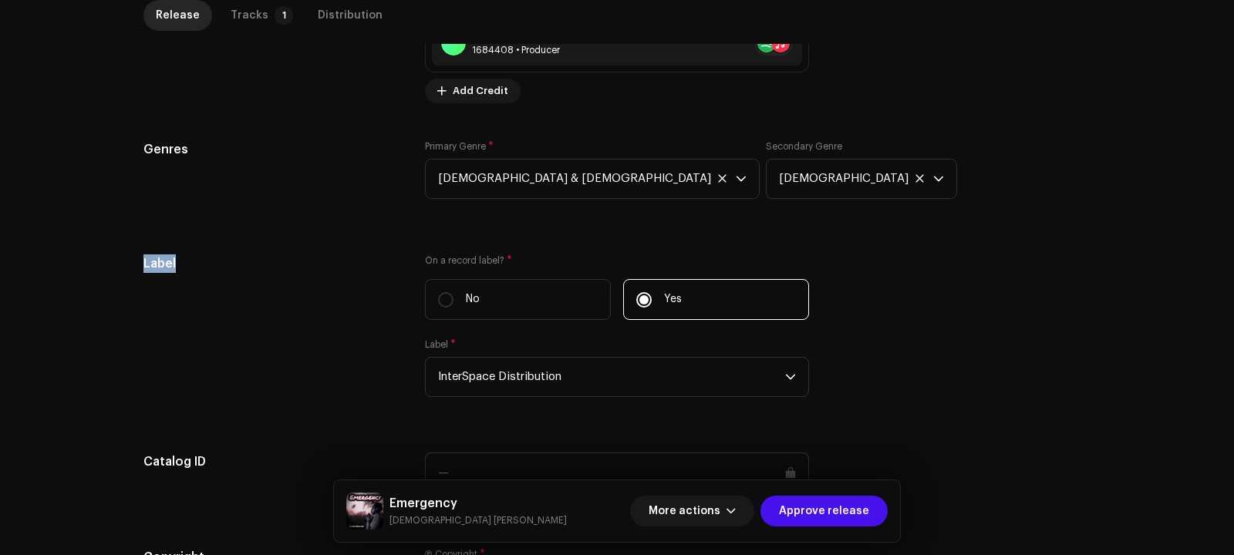
drag, startPoint x: 227, startPoint y: 267, endPoint x: 83, endPoint y: 254, distance: 144.8
click at [83, 254] on div "Inspection / Emergency Trust & Safety Guide Release Id: 3047372 Payee Id: 73586…" at bounding box center [617, 277] width 1234 height 555
click at [227, 167] on div "Genres" at bounding box center [271, 178] width 257 height 77
drag, startPoint x: 203, startPoint y: 162, endPoint x: 114, endPoint y: 150, distance: 89.4
click at [114, 149] on div "Inspection / Emergency Trust & Safety Guide Release Id: 3047372 Payee Id: 73586…" at bounding box center [617, 277] width 1234 height 555
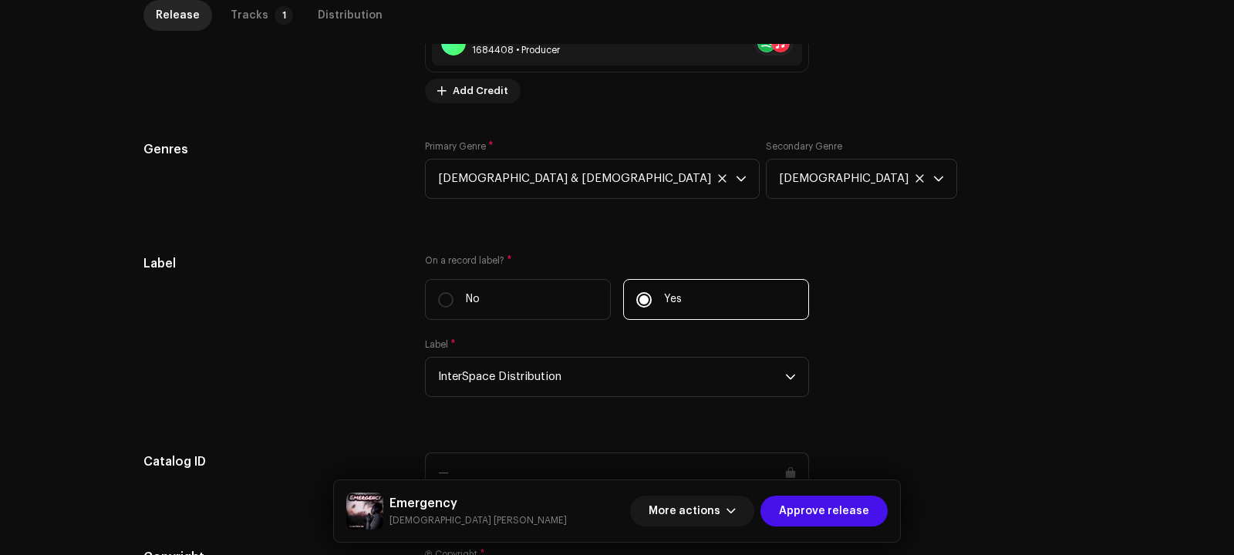
drag, startPoint x: 249, startPoint y: 150, endPoint x: 56, endPoint y: 138, distance: 193.2
click at [56, 138] on div "Inspection / Emergency Trust & Safety Guide Release Id: 3047372 Payee Id: 73586…" at bounding box center [617, 277] width 1234 height 555
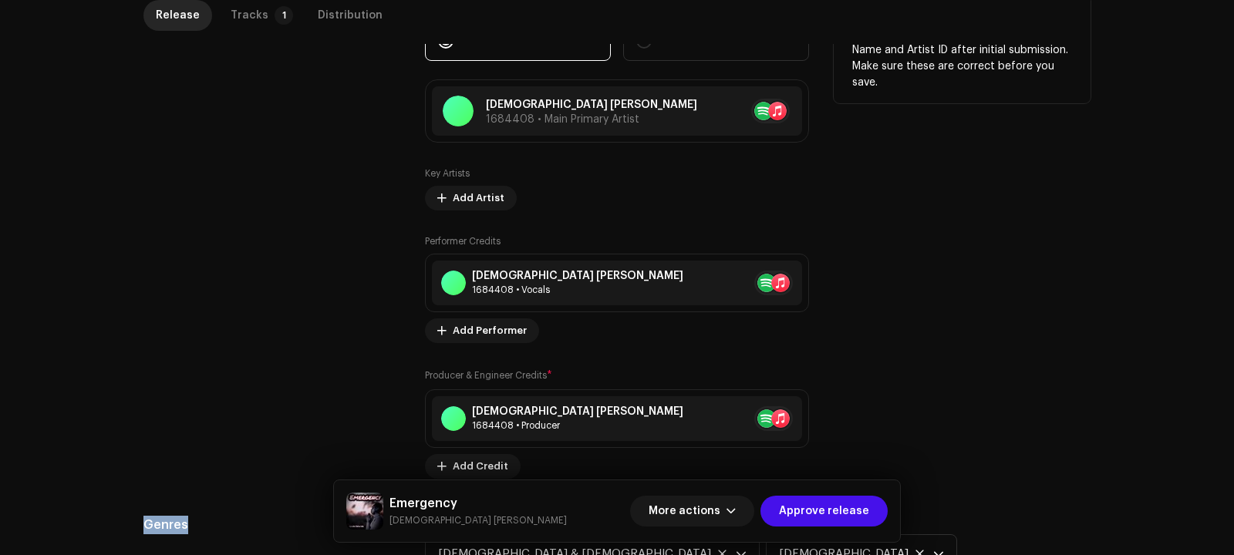
scroll to position [834, 0]
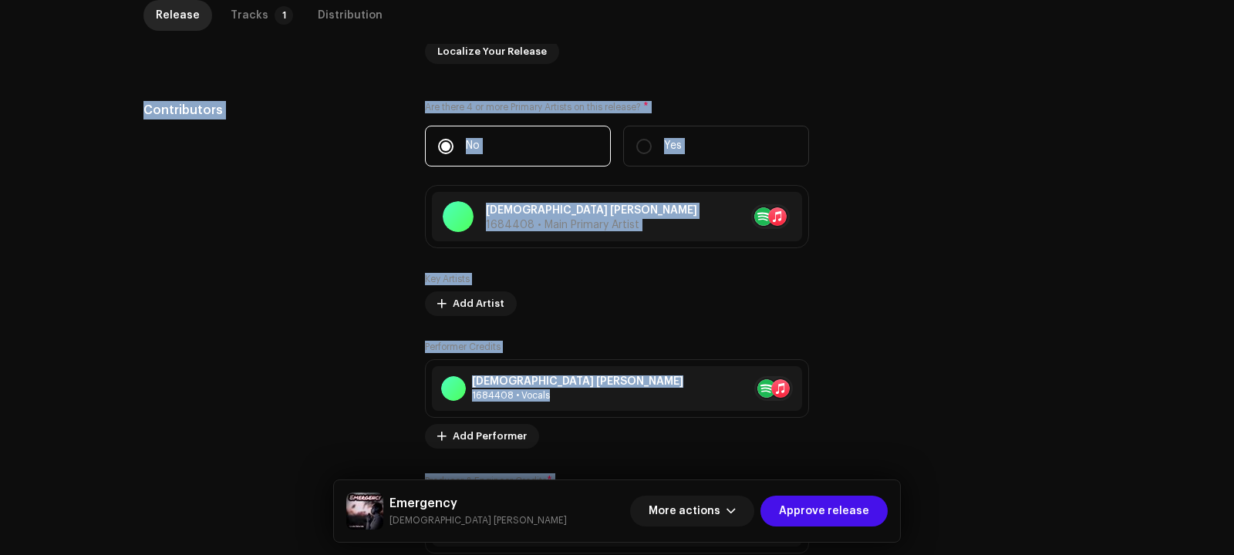
drag, startPoint x: 893, startPoint y: 193, endPoint x: 826, endPoint y: 99, distance: 115.5
click at [826, 99] on div "Compilation Is it a compilation? * No Yes Metadata Language Language * English …" at bounding box center [616, 417] width 947 height 1534
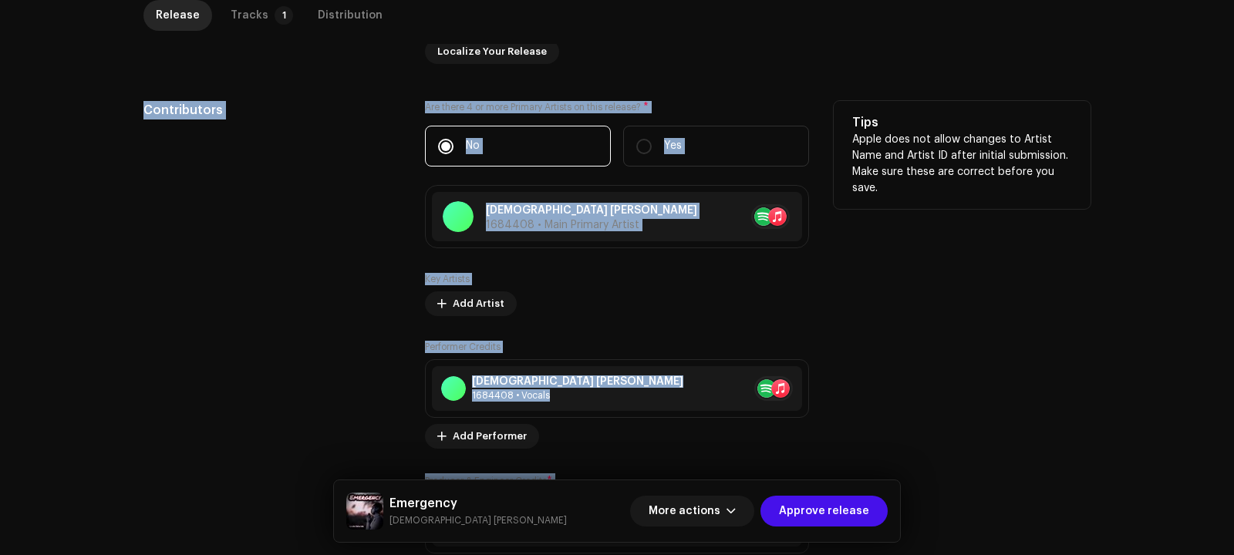
click at [840, 108] on div "Tips Apple does not allow changes to Artist Name and Artist ID after initial su…" at bounding box center [962, 155] width 257 height 108
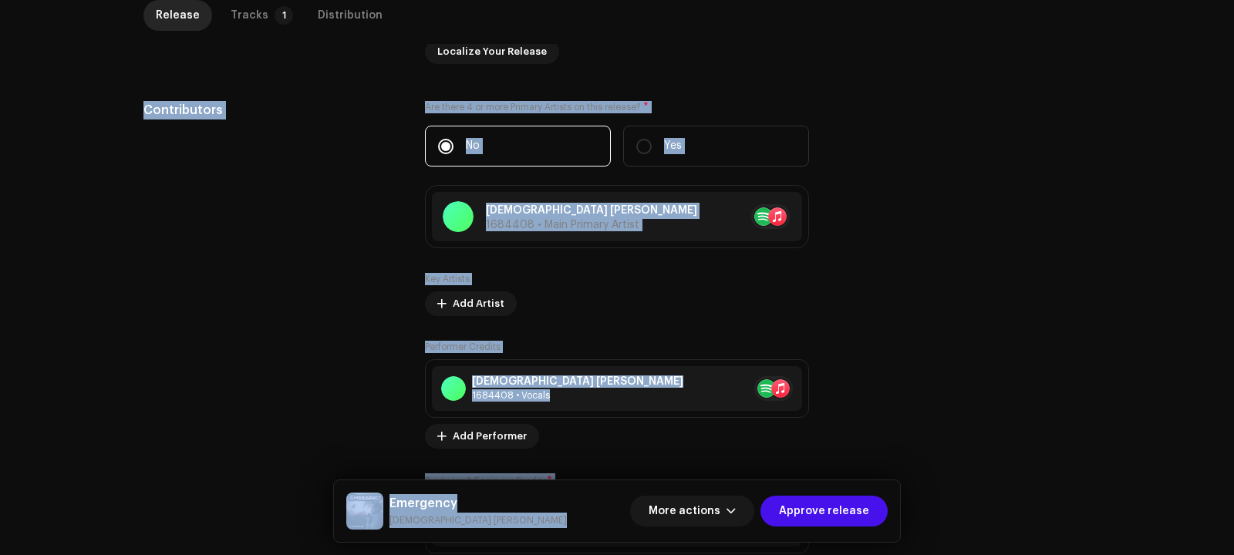
scroll to position [159, 0]
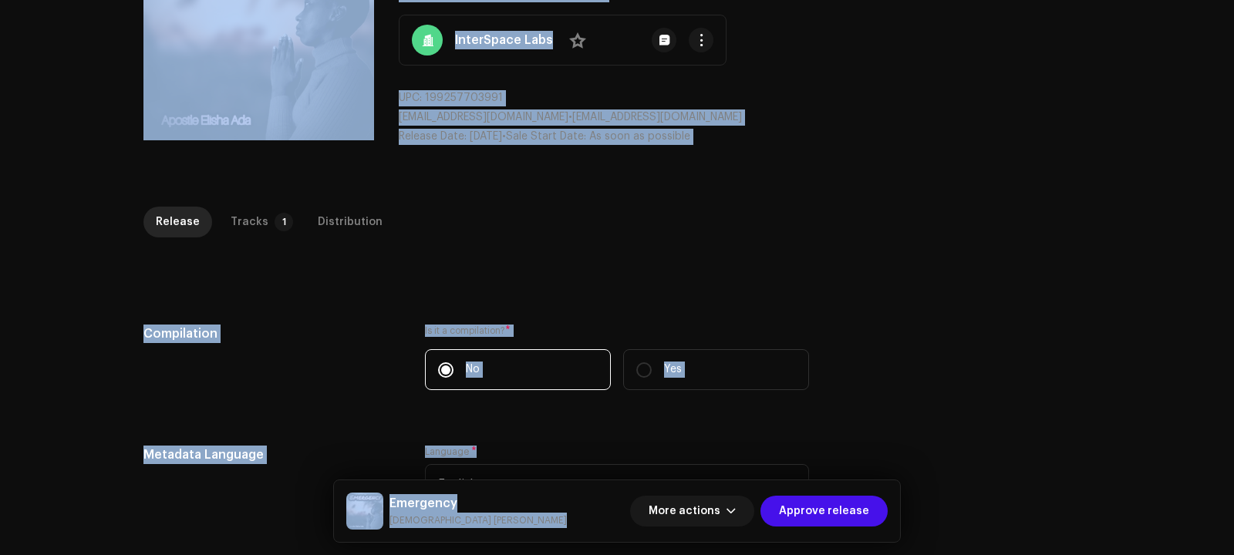
drag, startPoint x: 938, startPoint y: 213, endPoint x: 588, endPoint y: -130, distance: 490.2
click at [588, 0] on html "InterSpace Distribution Home Clients Catalog Rights Distribution Finance Royalt…" at bounding box center [617, 277] width 1234 height 555
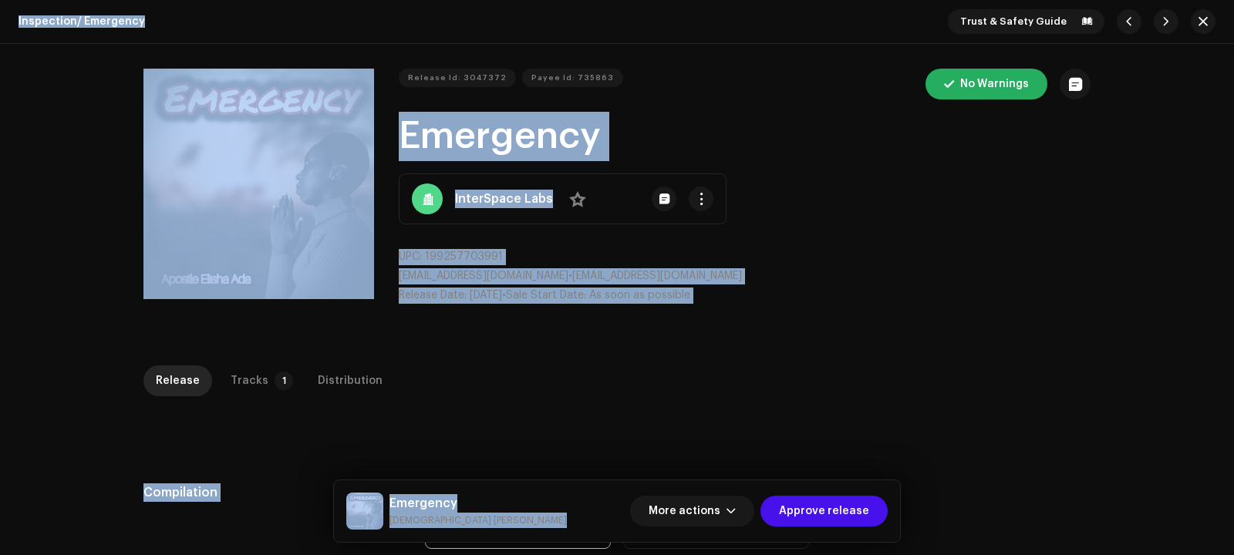
click at [813, 120] on h1 "Emergency" at bounding box center [745, 136] width 692 height 49
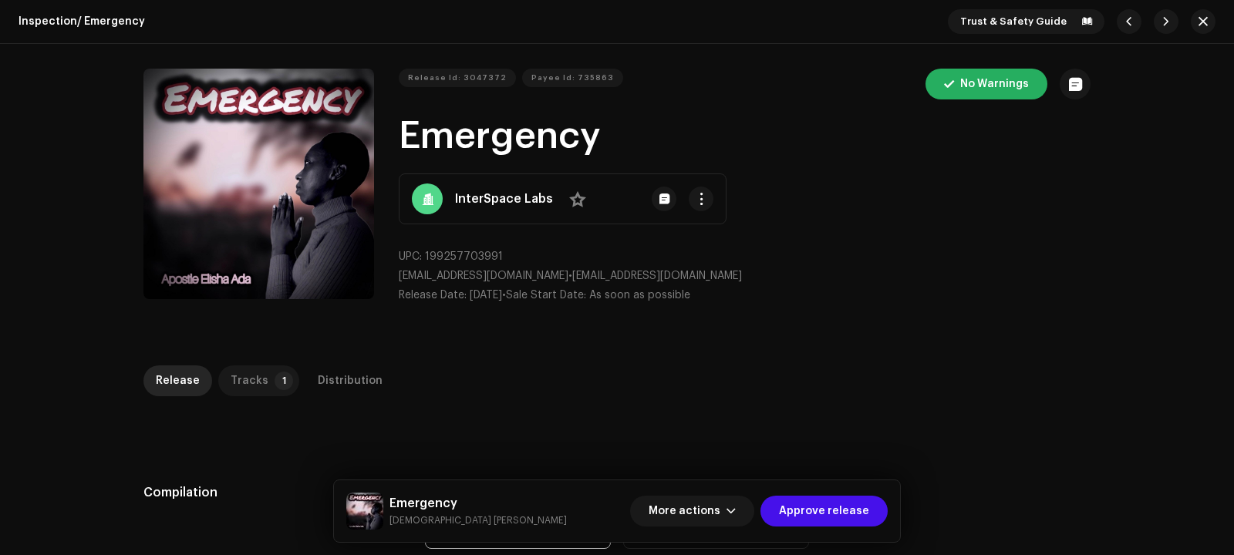
click at [237, 377] on div "Tracks" at bounding box center [250, 380] width 38 height 31
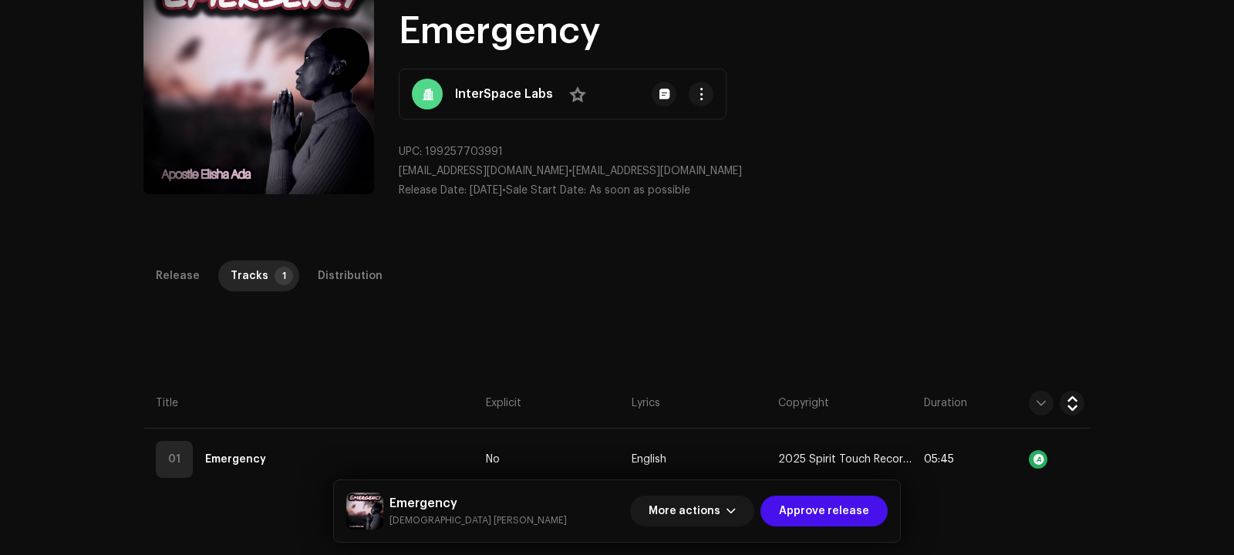
scroll to position [242, 0]
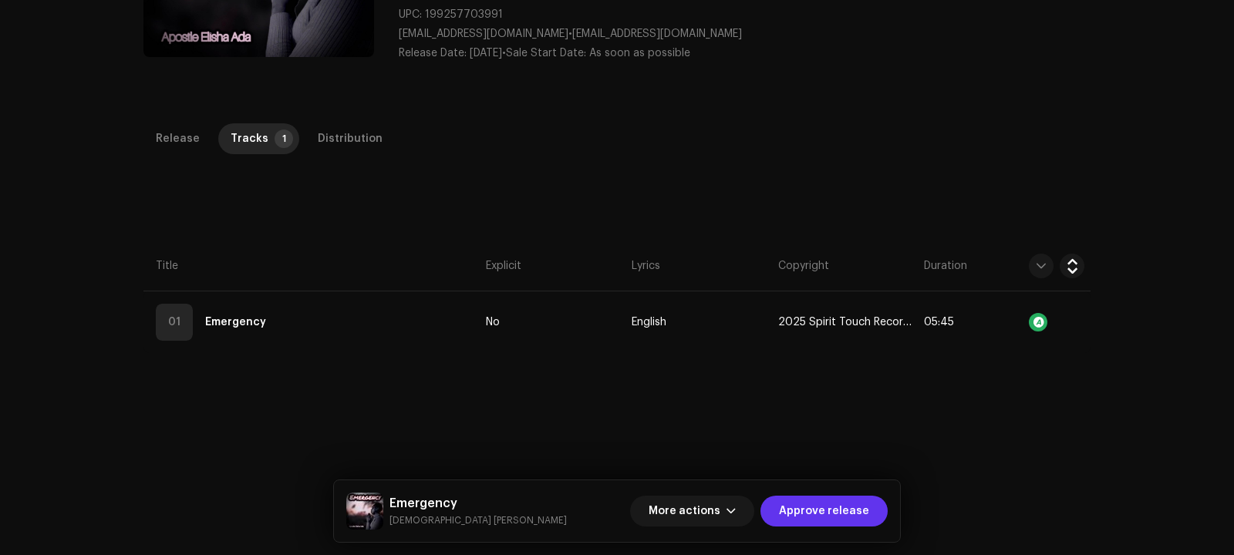
click at [834, 507] on span "Approve release" at bounding box center [824, 511] width 90 height 31
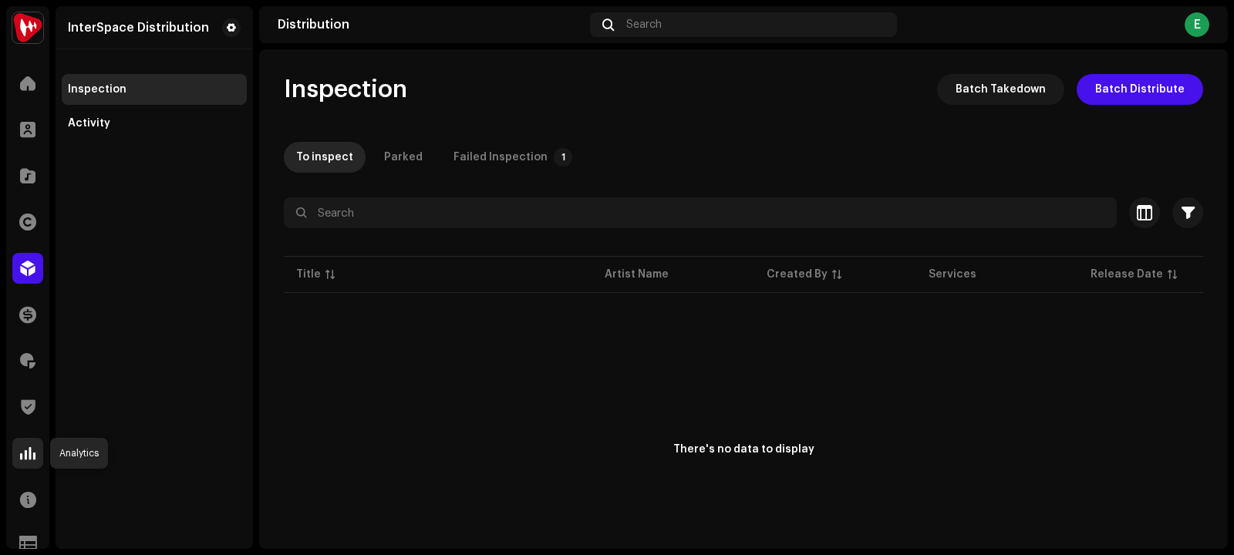
click at [25, 451] on span at bounding box center [27, 453] width 15 height 12
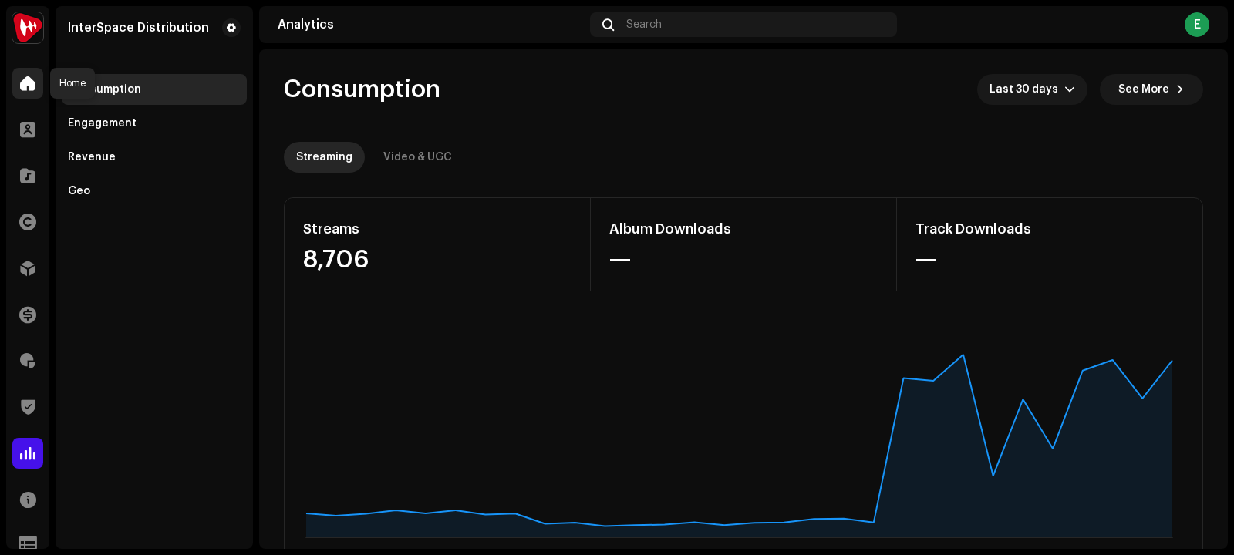
click at [15, 83] on div at bounding box center [27, 83] width 31 height 31
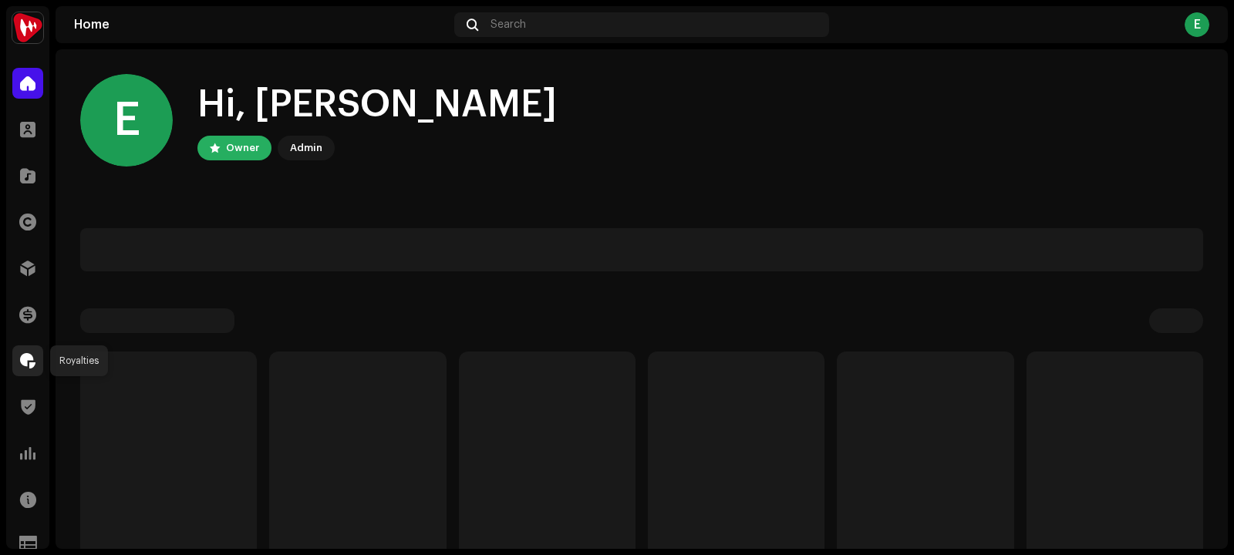
scroll to position [58, 0]
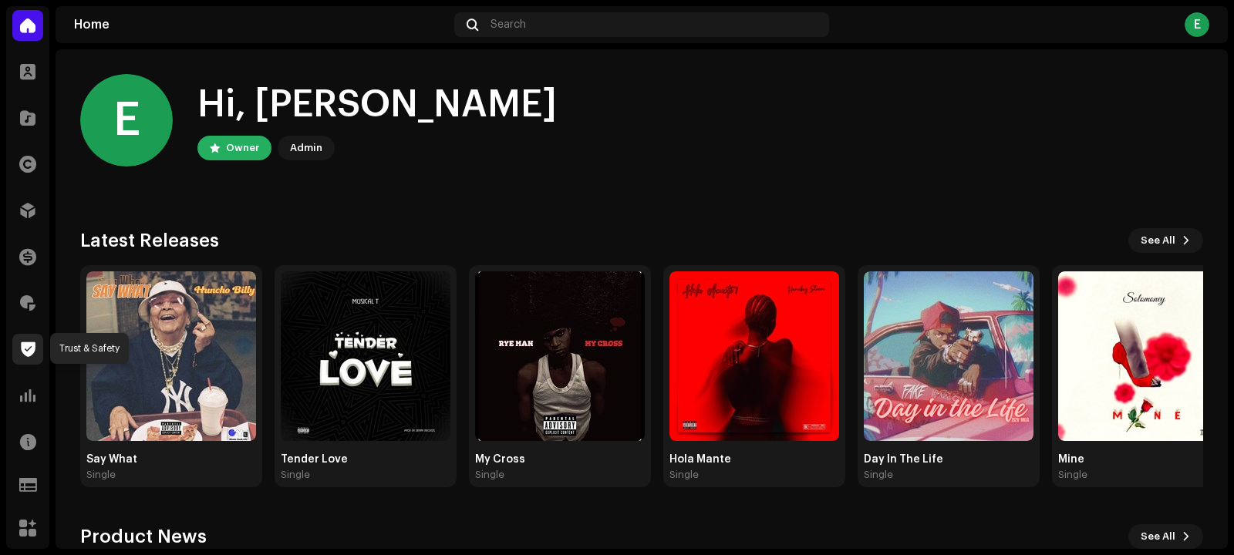
click at [30, 339] on div at bounding box center [27, 349] width 31 height 31
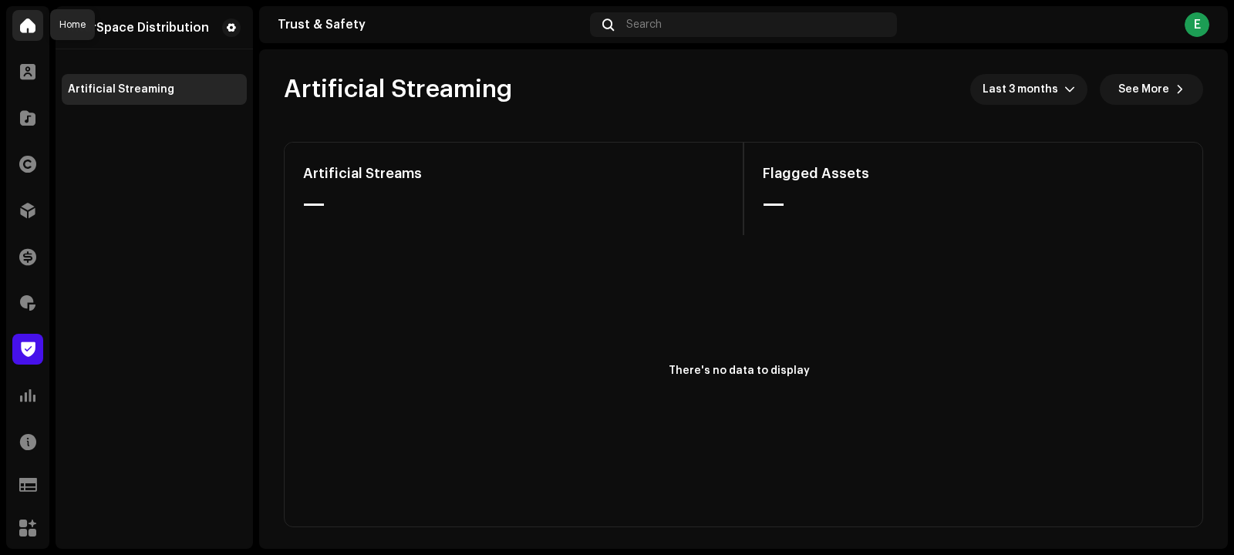
click at [28, 23] on span at bounding box center [27, 25] width 15 height 12
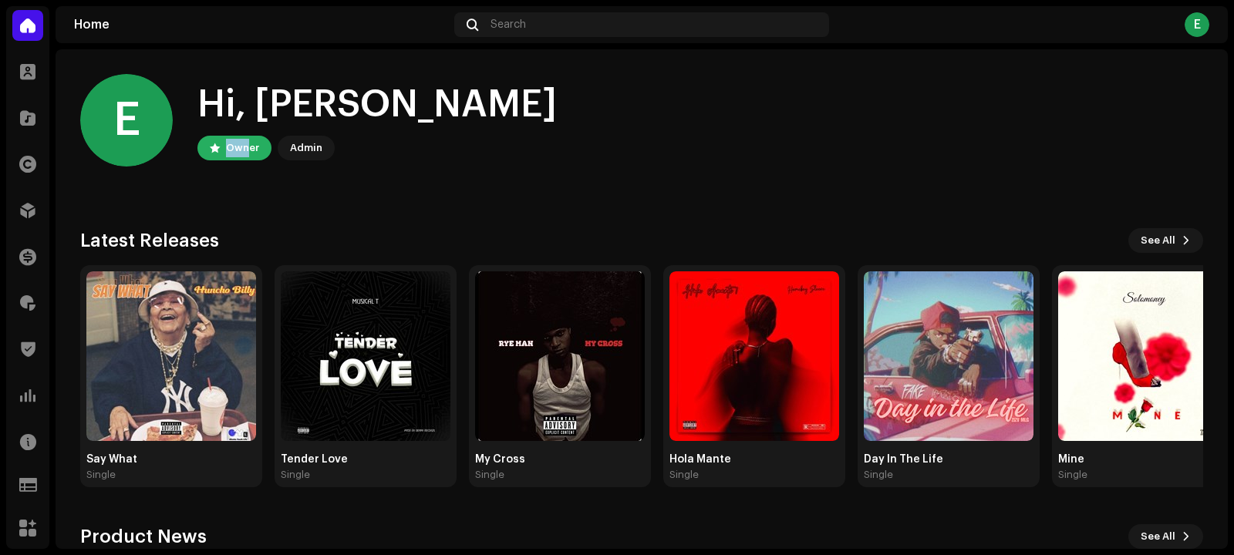
drag, startPoint x: 249, startPoint y: 144, endPoint x: 199, endPoint y: 140, distance: 50.3
click at [199, 140] on div "Owner Admin" at bounding box center [376, 148] width 359 height 25
click at [246, 143] on div "Owner" at bounding box center [242, 148] width 33 height 19
drag, startPoint x: 277, startPoint y: 149, endPoint x: 184, endPoint y: 145, distance: 92.6
click at [185, 145] on div "E Hi, [PERSON_NAME] Owner Admin" at bounding box center [641, 120] width 1123 height 93
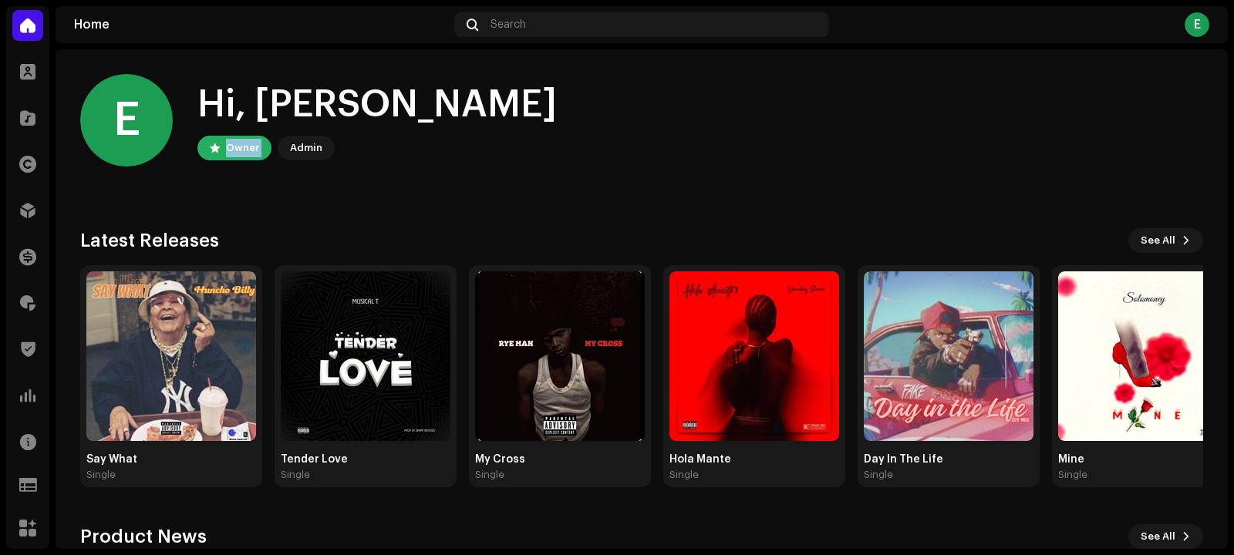
click at [353, 133] on div "E Hi, [PERSON_NAME] Owner Admin" at bounding box center [641, 120] width 1123 height 93
drag, startPoint x: 364, startPoint y: 155, endPoint x: 223, endPoint y: 152, distance: 141.1
click at [224, 152] on div "E Hi, [PERSON_NAME] Owner Admin" at bounding box center [641, 120] width 1123 height 93
click at [224, 154] on div "Owner" at bounding box center [234, 148] width 74 height 25
